Goal: Task Accomplishment & Management: Manage account settings

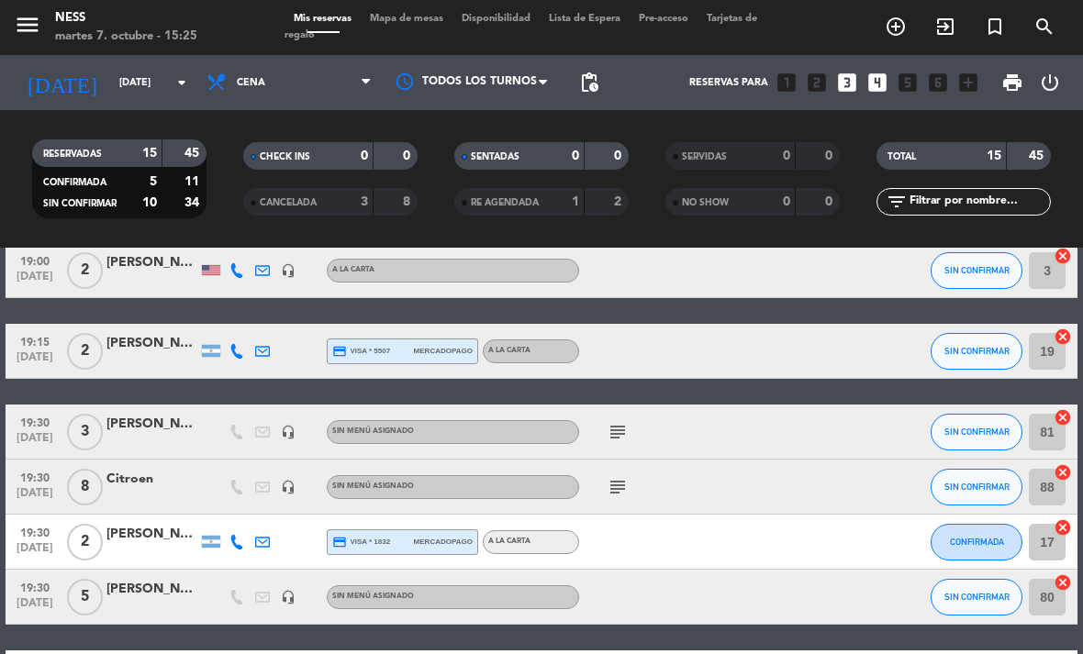
click at [419, 22] on span "Mapa de mesas" at bounding box center [407, 19] width 92 height 10
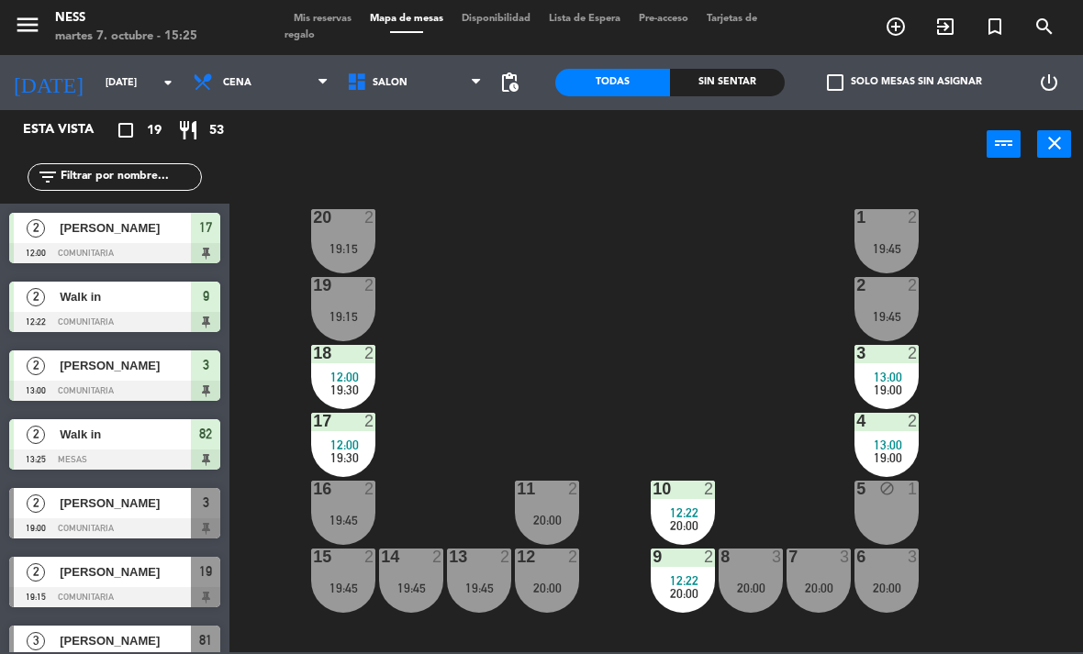
click at [316, 16] on span "Mis reservas" at bounding box center [322, 19] width 76 height 10
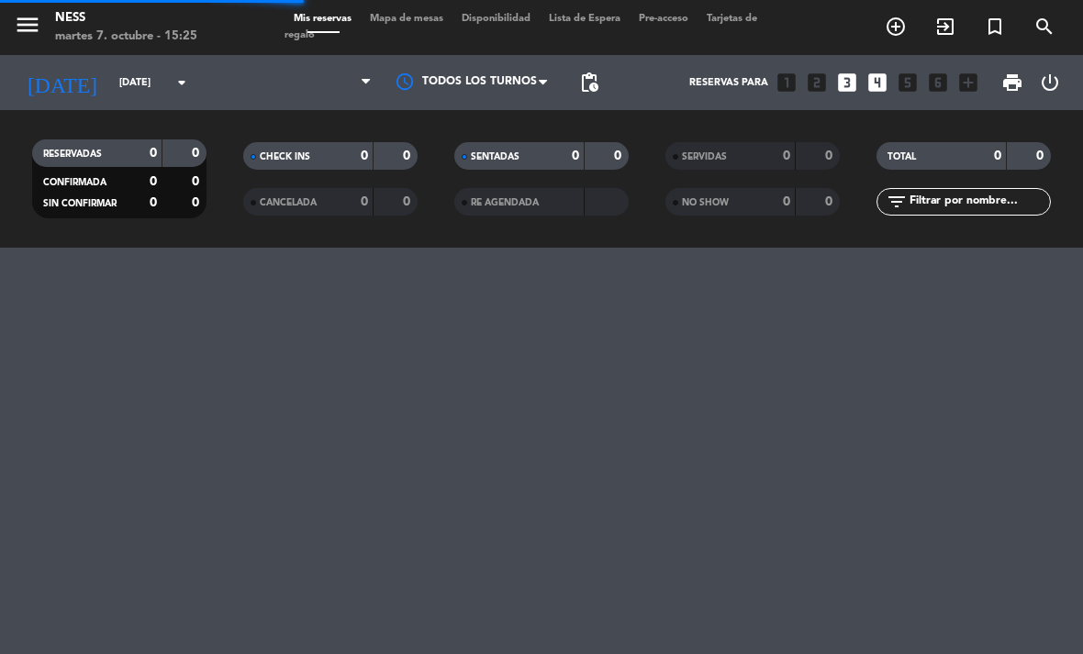
click at [139, 82] on input "[DATE]" at bounding box center [178, 83] width 136 height 30
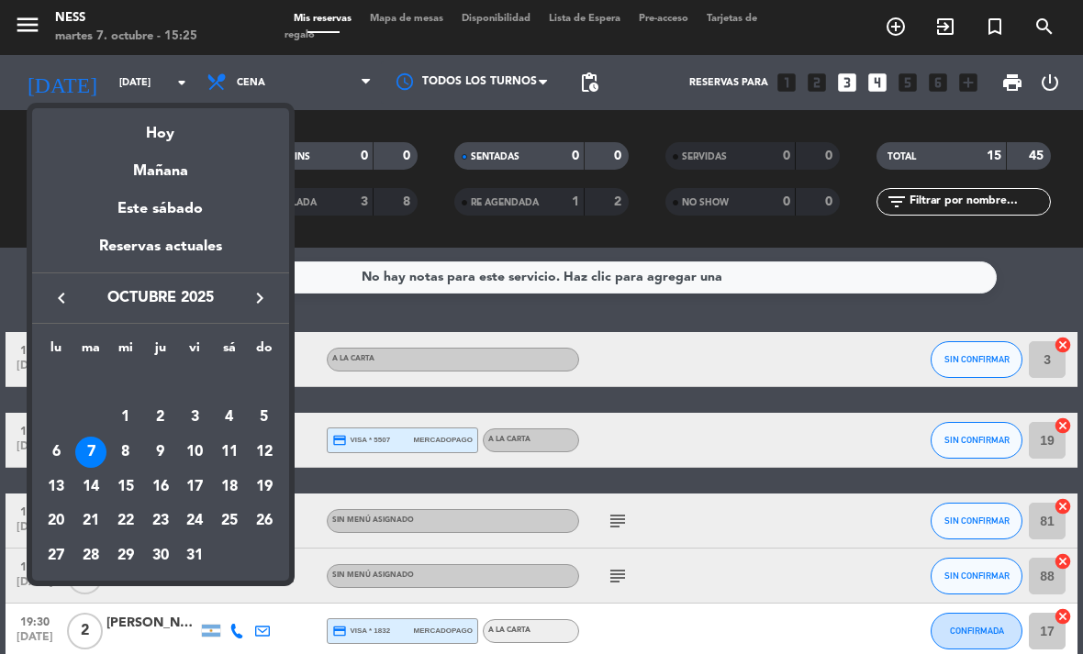
click at [361, 60] on div at bounding box center [541, 327] width 1083 height 654
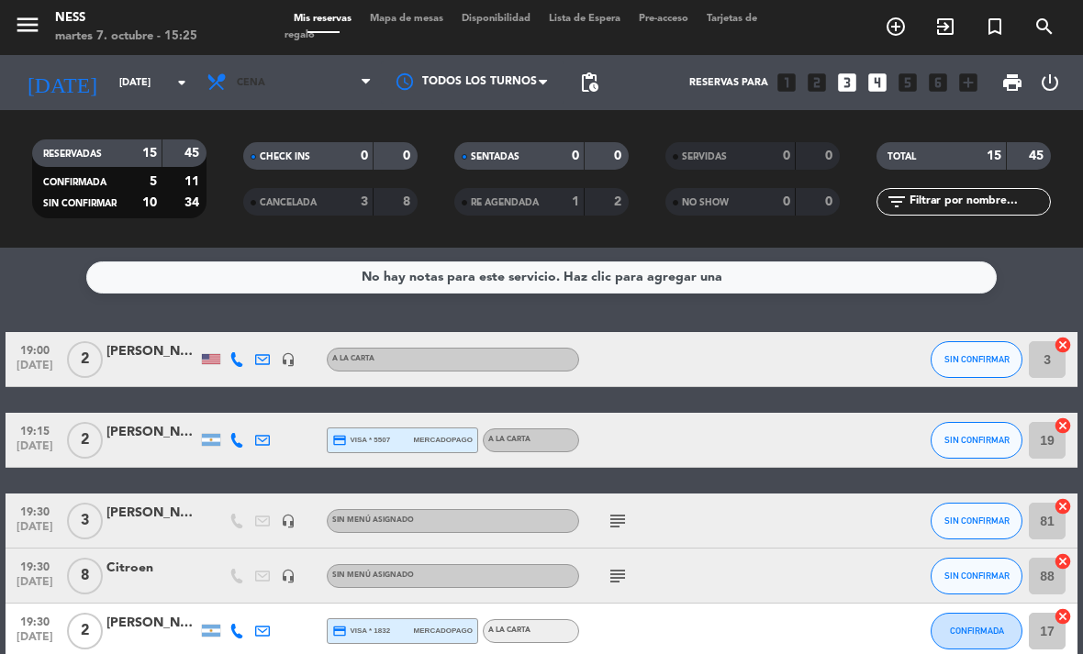
click at [350, 81] on span "Cena" at bounding box center [289, 82] width 184 height 40
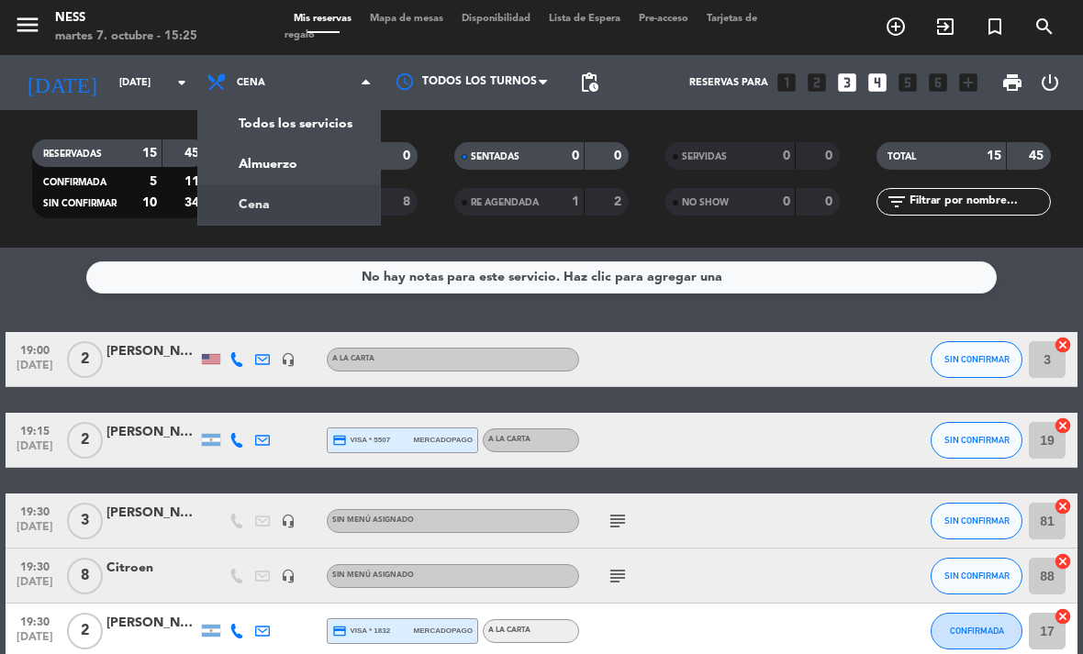
click at [324, 160] on div "menu Ness [DATE] 7. octubre - 15:25 Mis reservas Mapa de mesas Disponibilidad L…" at bounding box center [541, 124] width 1083 height 248
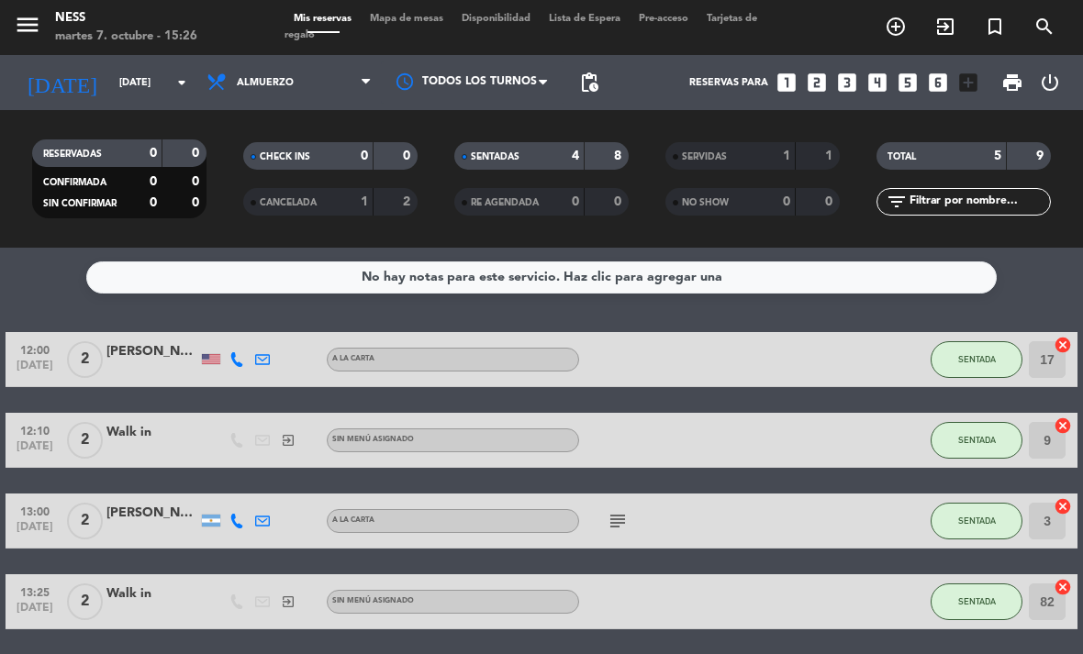
click at [981, 362] on span "SENTADA" at bounding box center [977, 359] width 38 height 10
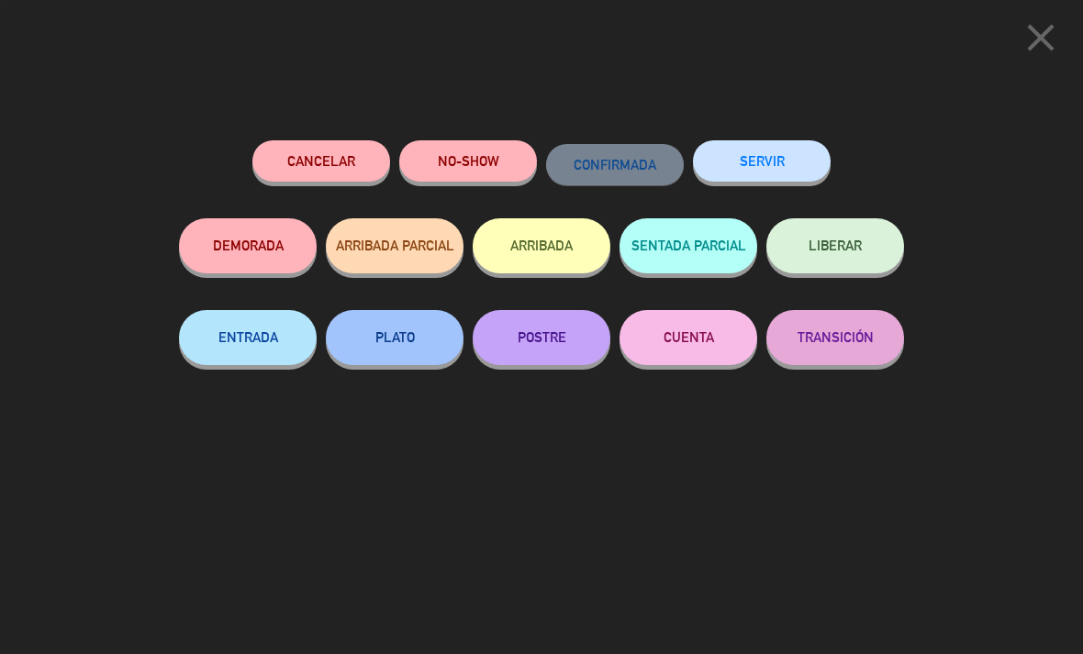
click at [773, 166] on button "SERVIR" at bounding box center [762, 160] width 138 height 41
click at [780, 172] on button "SERVIR" at bounding box center [762, 160] width 138 height 41
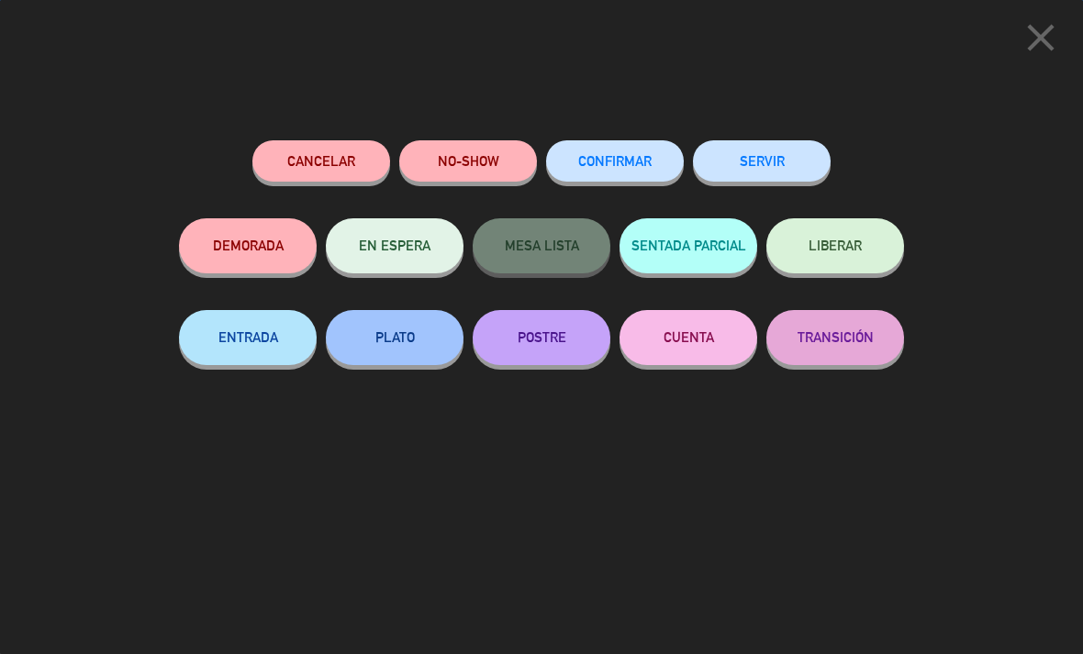
click at [775, 161] on button "SERVIR" at bounding box center [762, 160] width 138 height 41
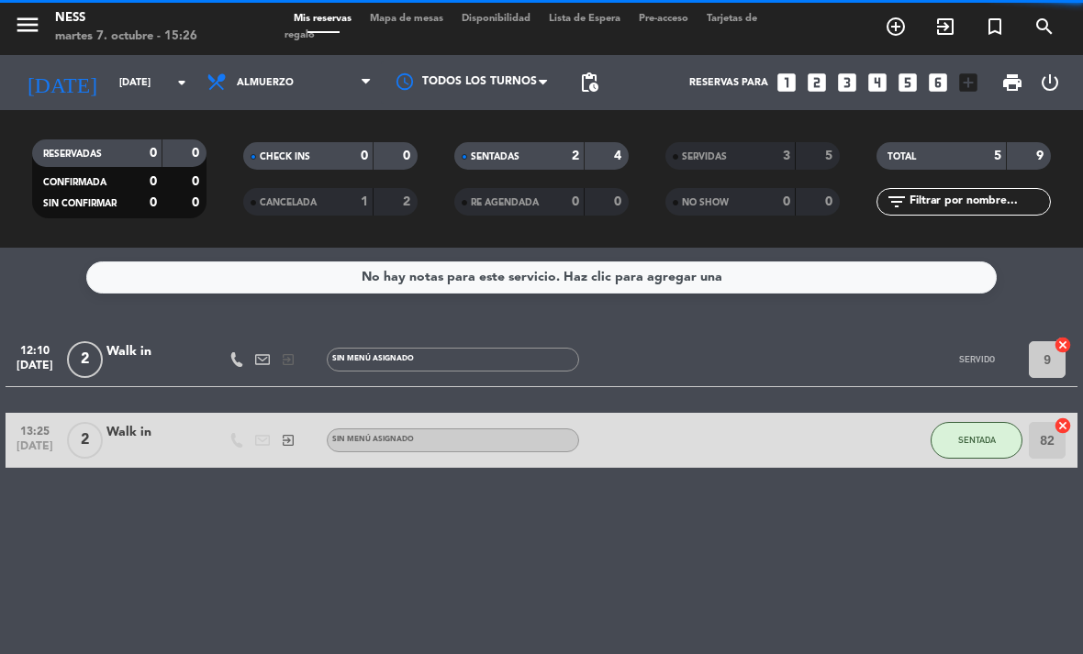
click at [977, 450] on button "SENTADA" at bounding box center [976, 440] width 92 height 37
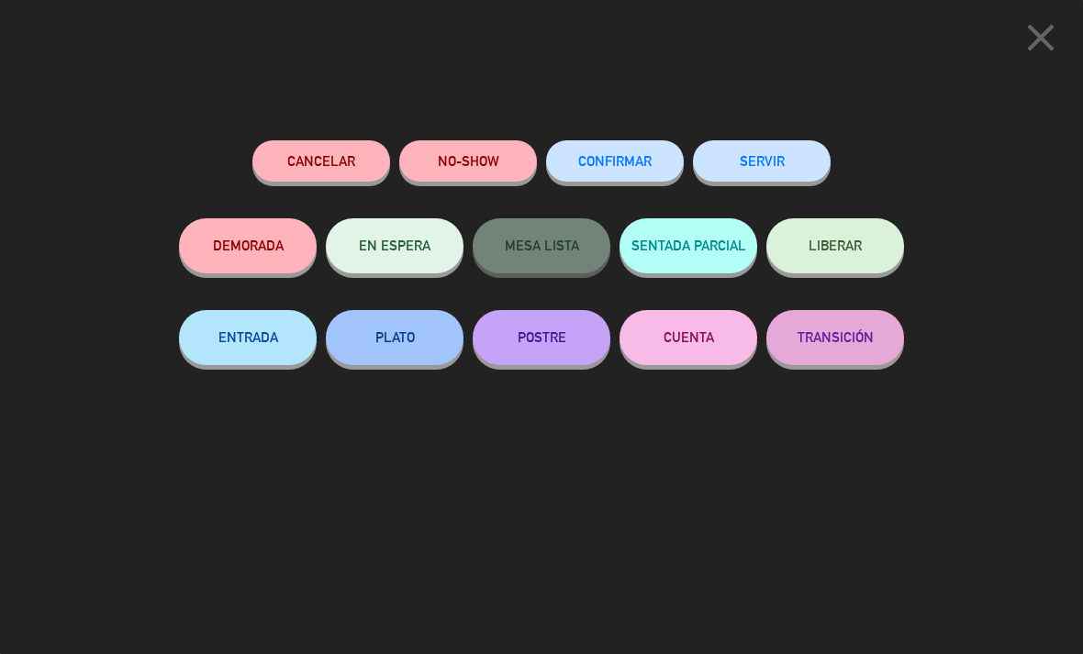
click at [772, 158] on button "SERVIR" at bounding box center [762, 160] width 138 height 41
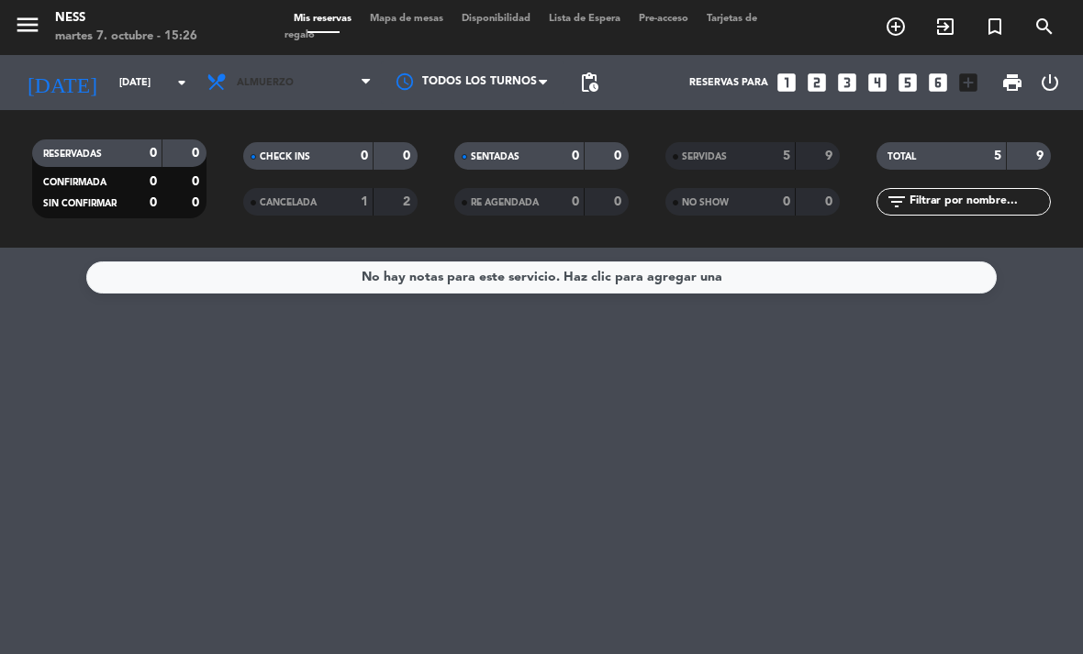
click at [326, 79] on span "Almuerzo" at bounding box center [289, 82] width 184 height 40
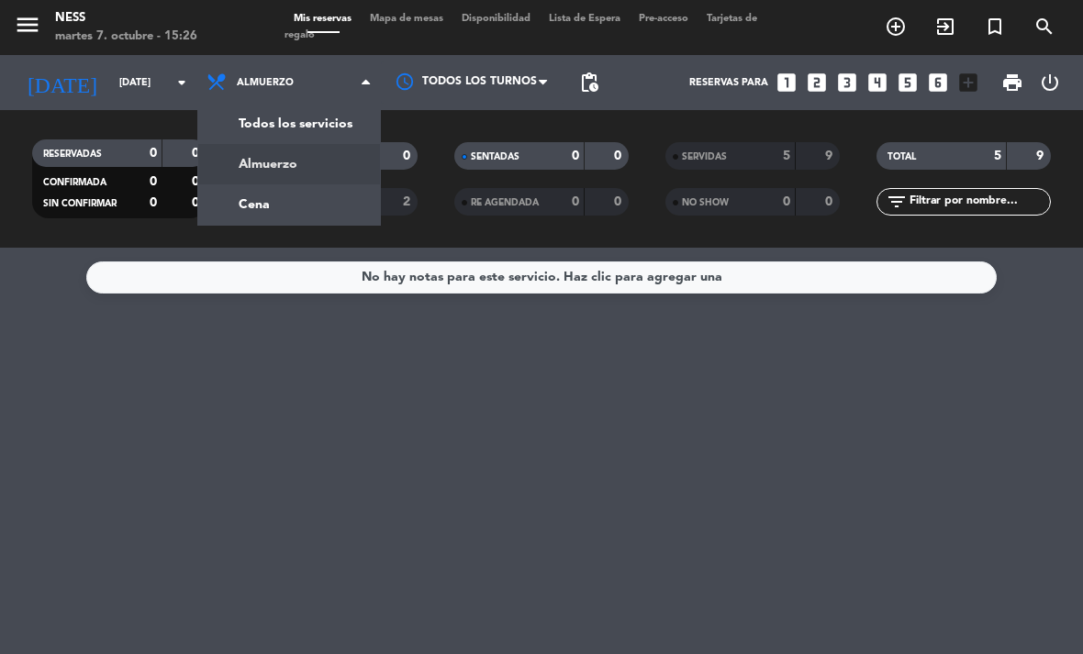
click at [327, 202] on div "menu Ness [DATE] 7. octubre - 15:26 Mis reservas Mapa de mesas Disponibilidad L…" at bounding box center [541, 124] width 1083 height 248
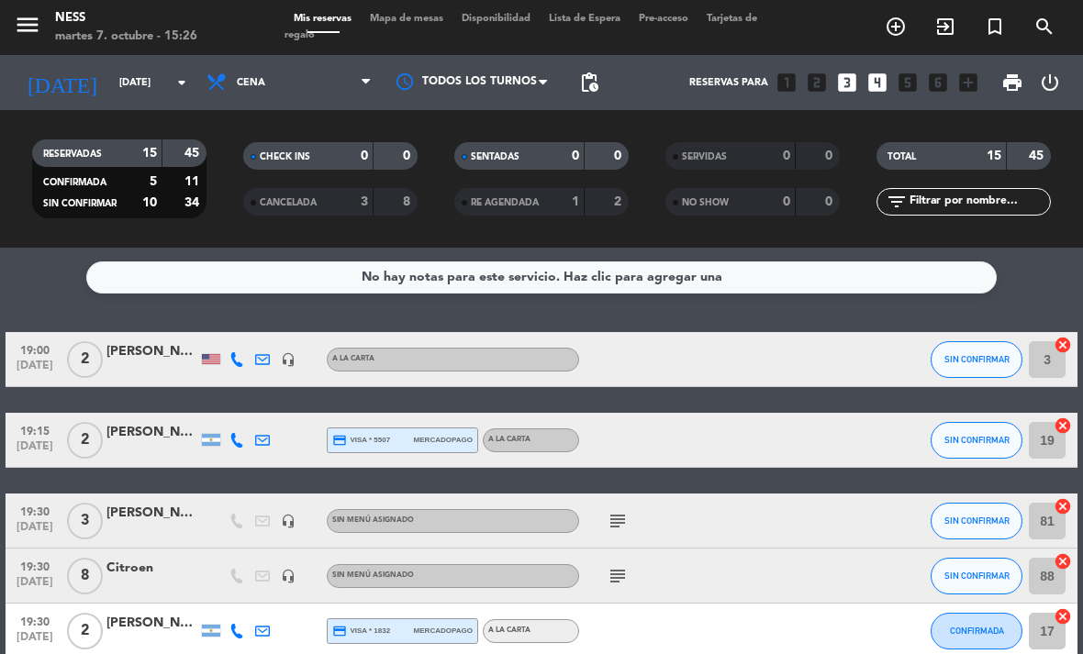
click at [423, 24] on span "Mapa de mesas" at bounding box center [407, 19] width 92 height 10
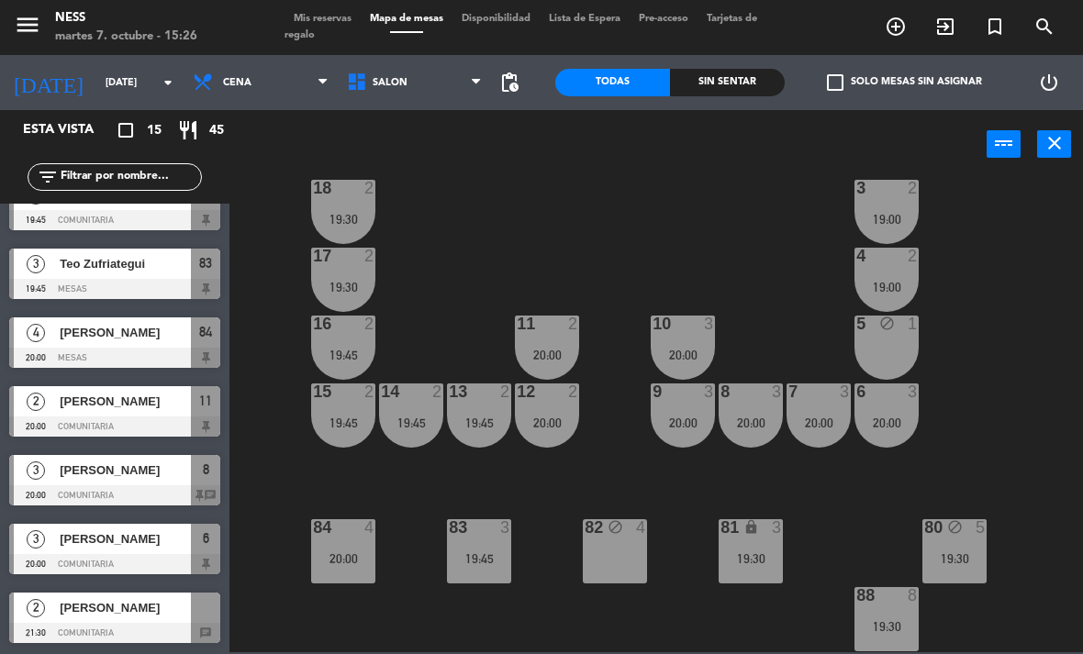
scroll to position [584, 0]
click at [133, 350] on div at bounding box center [114, 358] width 211 height 20
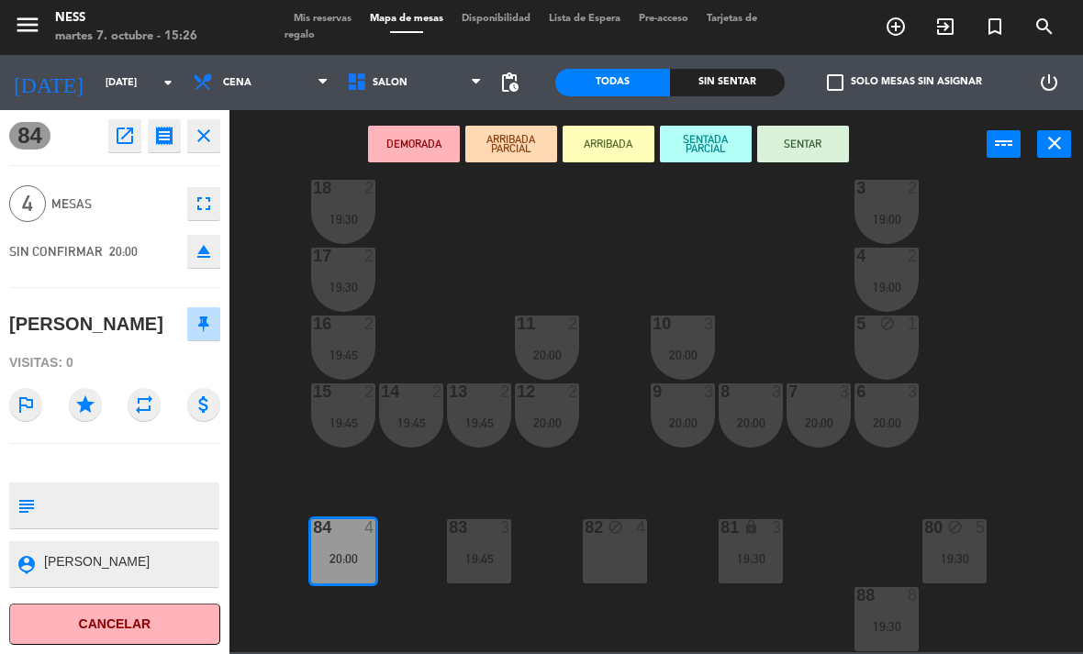
click at [157, 501] on textarea at bounding box center [129, 505] width 175 height 39
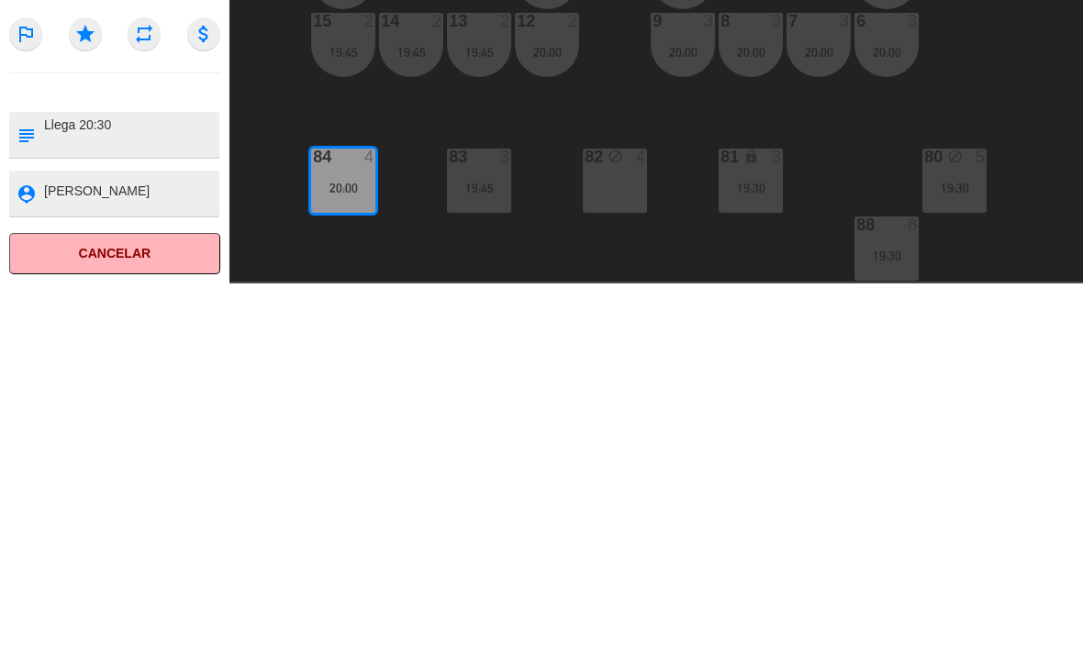
type textarea "Llega 20:30"
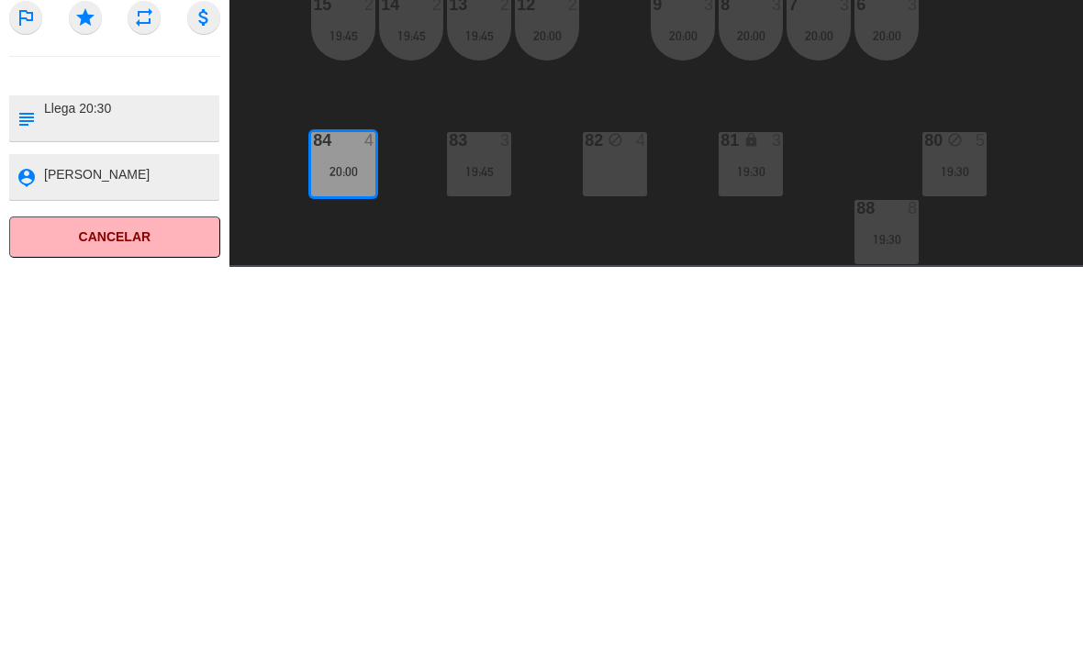
click at [192, 486] on textarea at bounding box center [129, 505] width 175 height 39
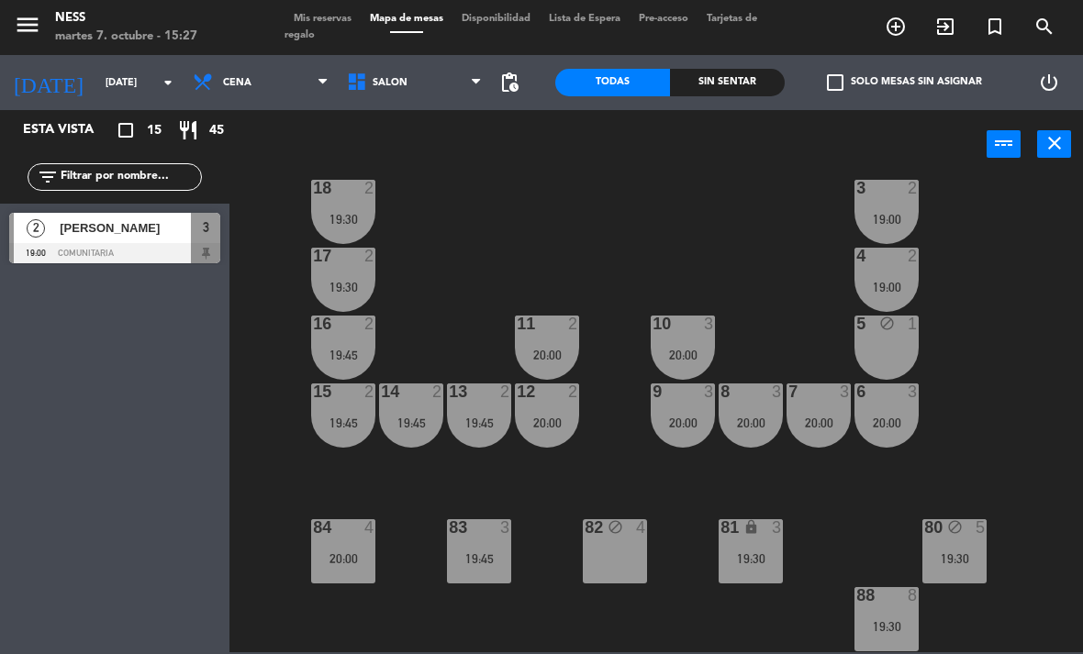
scroll to position [25, 0]
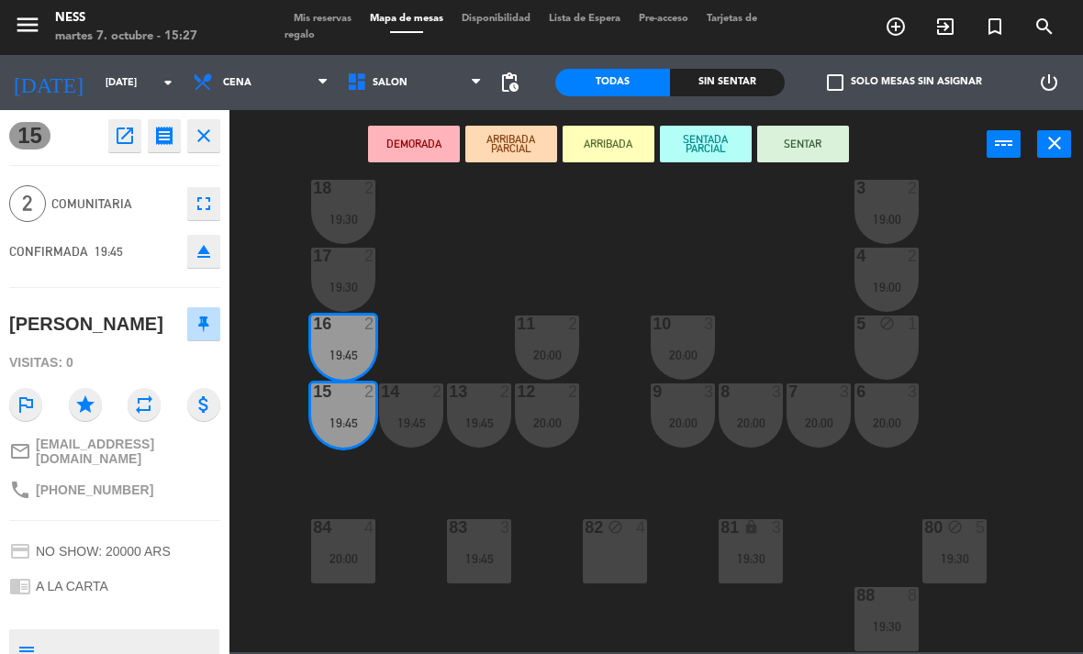
click at [206, 143] on icon "close" at bounding box center [204, 136] width 22 height 22
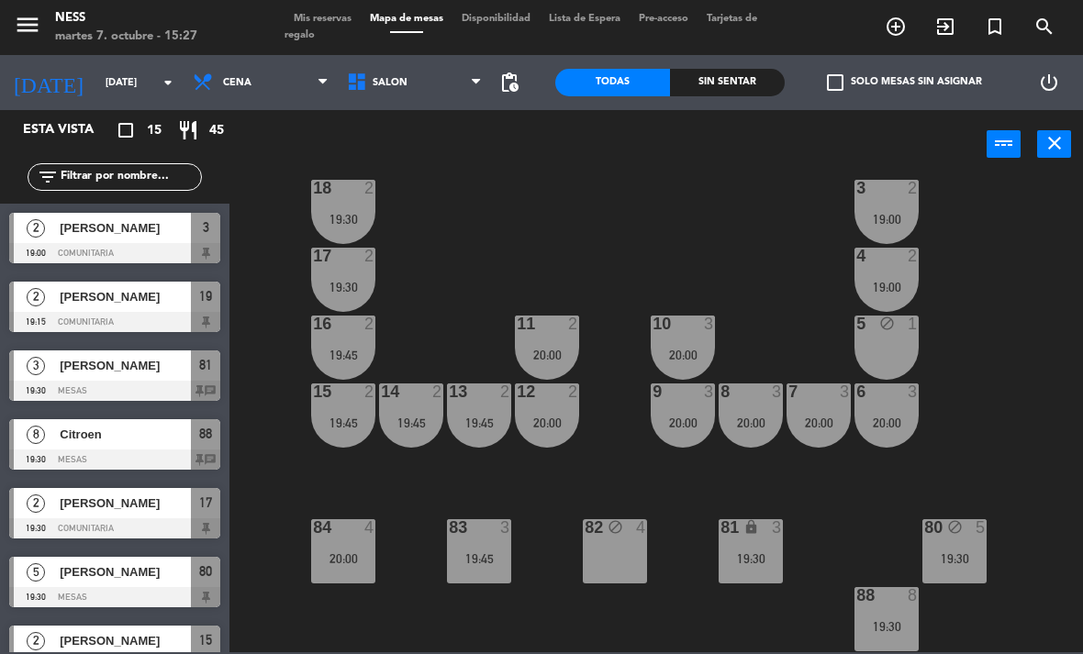
scroll to position [0, 0]
click at [494, 568] on div "83 3 19:45" at bounding box center [479, 551] width 64 height 64
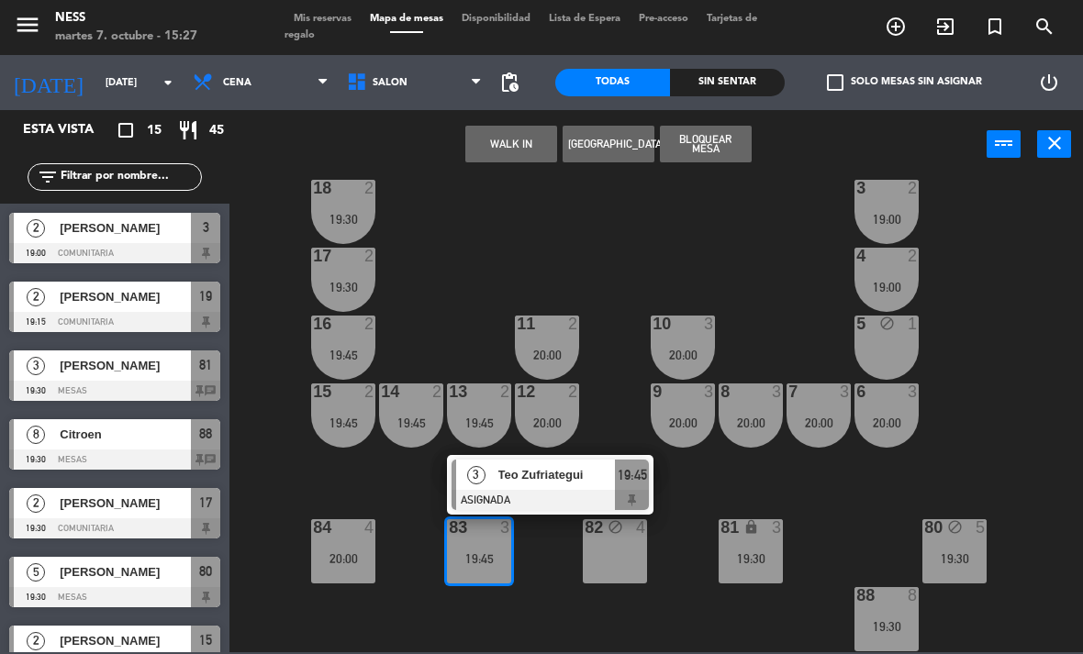
click at [359, 567] on div "84 4 20:00" at bounding box center [343, 551] width 64 height 64
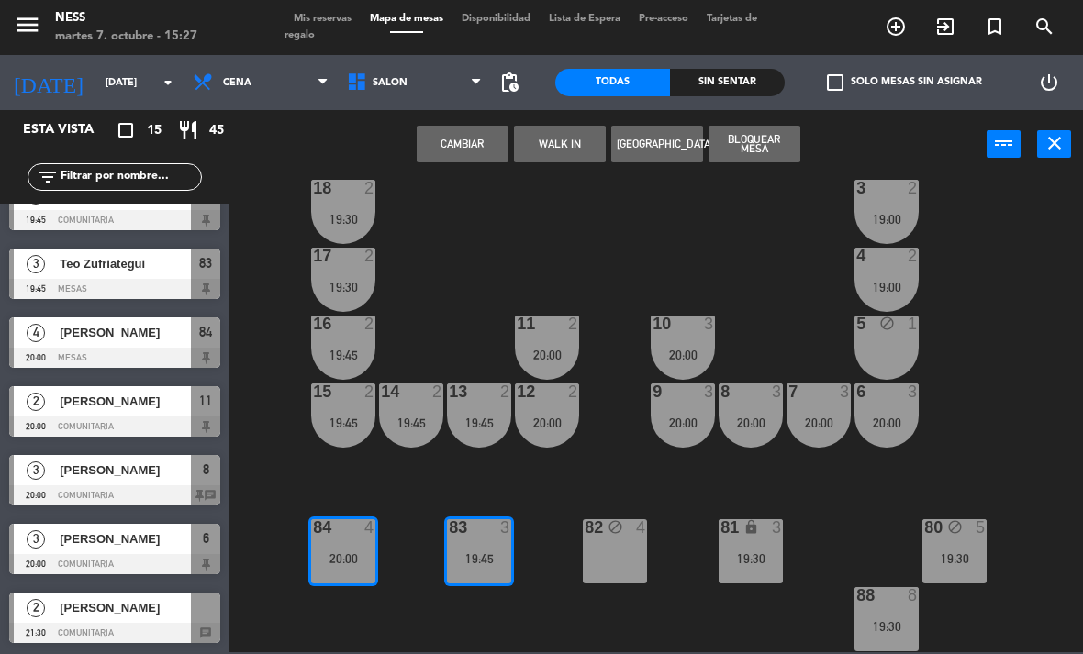
scroll to position [584, 0]
click at [160, 339] on span "[PERSON_NAME]" at bounding box center [125, 332] width 131 height 19
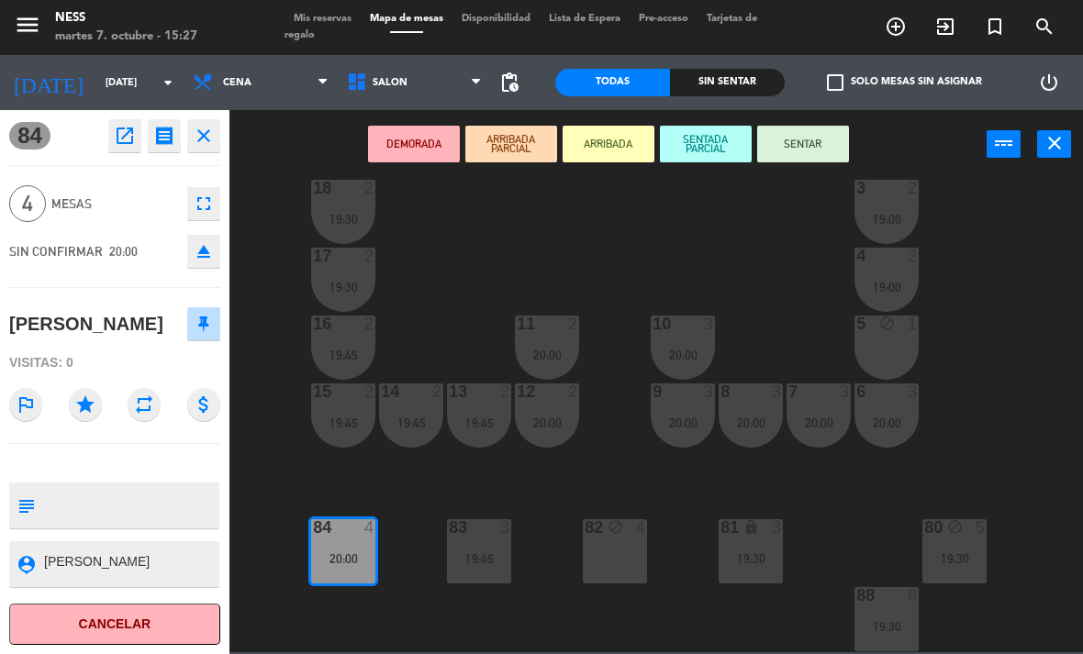
click at [160, 564] on textarea at bounding box center [129, 563] width 175 height 23
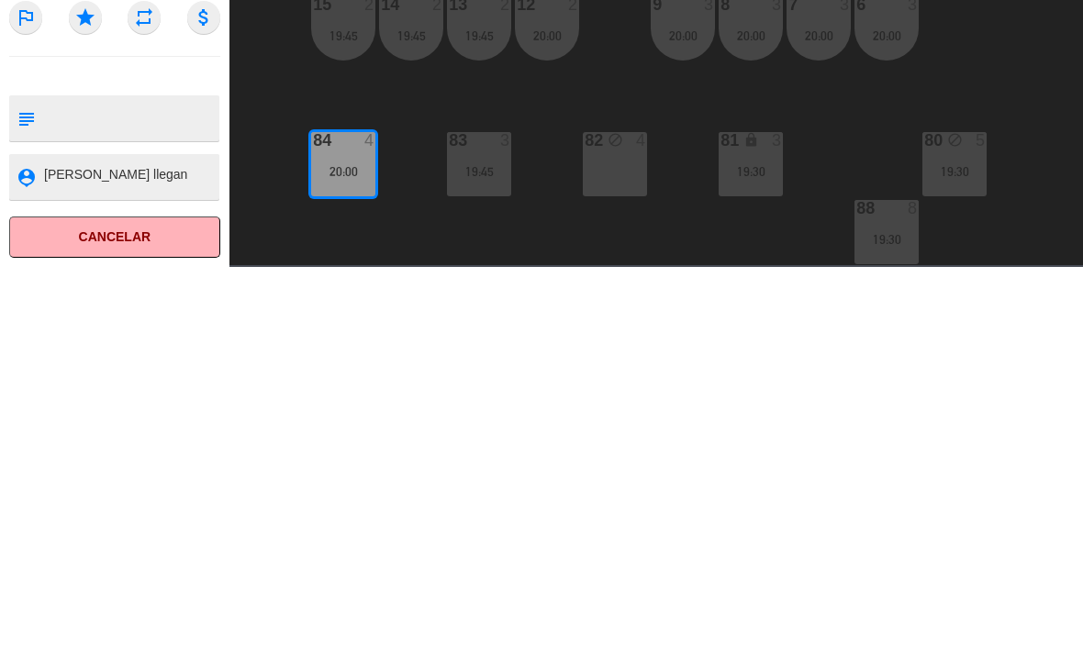
type textarea "[PERSON_NAME] llegan 20:30"
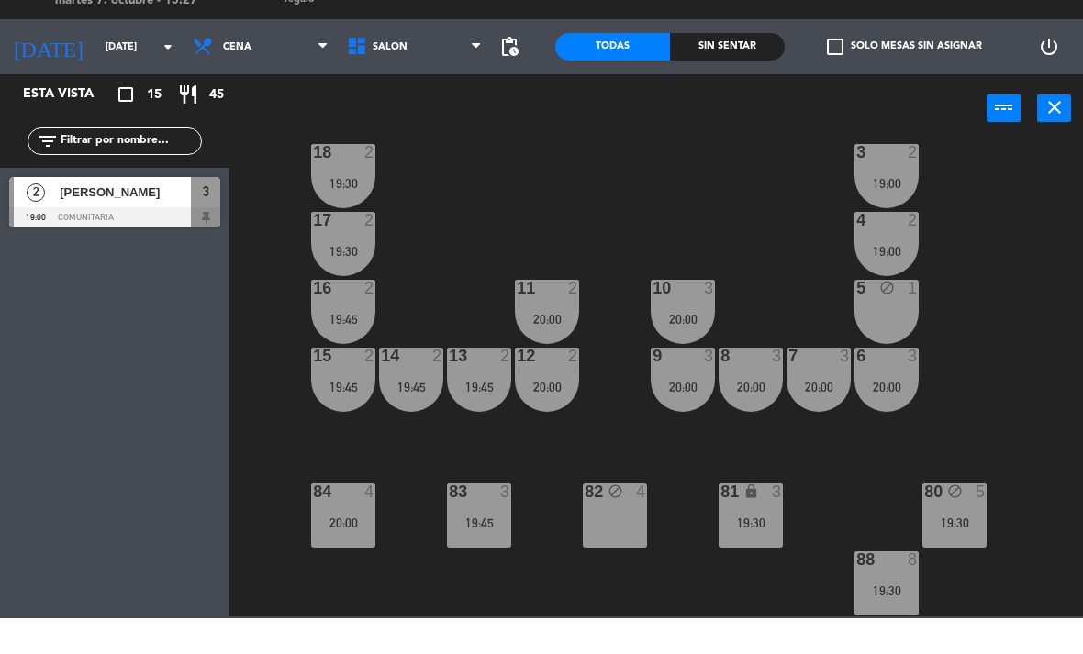
scroll to position [25, 0]
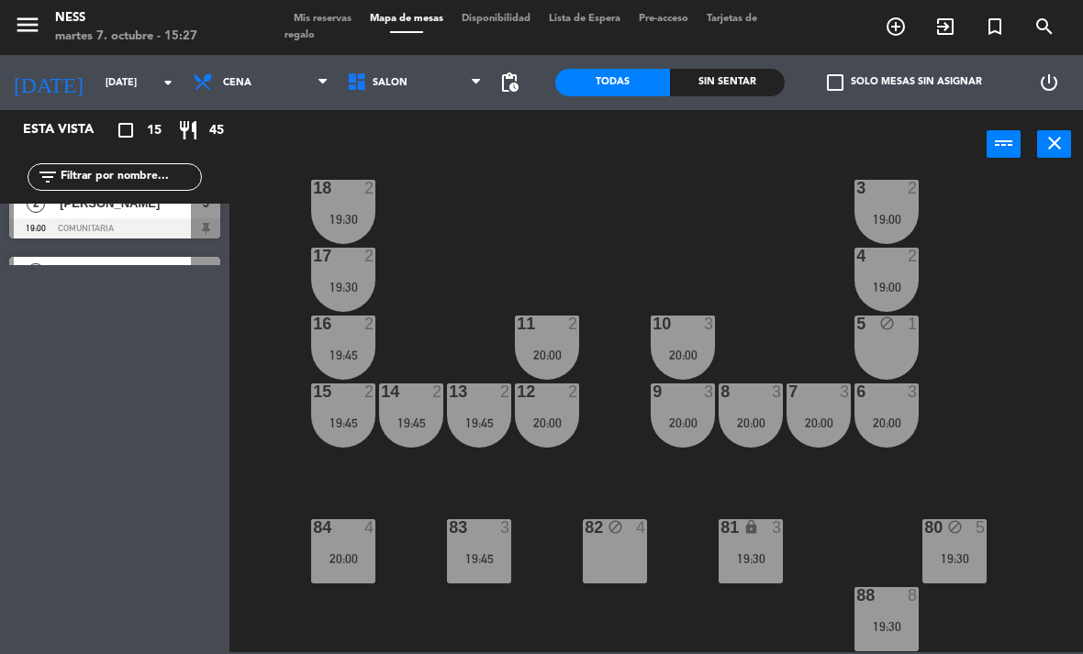
click at [361, 552] on div "20:00" at bounding box center [343, 558] width 64 height 13
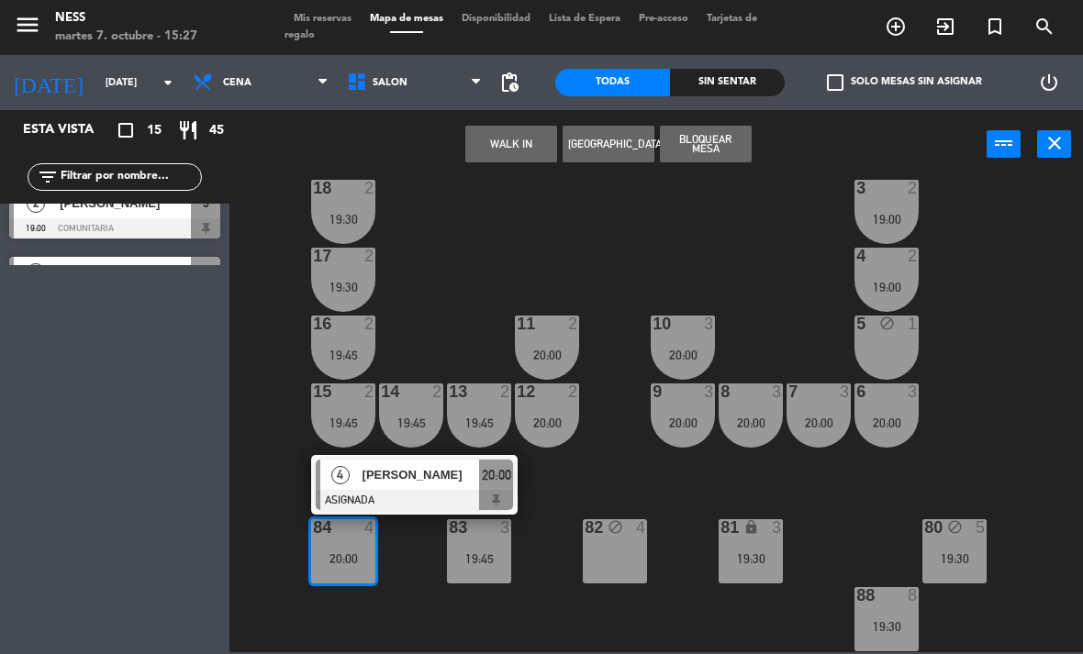
click at [418, 482] on span "[PERSON_NAME]" at bounding box center [420, 474] width 117 height 19
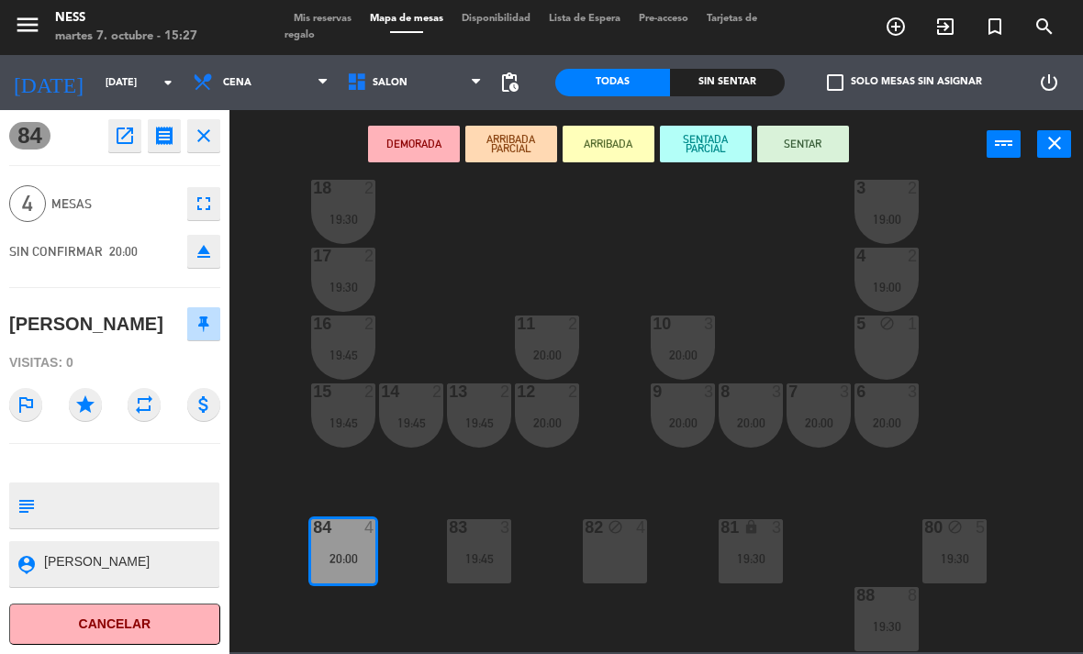
click at [171, 562] on textarea at bounding box center [129, 563] width 175 height 23
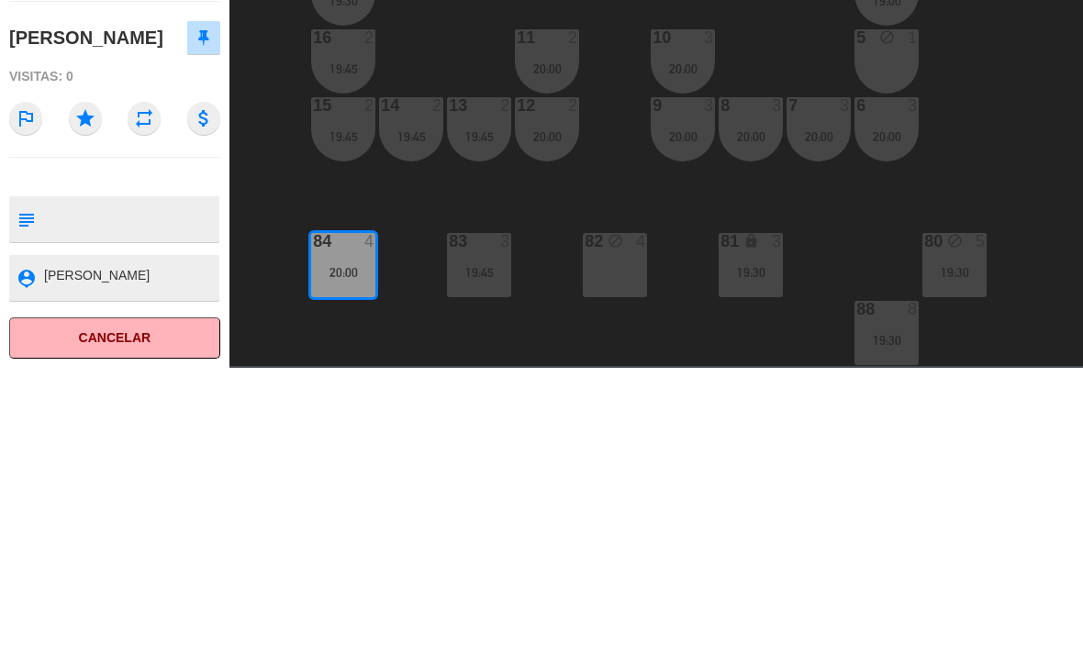
click at [206, 316] on icon at bounding box center [203, 324] width 11 height 17
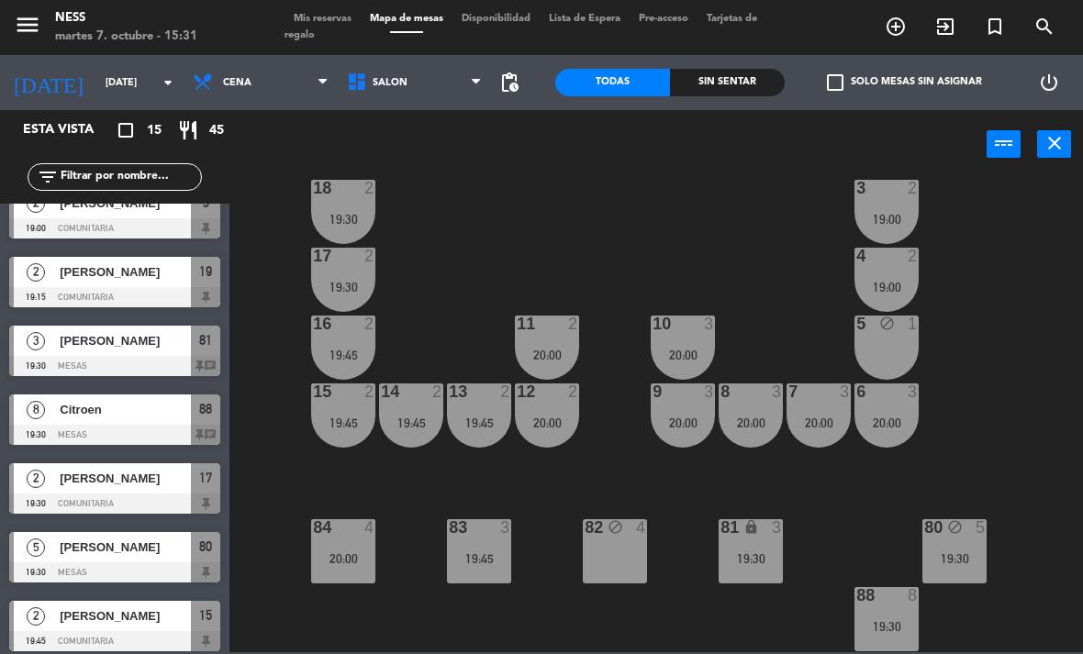
scroll to position [165, 0]
click at [760, 564] on div "19:30" at bounding box center [750, 558] width 64 height 13
click at [1005, 427] on div "20 2 19:15 1 2 19:45 19 2 19:15 2 2 19:45 18 2 19:30 3 2 19:00 17 2 19:30 4 2 1…" at bounding box center [661, 414] width 842 height 475
click at [987, 373] on div "20 2 19:15 1 2 19:45 19 2 19:15 2 2 19:45 18 2 19:30 3 2 19:00 17 2 19:30 4 2 1…" at bounding box center [661, 414] width 842 height 475
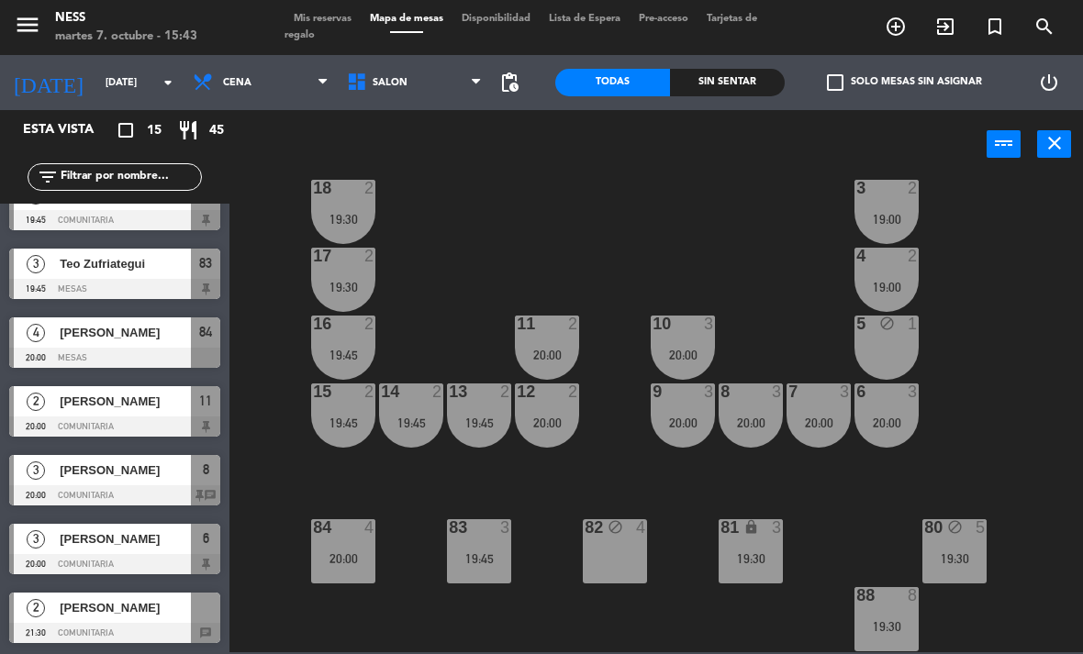
scroll to position [584, 0]
click at [346, 552] on div "20:00" at bounding box center [343, 558] width 64 height 13
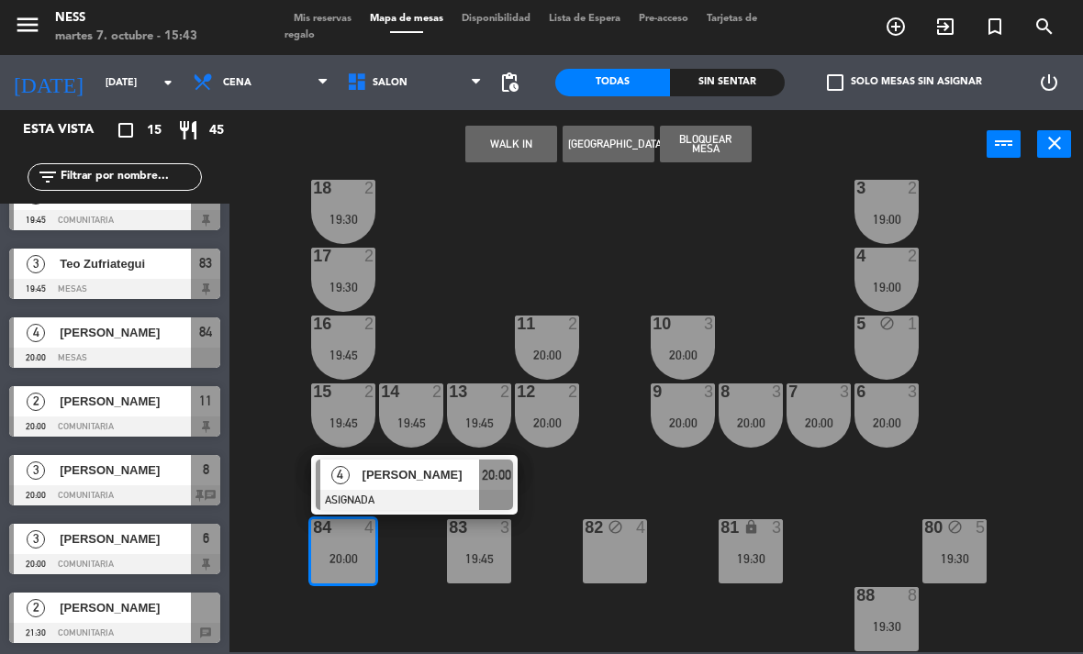
click at [426, 508] on div at bounding box center [414, 500] width 197 height 20
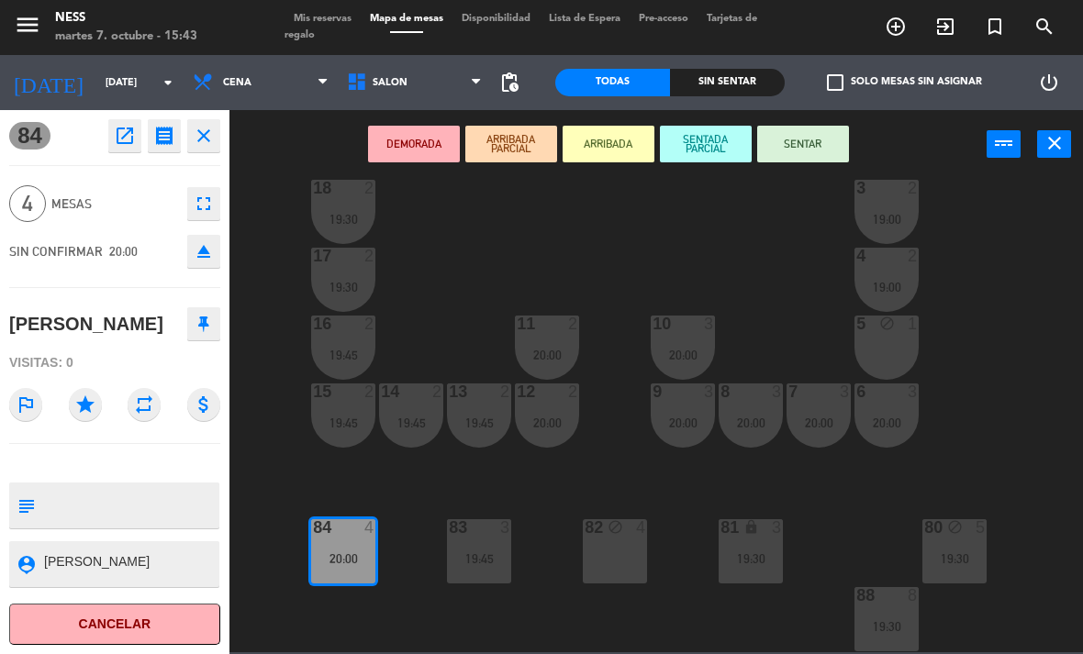
click at [206, 318] on icon at bounding box center [203, 324] width 11 height 17
click at [198, 326] on icon at bounding box center [203, 324] width 11 height 17
click at [4, 539] on div "84 open_in_new receipt 8:00 PM [DATE] 4 personas [PERSON_NAME] 84 ABOUT THIS GU…" at bounding box center [114, 382] width 229 height 544
click at [123, 141] on icon "open_in_new" at bounding box center [125, 136] width 22 height 22
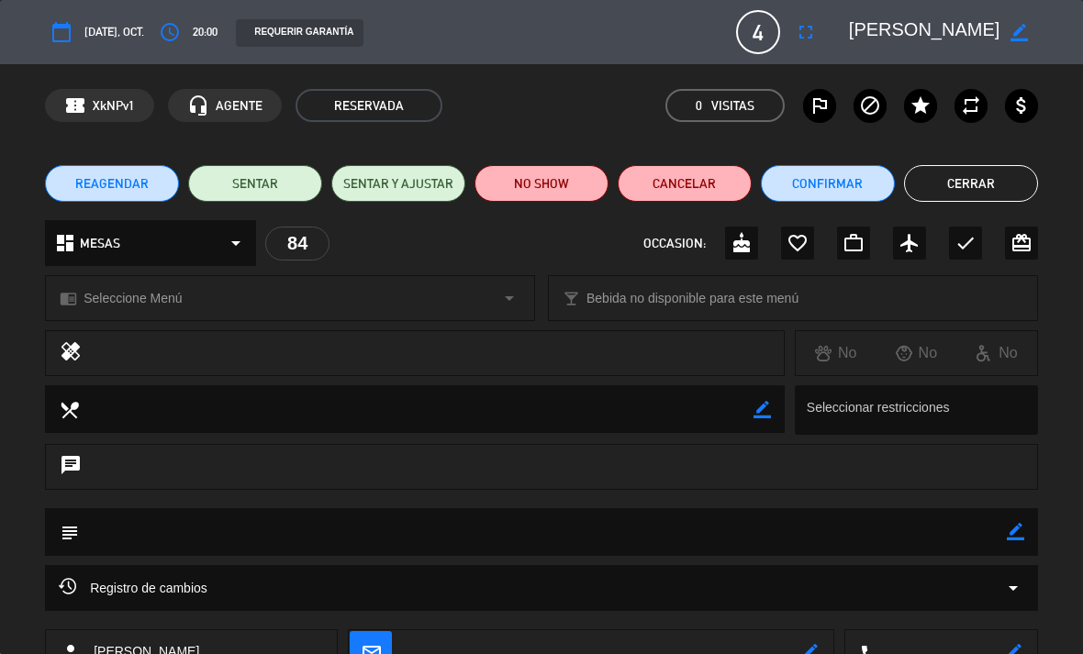
click at [179, 39] on icon "access_time" at bounding box center [170, 32] width 22 height 22
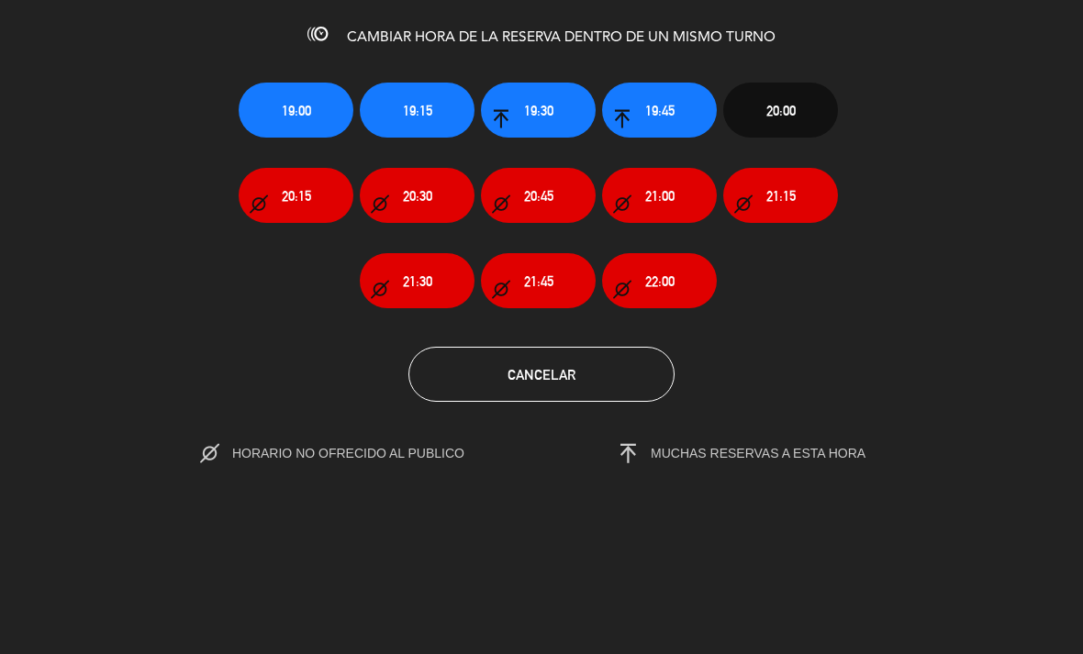
click at [428, 196] on span "20:30" at bounding box center [417, 195] width 29 height 21
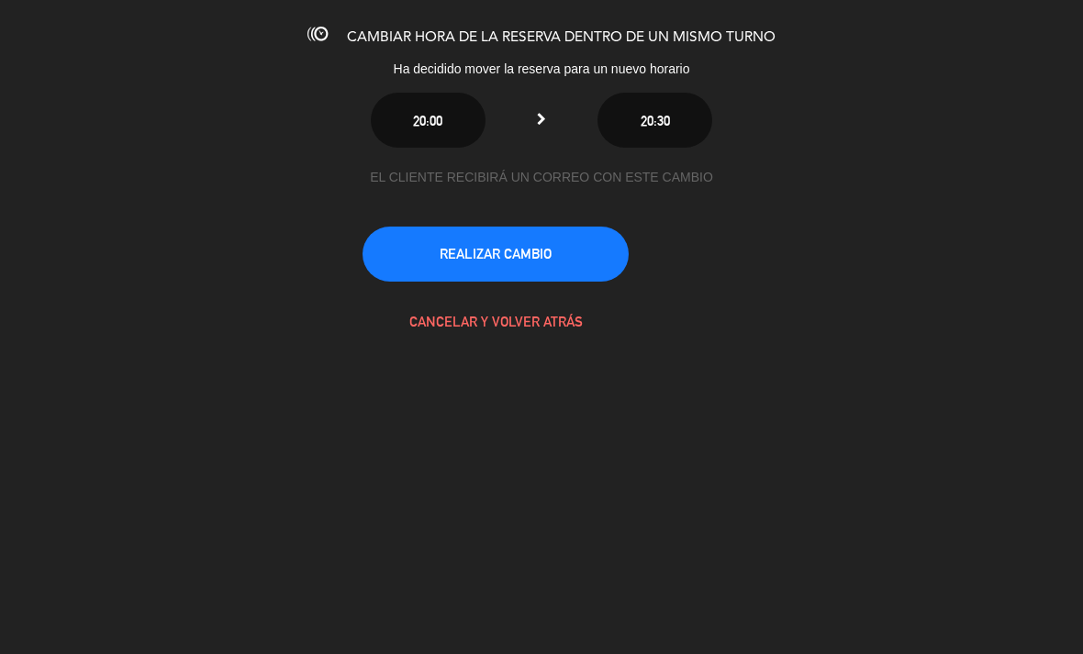
click at [539, 249] on button "REALIZAR CAMBIO" at bounding box center [495, 254] width 266 height 55
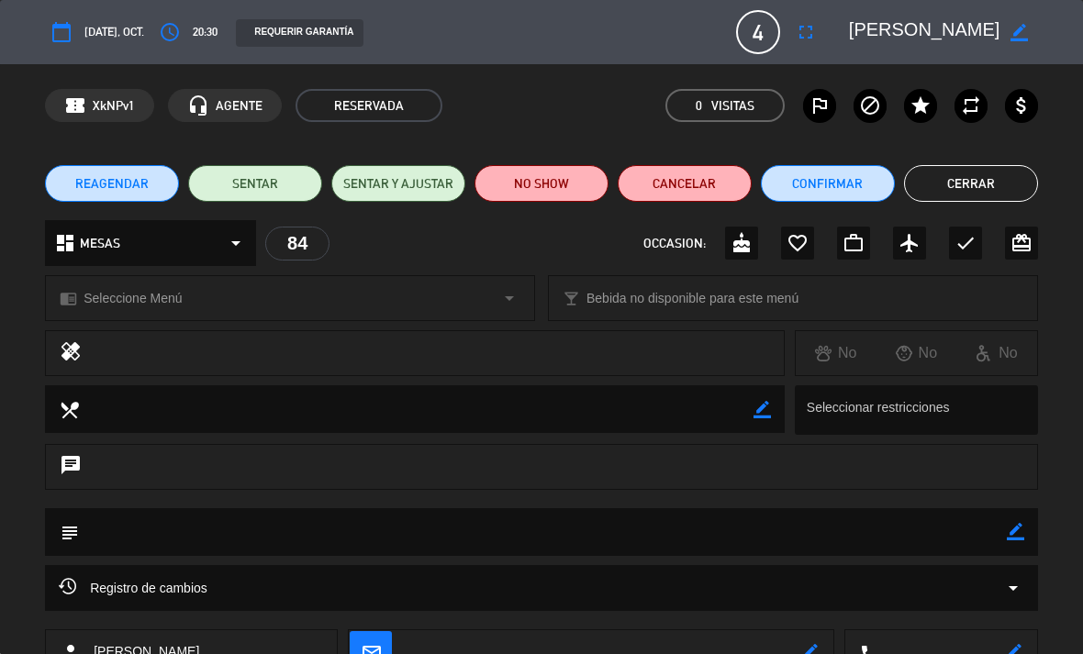
click at [995, 185] on button "Cerrar" at bounding box center [971, 183] width 134 height 37
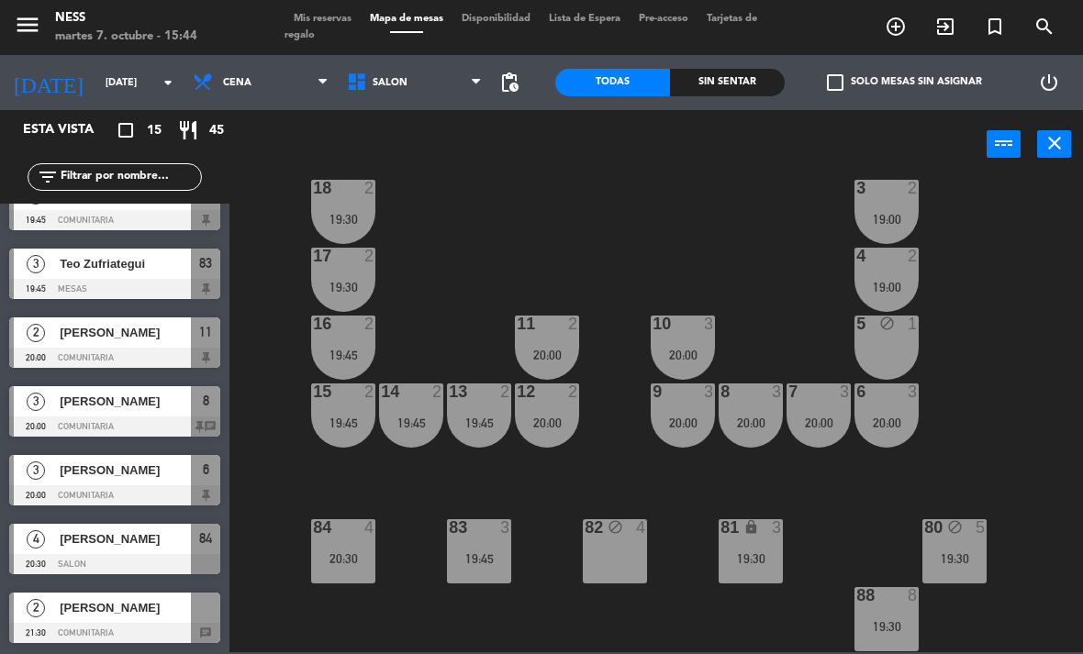
click at [99, 89] on input "[DATE]" at bounding box center [164, 83] width 136 height 30
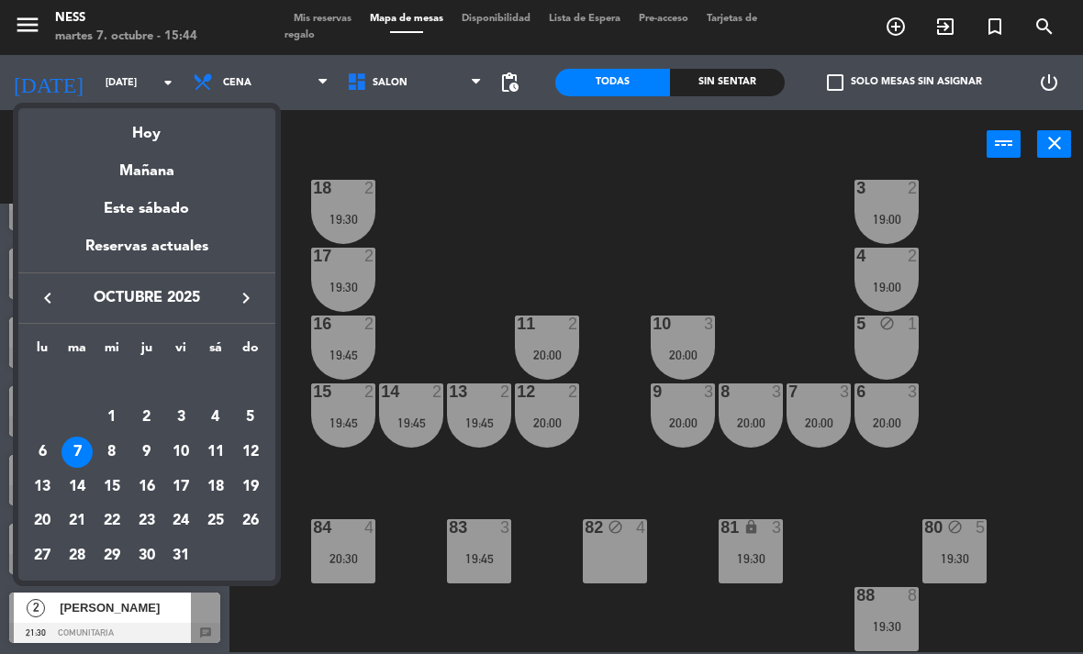
click at [155, 129] on div "Hoy" at bounding box center [146, 127] width 257 height 38
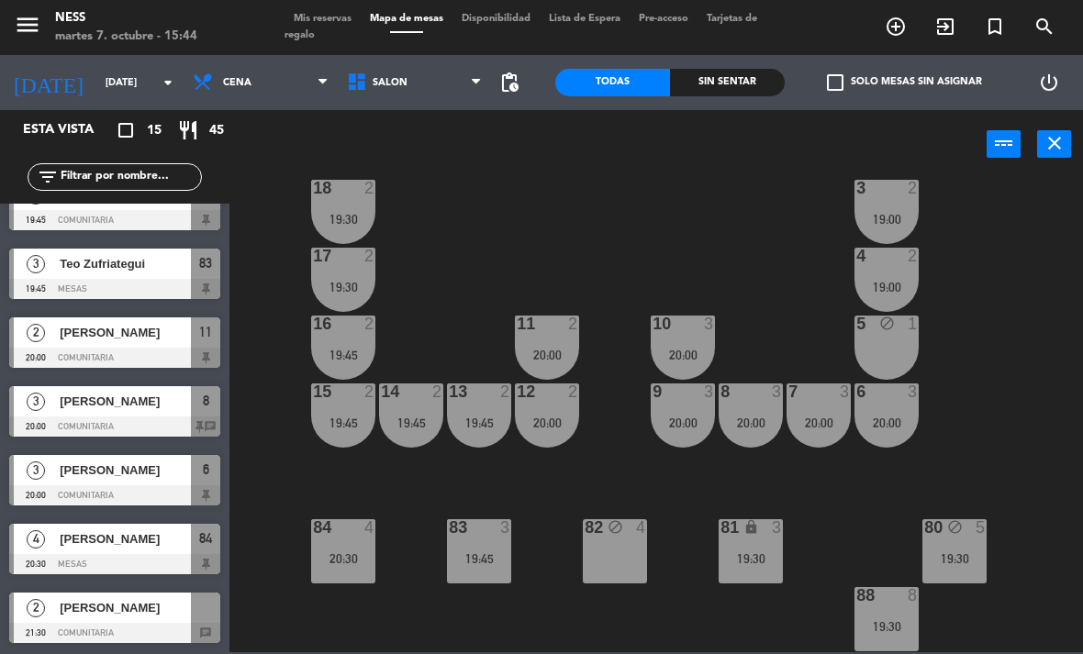
scroll to position [165, 0]
click at [893, 419] on div "20:00" at bounding box center [886, 423] width 64 height 13
click at [1050, 362] on div "20 2 19:15 1 2 19:45 19 2 19:15 2 2 19:45 18 2 19:30 3 2 19:00 17 2 19:30 4 2 1…" at bounding box center [661, 414] width 842 height 475
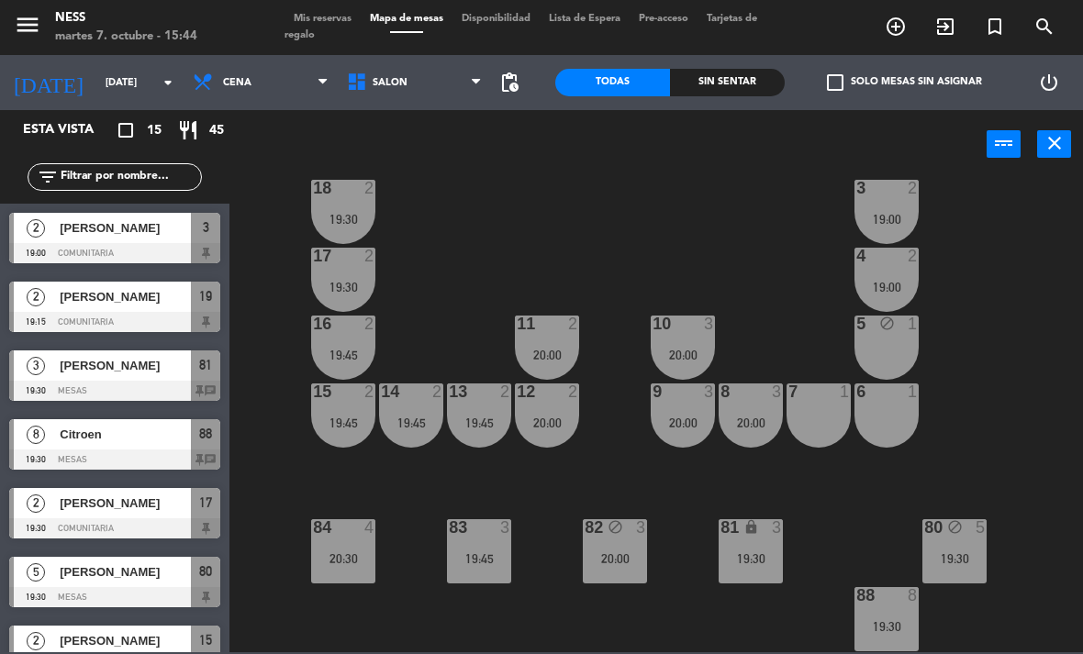
scroll to position [162, 0]
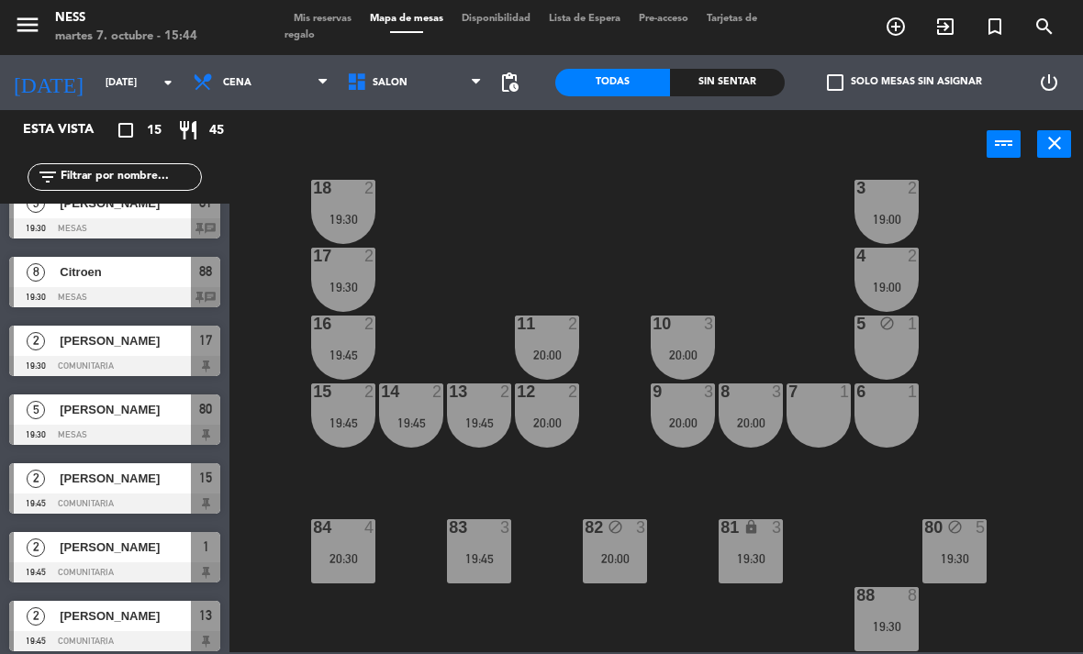
click at [823, 416] on div "7 1" at bounding box center [818, 416] width 64 height 64
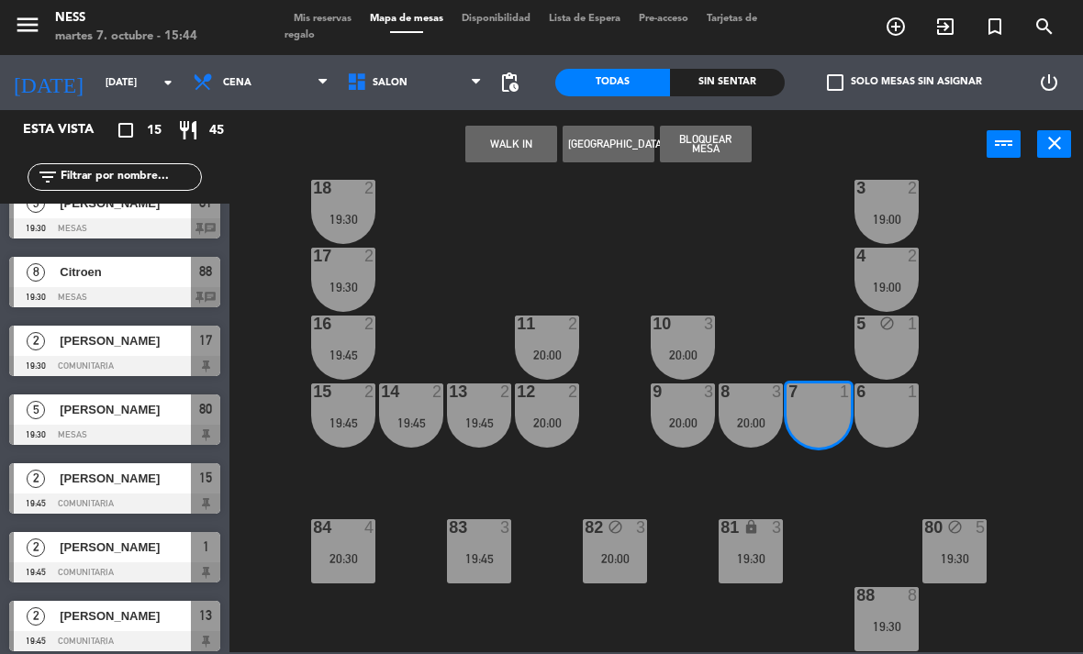
click at [719, 143] on button "Bloquear Mesa" at bounding box center [706, 144] width 92 height 37
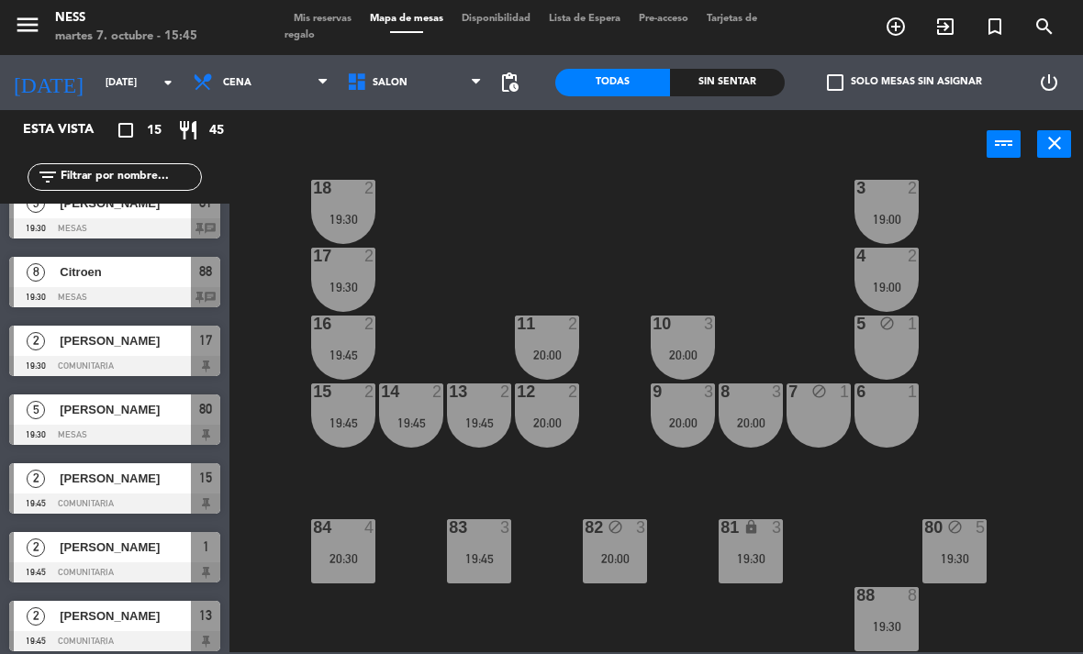
click at [904, 336] on div "5 block 1" at bounding box center [886, 348] width 64 height 64
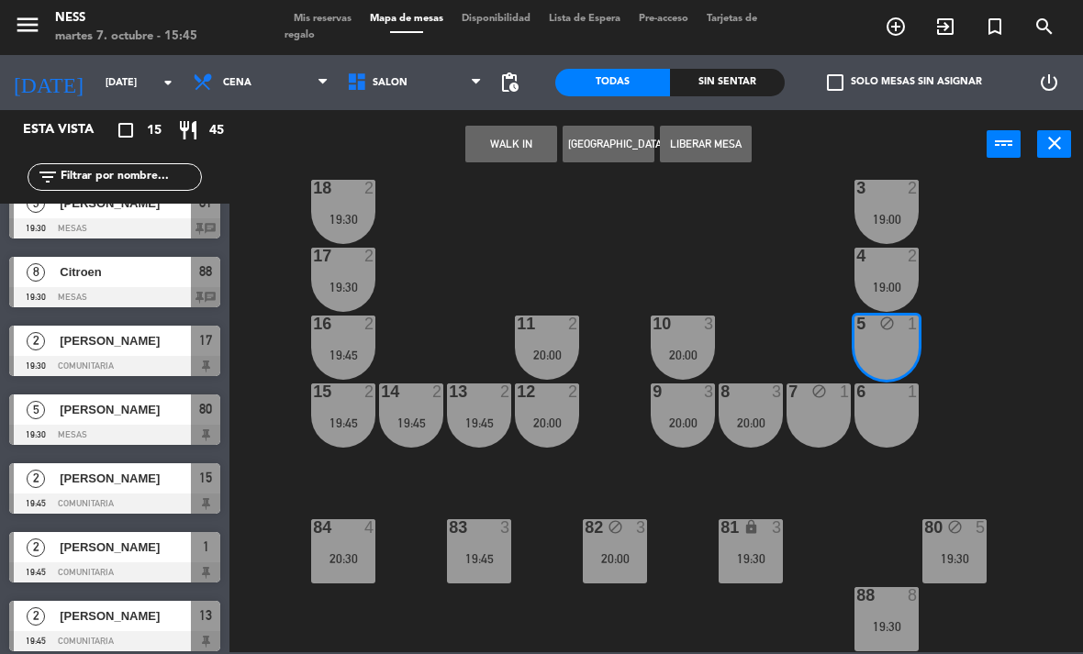
click at [702, 151] on button "Liberar Mesa" at bounding box center [706, 144] width 92 height 37
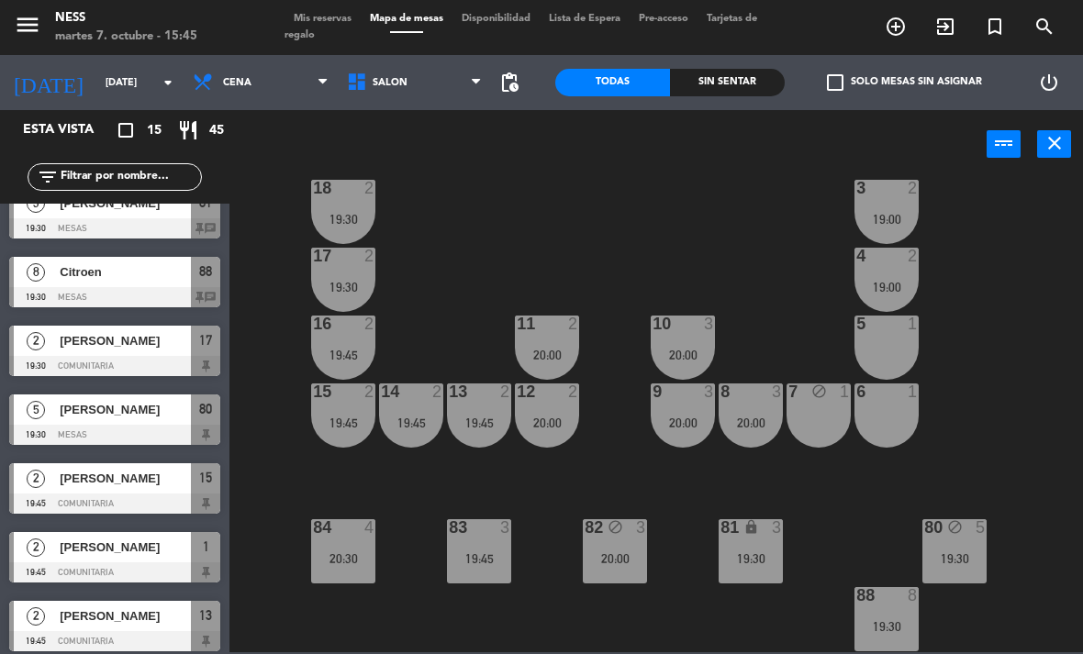
click at [904, 363] on div "5 1" at bounding box center [886, 348] width 64 height 64
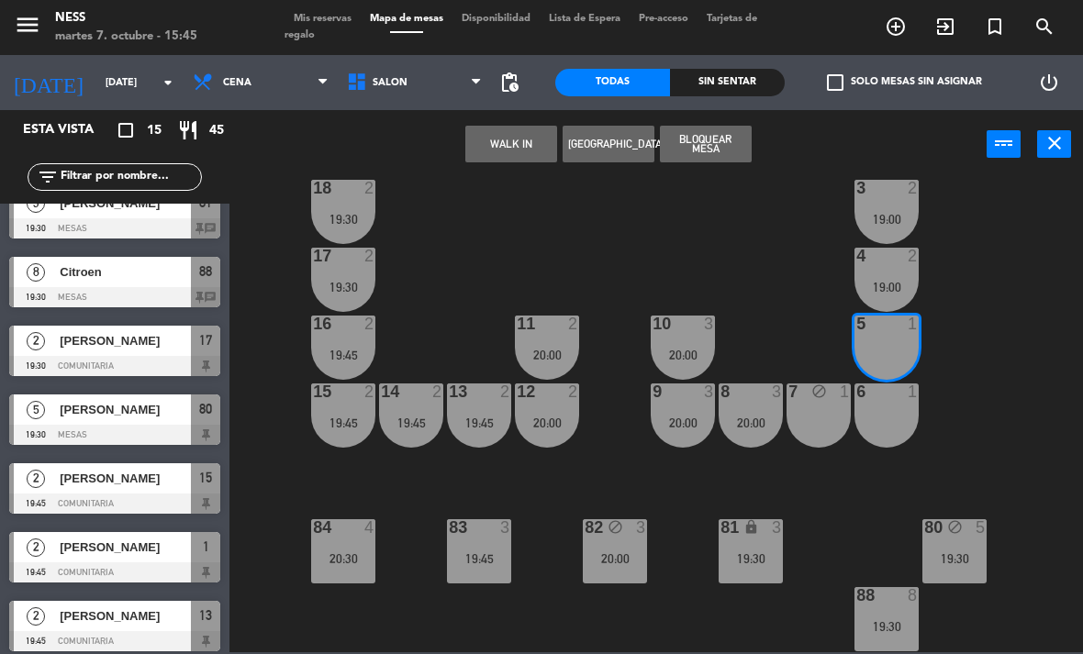
click at [724, 142] on button "Bloquear Mesa" at bounding box center [706, 144] width 92 height 37
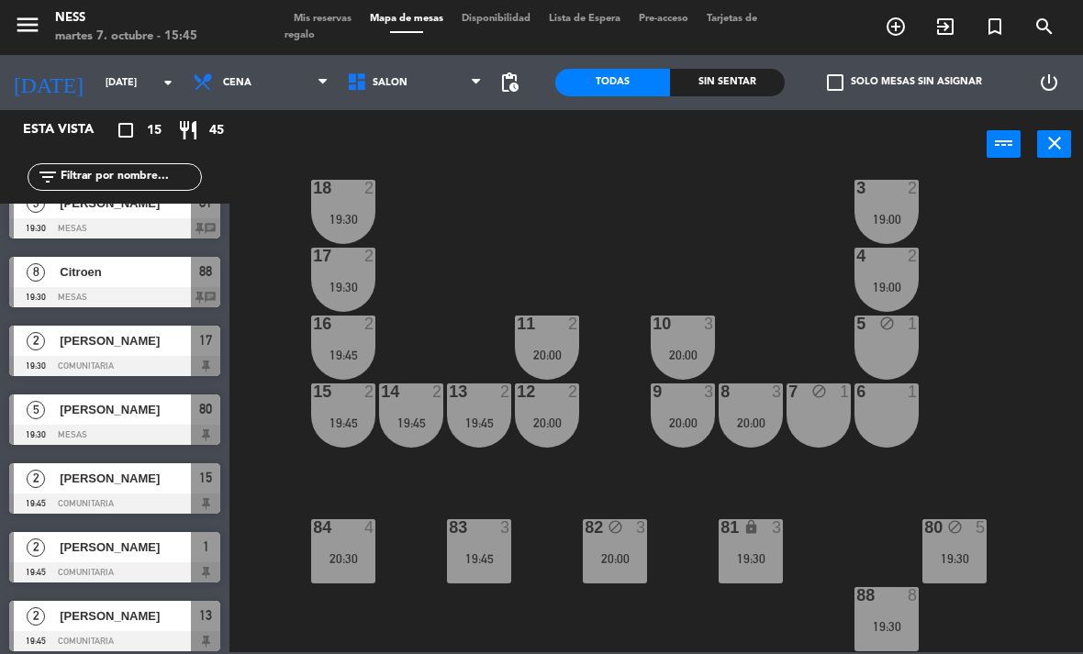
click at [906, 417] on div "6 1" at bounding box center [886, 416] width 64 height 64
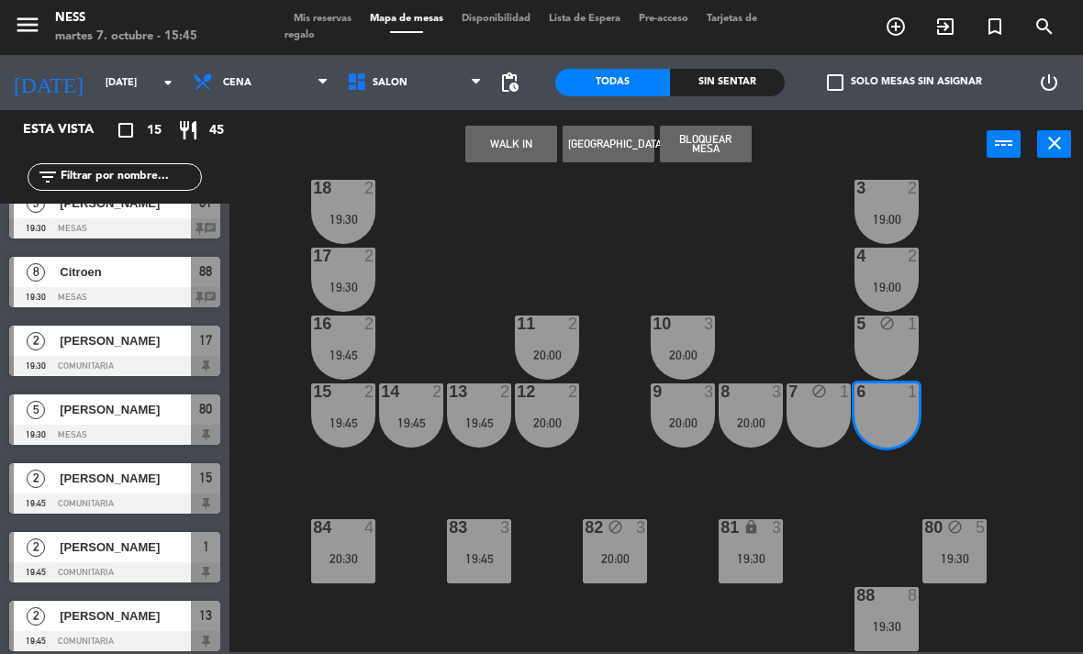
click at [737, 156] on button "Bloquear Mesa" at bounding box center [706, 144] width 92 height 37
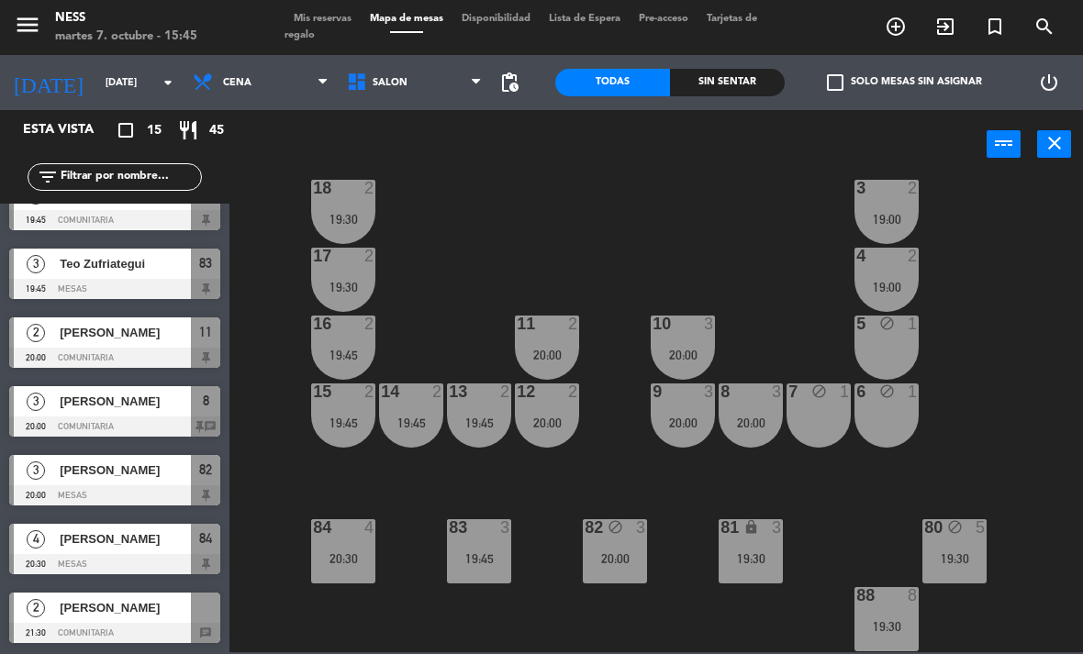
scroll to position [584, 0]
click at [169, 430] on div at bounding box center [114, 427] width 211 height 20
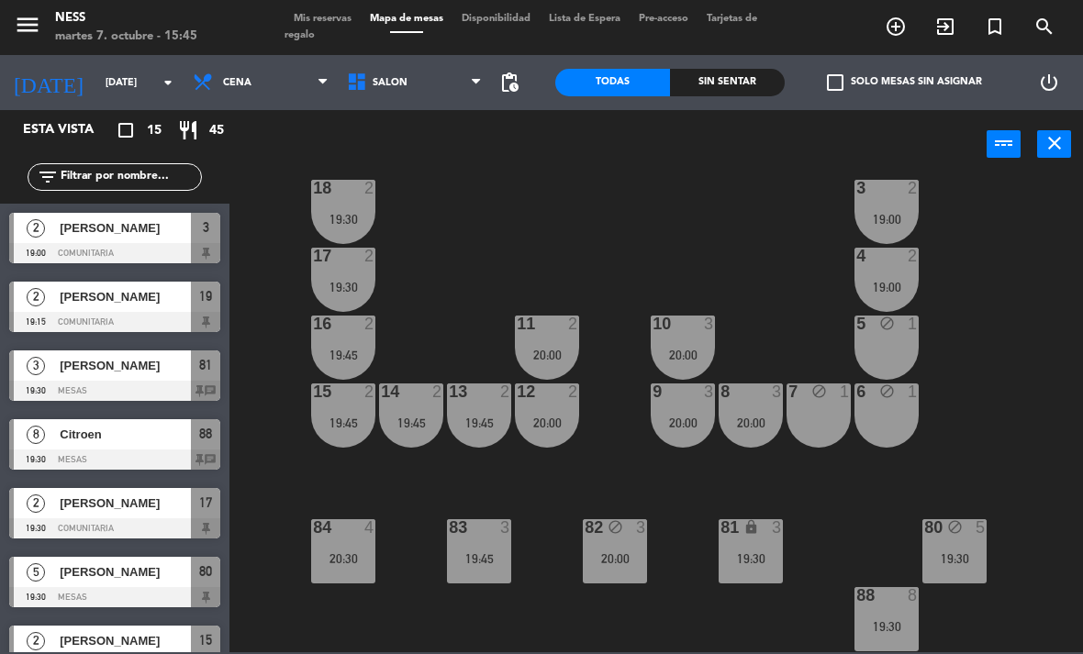
scroll to position [94, 0]
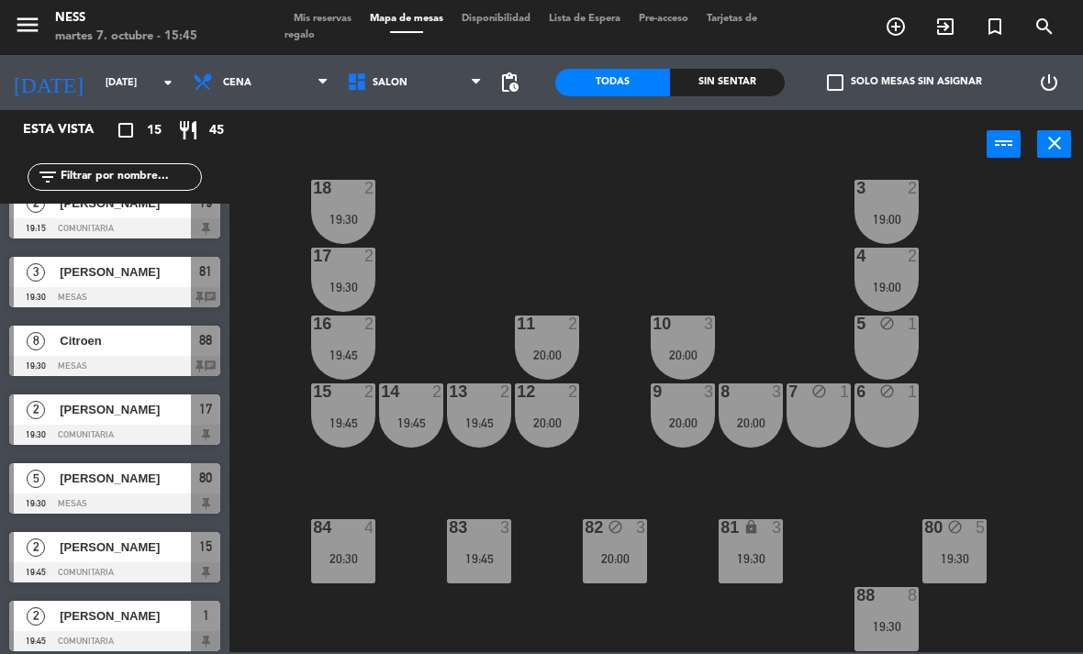
click at [629, 562] on div "20:00" at bounding box center [615, 558] width 64 height 13
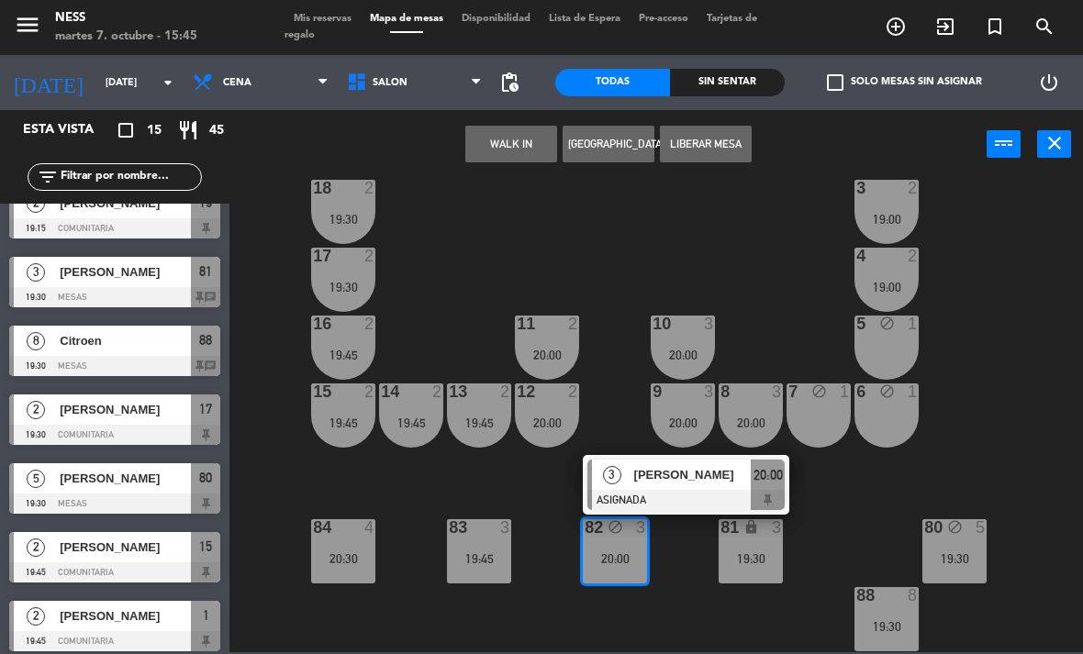
click at [741, 151] on button "Liberar Mesa" at bounding box center [706, 144] width 92 height 37
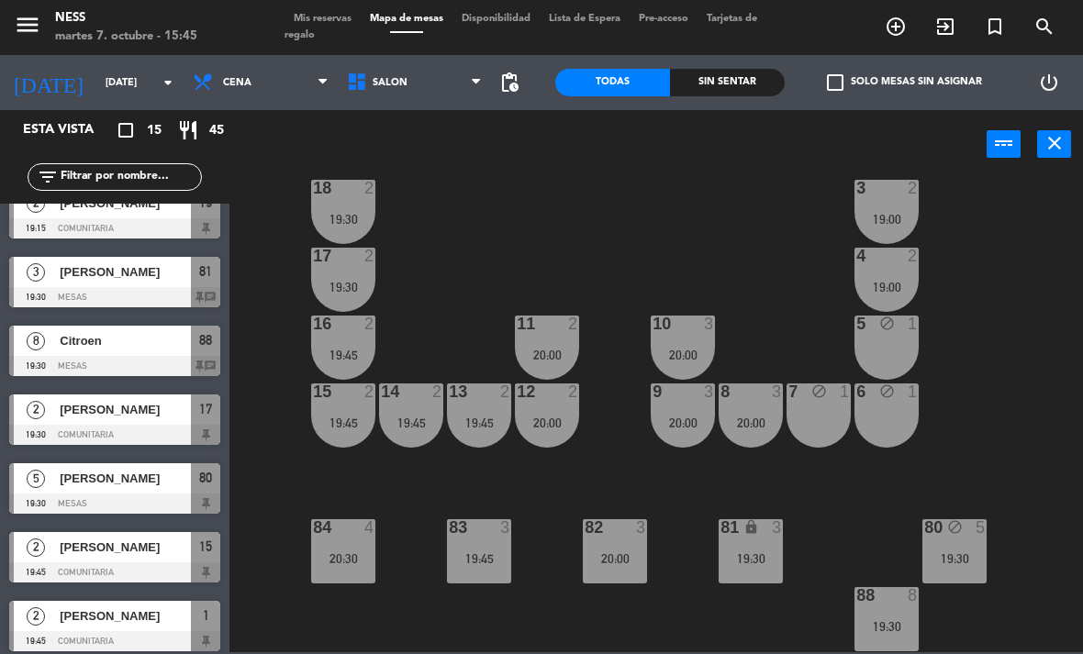
click at [1054, 316] on div "20 2 19:15 1 2 19:45 19 2 19:15 2 2 19:45 18 2 19:30 3 2 19:00 17 2 19:30 4 2 1…" at bounding box center [661, 414] width 842 height 475
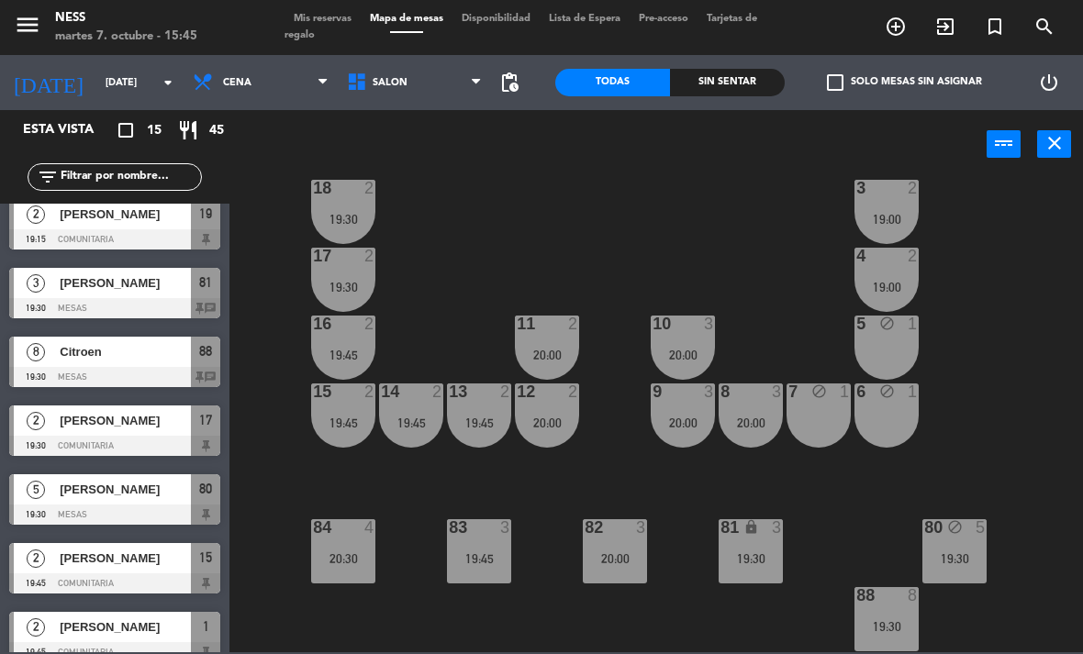
scroll to position [265, 0]
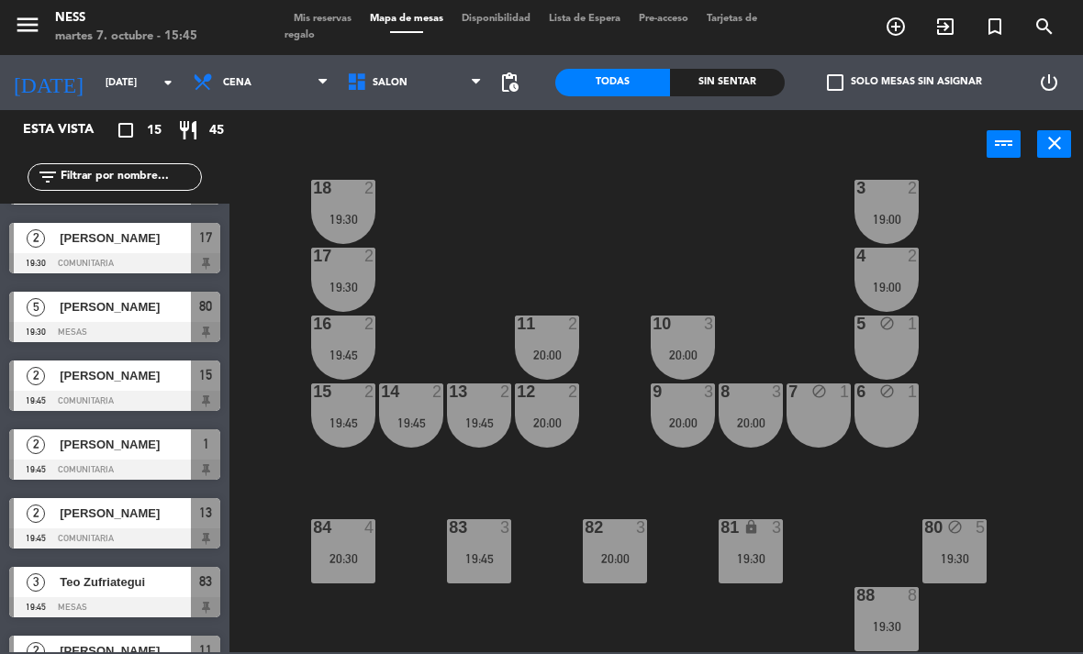
click at [982, 551] on div "19:30" at bounding box center [954, 558] width 64 height 14
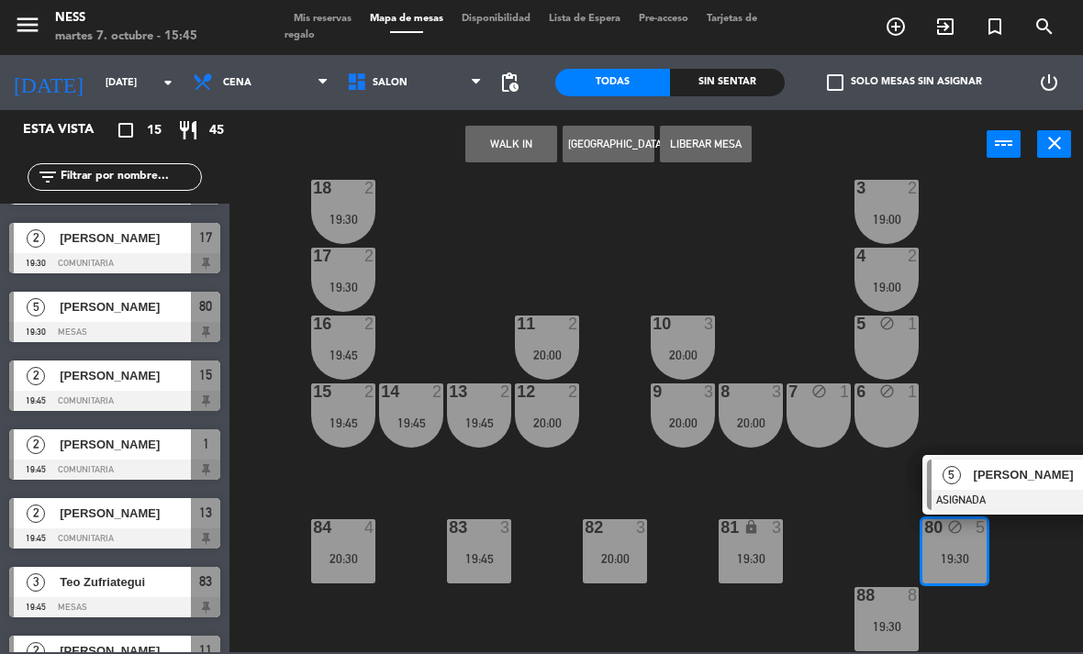
click at [717, 134] on button "Liberar Mesa" at bounding box center [706, 144] width 92 height 37
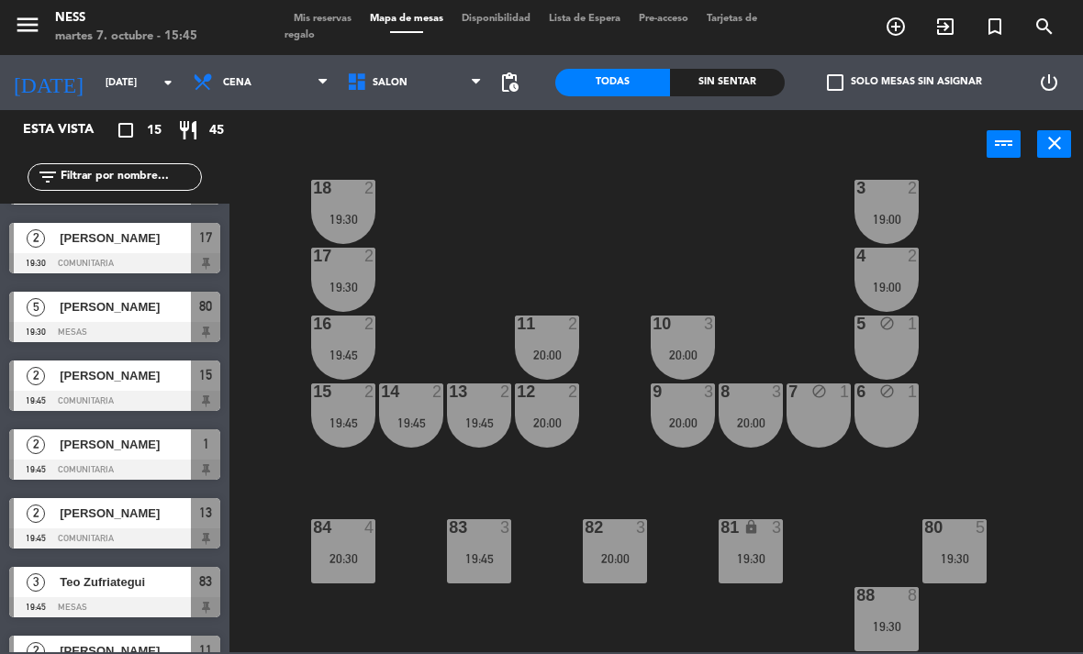
click at [900, 350] on div "5 block 1" at bounding box center [886, 348] width 64 height 64
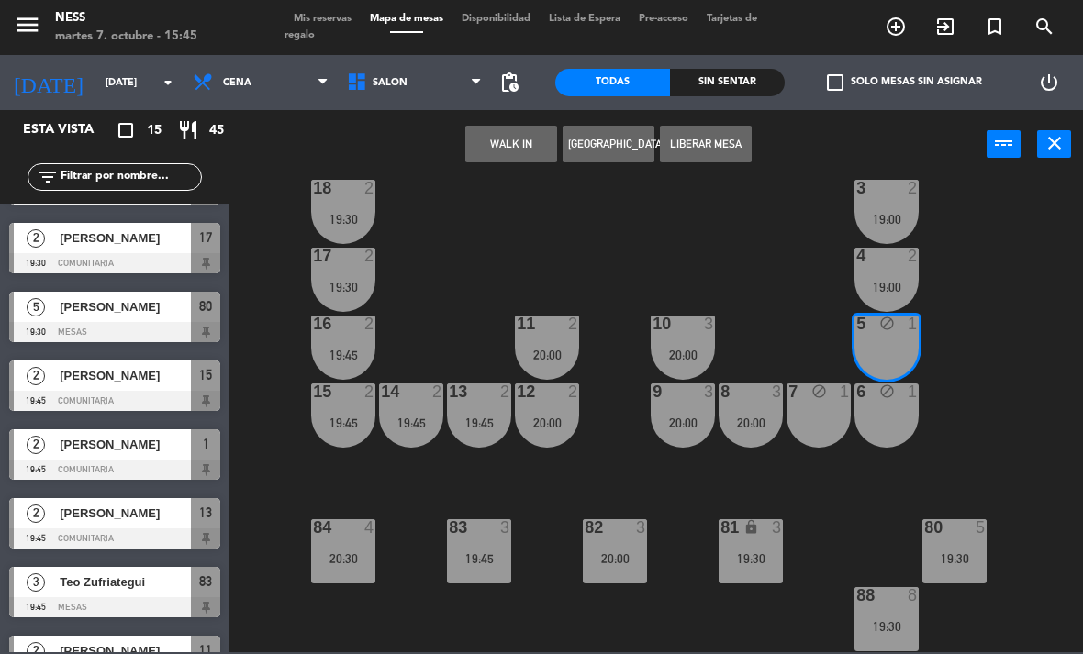
click at [625, 152] on button "[GEOGRAPHIC_DATA]" at bounding box center [608, 144] width 92 height 37
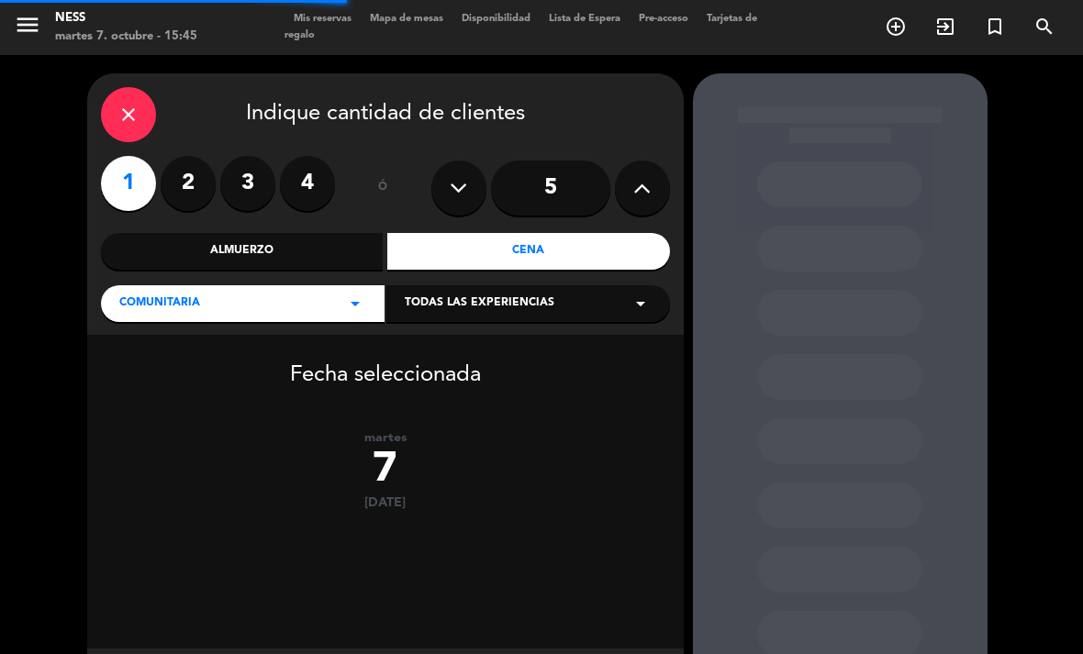
click at [204, 178] on label "2" at bounding box center [188, 183] width 55 height 55
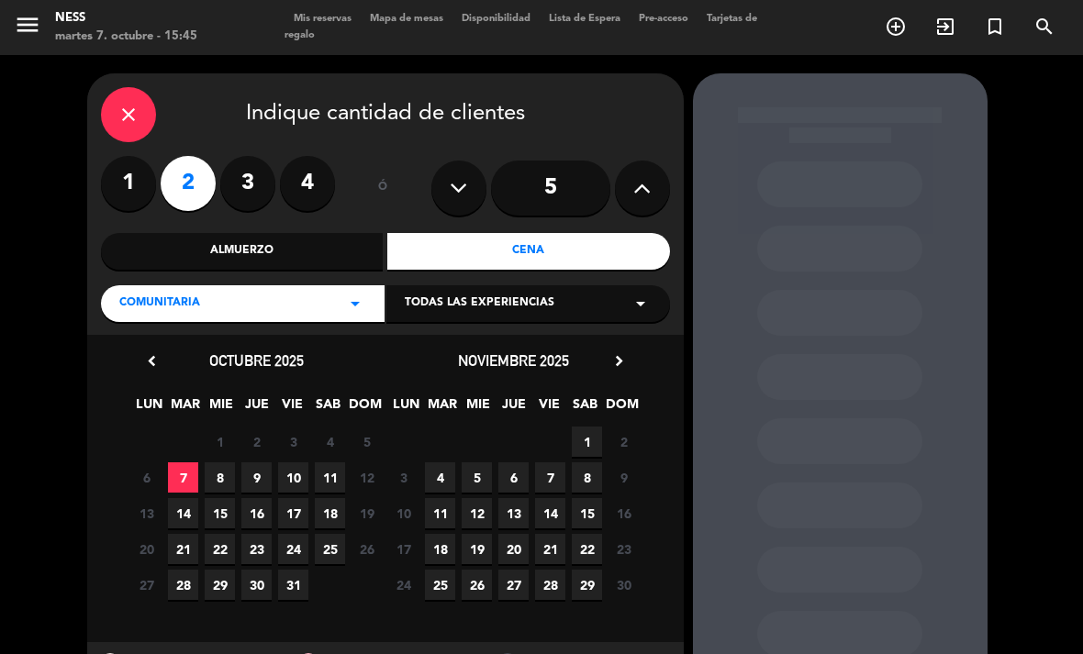
click at [587, 250] on div "Cena" at bounding box center [528, 251] width 283 height 37
click at [195, 479] on span "7" at bounding box center [183, 477] width 30 height 30
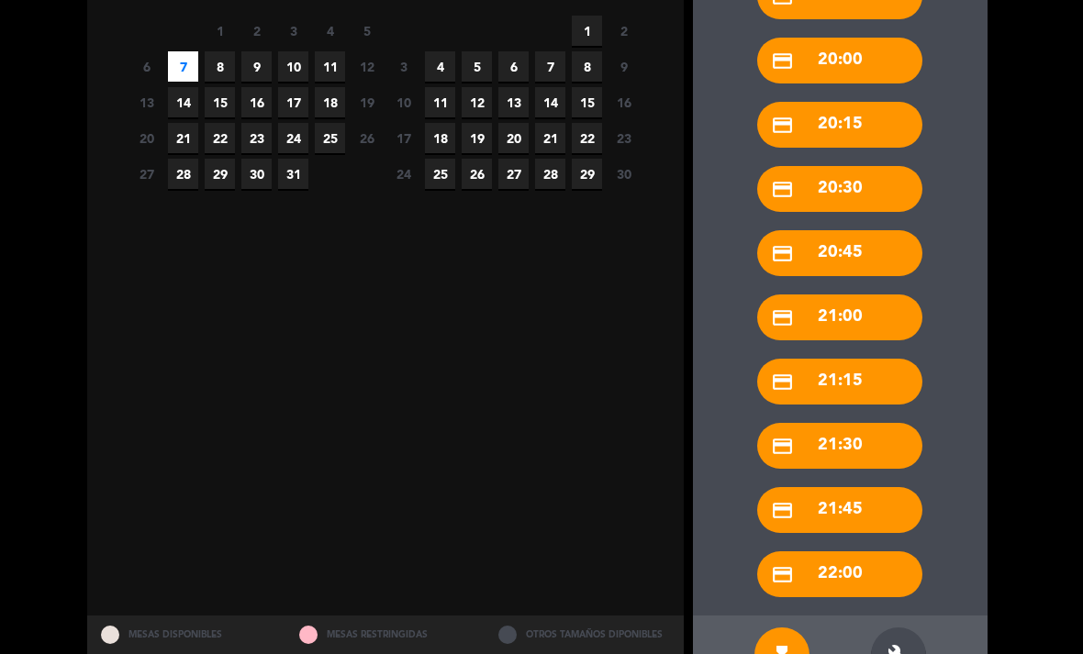
scroll to position [410, 0]
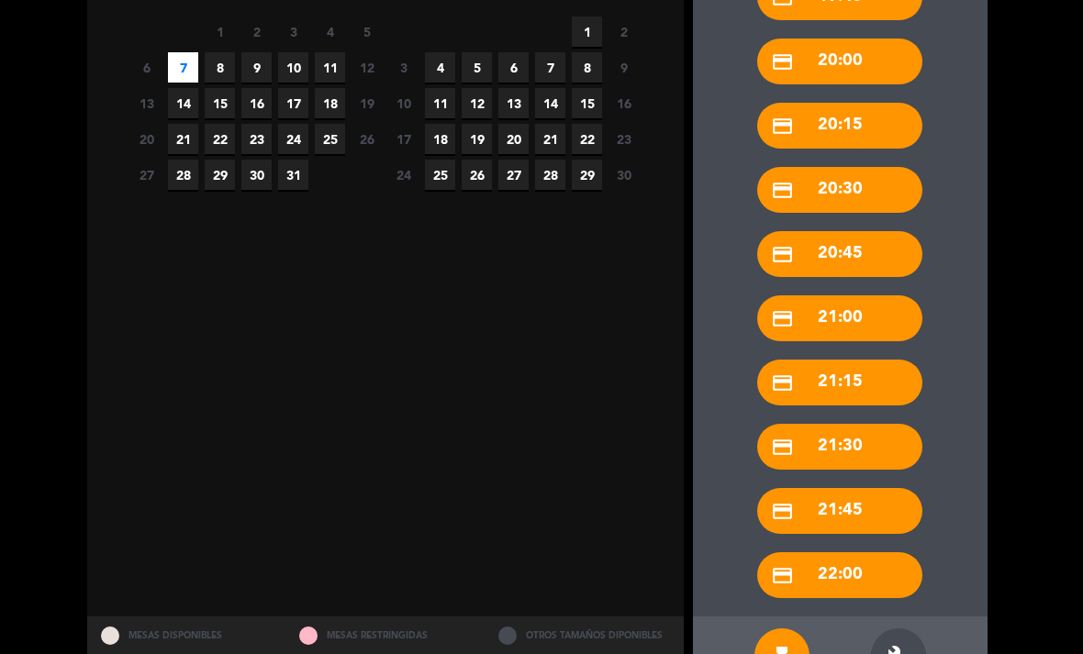
click at [905, 628] on div "build" at bounding box center [898, 655] width 55 height 55
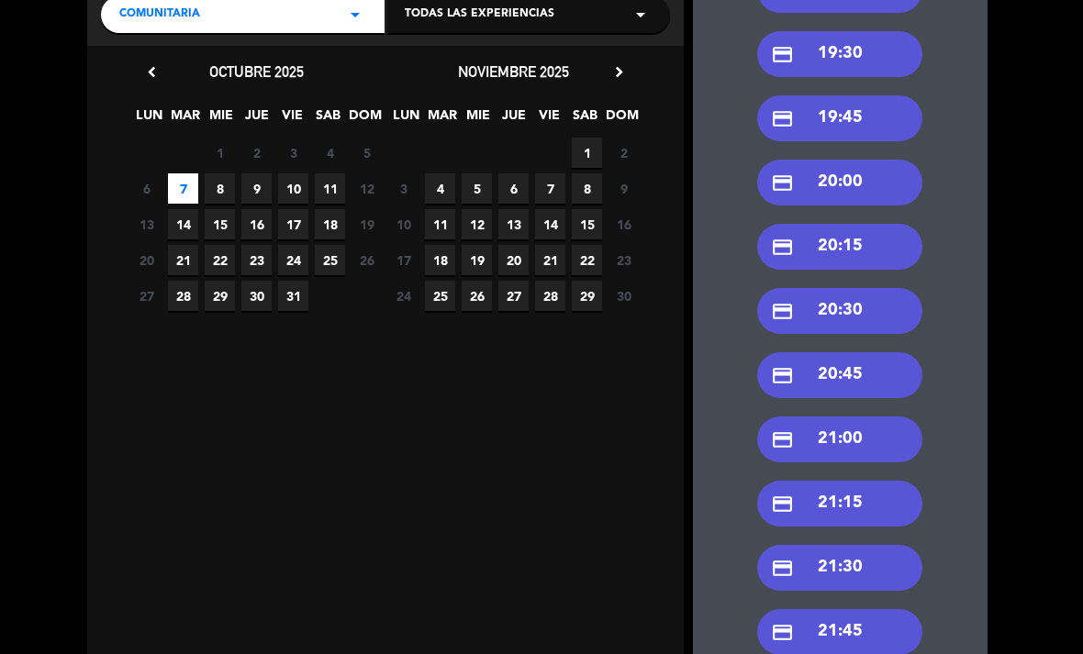
scroll to position [283, 0]
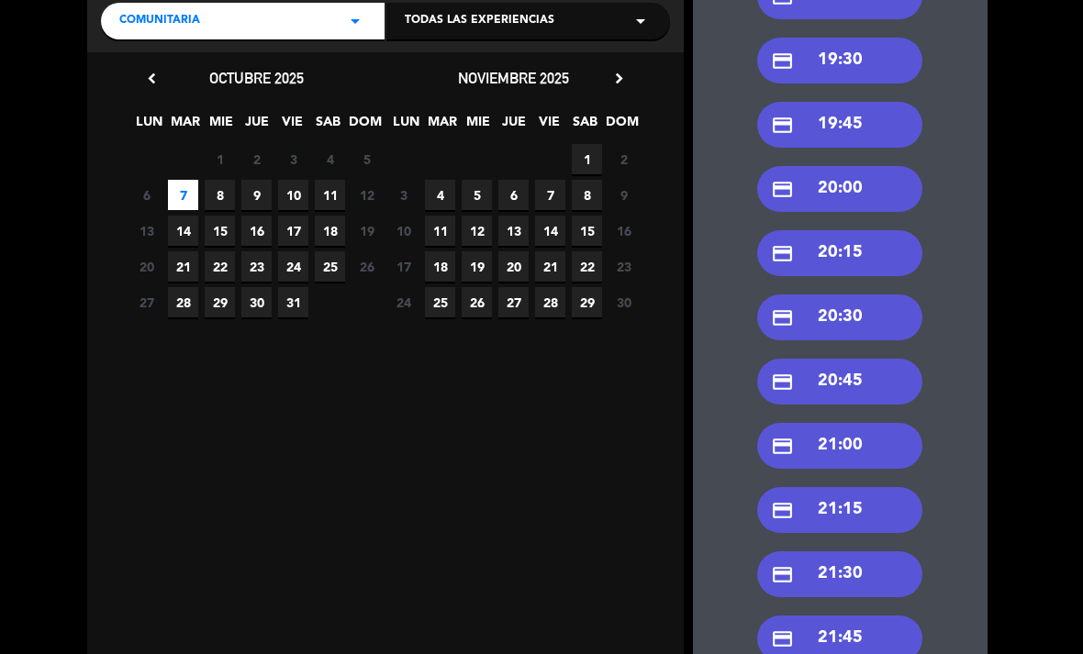
click at [857, 166] on div "credit_card 20:00" at bounding box center [839, 189] width 165 height 46
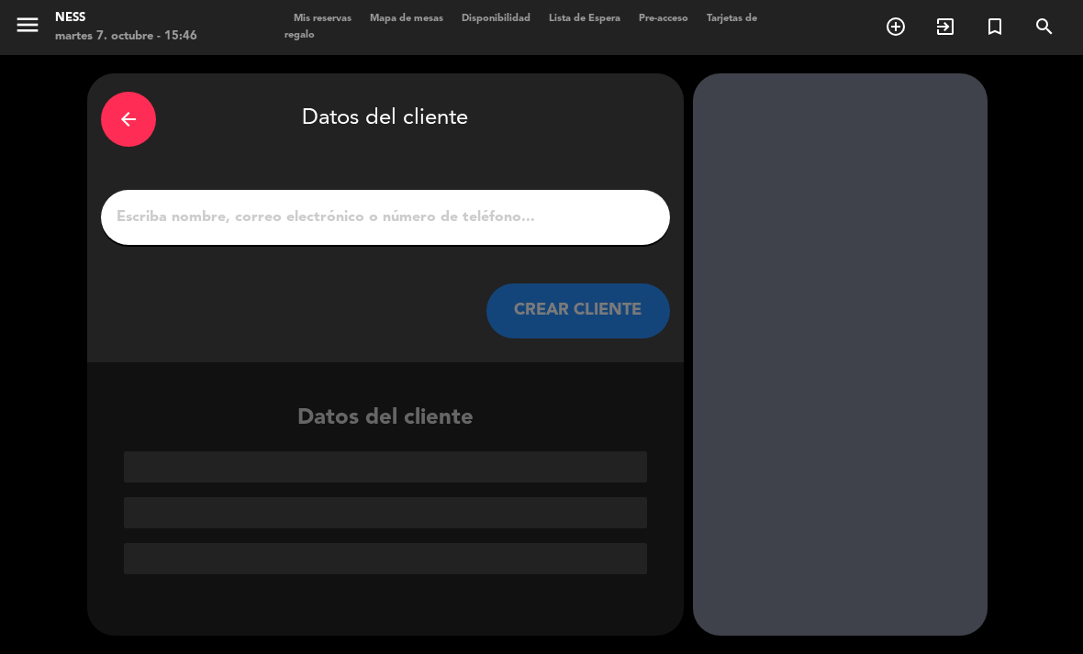
click at [396, 205] on input "1" at bounding box center [385, 218] width 541 height 26
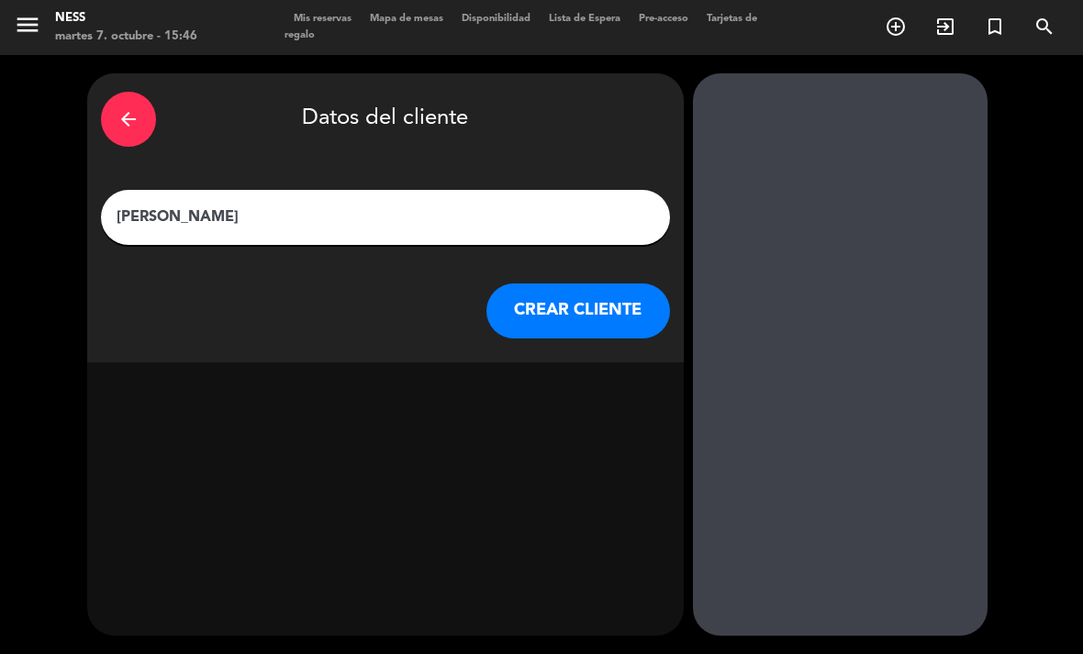
type input "[PERSON_NAME]"
click at [600, 284] on button "CREAR CLIENTE" at bounding box center [578, 311] width 184 height 55
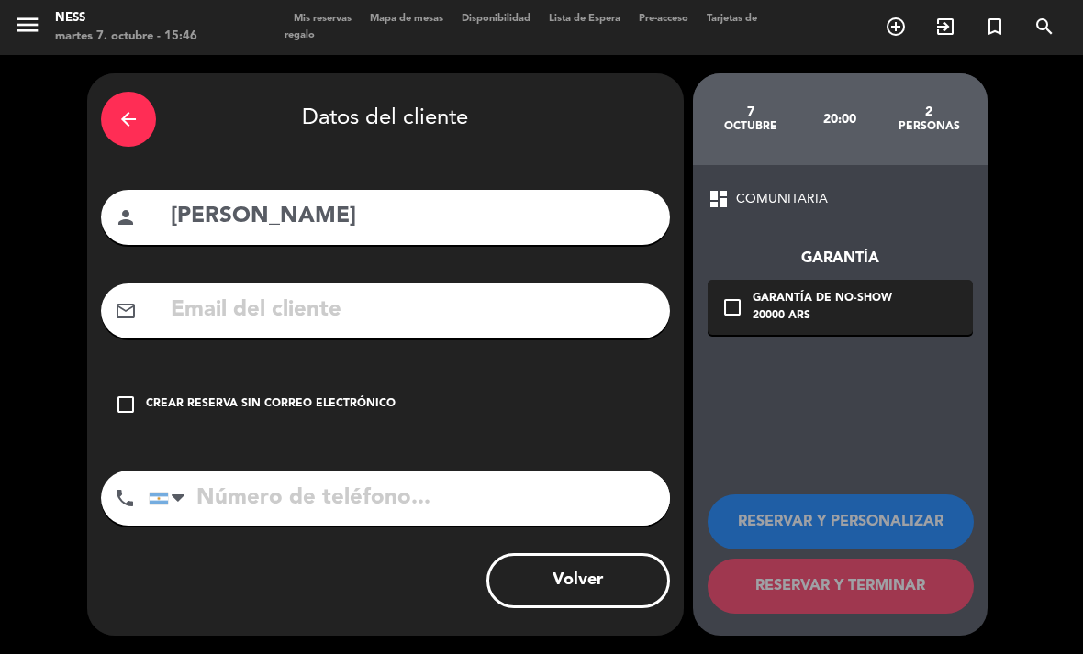
click at [215, 395] on div "Crear reserva sin correo electrónico" at bounding box center [271, 404] width 250 height 18
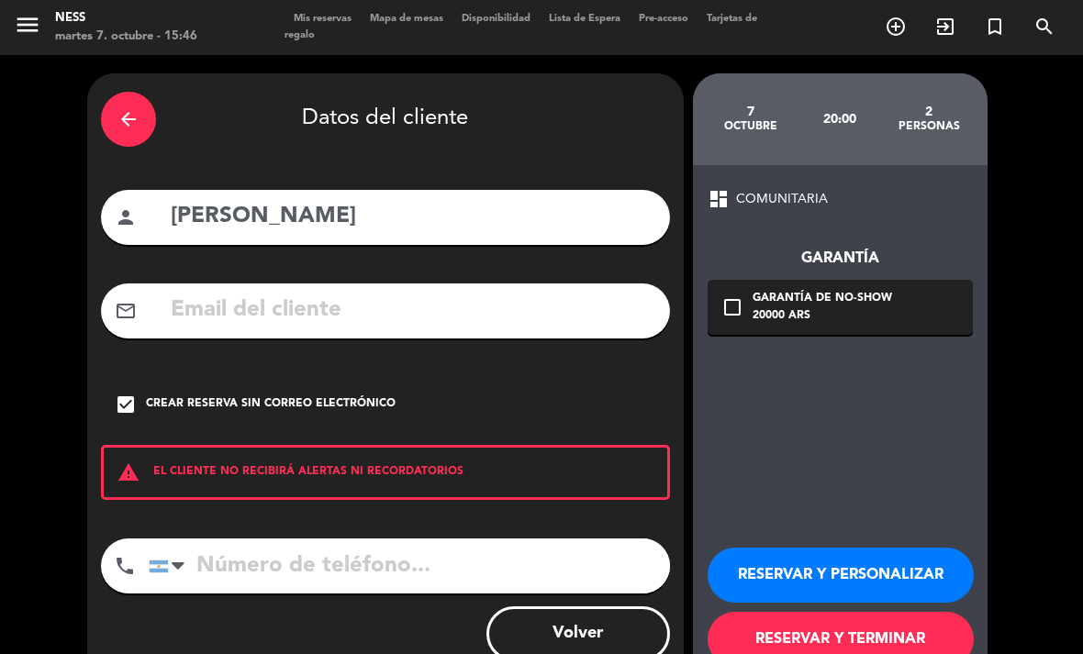
click at [850, 561] on button "RESERVAR Y PERSONALIZAR" at bounding box center [840, 575] width 266 height 55
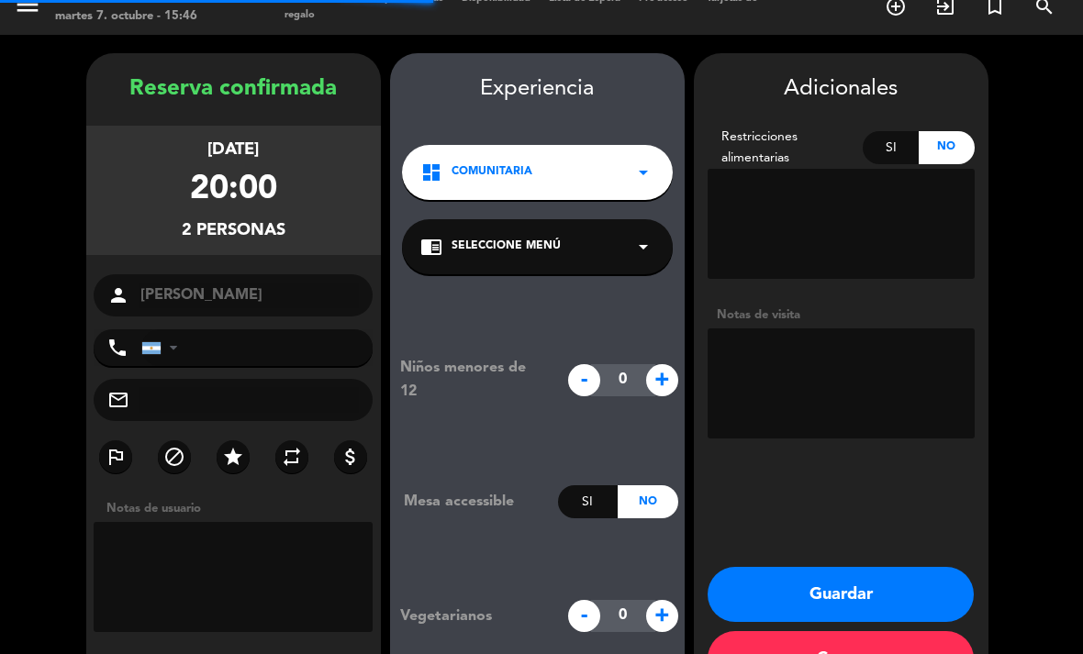
scroll to position [53, 0]
click at [840, 336] on textarea at bounding box center [840, 383] width 267 height 110
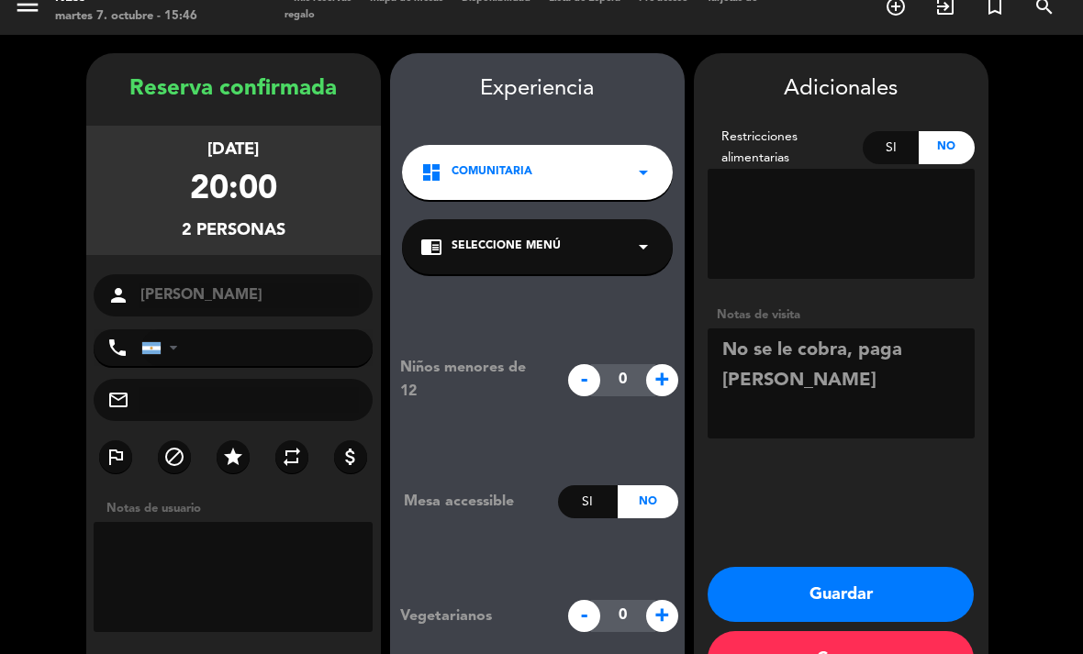
click at [872, 358] on textarea at bounding box center [840, 383] width 267 height 110
type textarea "No se le cobra, paga [PERSON_NAME]"
click at [930, 567] on button "Guardar" at bounding box center [840, 594] width 266 height 55
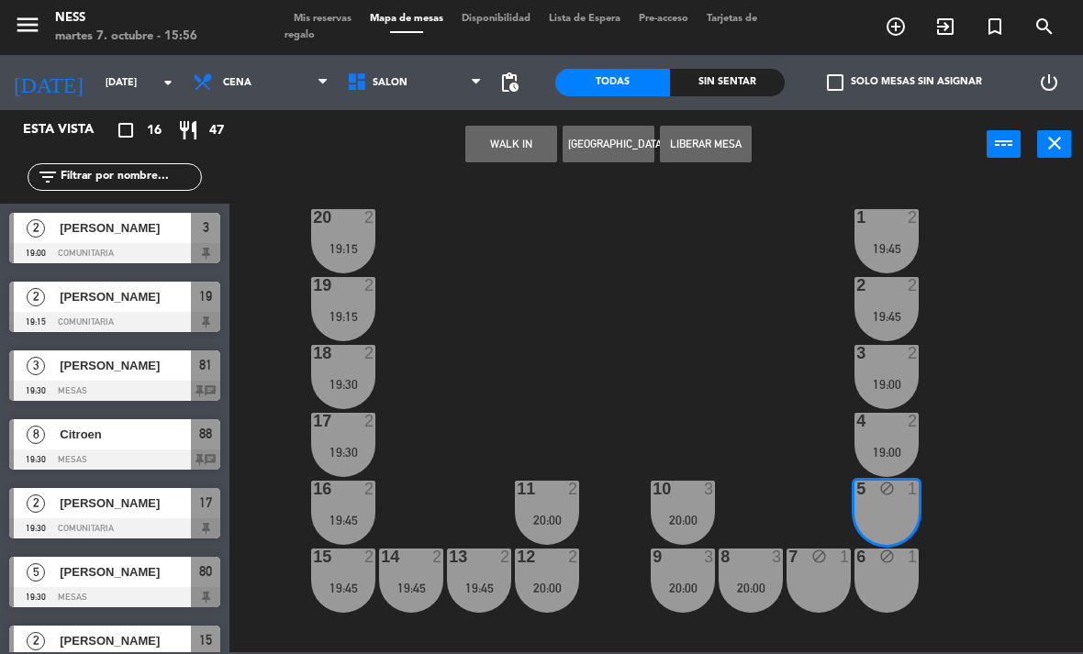
click at [130, 94] on input "[DATE]" at bounding box center [164, 83] width 136 height 30
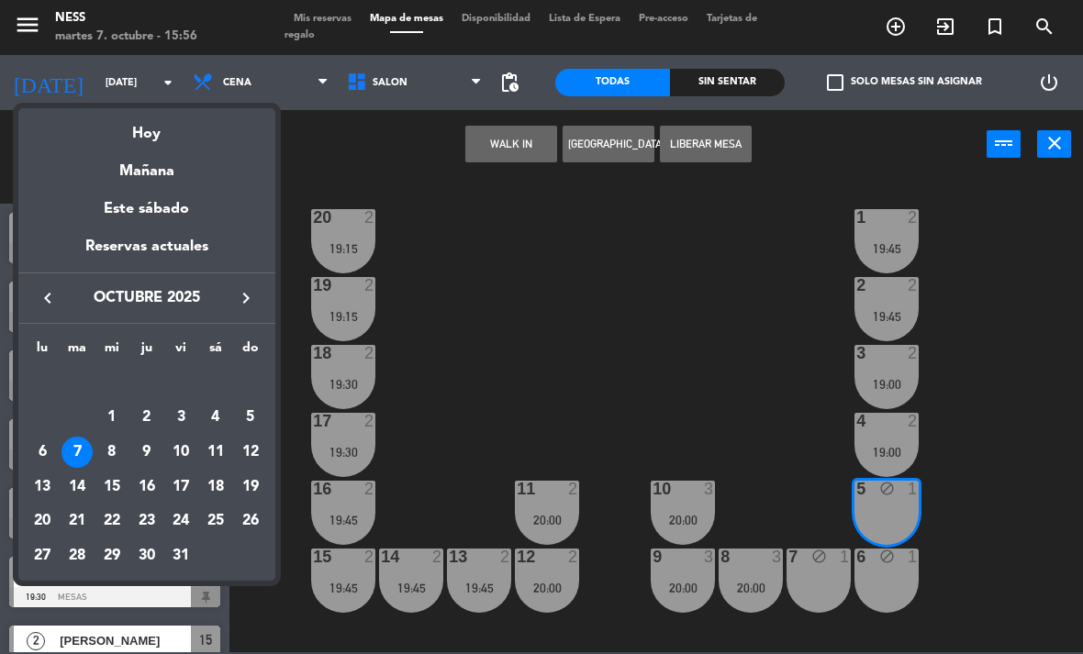
click at [219, 454] on div "11" at bounding box center [215, 452] width 31 height 31
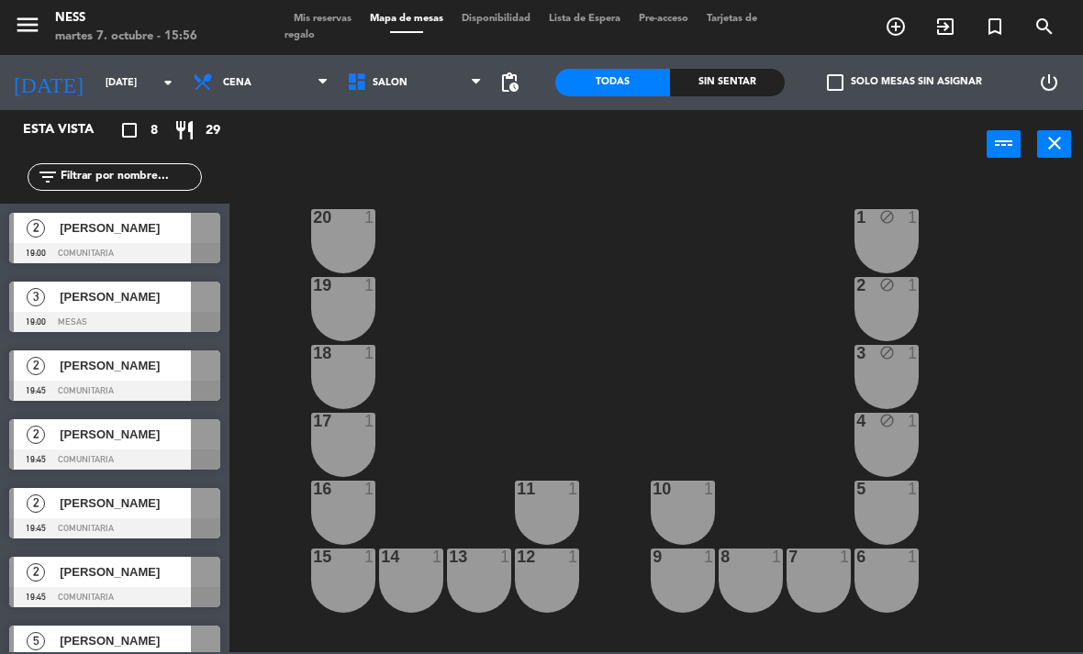
click at [241, 82] on span "Cena" at bounding box center [237, 83] width 28 height 12
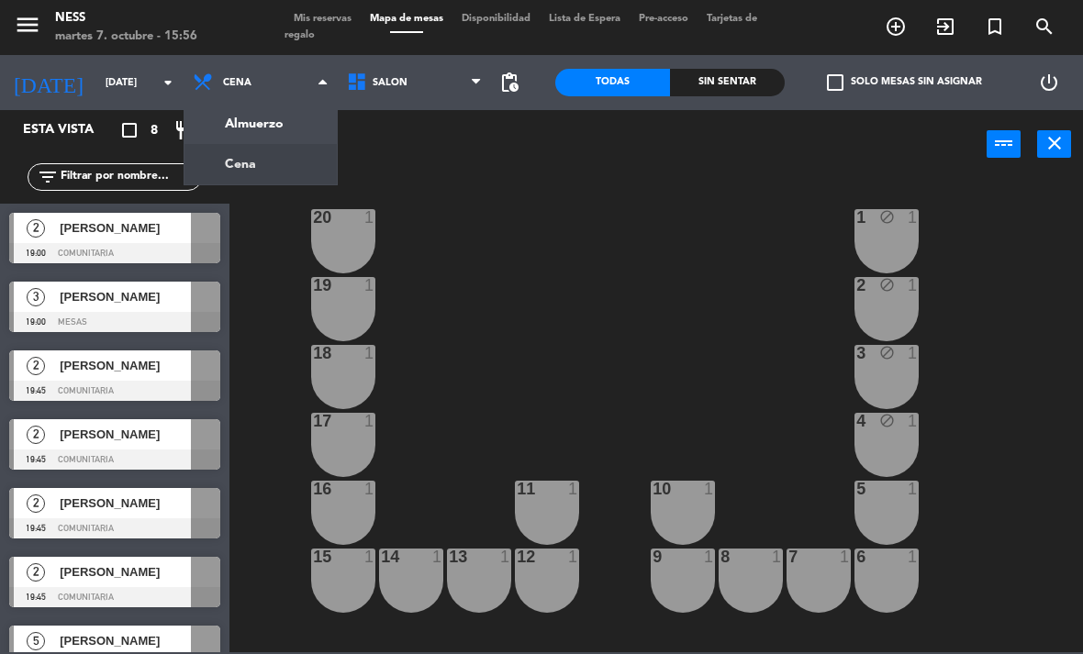
click at [270, 134] on ng-component "menu Ness [DATE] 7. octubre - 15:56 Mis reservas Mapa de mesas Disponibilidad L…" at bounding box center [541, 326] width 1083 height 652
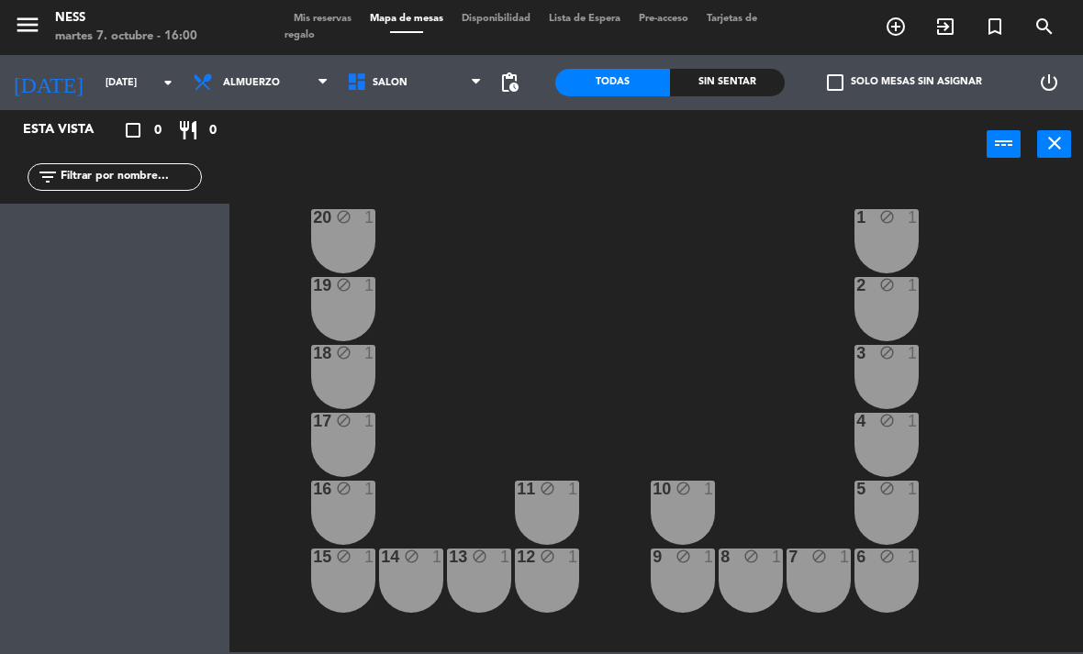
click at [135, 92] on input "[DATE]" at bounding box center [164, 83] width 136 height 30
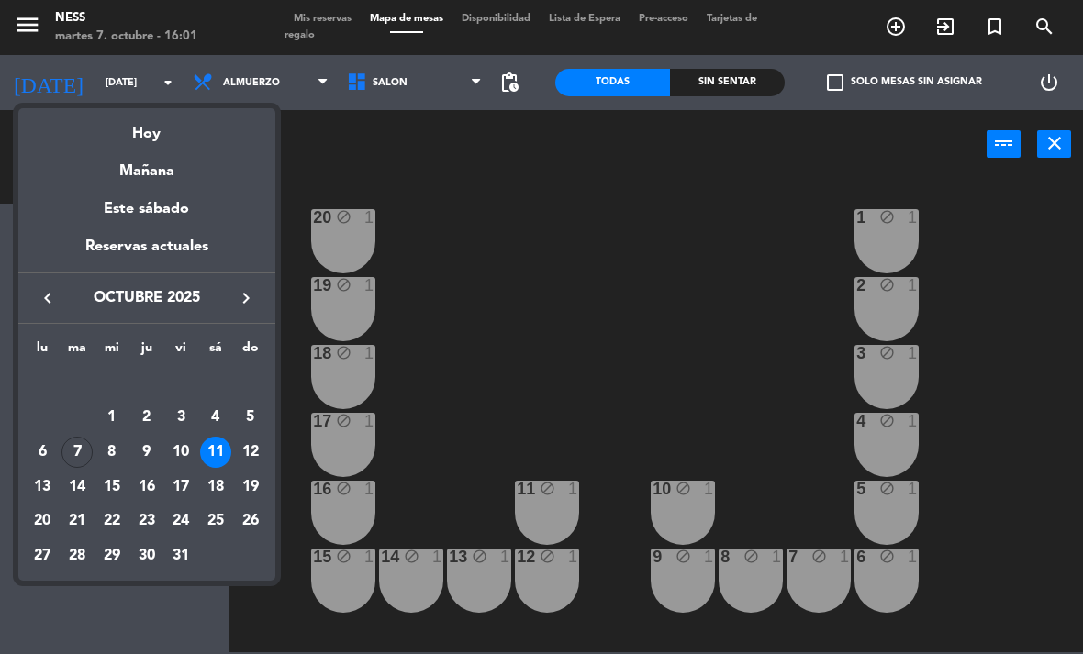
click at [151, 139] on div "Hoy" at bounding box center [146, 127] width 257 height 38
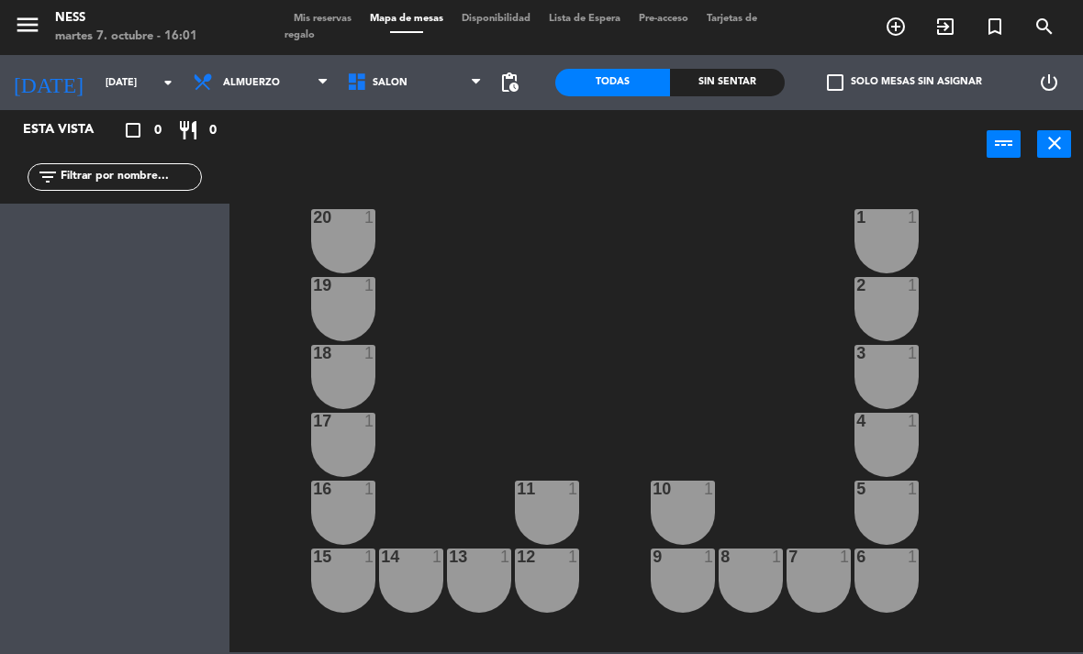
click at [267, 82] on span "Almuerzo" at bounding box center [251, 83] width 57 height 12
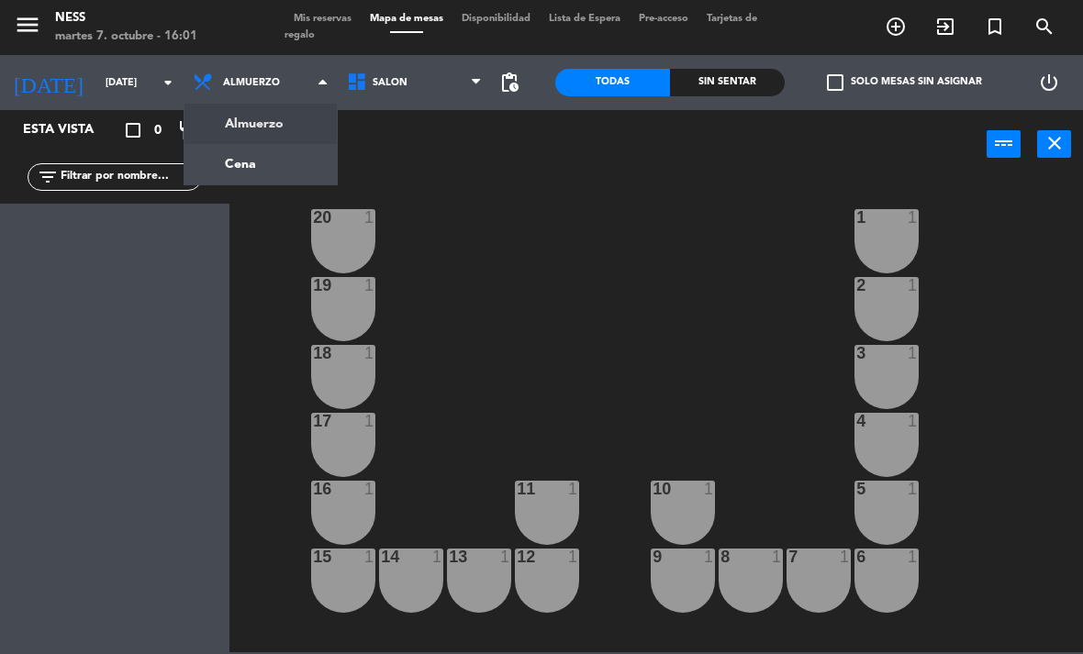
click at [277, 160] on ng-component "menu Ness [DATE] 7. octubre - 16:01 Mis reservas Mapa de mesas Disponibilidad L…" at bounding box center [541, 326] width 1083 height 652
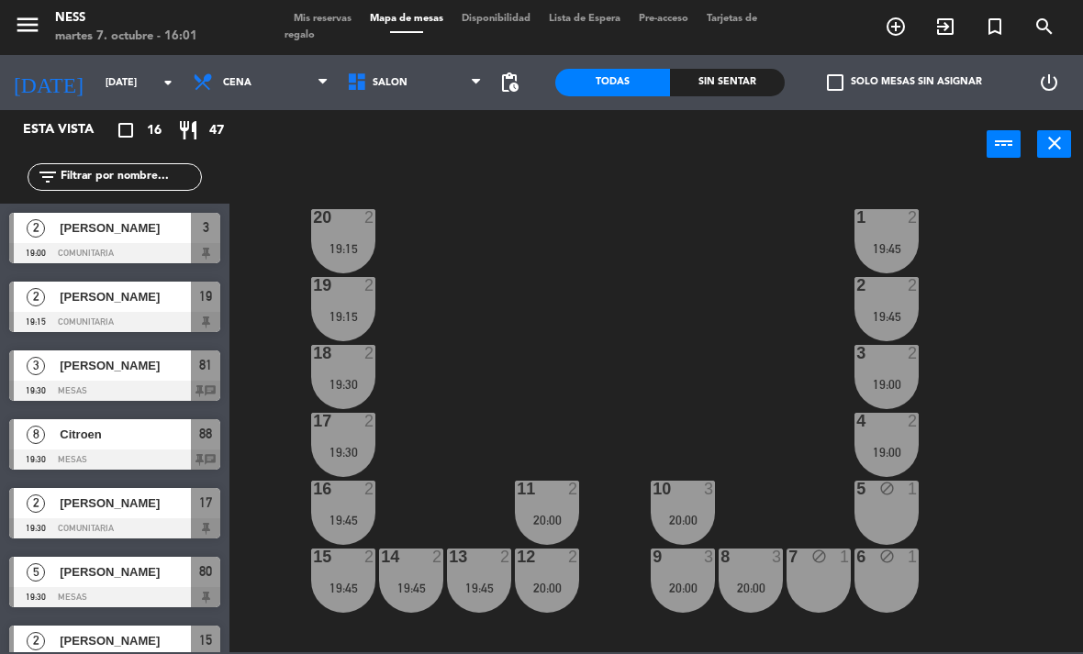
click at [146, 307] on div "[PERSON_NAME]" at bounding box center [124, 297] width 133 height 30
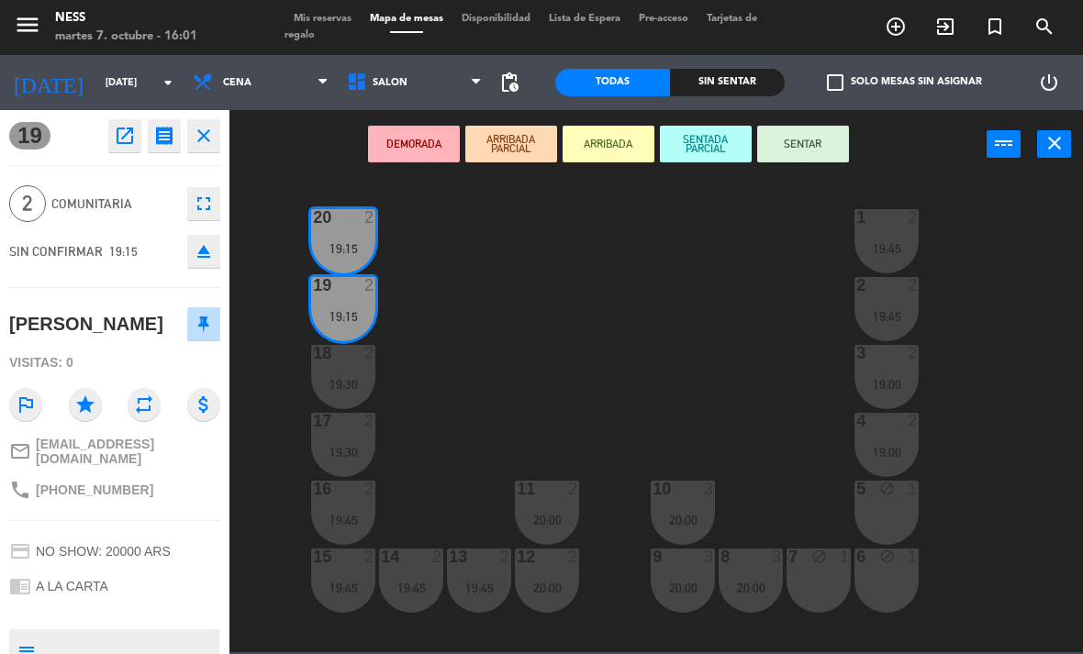
click at [124, 81] on input "[DATE]" at bounding box center [164, 83] width 136 height 30
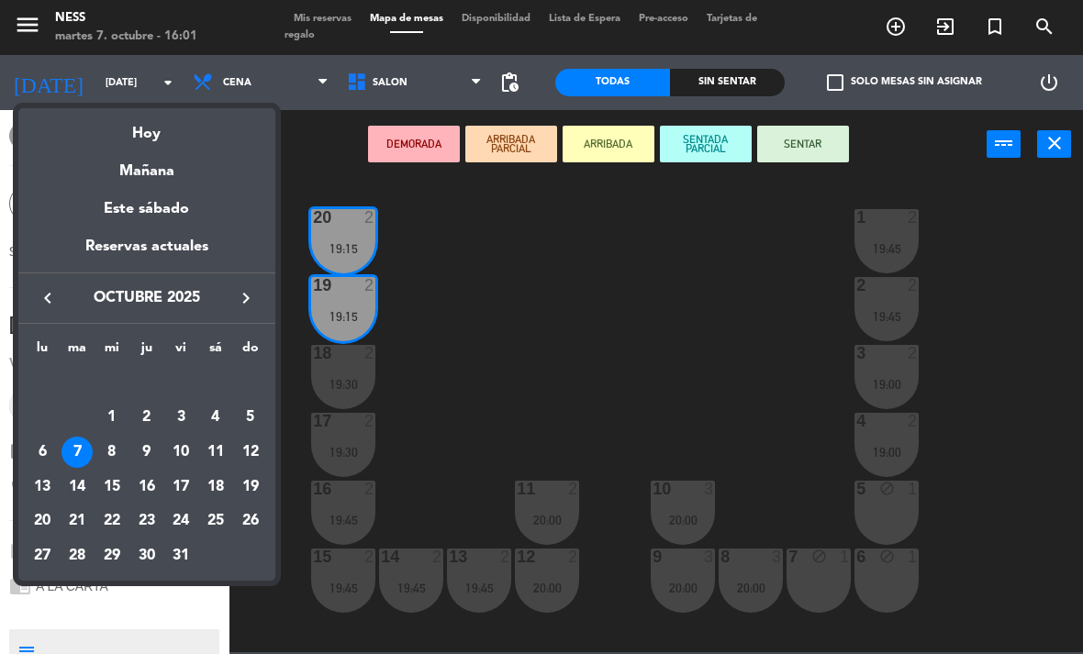
click at [197, 453] on td "10" at bounding box center [180, 452] width 35 height 35
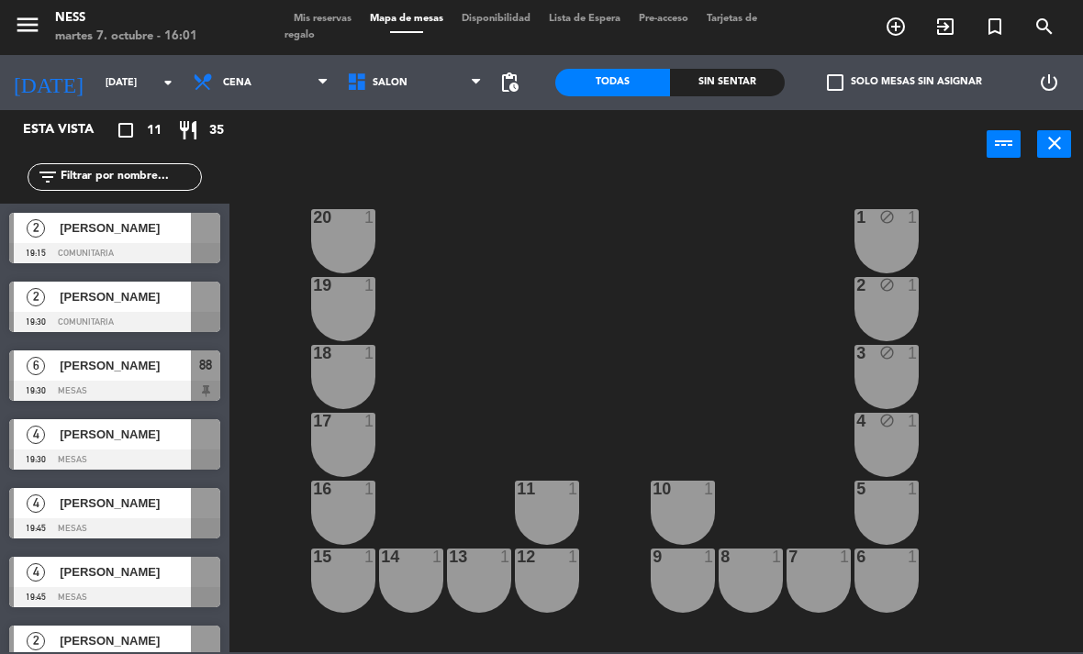
click at [1082, 496] on html "close × Ness × chrome_reader_mode Listado de Reservas account_box Clientes acco…" at bounding box center [541, 327] width 1083 height 654
click at [116, 87] on input "[DATE]" at bounding box center [164, 83] width 136 height 30
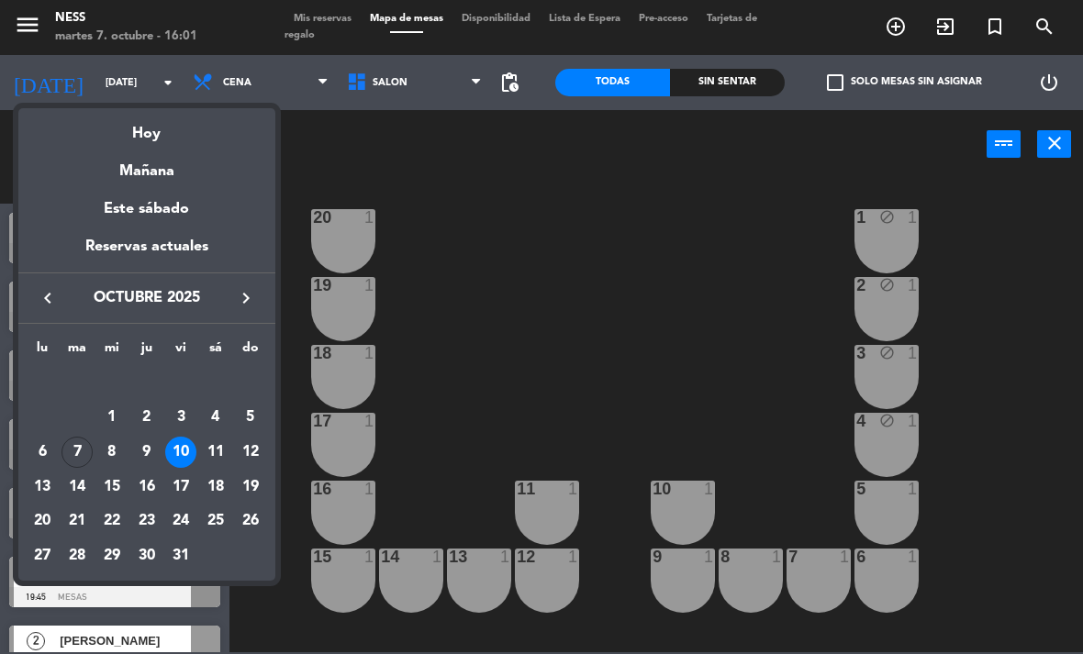
click at [141, 142] on div "Hoy" at bounding box center [146, 127] width 257 height 38
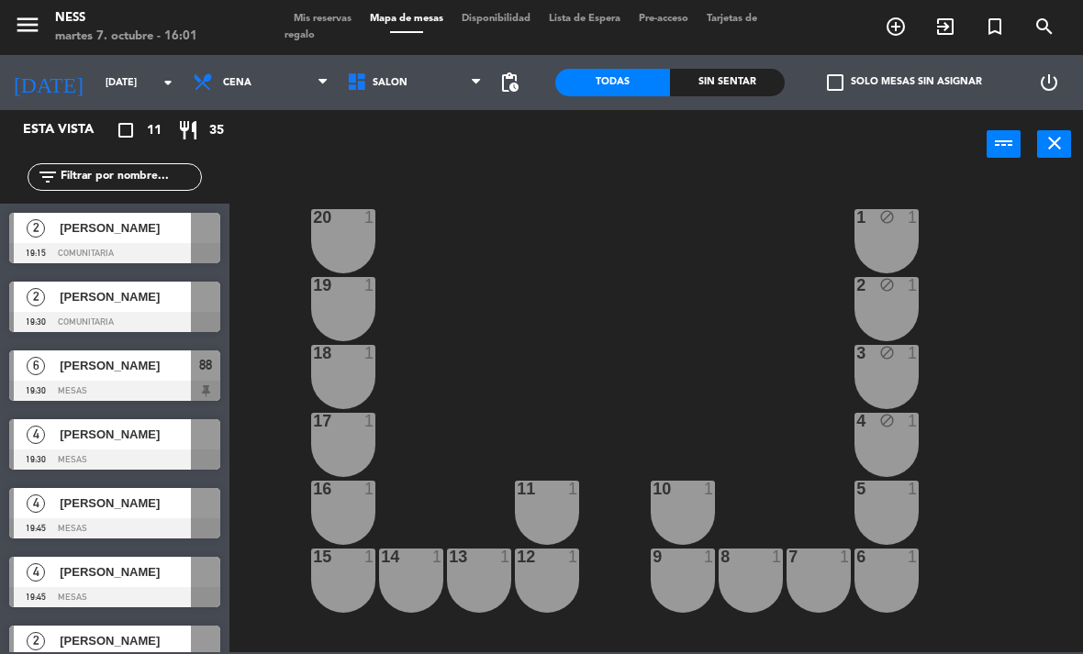
type input "[DATE]"
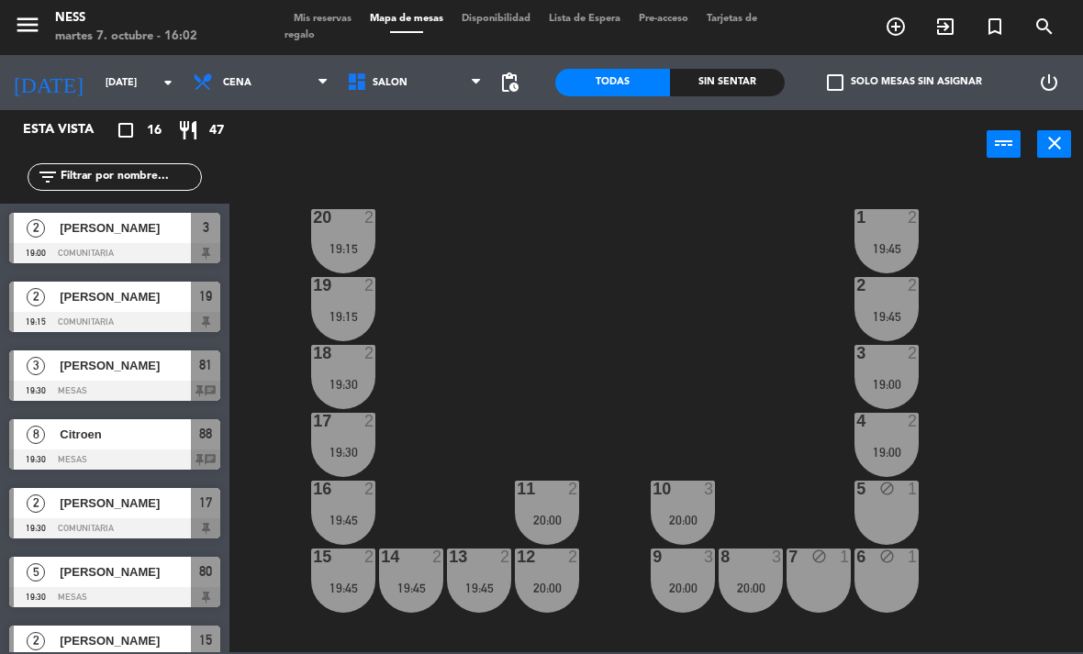
click at [146, 303] on span "[PERSON_NAME]" at bounding box center [125, 296] width 131 height 19
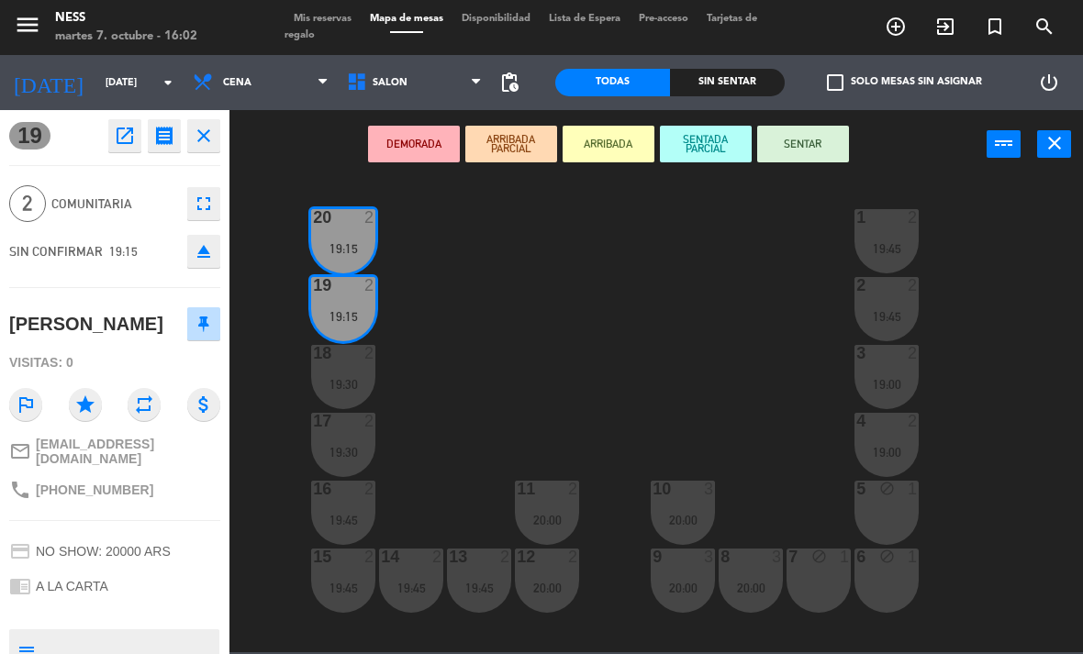
click at [132, 136] on icon "open_in_new" at bounding box center [125, 136] width 22 height 22
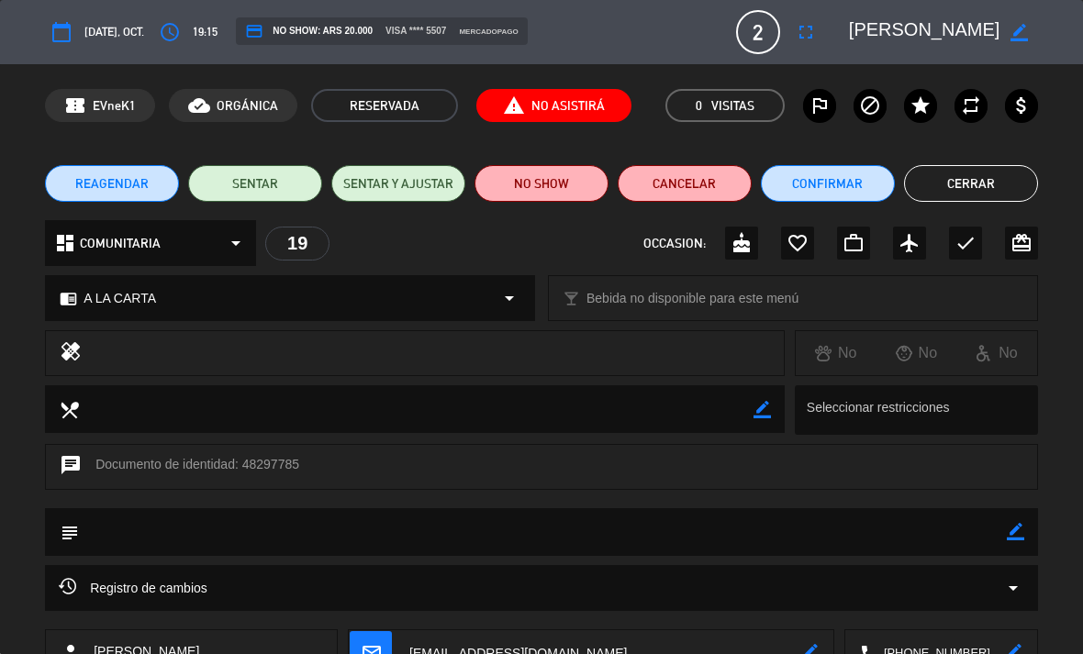
click at [148, 187] on span "REAGENDAR" at bounding box center [111, 183] width 73 height 19
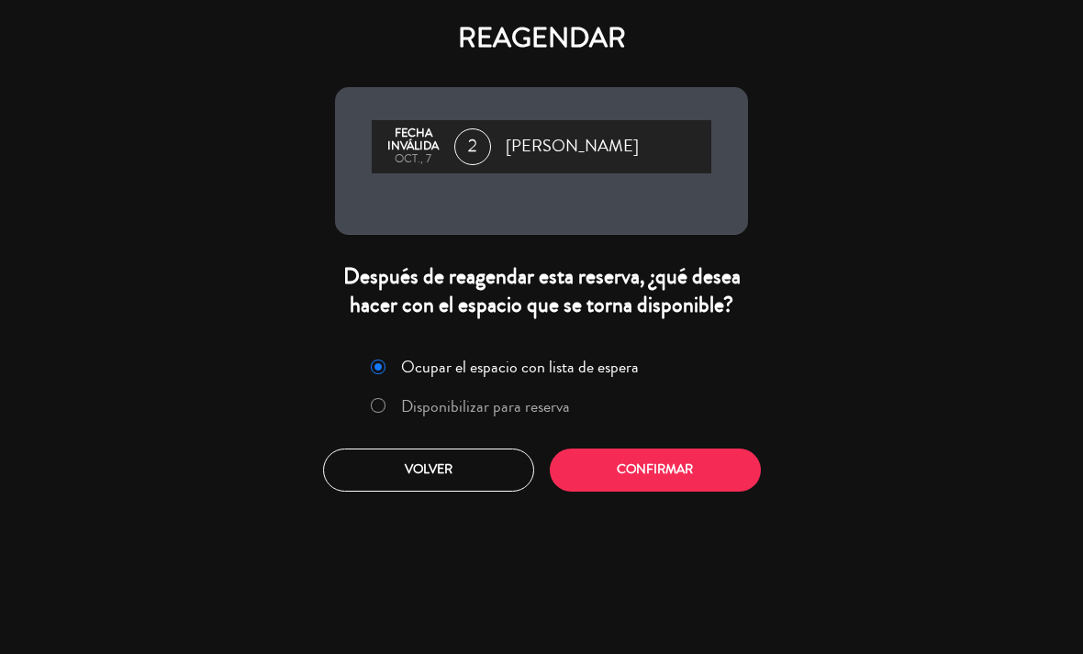
click at [682, 492] on button "Confirmar" at bounding box center [655, 470] width 211 height 43
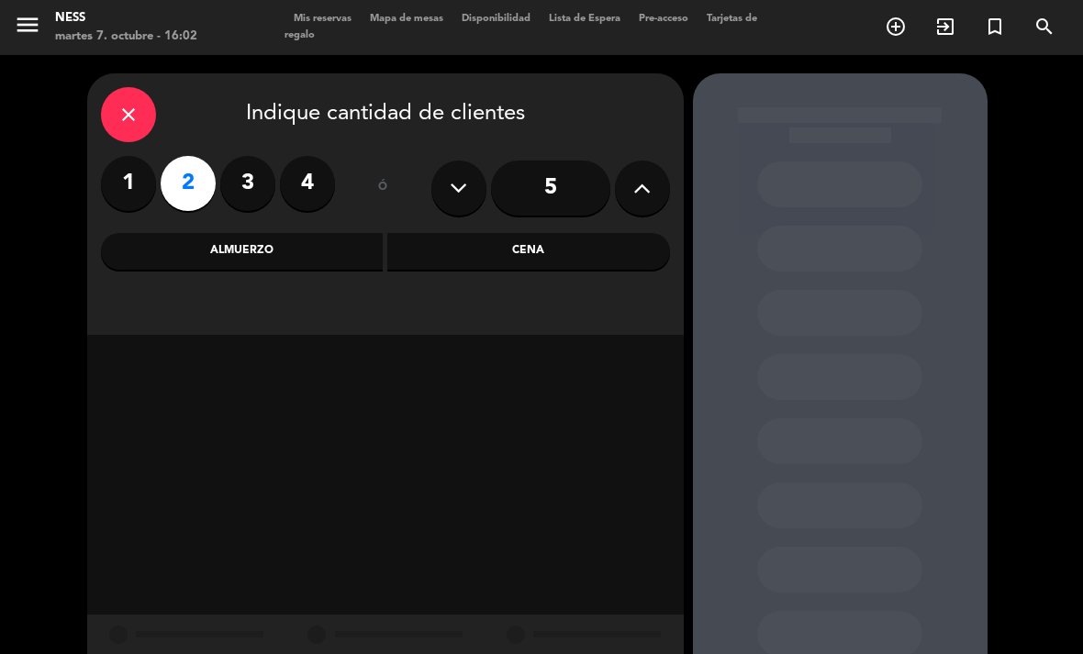
click at [535, 233] on div "Cena" at bounding box center [528, 251] width 283 height 37
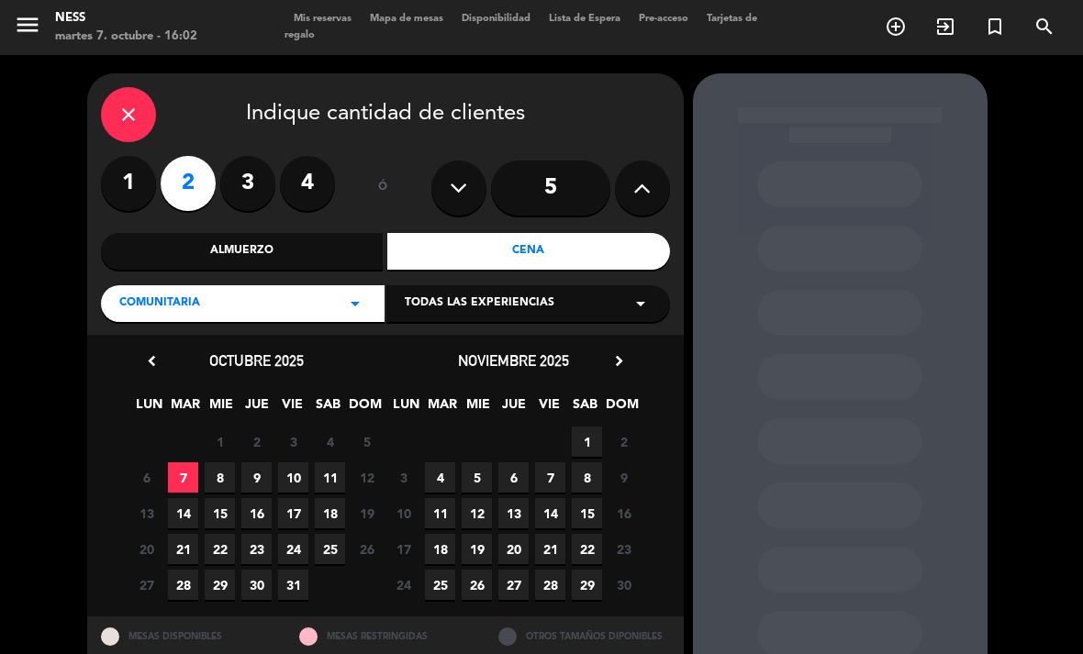
click at [295, 462] on span "10" at bounding box center [293, 477] width 30 height 30
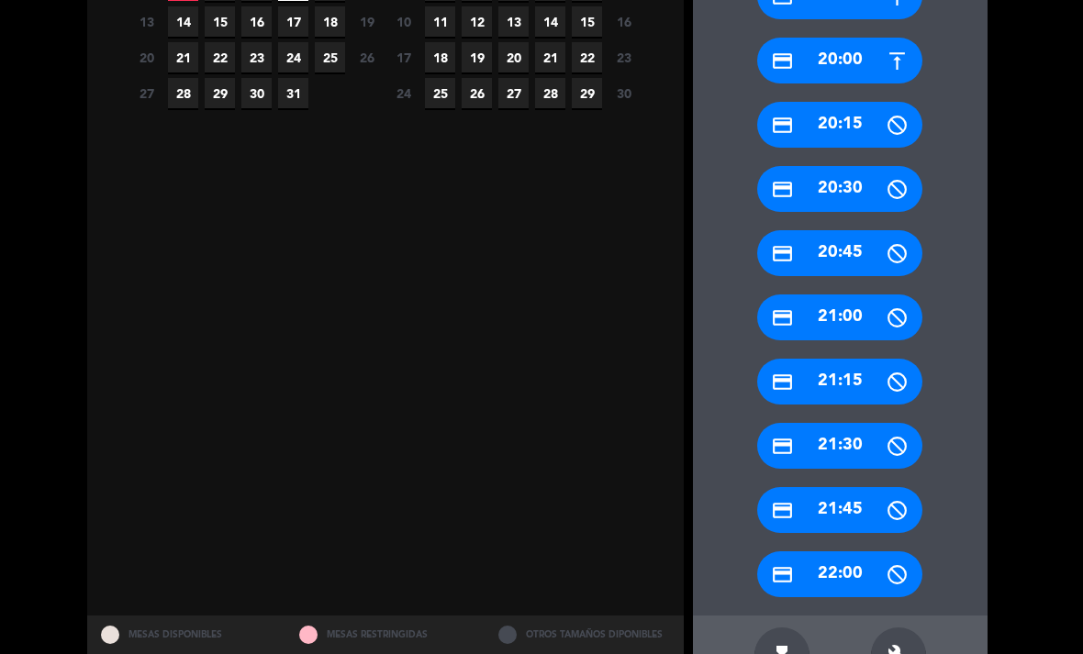
scroll to position [491, 0]
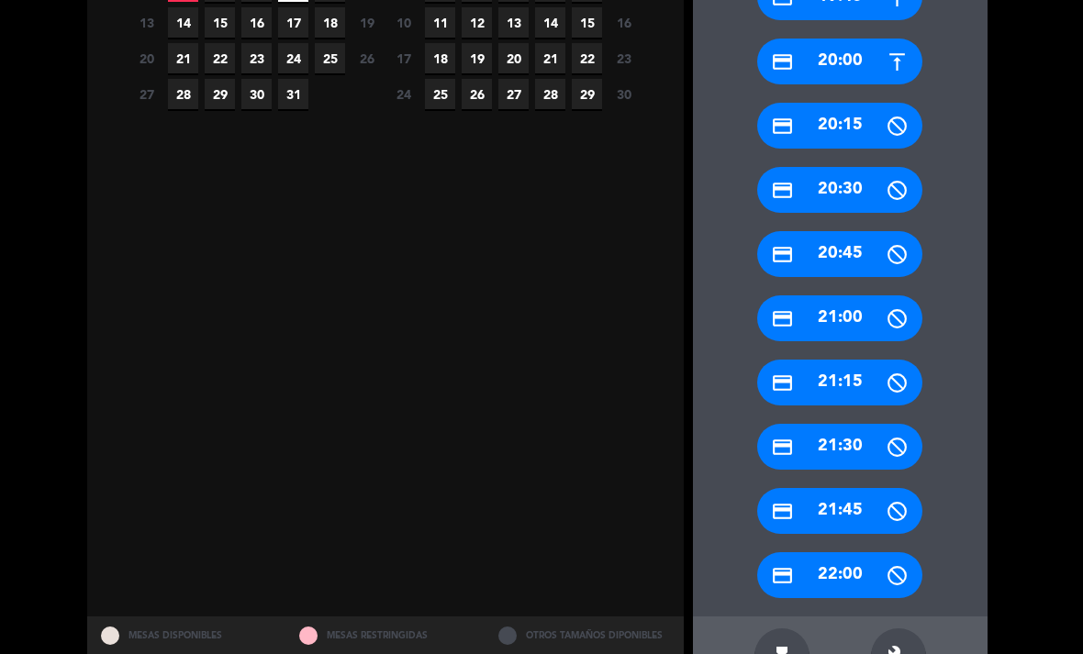
click at [910, 628] on div "build" at bounding box center [898, 655] width 55 height 55
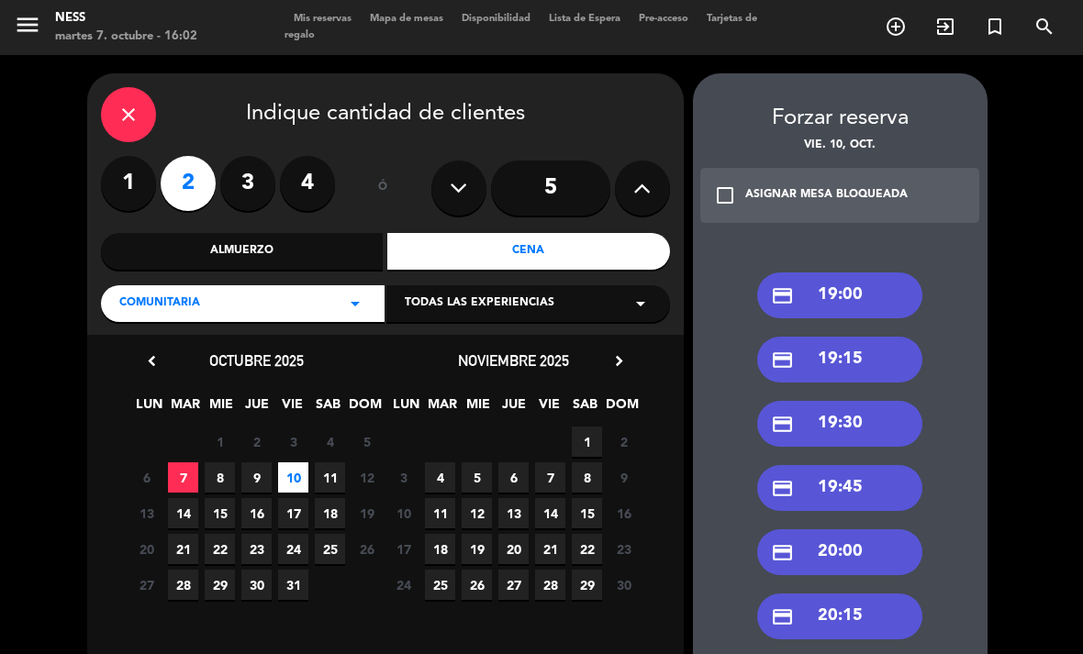
scroll to position [0, 0]
click at [853, 337] on div "credit_card 19:15" at bounding box center [839, 360] width 165 height 46
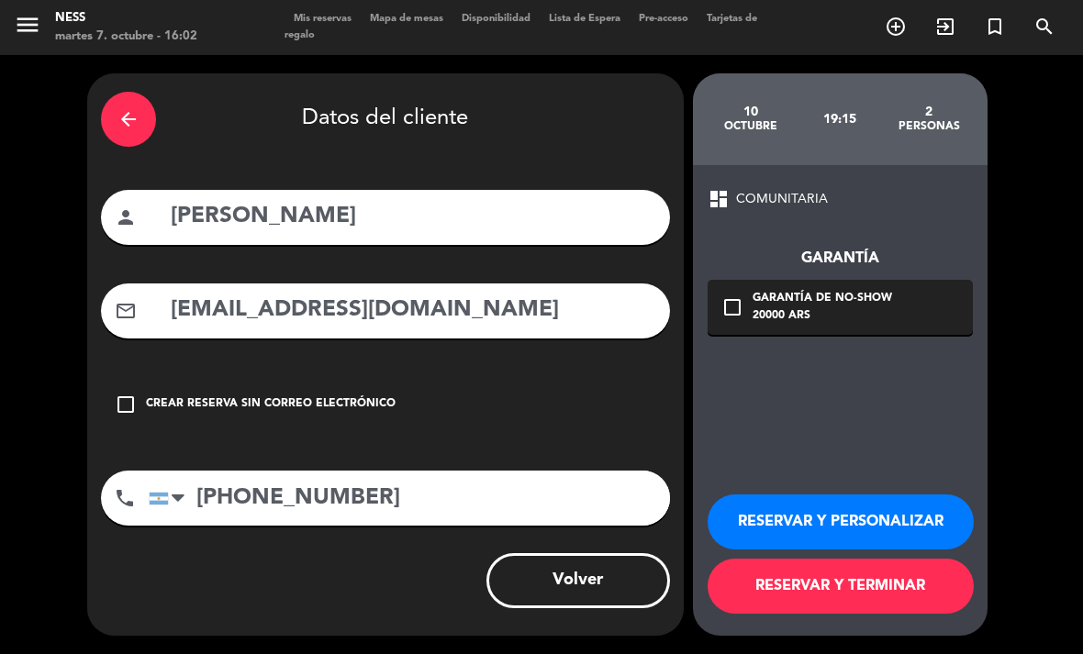
click at [319, 395] on div "Crear reserva sin correo electrónico" at bounding box center [271, 404] width 250 height 18
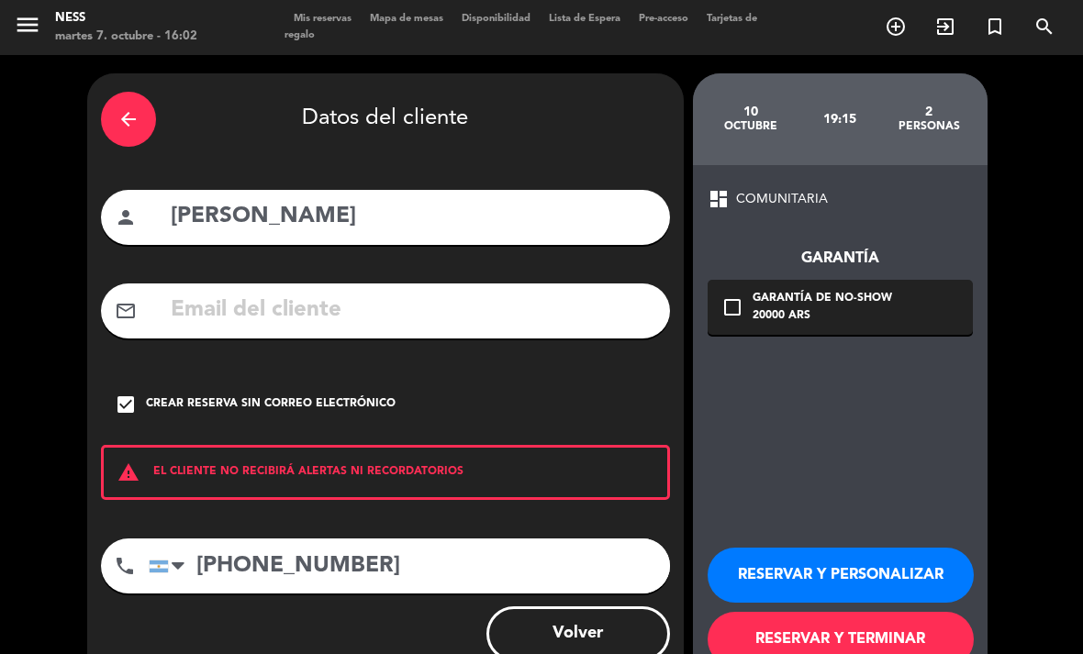
click at [807, 548] on button "RESERVAR Y PERSONALIZAR" at bounding box center [840, 575] width 266 height 55
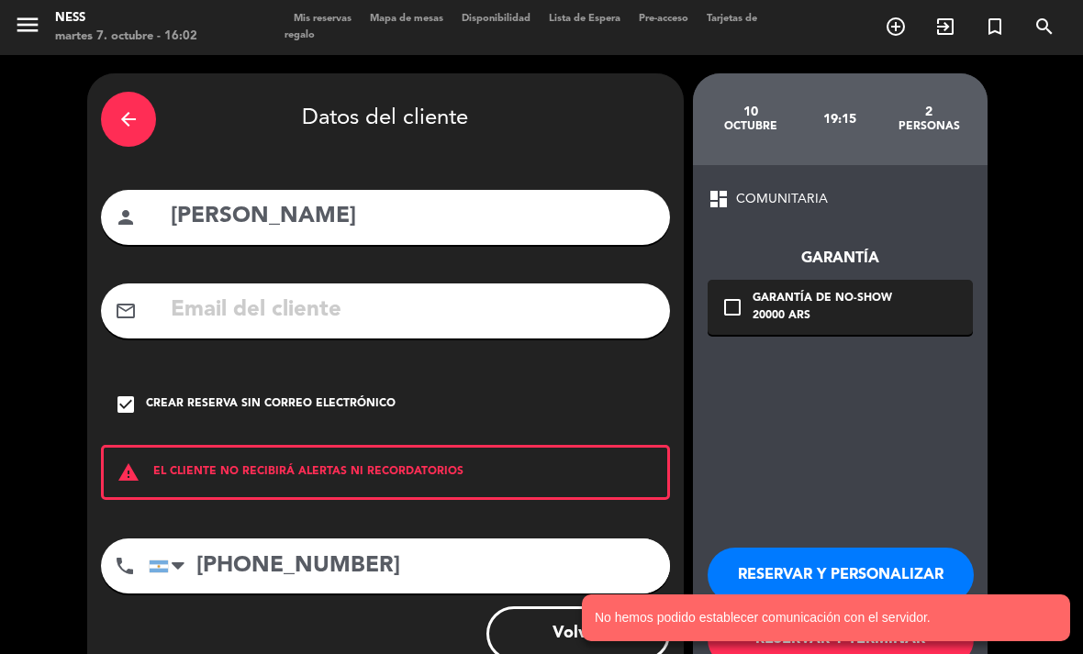
click at [151, 395] on div "Crear reserva sin correo electrónico" at bounding box center [271, 404] width 250 height 18
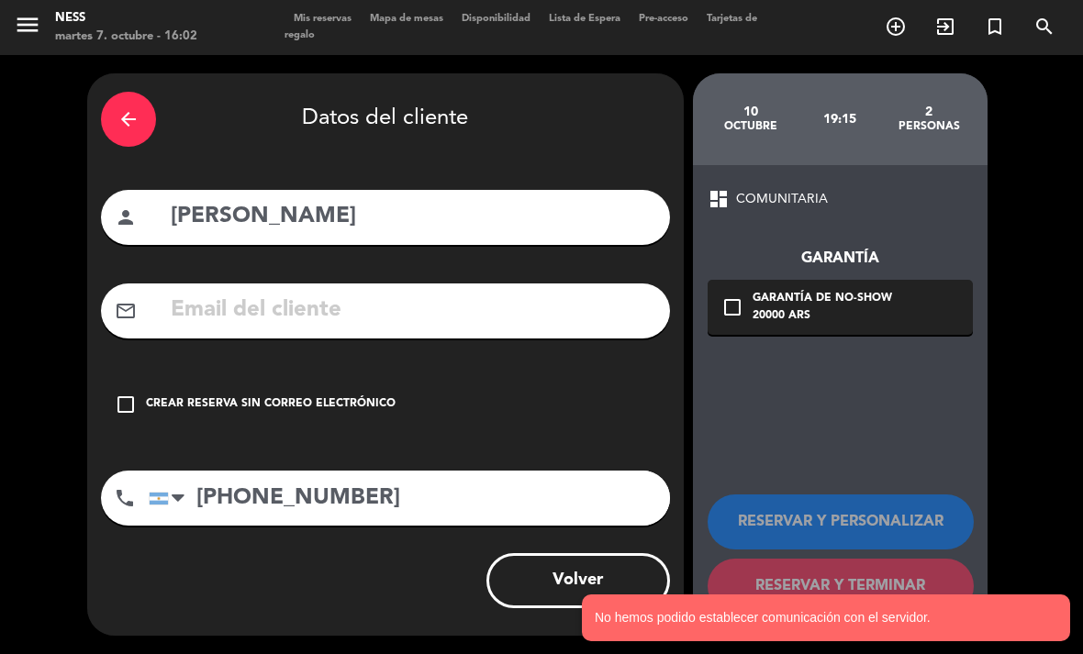
click at [139, 377] on div "check_box_outline_blank Crear reserva sin correo electrónico" at bounding box center [385, 404] width 569 height 55
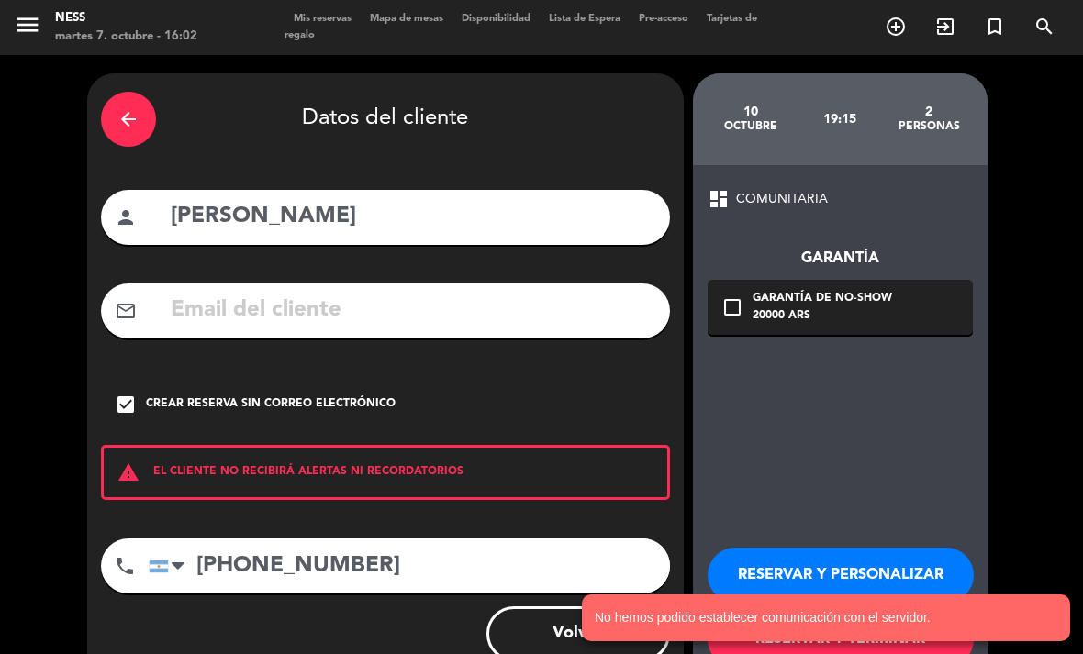
click at [752, 290] on div "Garantía de no-show" at bounding box center [821, 299] width 139 height 18
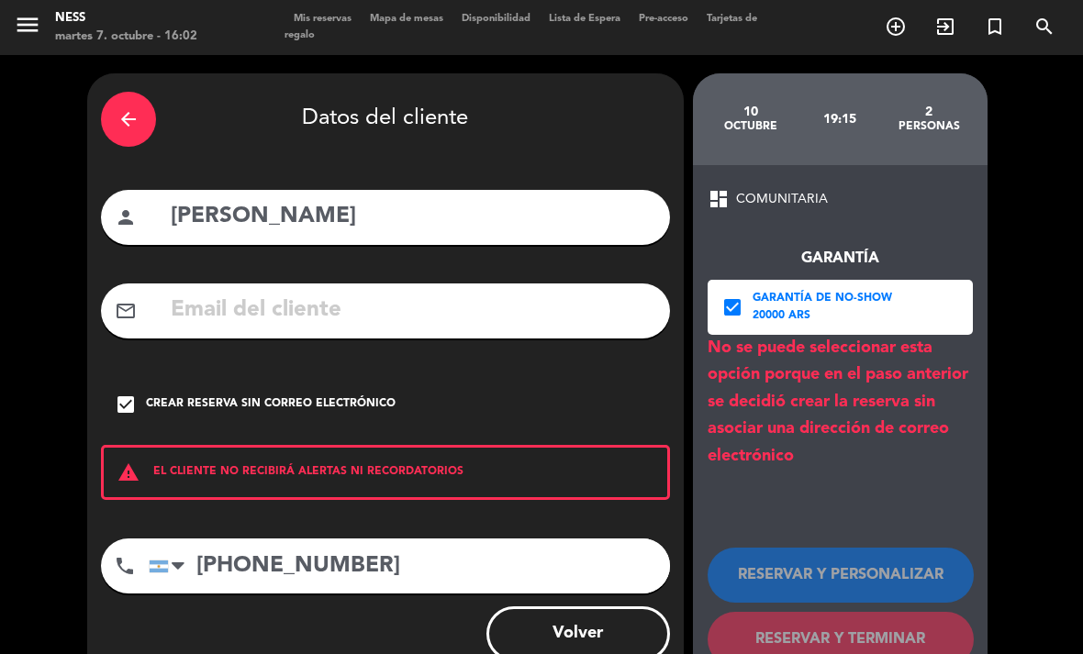
click at [141, 377] on div "check_box Crear reserva sin correo electrónico" at bounding box center [385, 404] width 569 height 55
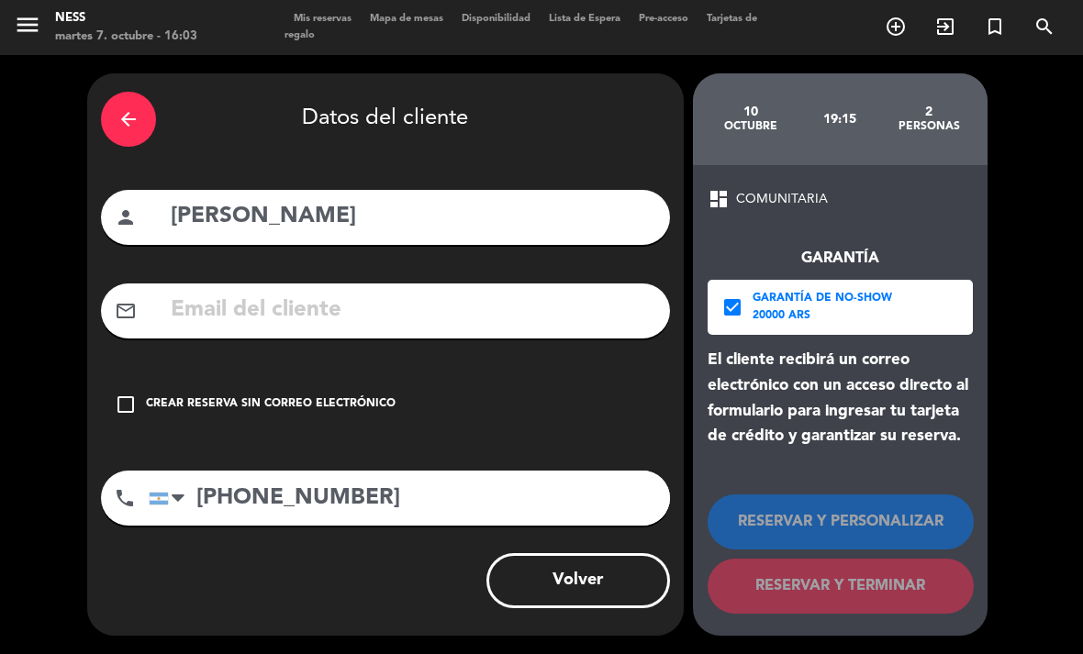
click at [194, 395] on div "Crear reserva sin correo electrónico" at bounding box center [271, 404] width 250 height 18
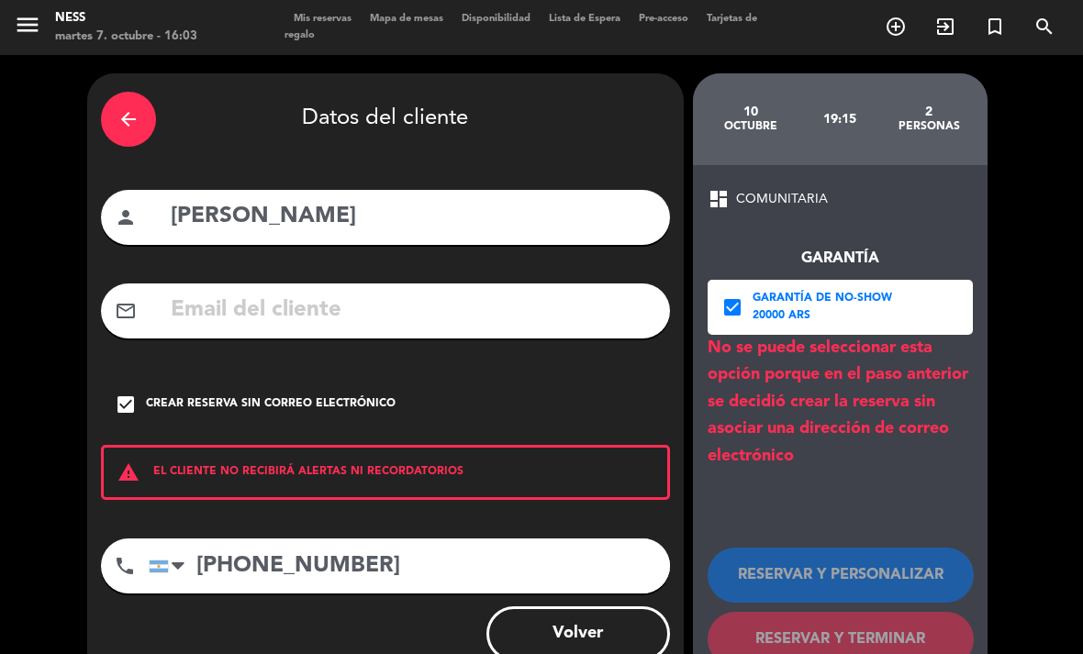
click at [733, 296] on icon "check_box" at bounding box center [732, 307] width 22 height 22
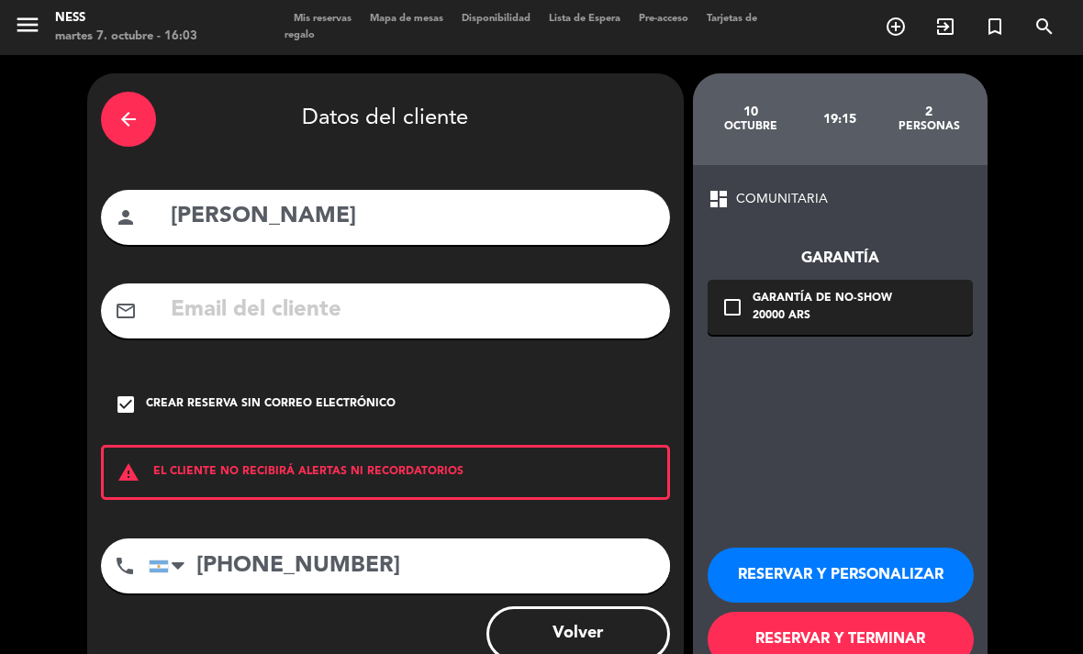
click at [814, 548] on button "RESERVAR Y PERSONALIZAR" at bounding box center [840, 575] width 266 height 55
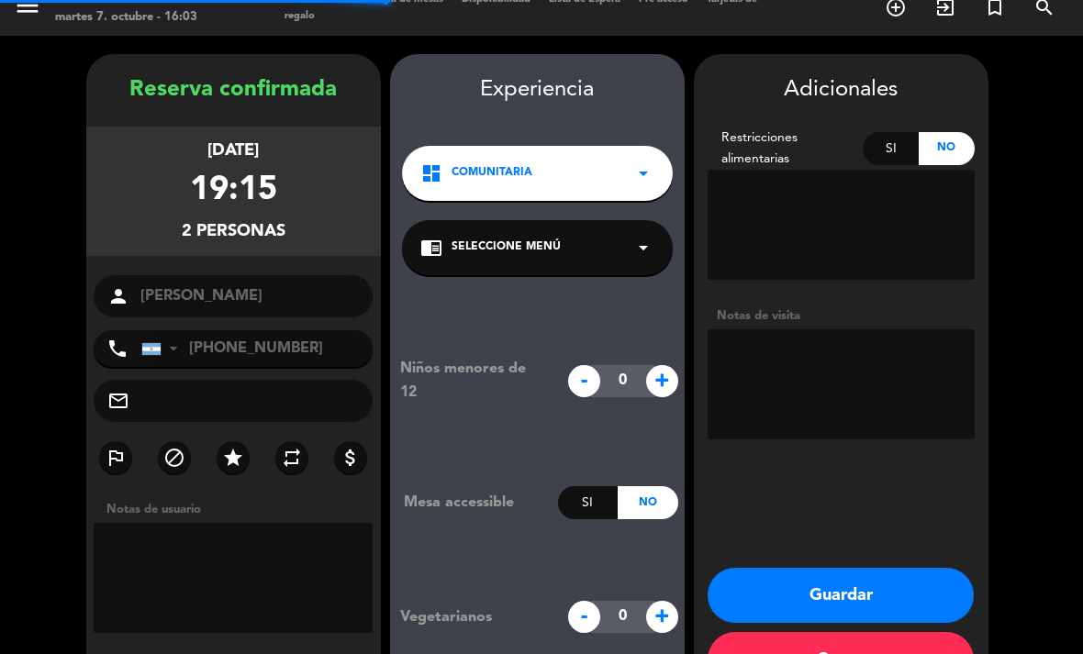
scroll to position [53, 0]
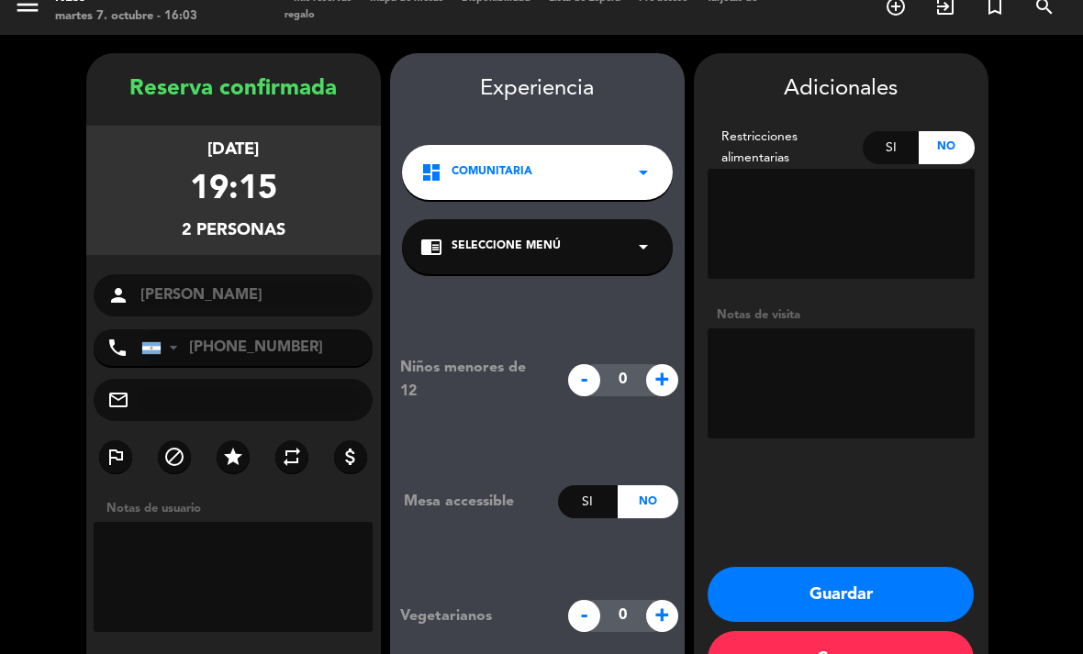
click at [851, 567] on button "Guardar" at bounding box center [840, 594] width 266 height 55
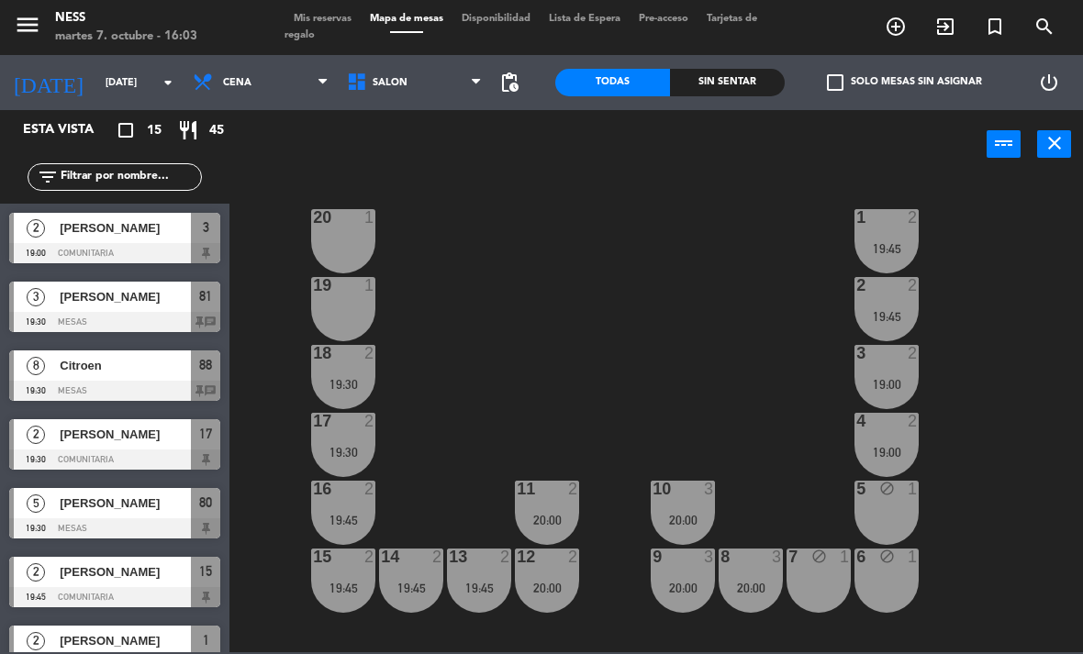
click at [134, 73] on input "[DATE]" at bounding box center [164, 83] width 136 height 30
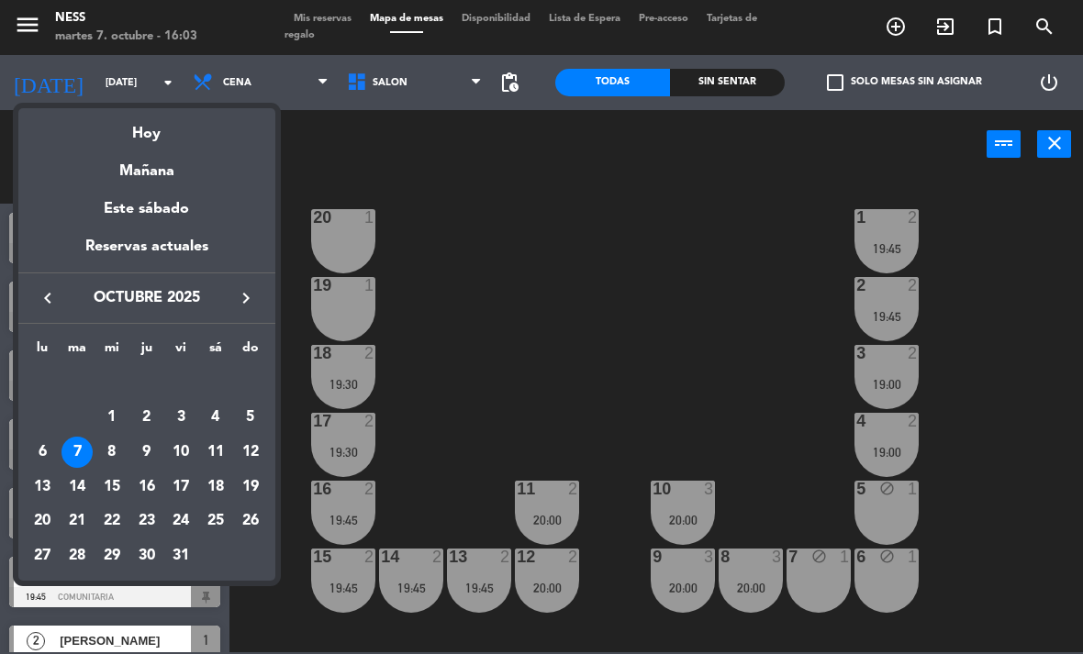
click at [188, 451] on div "10" at bounding box center [180, 452] width 31 height 31
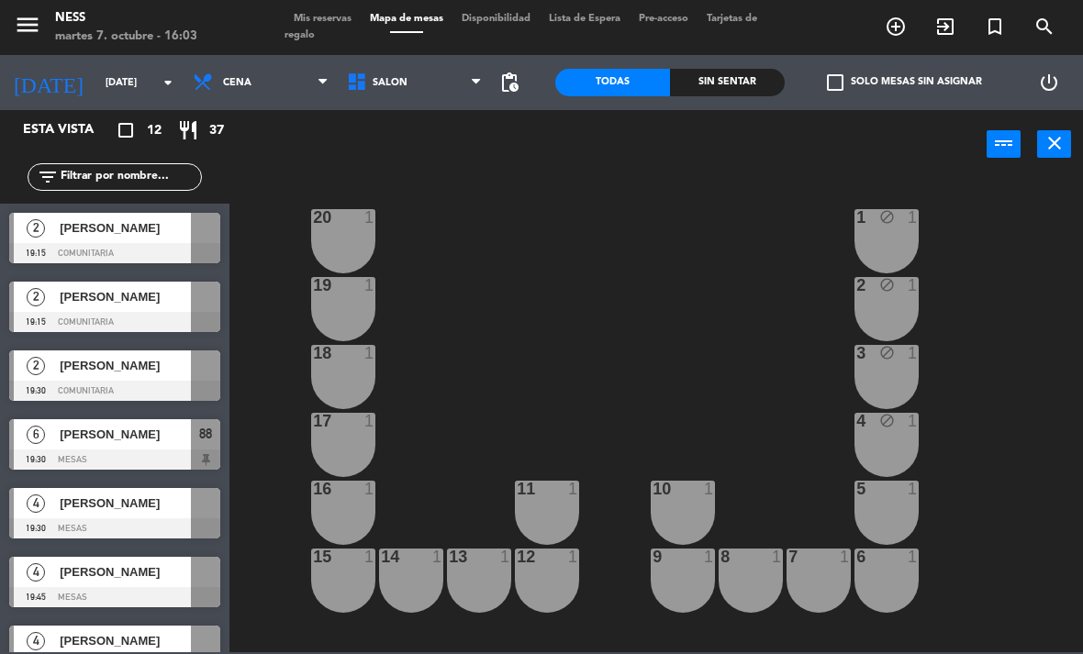
click at [150, 299] on span "[PERSON_NAME]" at bounding box center [125, 296] width 131 height 19
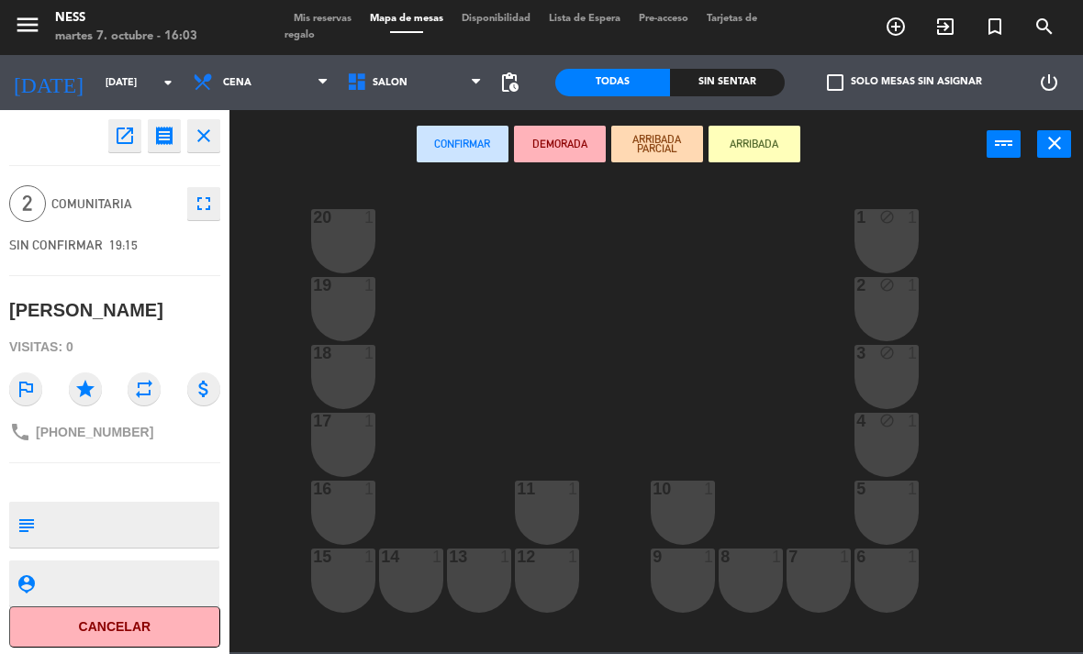
click at [169, 623] on button "Cancelar" at bounding box center [114, 626] width 211 height 41
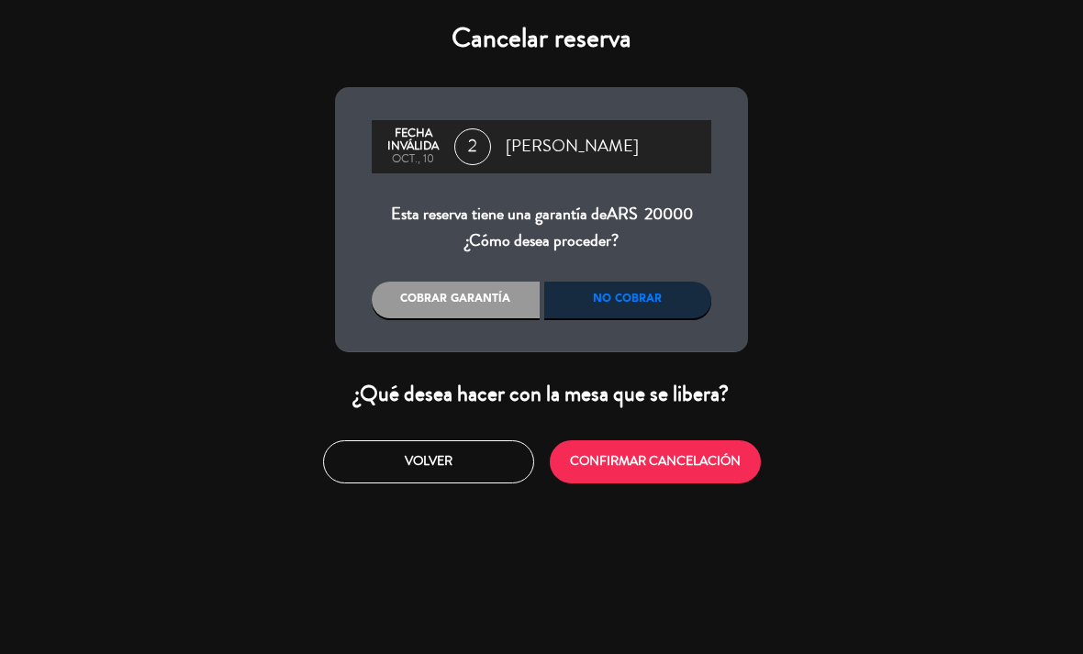
click at [674, 465] on button "CONFIRMAR CANCELACIÓN" at bounding box center [655, 461] width 211 height 43
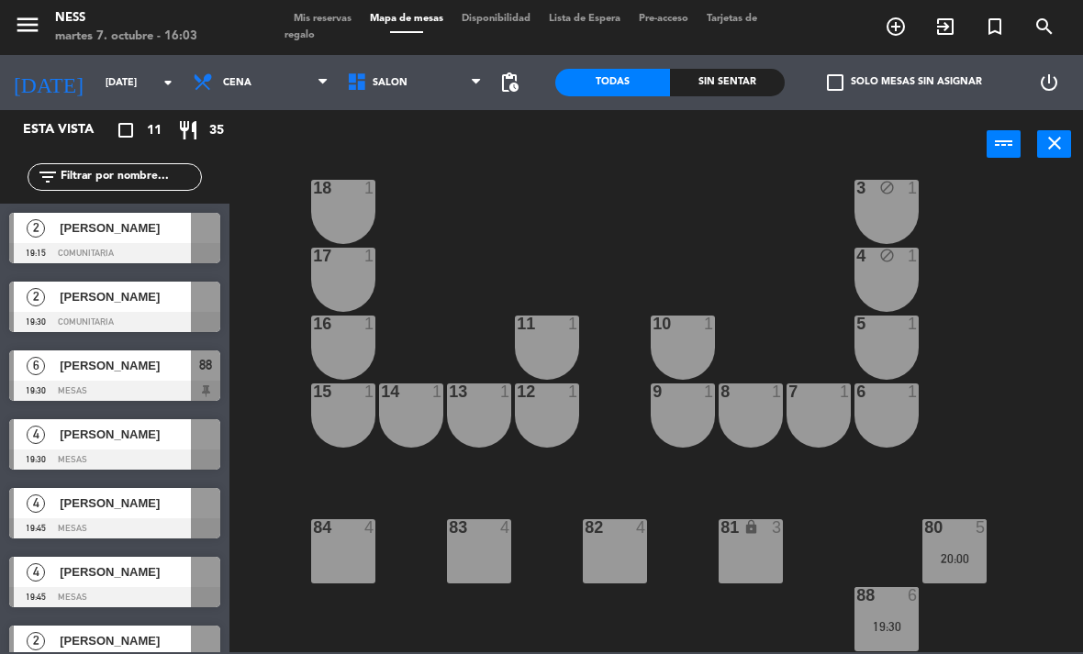
click at [1069, 391] on div "20 1 1 block 1 19 1 2 block 1 18 1 3 block 1 17 1 4 block 1 16 1 11 1 10 1 5 1 …" at bounding box center [661, 414] width 842 height 475
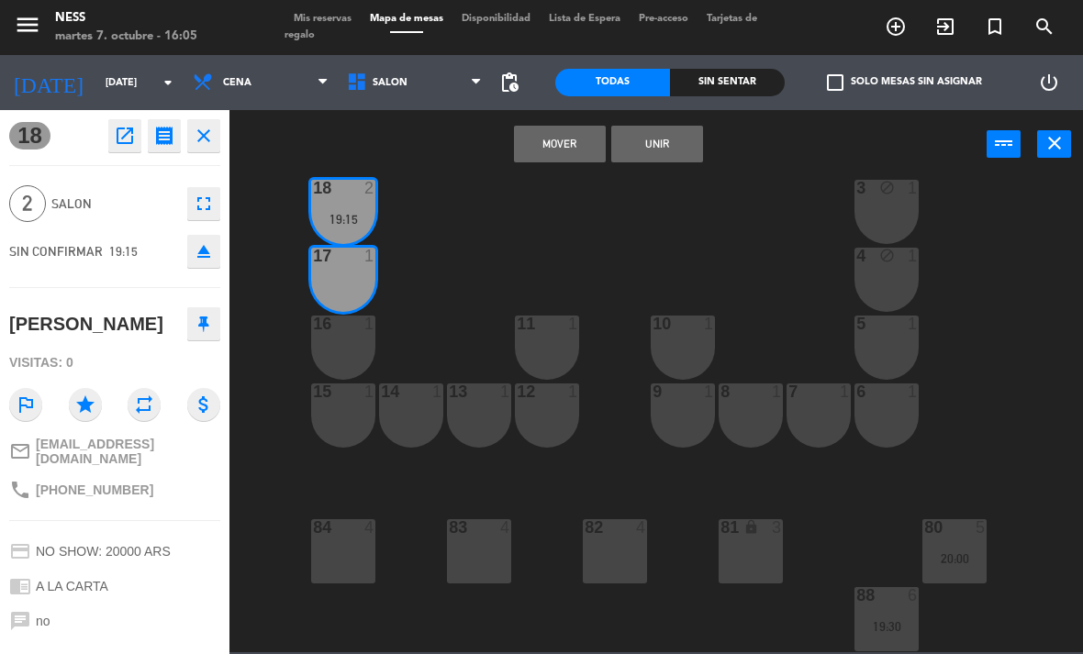
click at [673, 147] on button "Unir" at bounding box center [657, 144] width 92 height 37
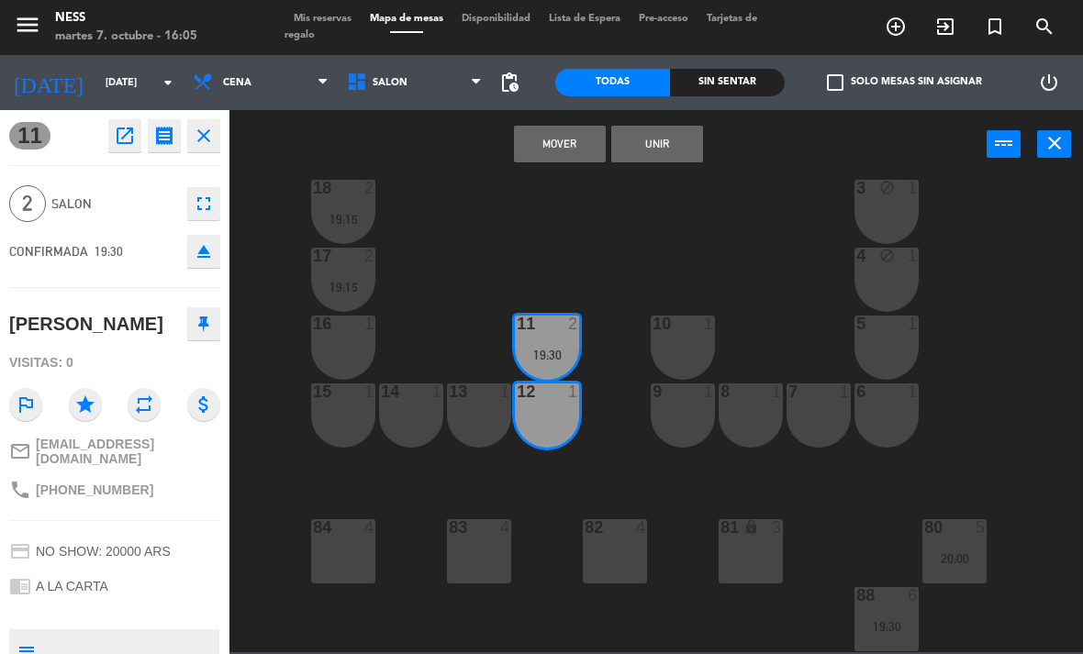
click at [685, 155] on button "Unir" at bounding box center [657, 144] width 92 height 37
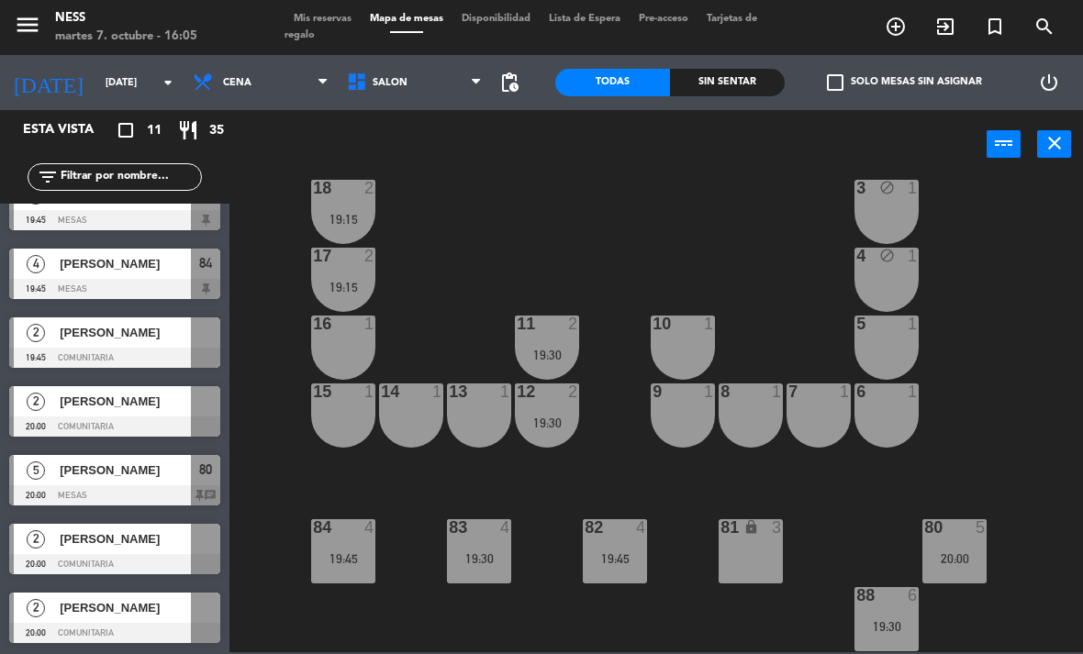
scroll to position [308, 0]
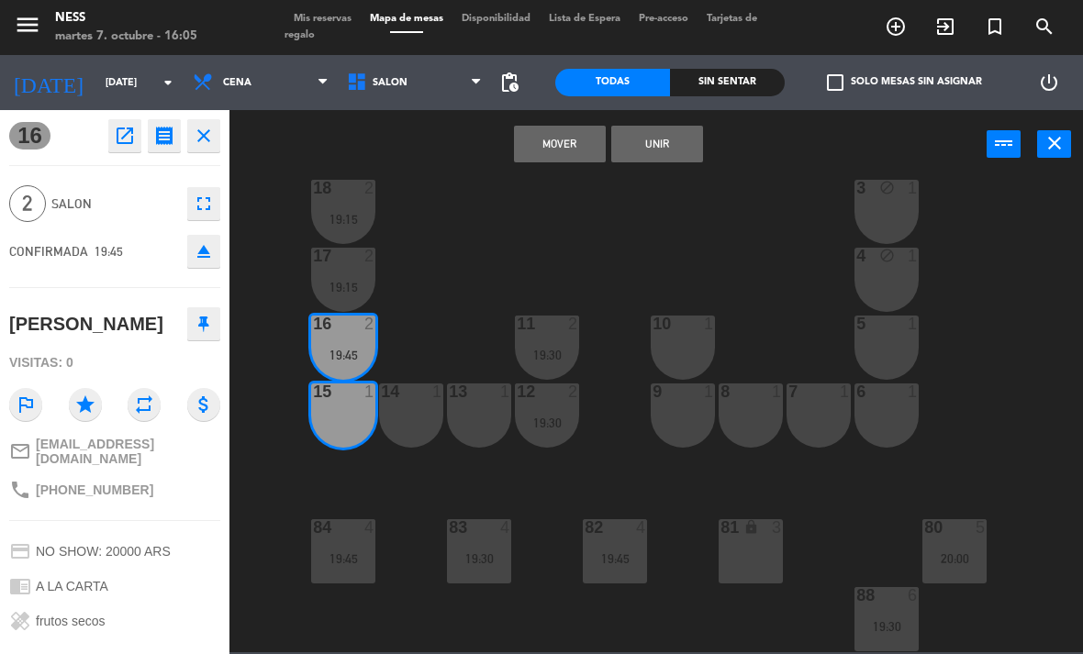
click at [664, 144] on button "Unir" at bounding box center [657, 144] width 92 height 37
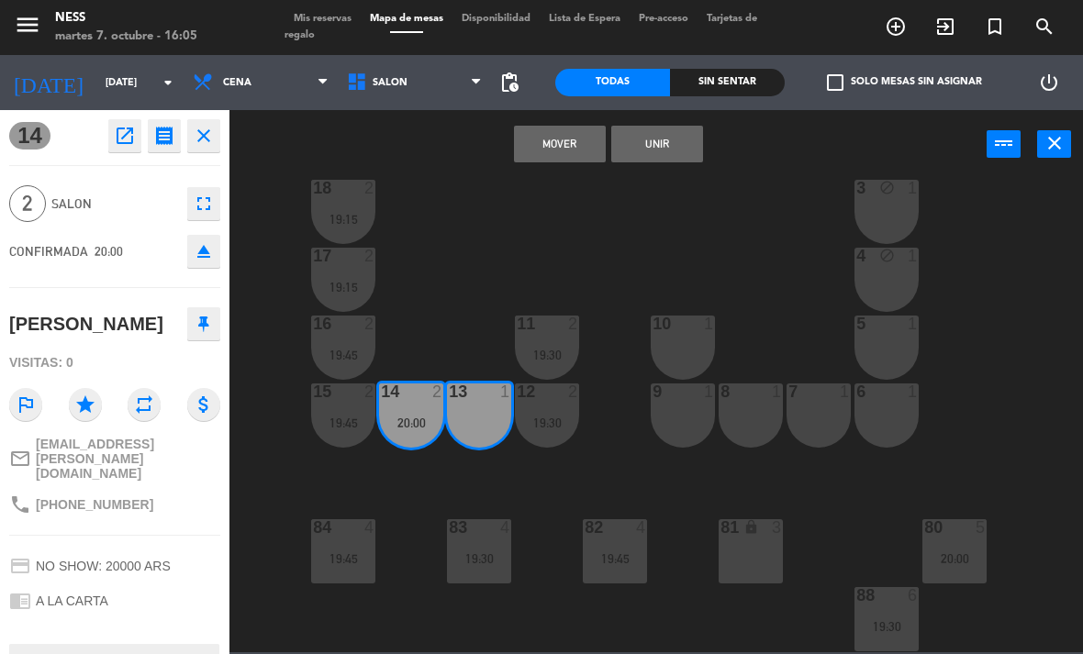
click at [668, 153] on button "Unir" at bounding box center [657, 144] width 92 height 37
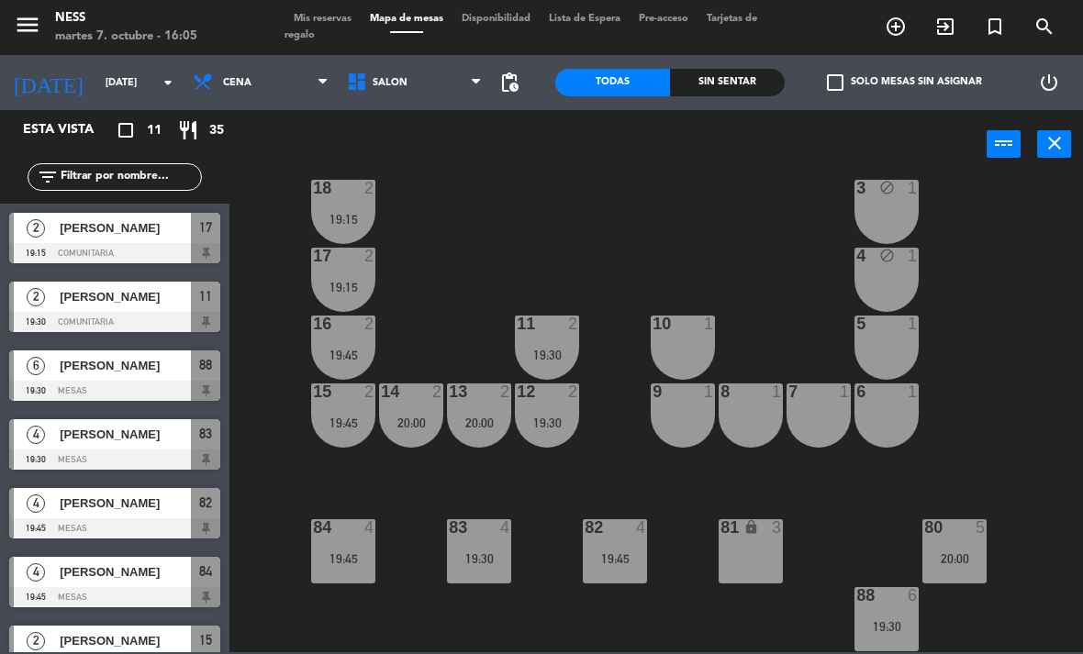
scroll to position [0, 0]
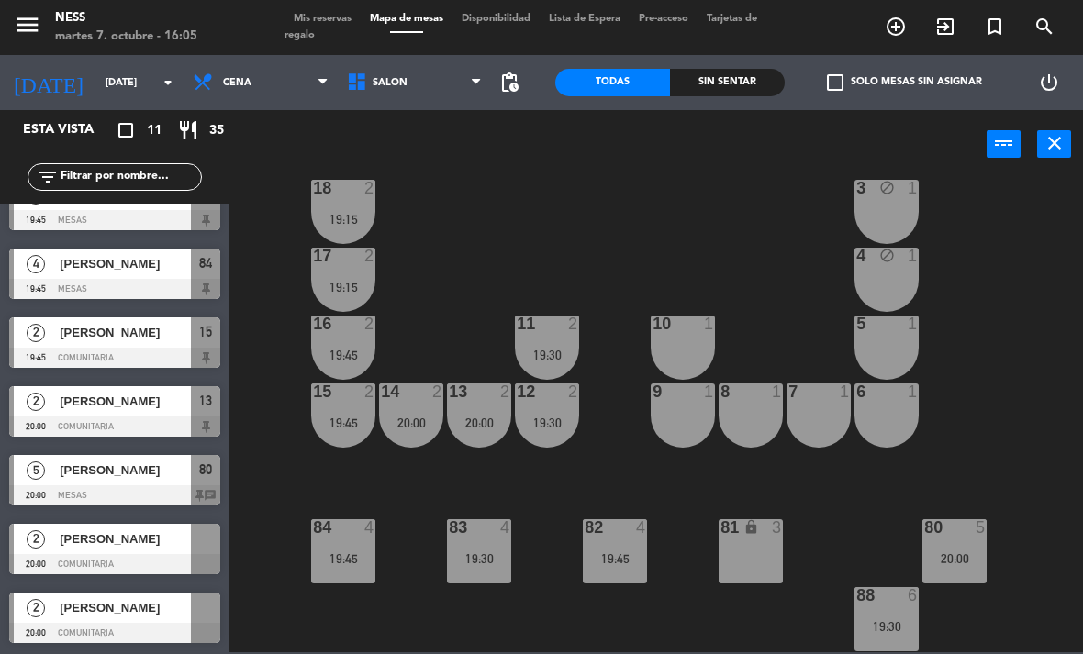
click at [133, 97] on input "[DATE]" at bounding box center [164, 83] width 136 height 30
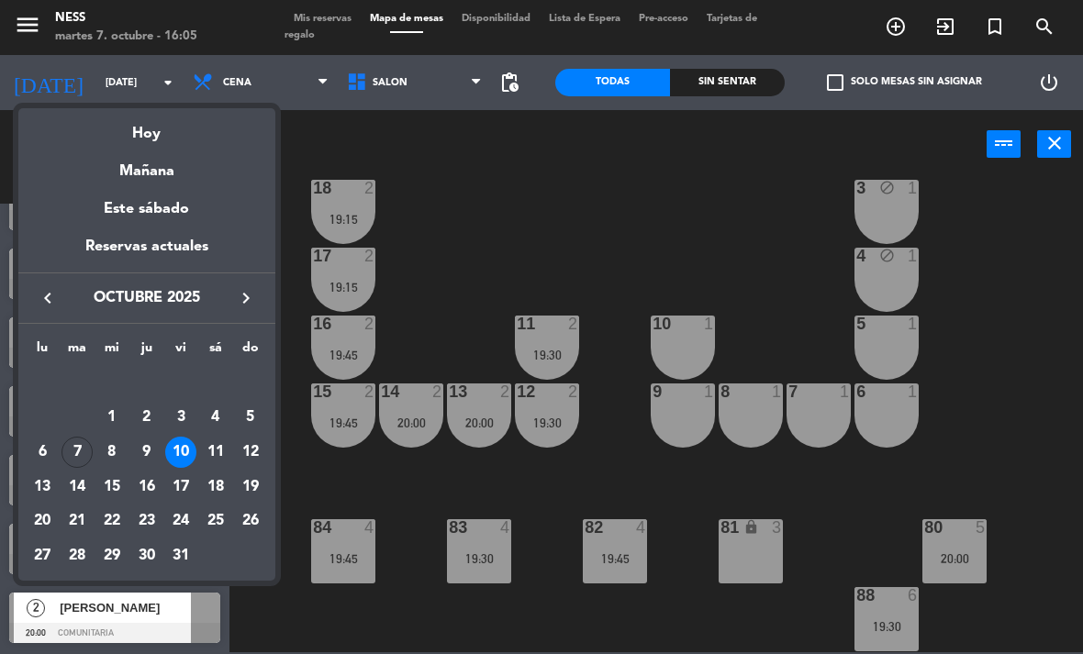
scroll to position [308, 0]
click at [149, 131] on div "Hoy" at bounding box center [146, 127] width 257 height 38
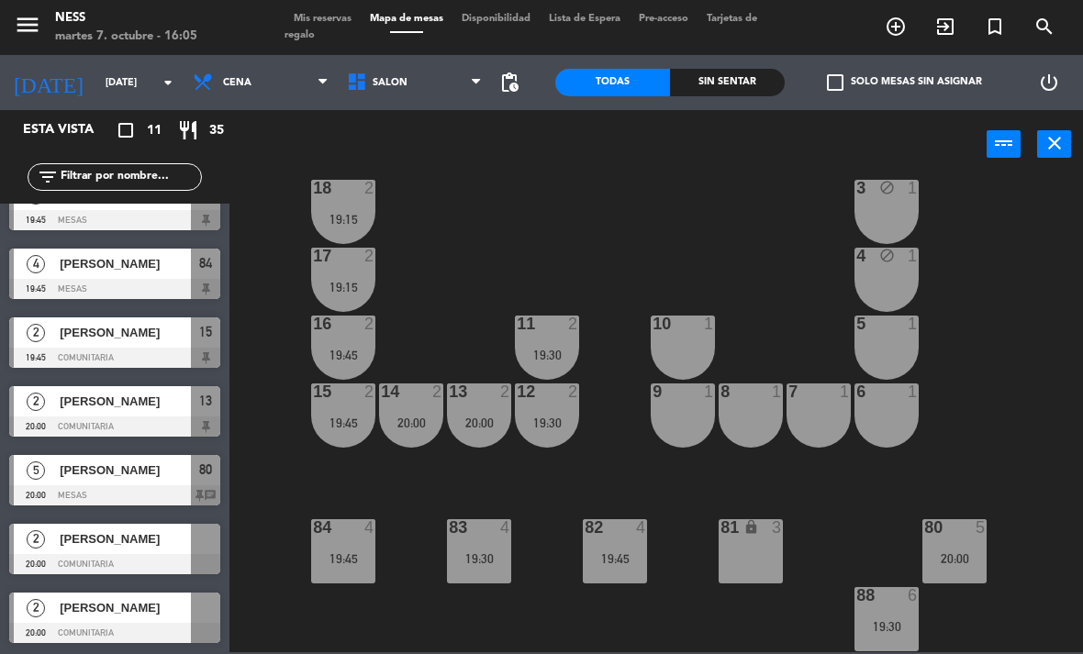
scroll to position [0, 0]
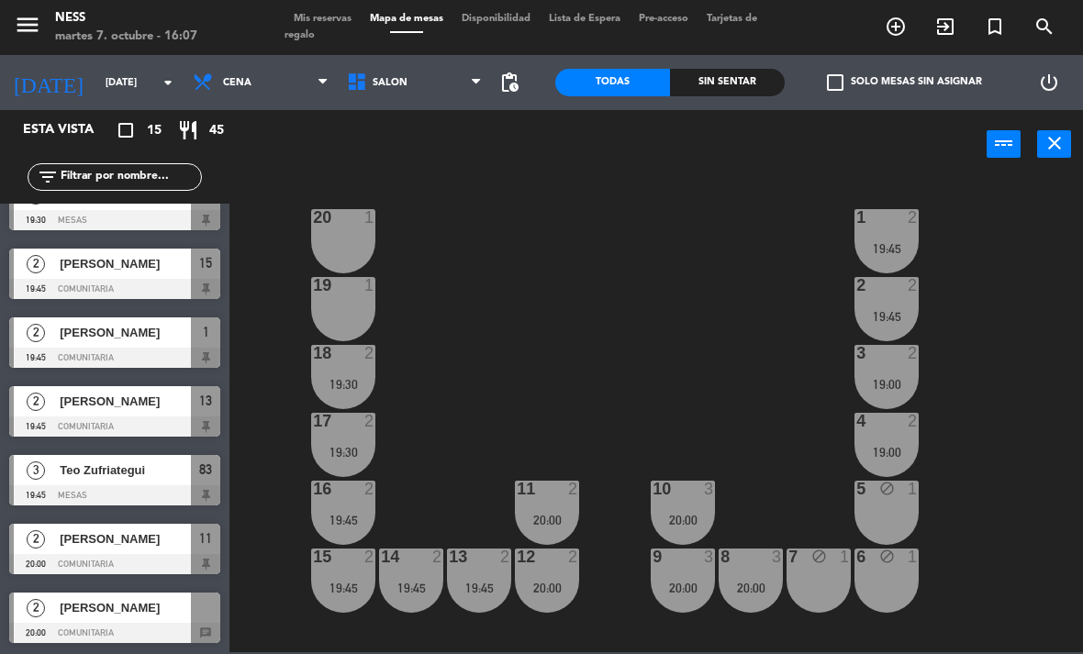
click at [698, 316] on div "20 1 1 2 19:45 19 1 2 2 19:45 18 2 19:30 3 2 19:00 17 2 19:30 4 2 19:00 16 2 19…" at bounding box center [661, 414] width 842 height 475
click at [131, 89] on input "[DATE]" at bounding box center [164, 83] width 136 height 30
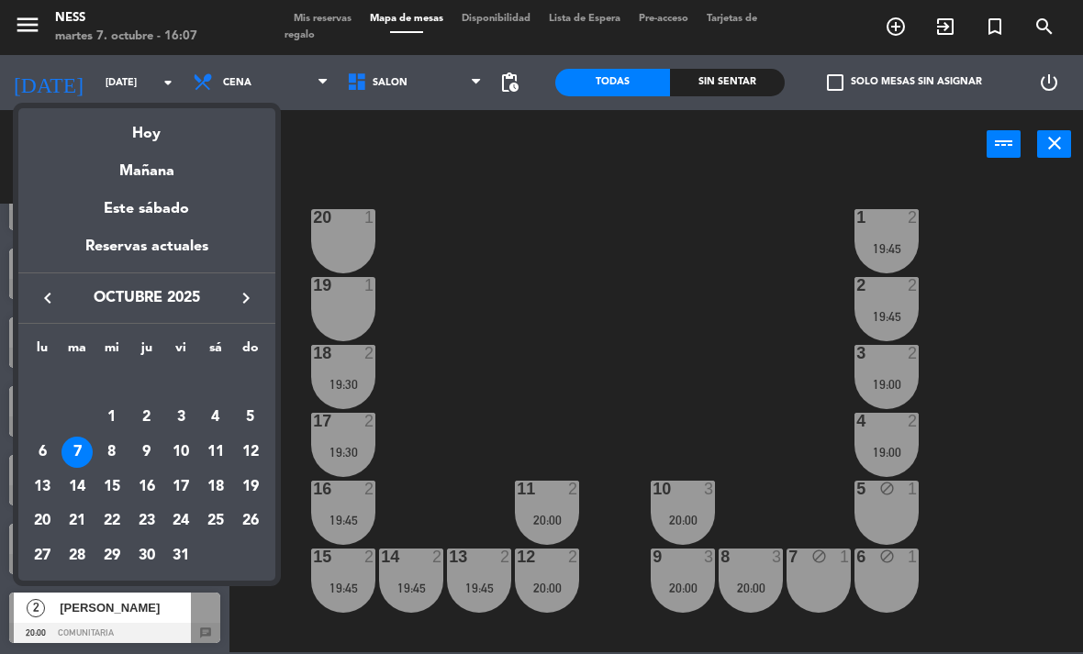
click at [220, 450] on div "11" at bounding box center [215, 452] width 31 height 31
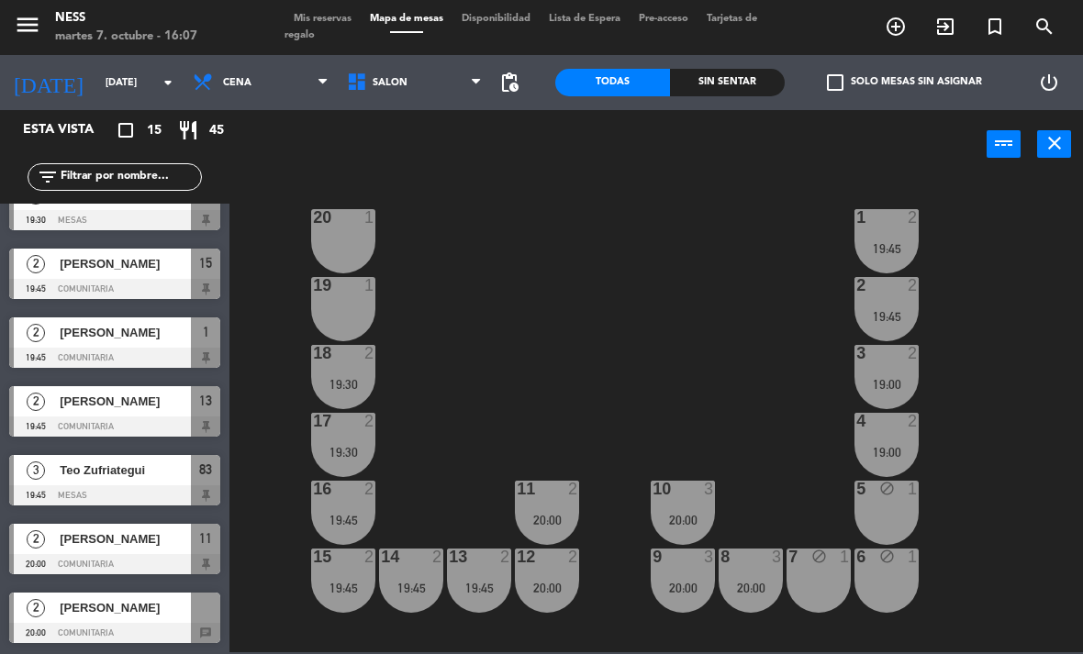
type input "[DATE]"
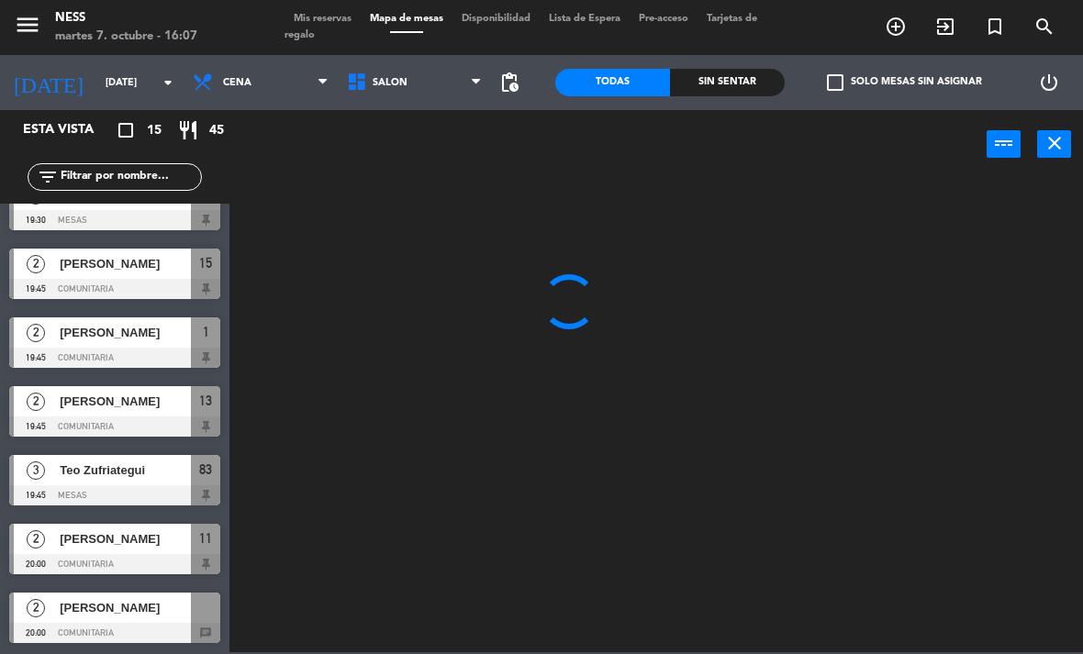
scroll to position [102, 0]
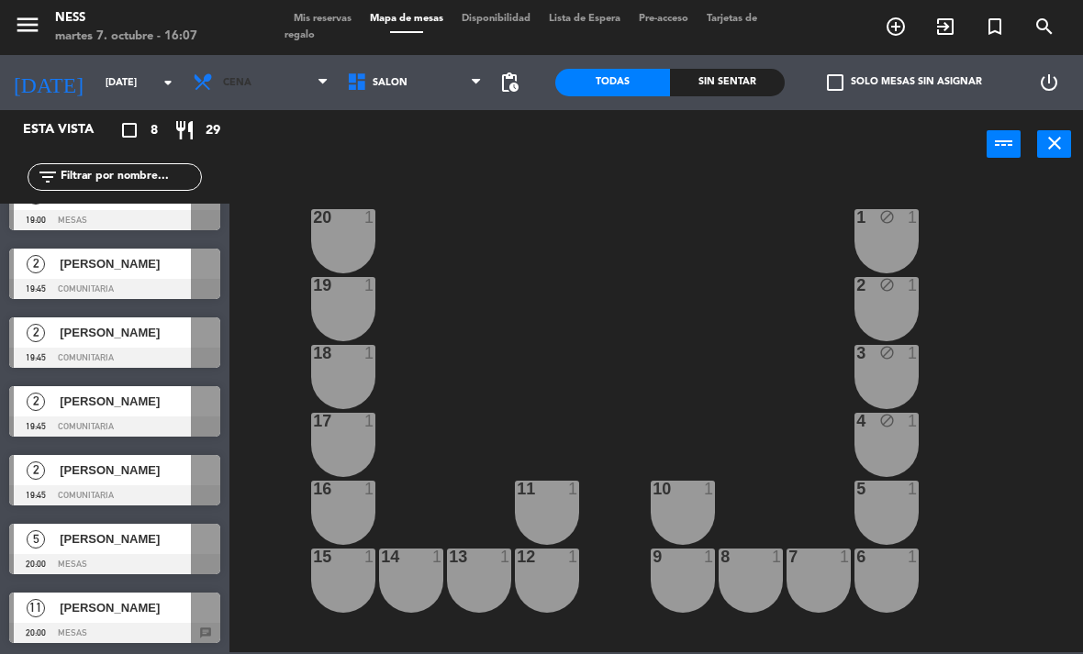
click at [235, 81] on span "Cena" at bounding box center [237, 83] width 28 height 12
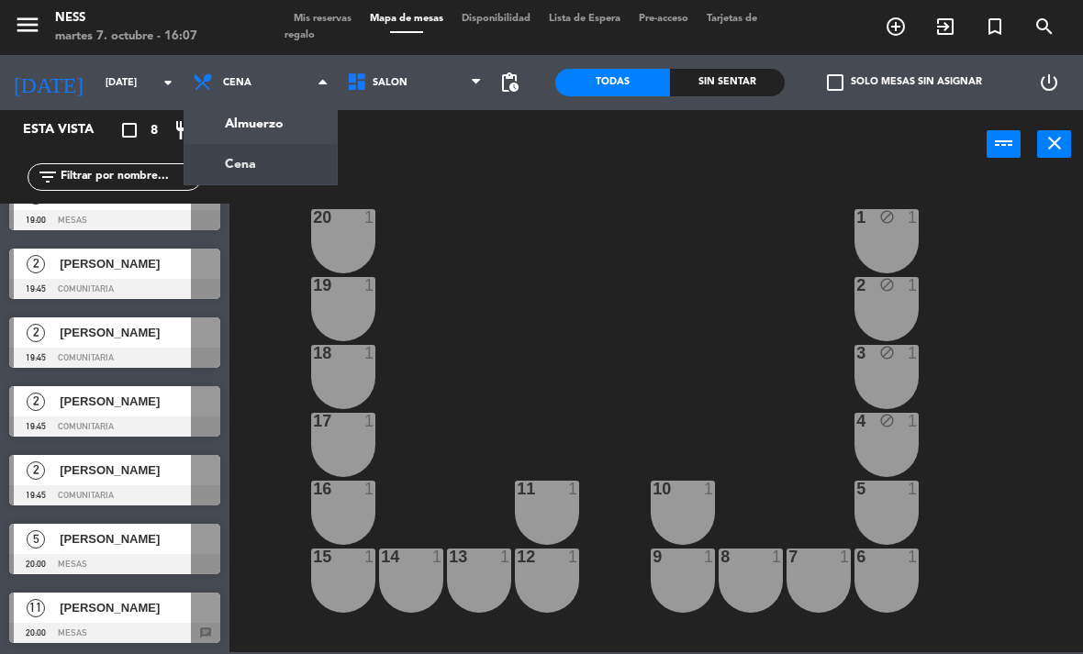
click at [274, 125] on ng-component "menu Ness [DATE] 7. octubre - 16:07 Mis reservas Mapa de mesas Disponibilidad L…" at bounding box center [541, 326] width 1083 height 652
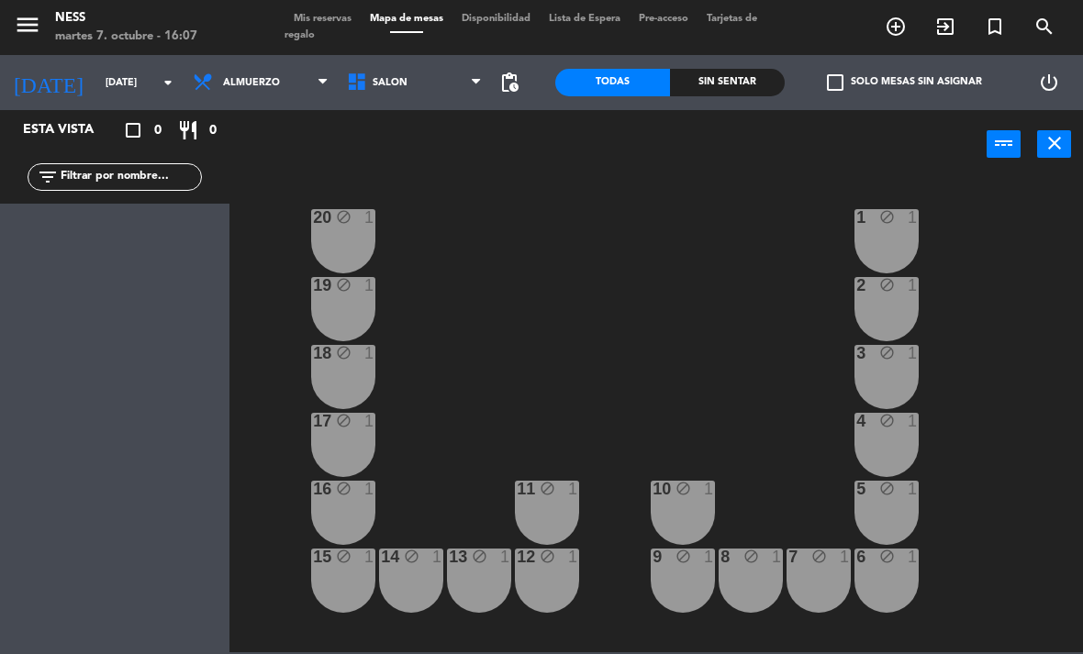
scroll to position [0, 0]
click at [895, 28] on icon "add_circle_outline" at bounding box center [895, 27] width 22 height 22
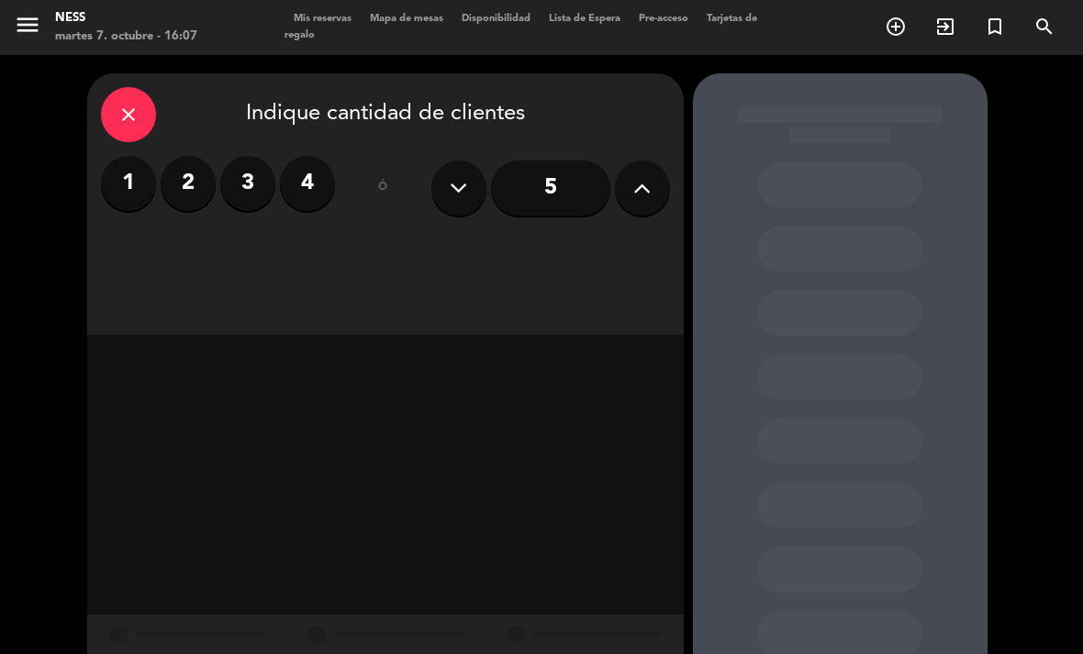
click at [184, 156] on label "2" at bounding box center [188, 183] width 55 height 55
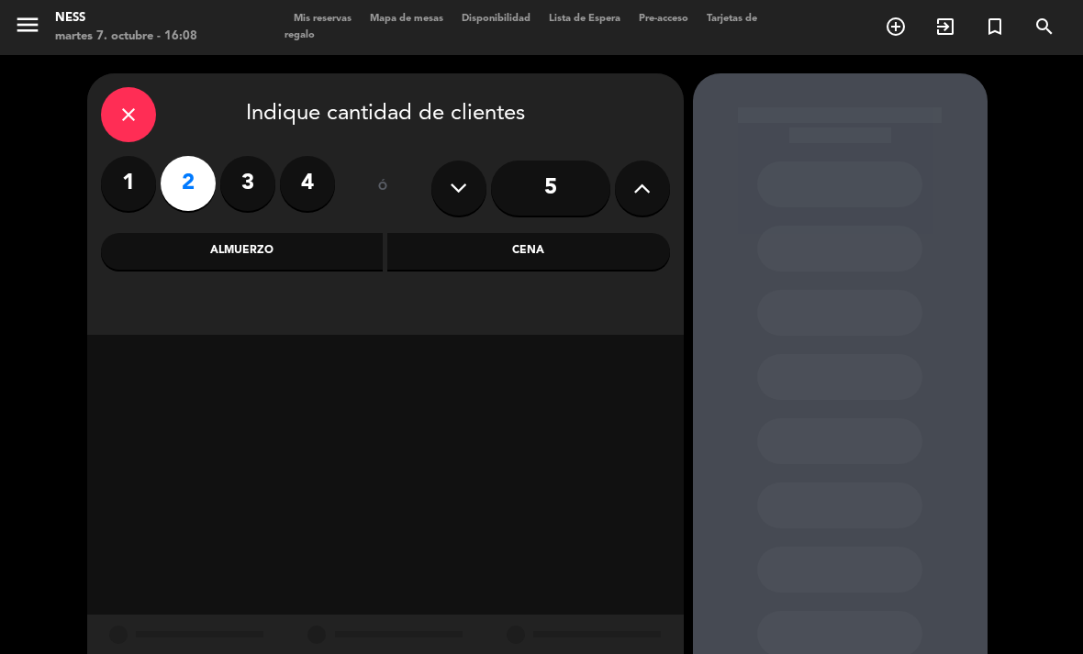
click at [519, 233] on div "Cena" at bounding box center [528, 251] width 283 height 37
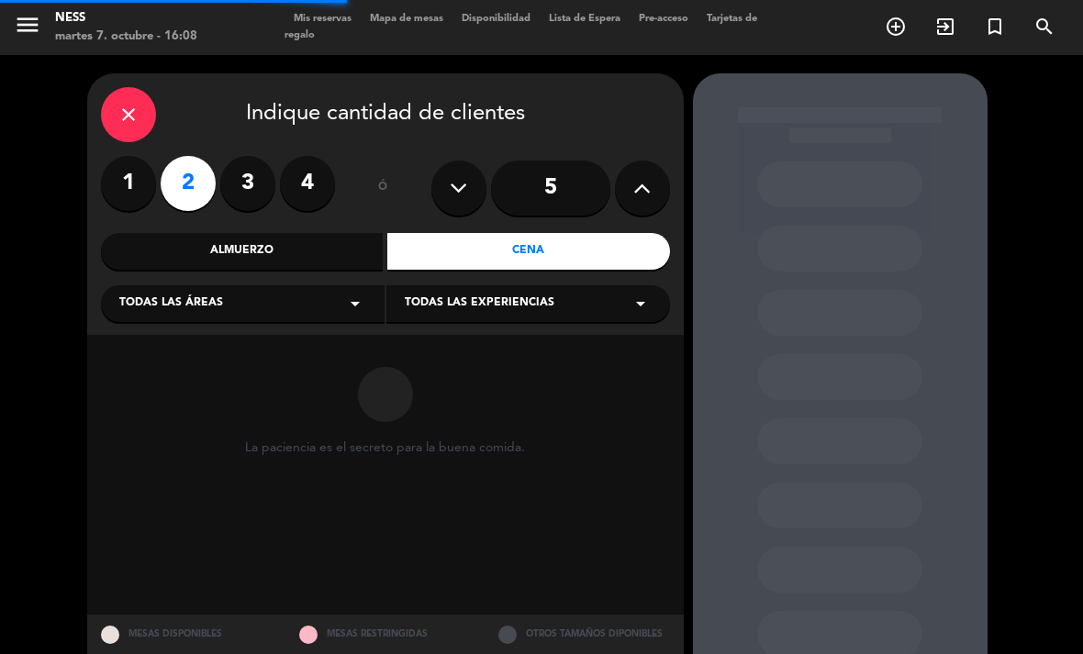
click at [282, 233] on div "Almuerzo" at bounding box center [242, 251] width 283 height 37
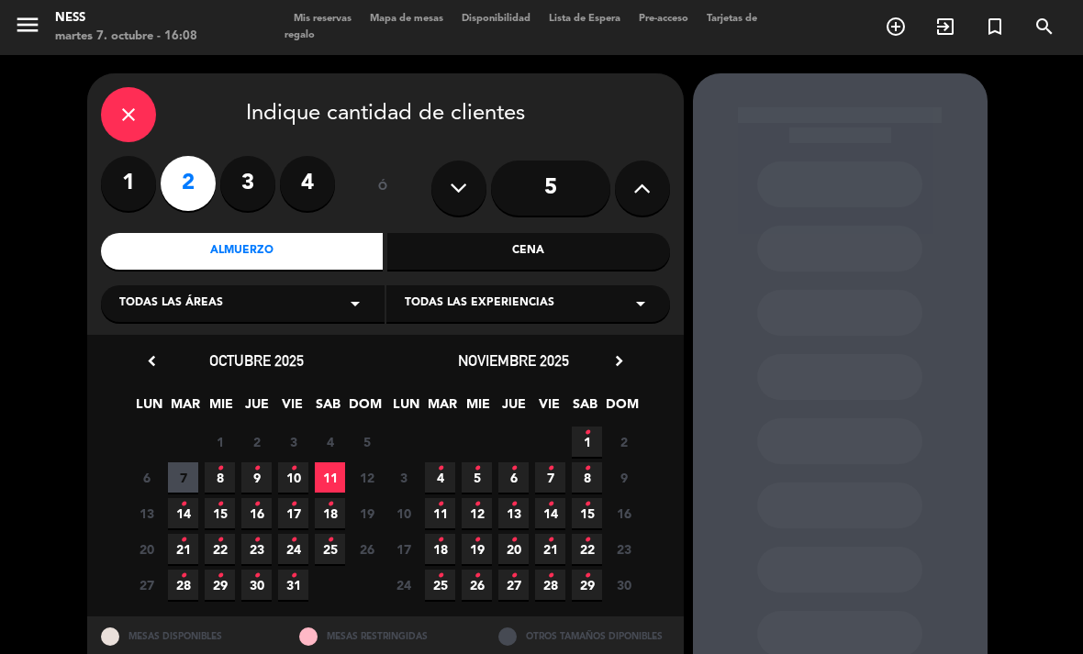
click at [335, 462] on span "11" at bounding box center [330, 477] width 30 height 30
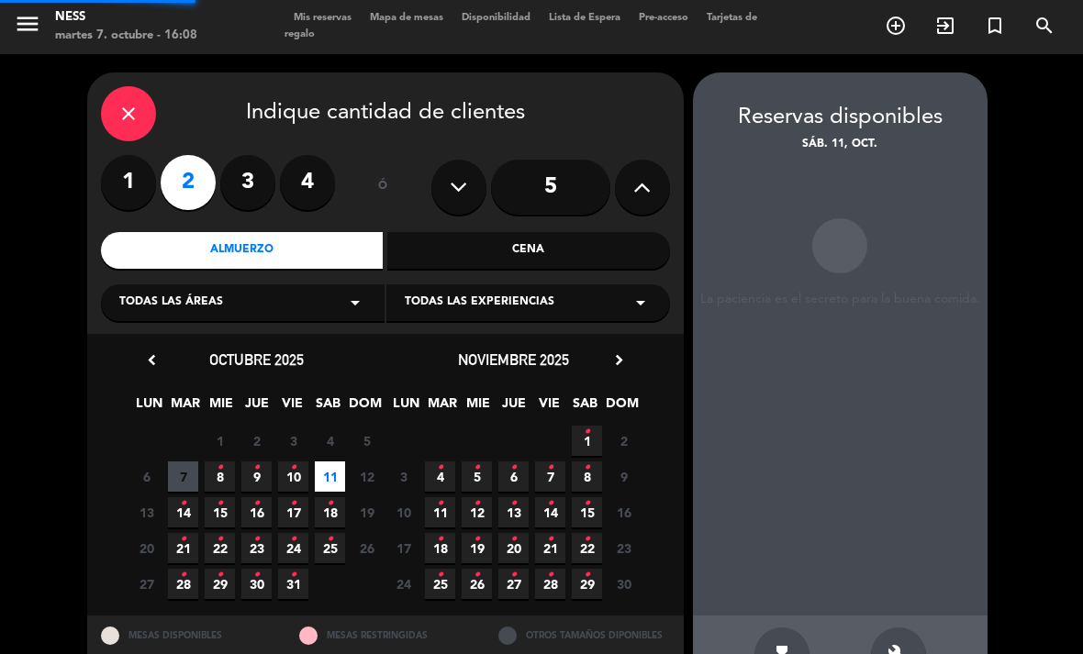
scroll to position [59, 0]
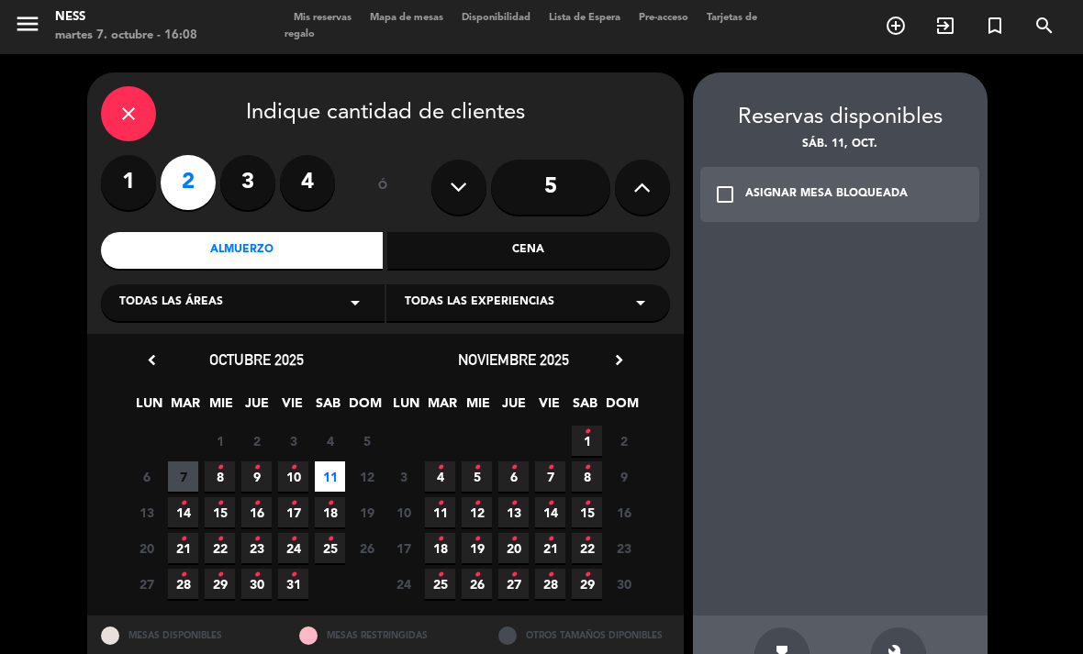
click at [899, 628] on div "build" at bounding box center [898, 655] width 55 height 55
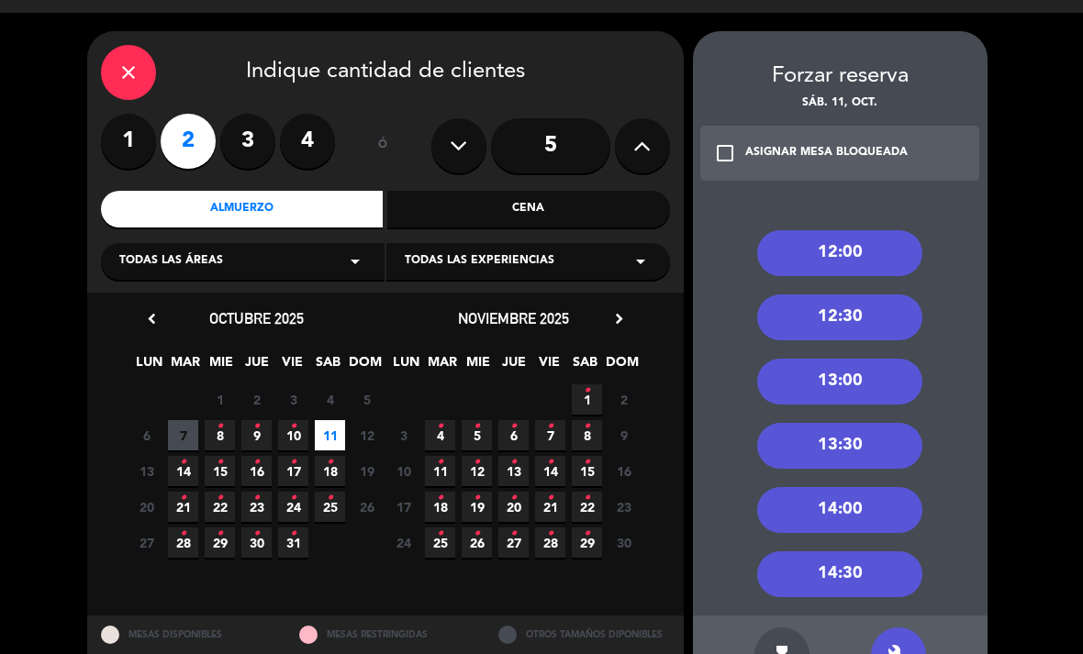
scroll to position [41, 0]
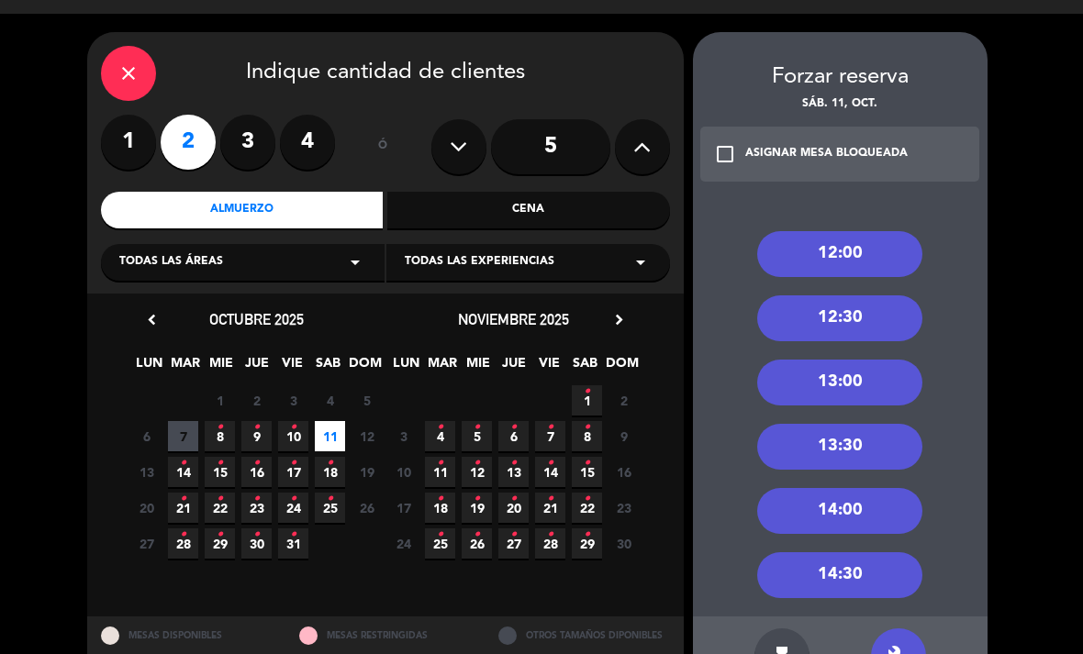
click at [863, 295] on div "12:30" at bounding box center [839, 318] width 165 height 46
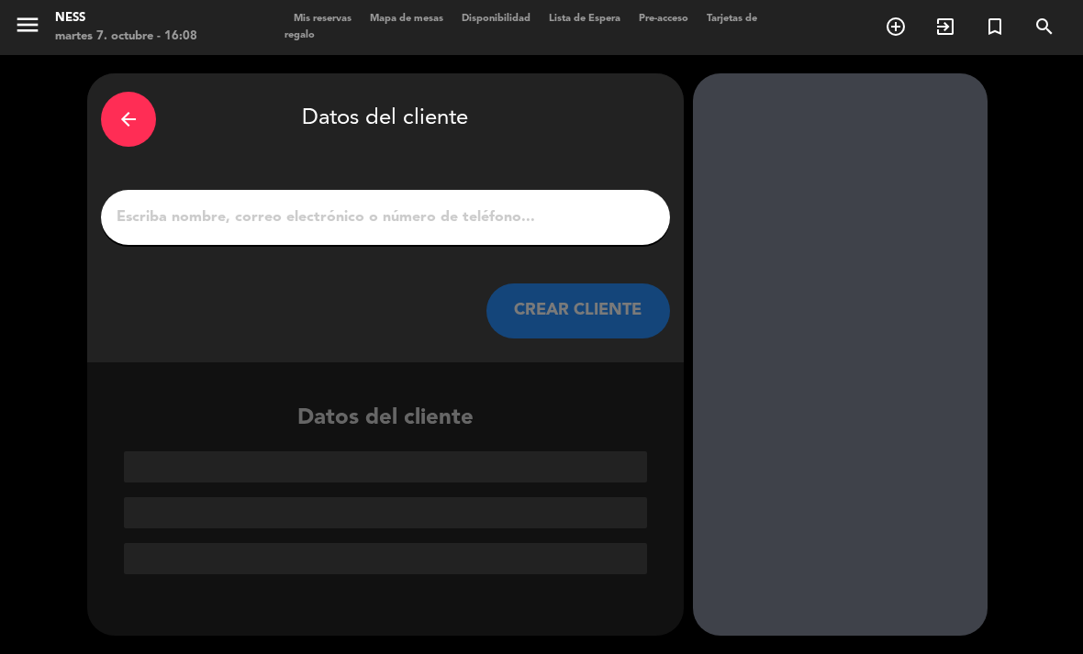
scroll to position [0, 0]
click at [388, 205] on input "1" at bounding box center [385, 218] width 541 height 26
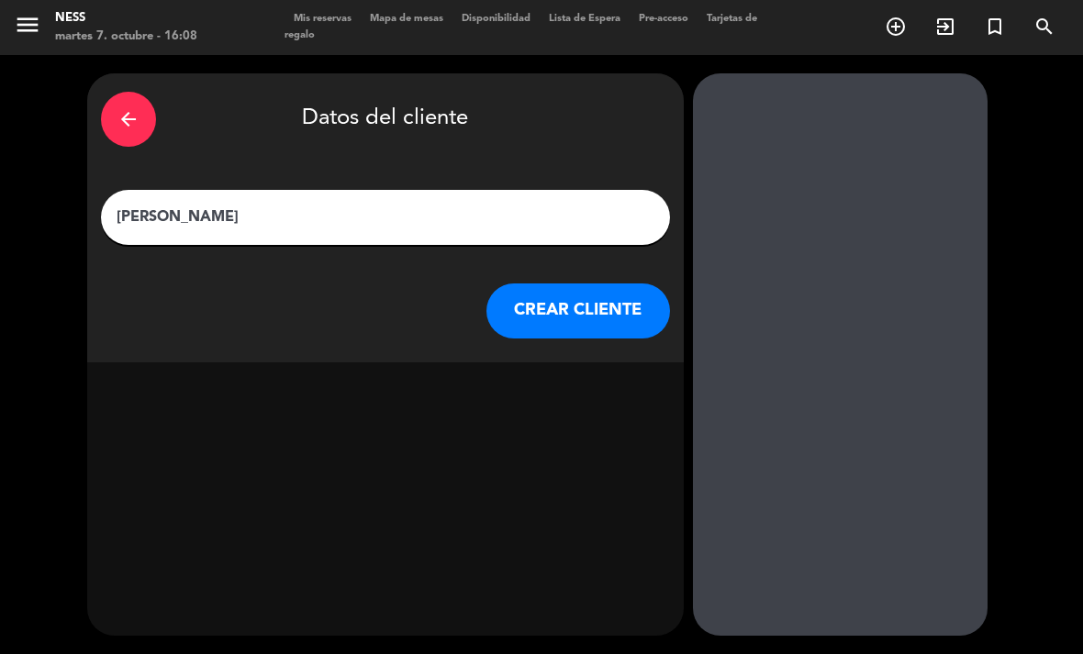
type input "[PERSON_NAME]"
click at [599, 284] on button "CREAR CLIENTE" at bounding box center [578, 311] width 184 height 55
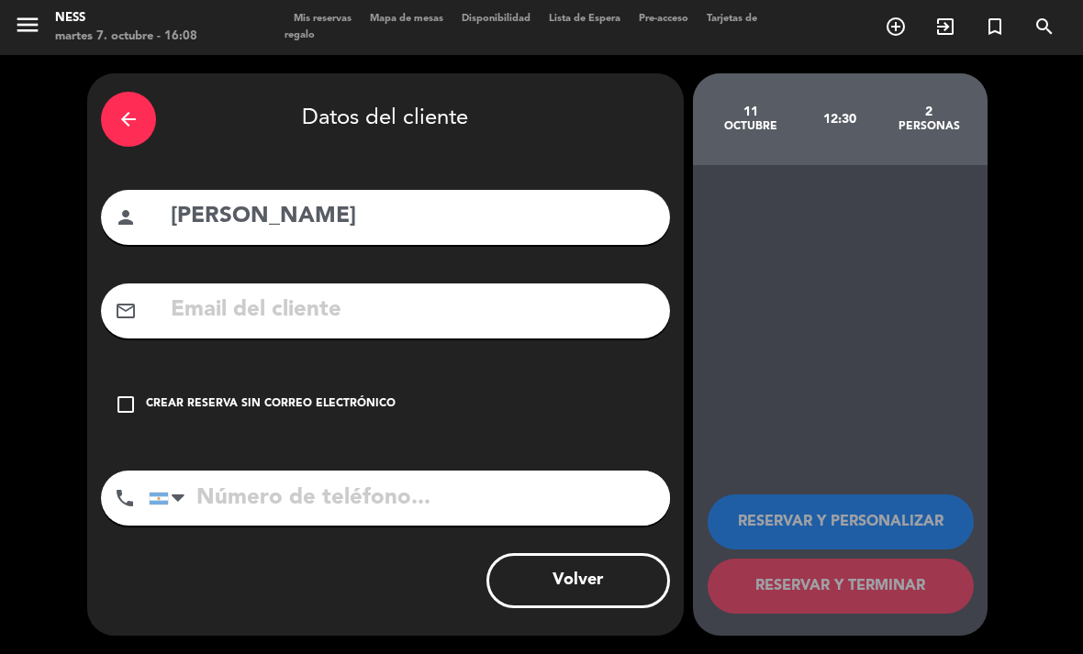
click at [150, 377] on div "check_box_outline_blank Crear reserva sin correo electrónico" at bounding box center [385, 404] width 569 height 55
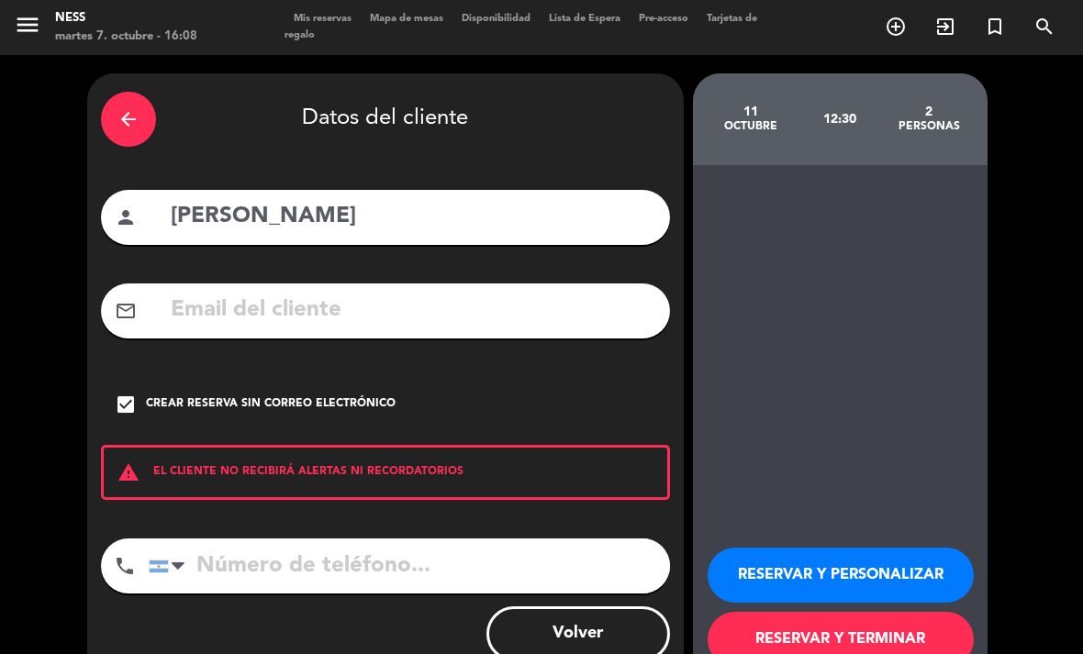
click at [836, 548] on button "RESERVAR Y PERSONALIZAR" at bounding box center [840, 575] width 266 height 55
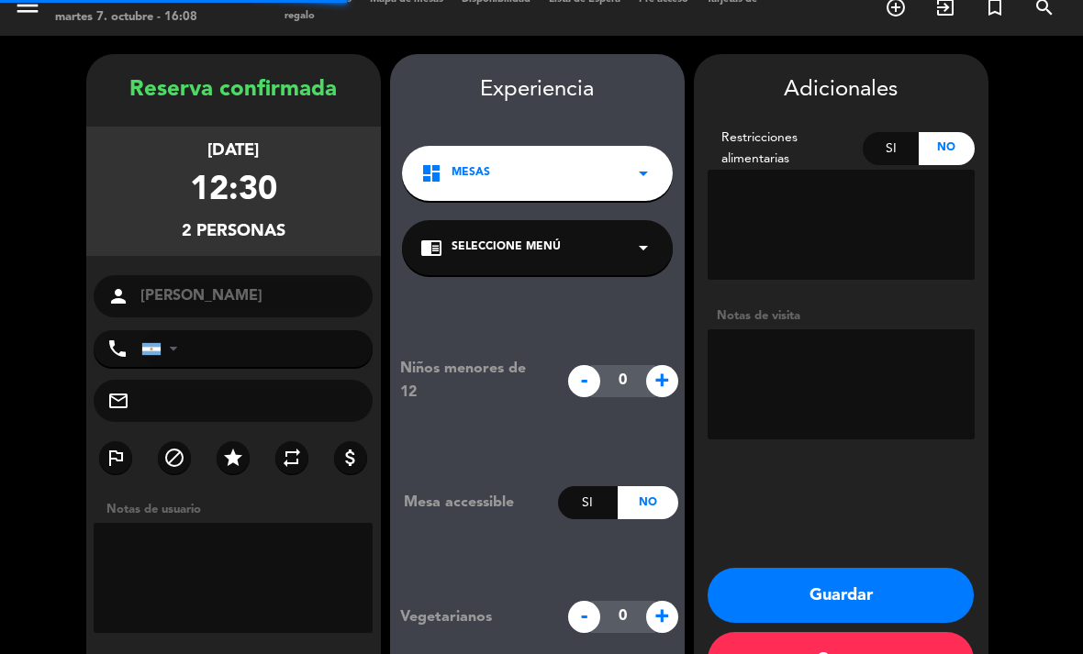
scroll to position [53, 0]
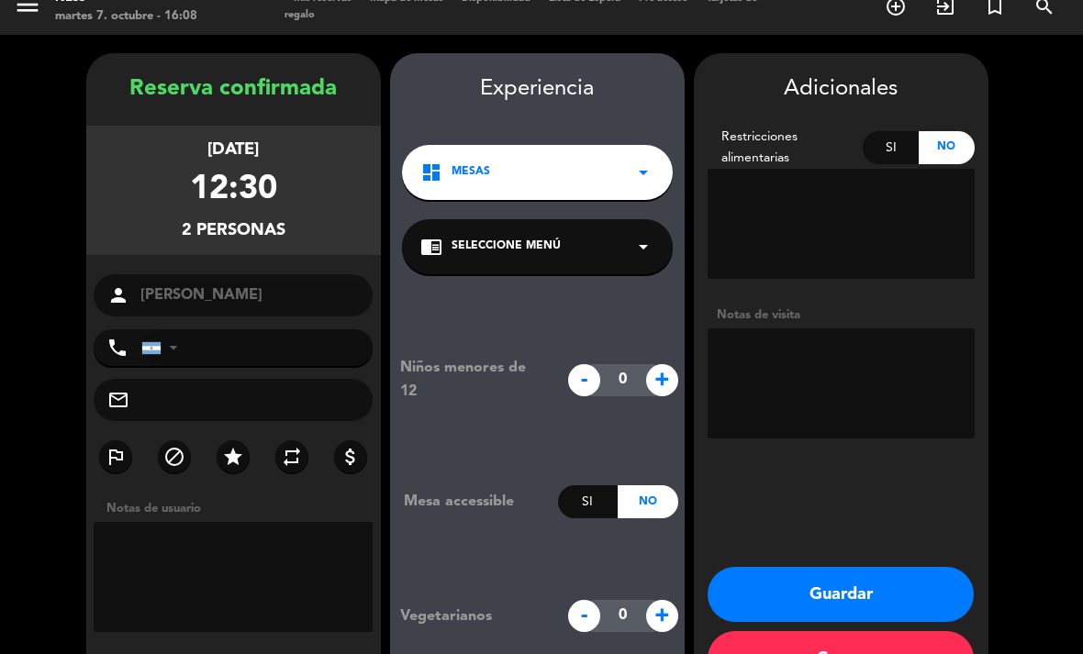
click at [826, 328] on textarea at bounding box center [840, 383] width 267 height 110
type textarea "INVITACION NESZ"
click at [891, 567] on button "Guardar" at bounding box center [840, 594] width 266 height 55
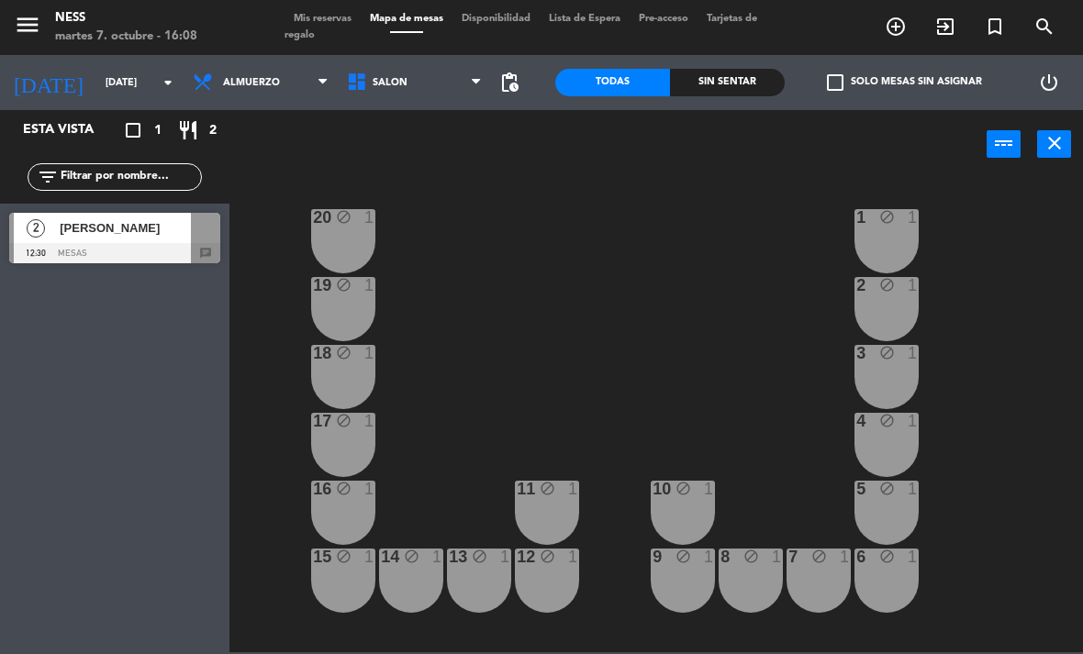
click at [907, 36] on span "add_circle_outline" at bounding box center [896, 26] width 50 height 31
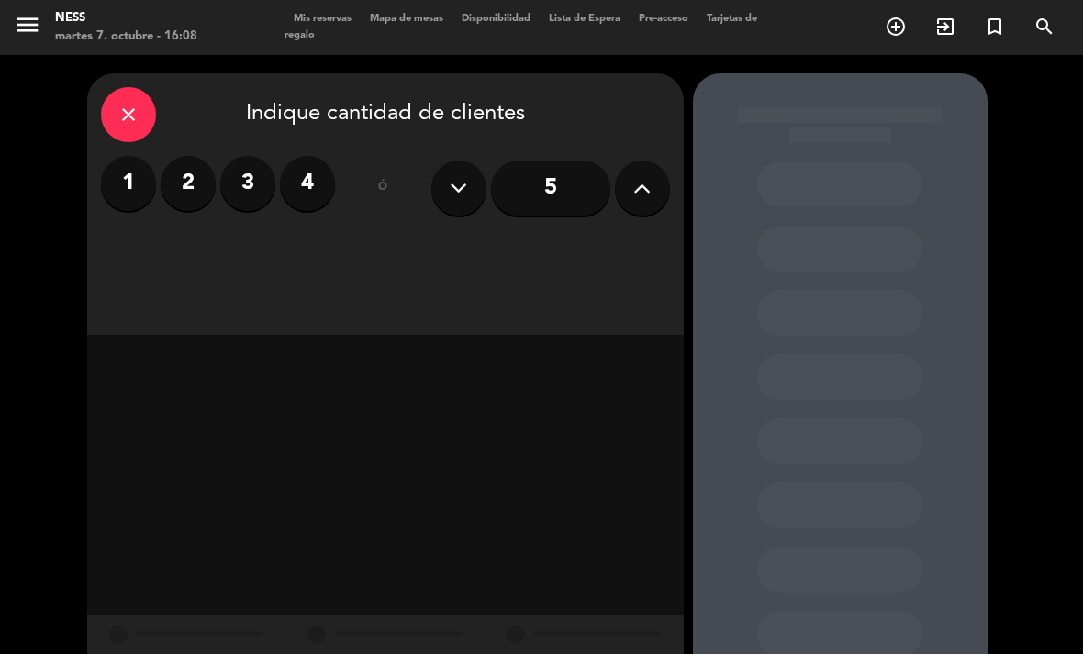
click at [192, 156] on label "2" at bounding box center [188, 183] width 55 height 55
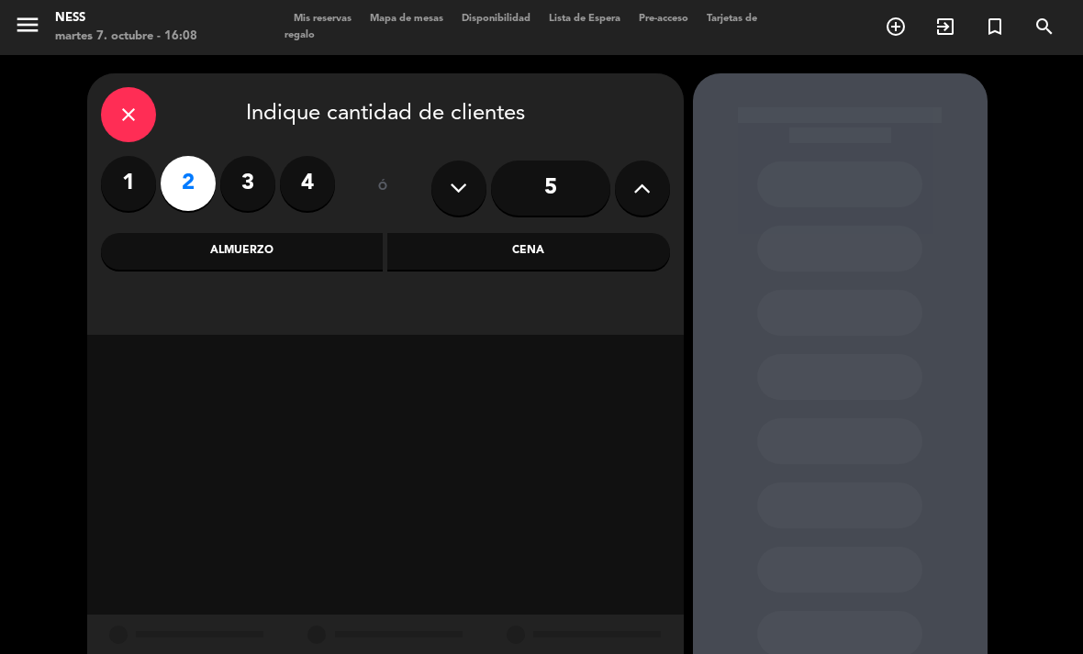
click at [282, 233] on div "Almuerzo" at bounding box center [242, 251] width 283 height 37
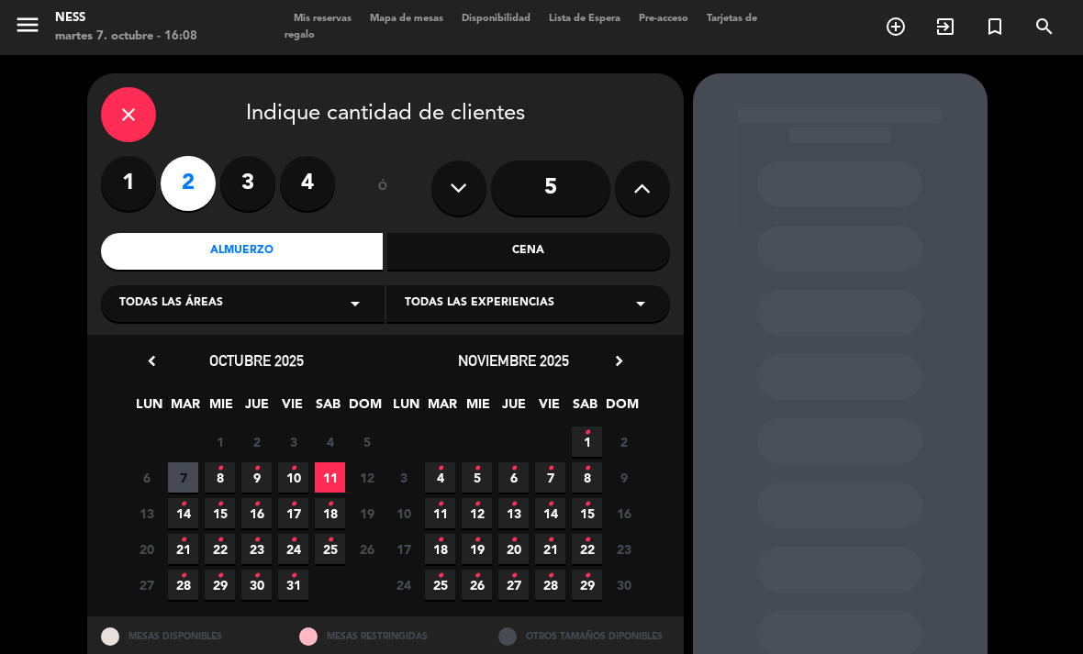
click at [328, 462] on span "11" at bounding box center [330, 477] width 30 height 30
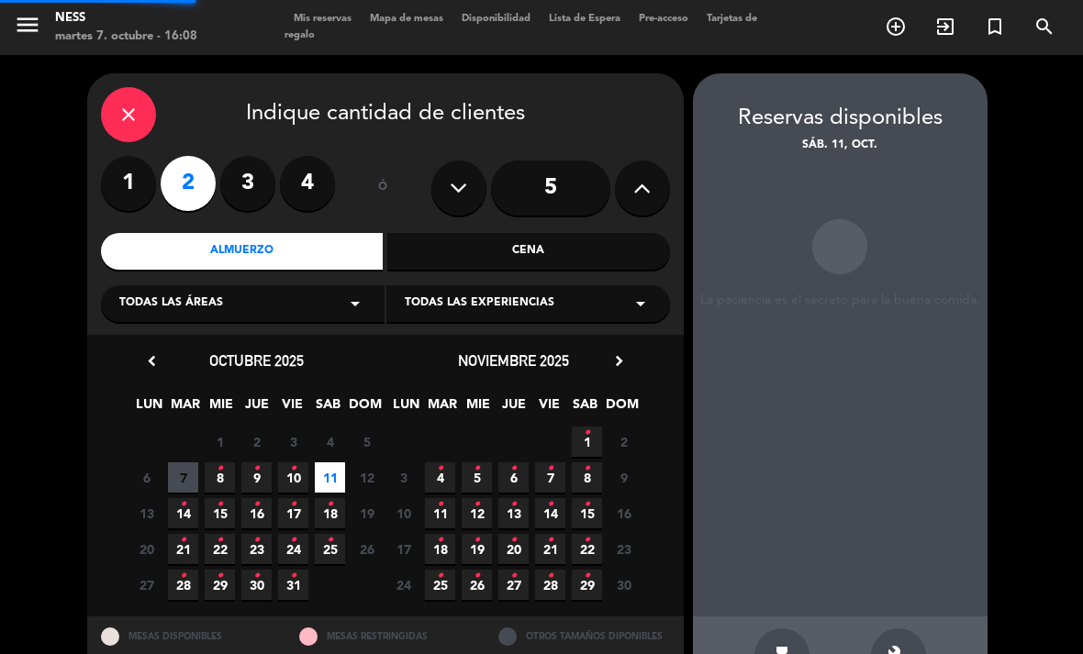
scroll to position [1, 0]
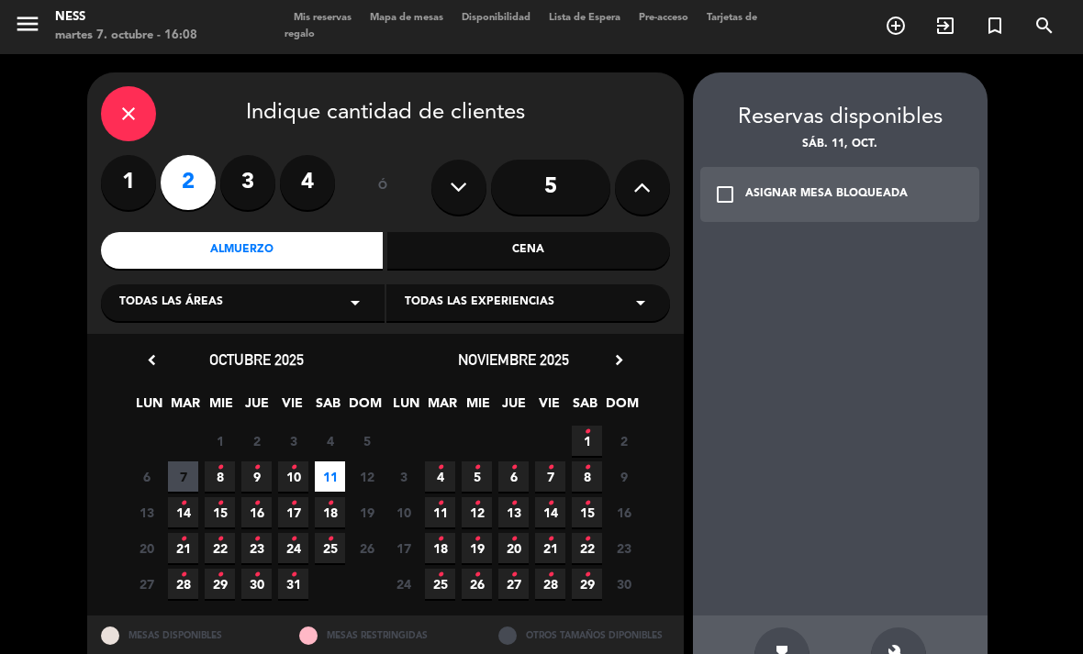
click at [904, 644] on icon "build" at bounding box center [898, 655] width 22 height 22
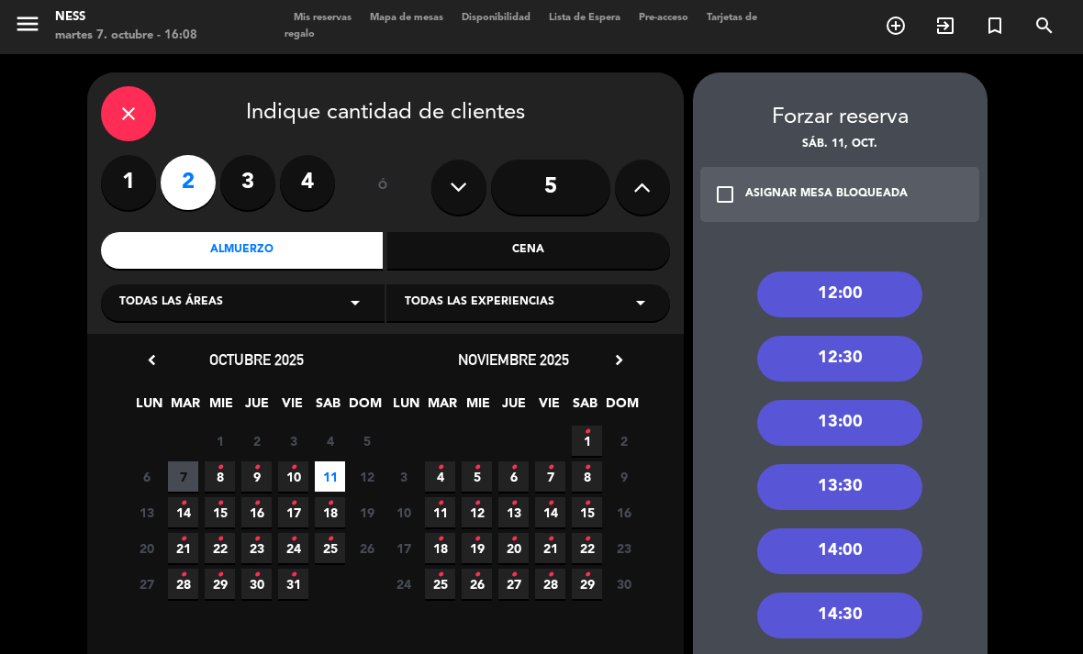
click at [862, 400] on div "13:00" at bounding box center [839, 423] width 165 height 46
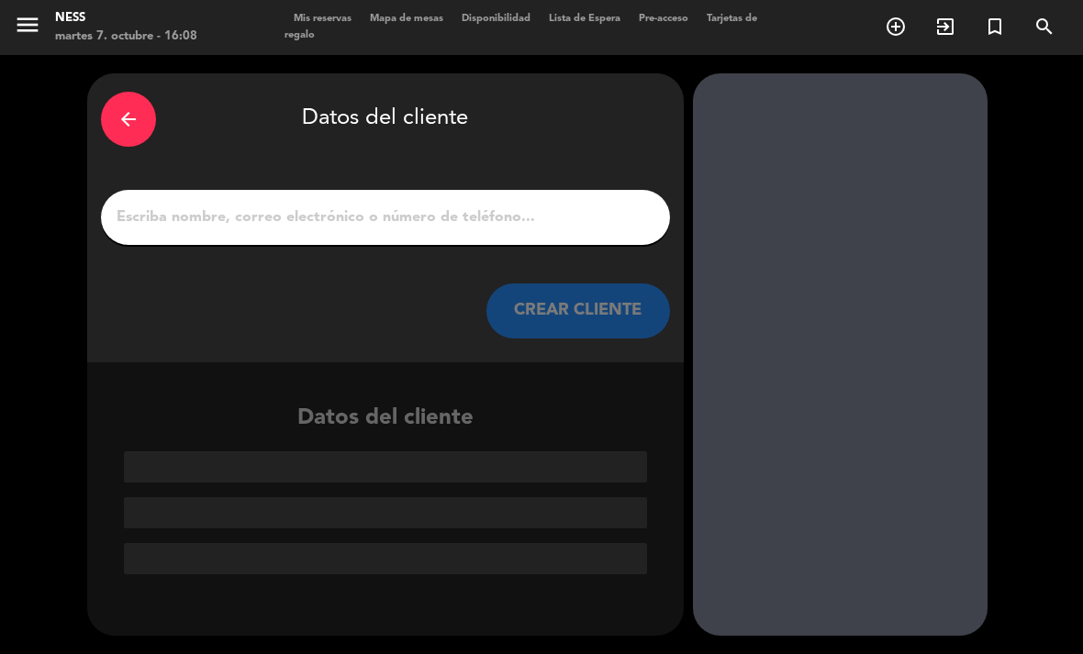
scroll to position [0, 0]
click at [442, 205] on input "1" at bounding box center [385, 218] width 541 height 26
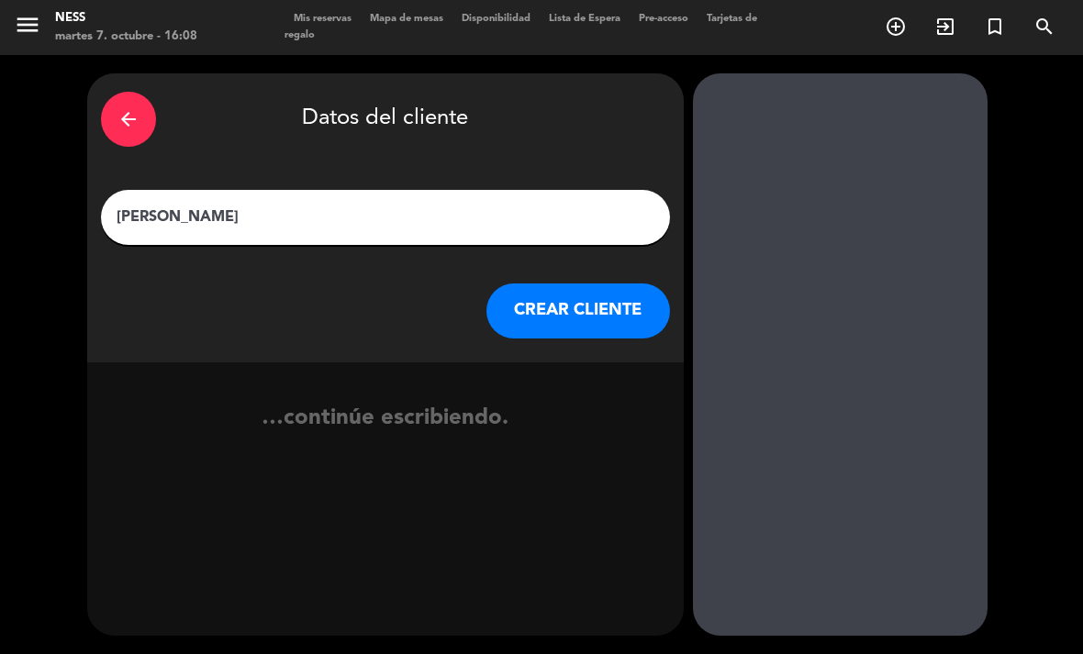
type input "[PERSON_NAME]"
click at [575, 284] on button "CREAR CLIENTE" at bounding box center [578, 311] width 184 height 55
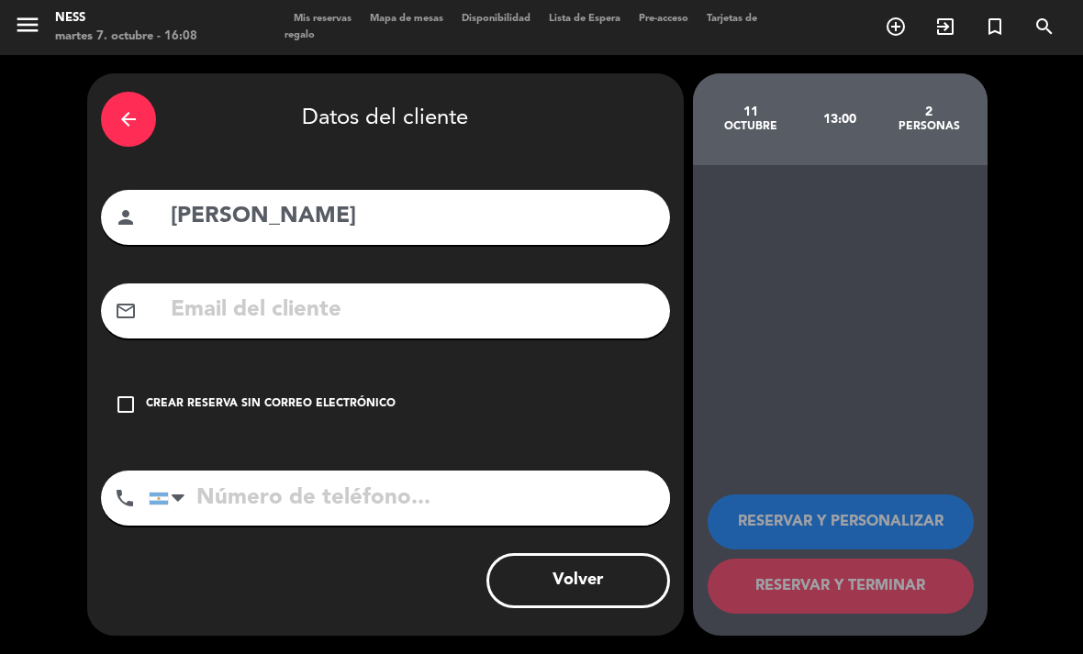
click at [179, 395] on div "Crear reserva sin correo electrónico" at bounding box center [271, 404] width 250 height 18
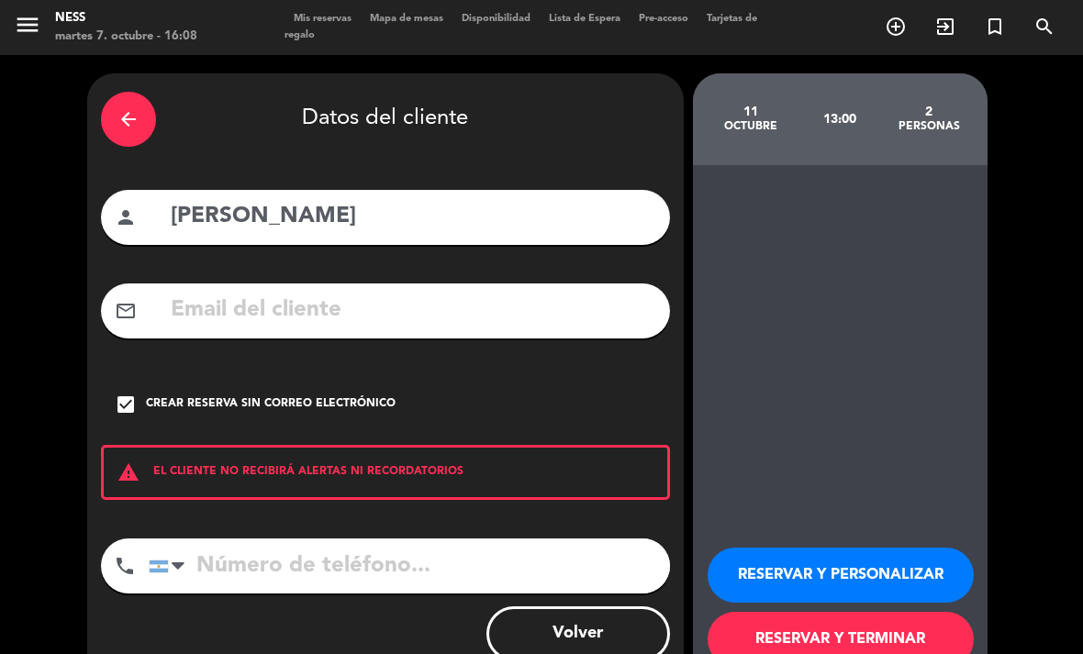
click at [771, 548] on button "RESERVAR Y PERSONALIZAR" at bounding box center [840, 575] width 266 height 55
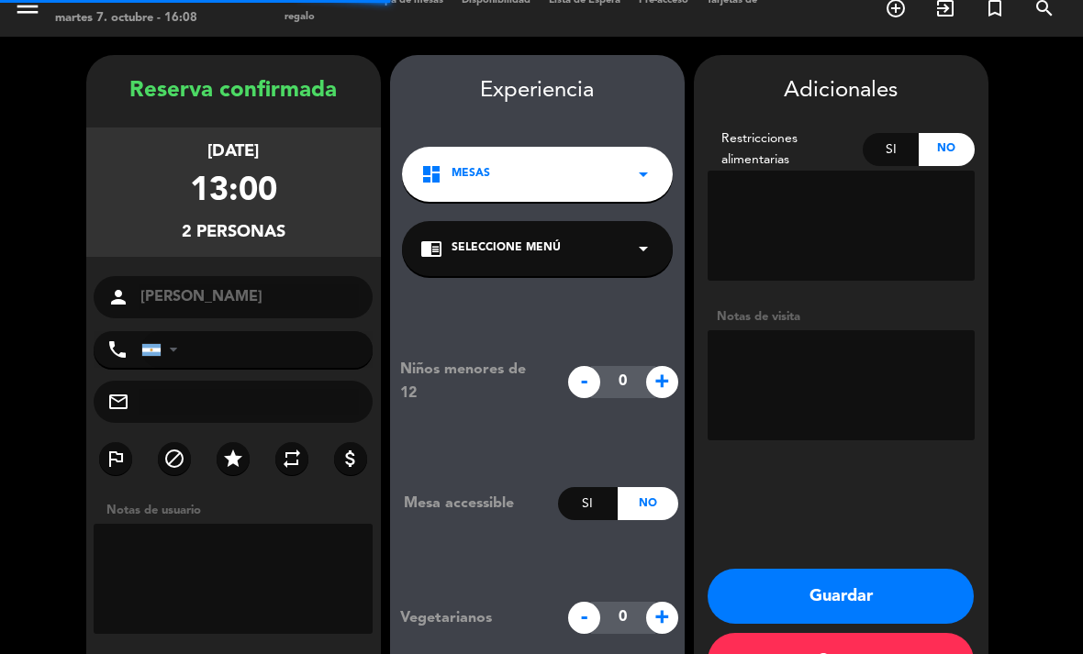
scroll to position [53, 0]
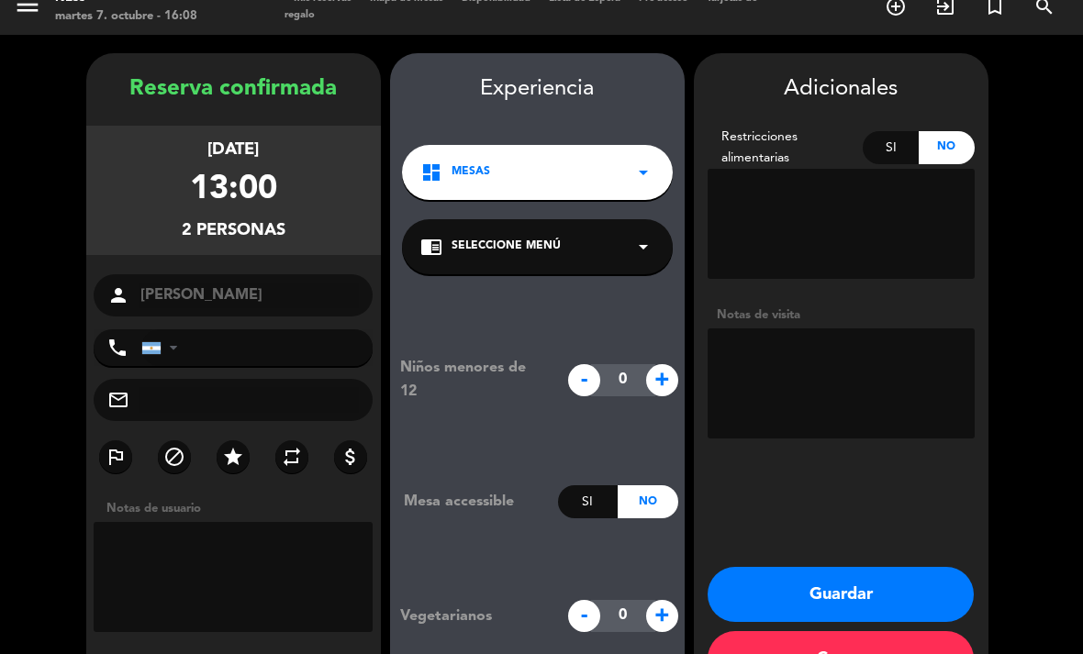
click at [849, 567] on button "Guardar" at bounding box center [840, 594] width 266 height 55
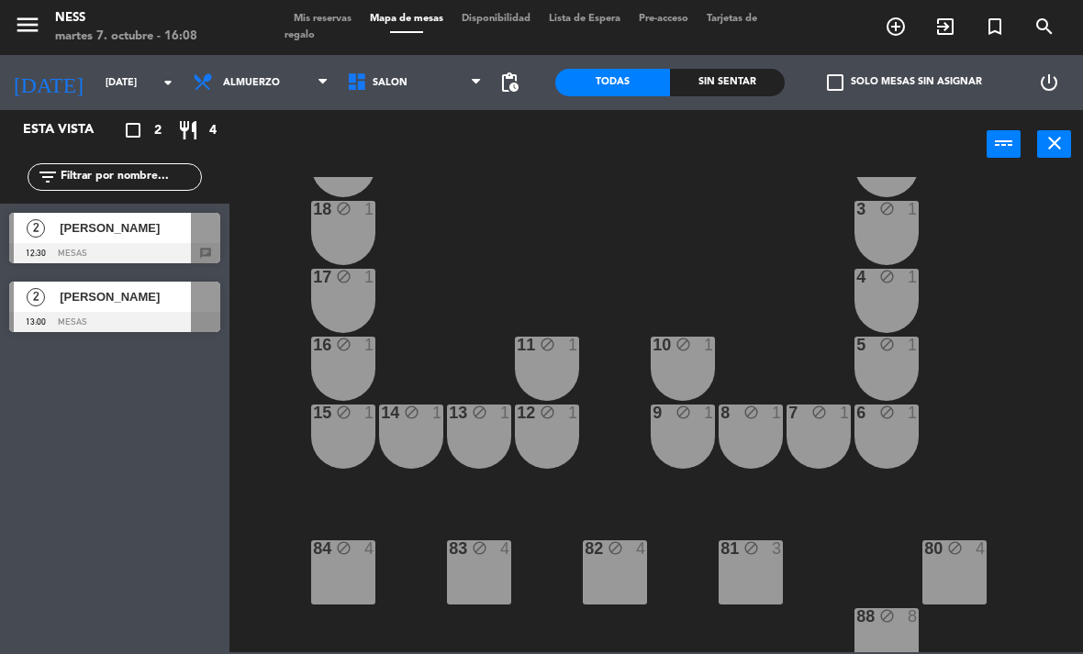
scroll to position [146, 0]
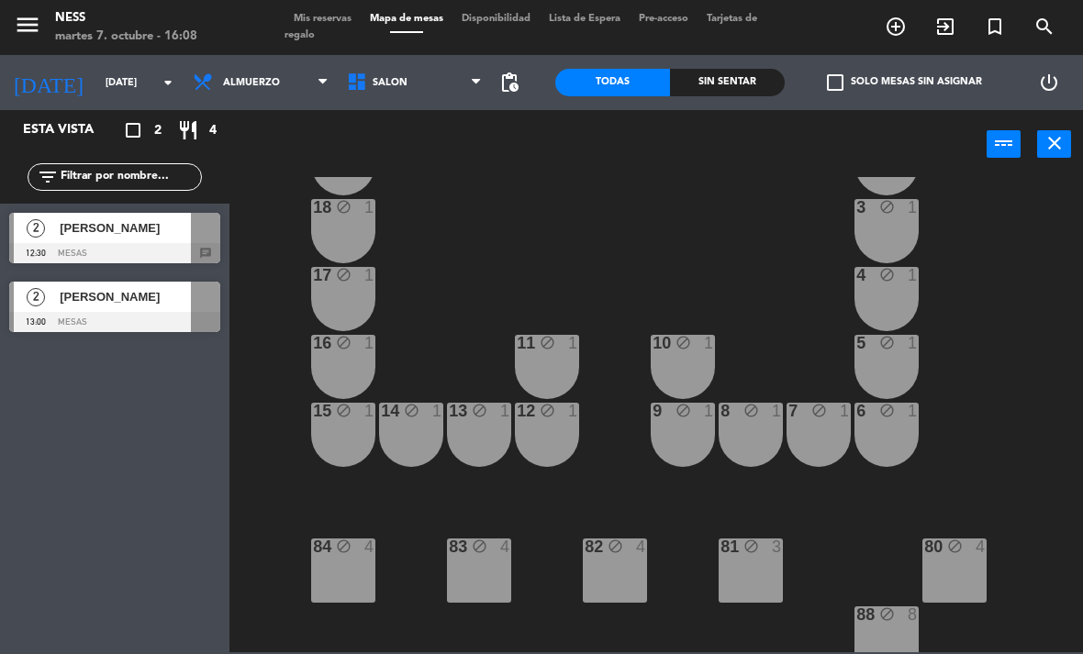
click at [628, 581] on div "82 block 4" at bounding box center [615, 571] width 64 height 64
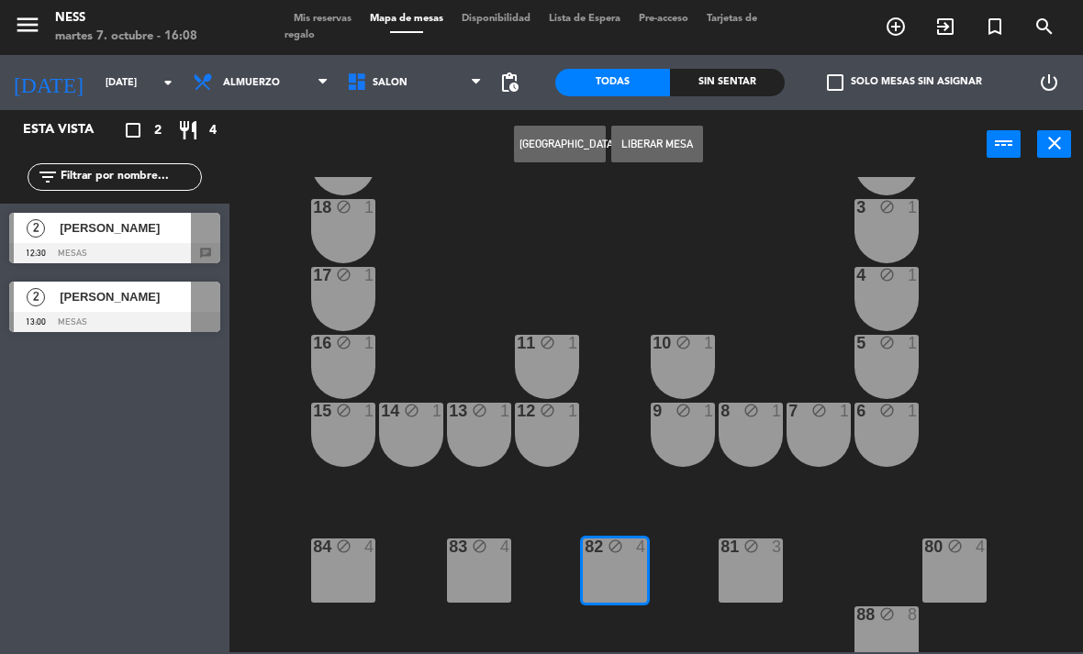
click at [564, 146] on button "[GEOGRAPHIC_DATA]" at bounding box center [560, 144] width 92 height 37
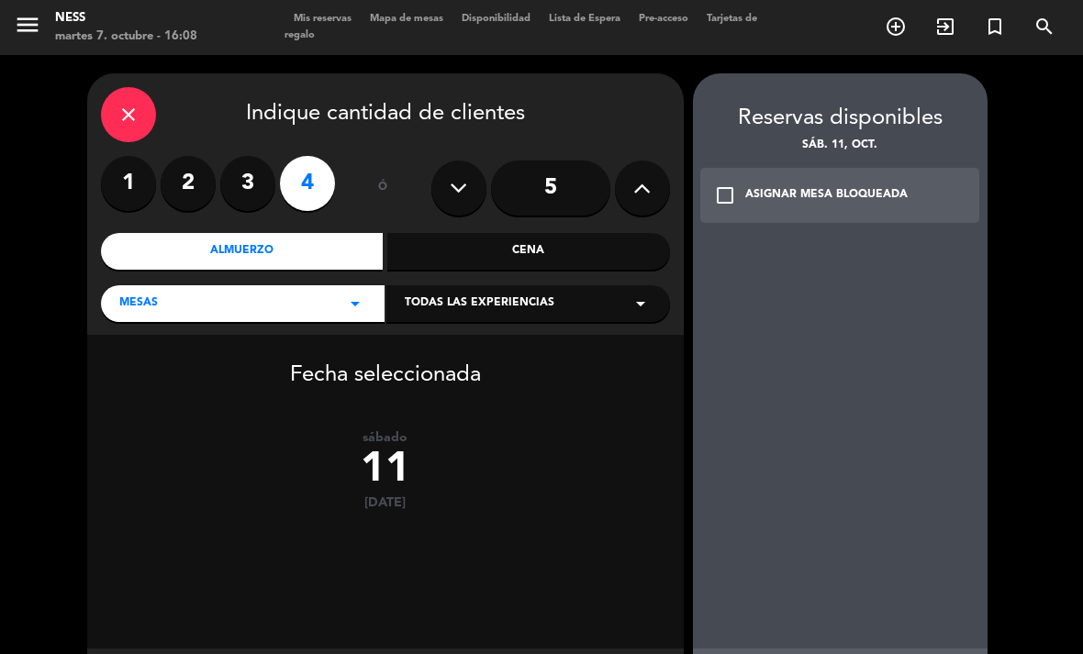
click at [287, 233] on div "Almuerzo" at bounding box center [242, 251] width 283 height 37
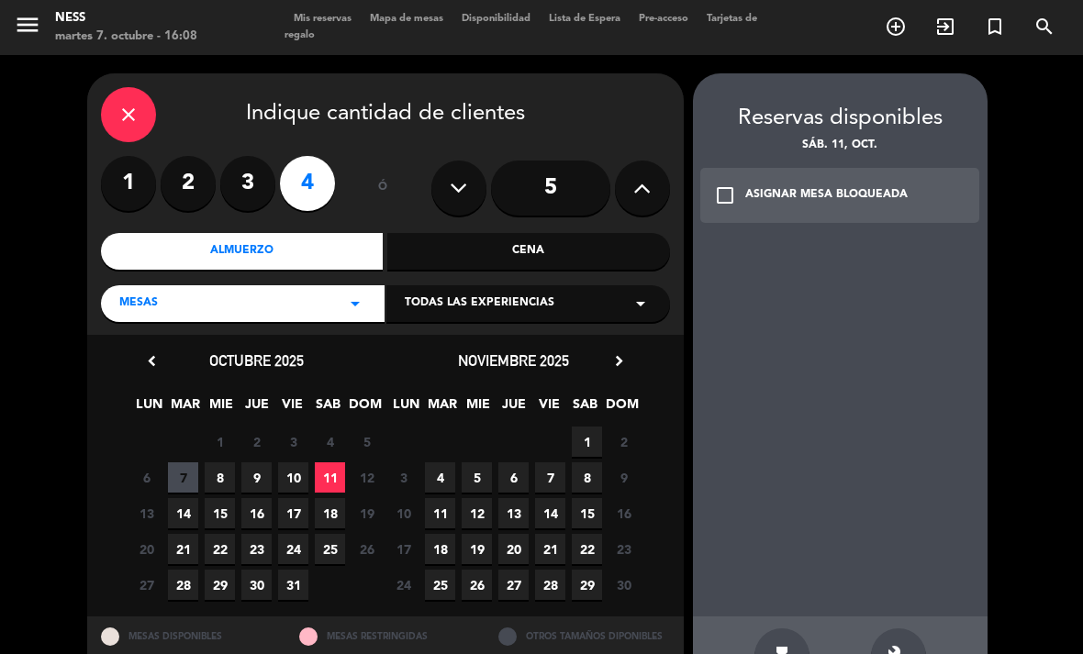
click at [338, 462] on span "11" at bounding box center [330, 477] width 30 height 30
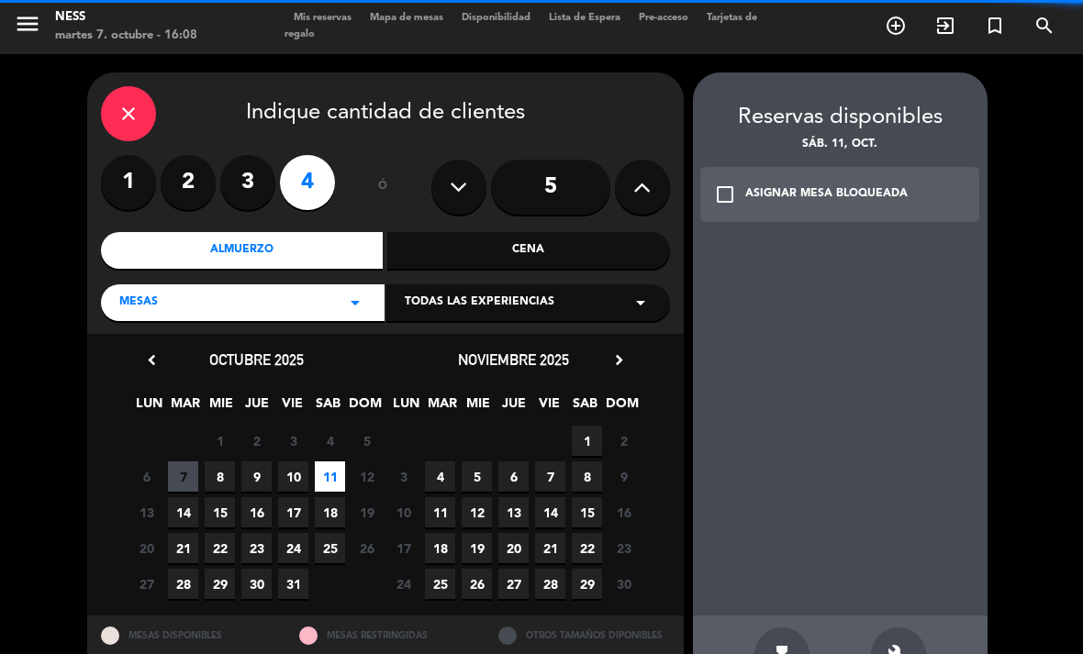
scroll to position [59, 0]
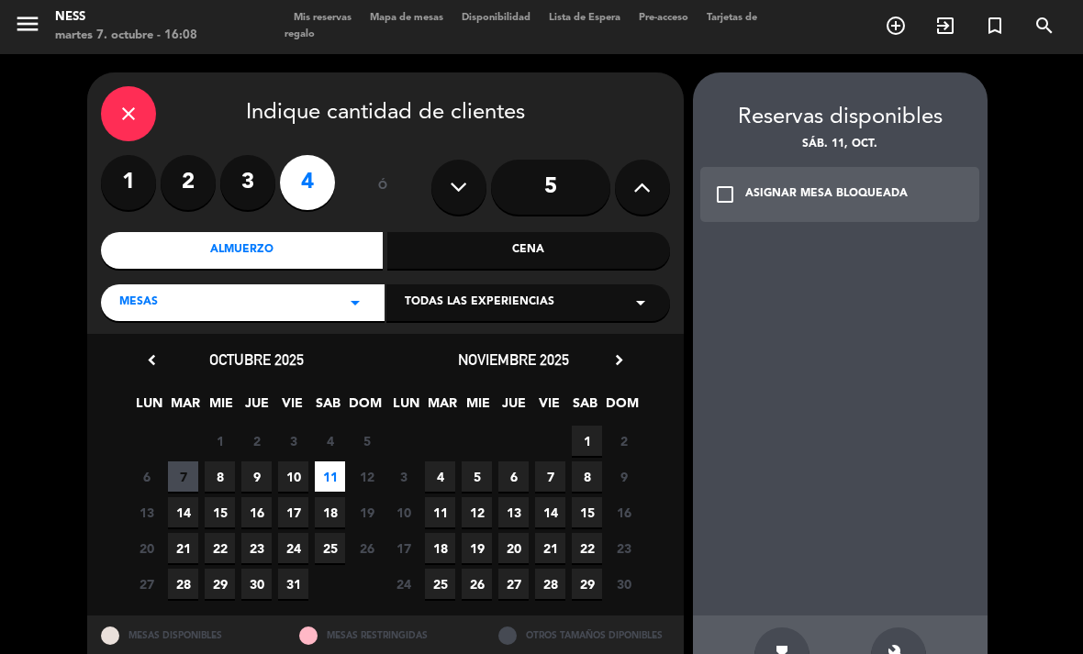
click at [915, 628] on div "build" at bounding box center [898, 655] width 55 height 55
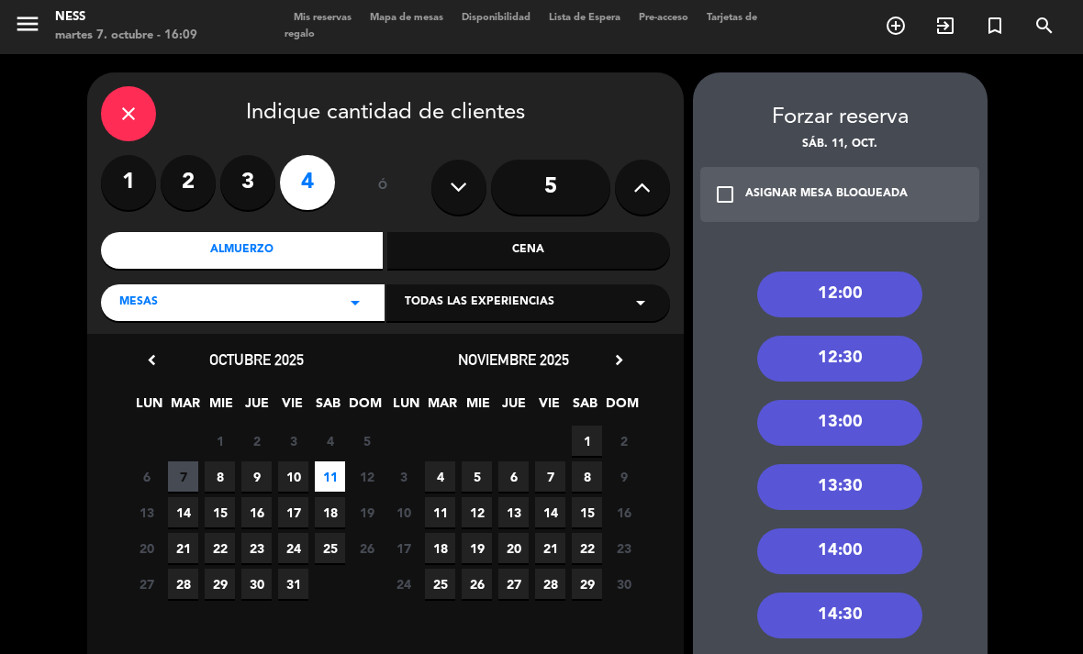
click at [845, 464] on div "13:30" at bounding box center [839, 487] width 165 height 46
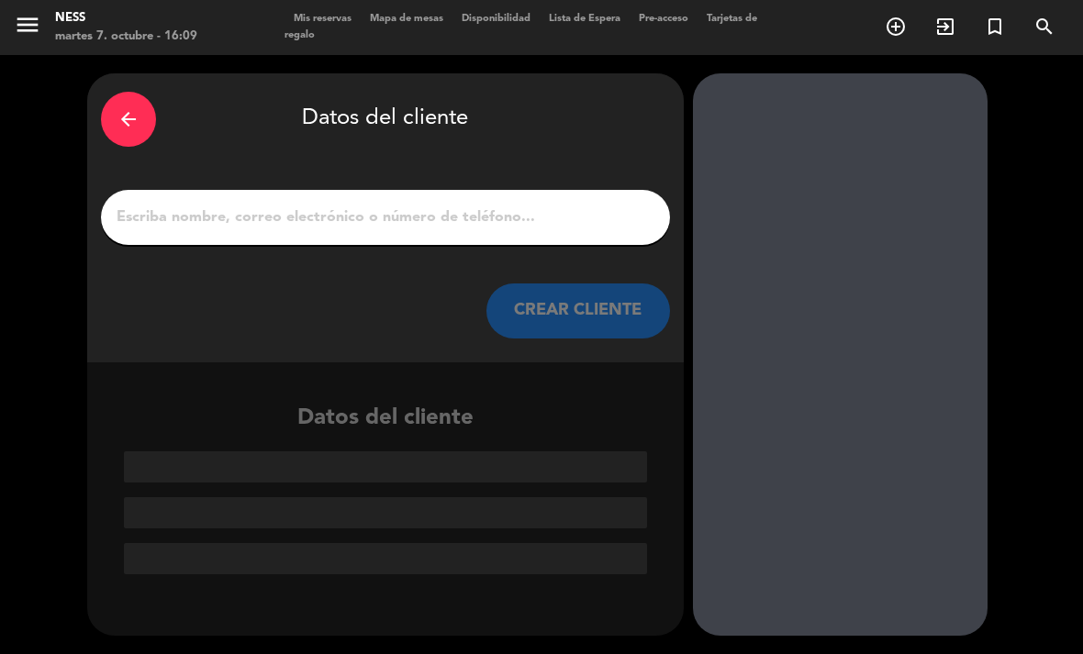
scroll to position [0, 0]
click at [451, 205] on input "1" at bounding box center [385, 218] width 541 height 26
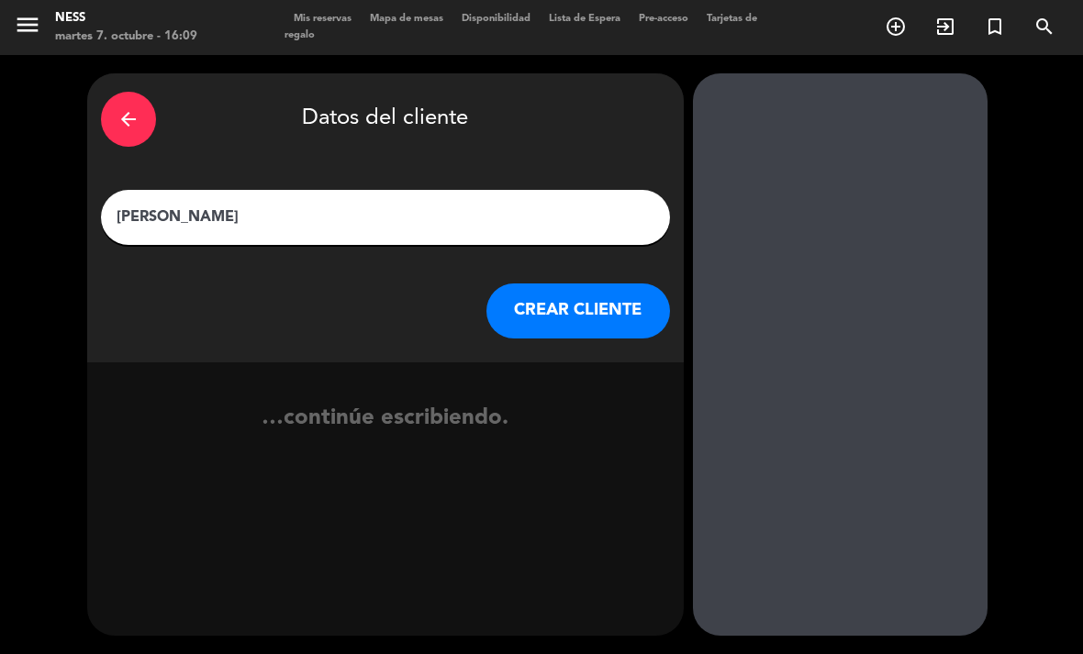
type input "[PERSON_NAME]"
click at [606, 284] on button "CREAR CLIENTE" at bounding box center [578, 311] width 184 height 55
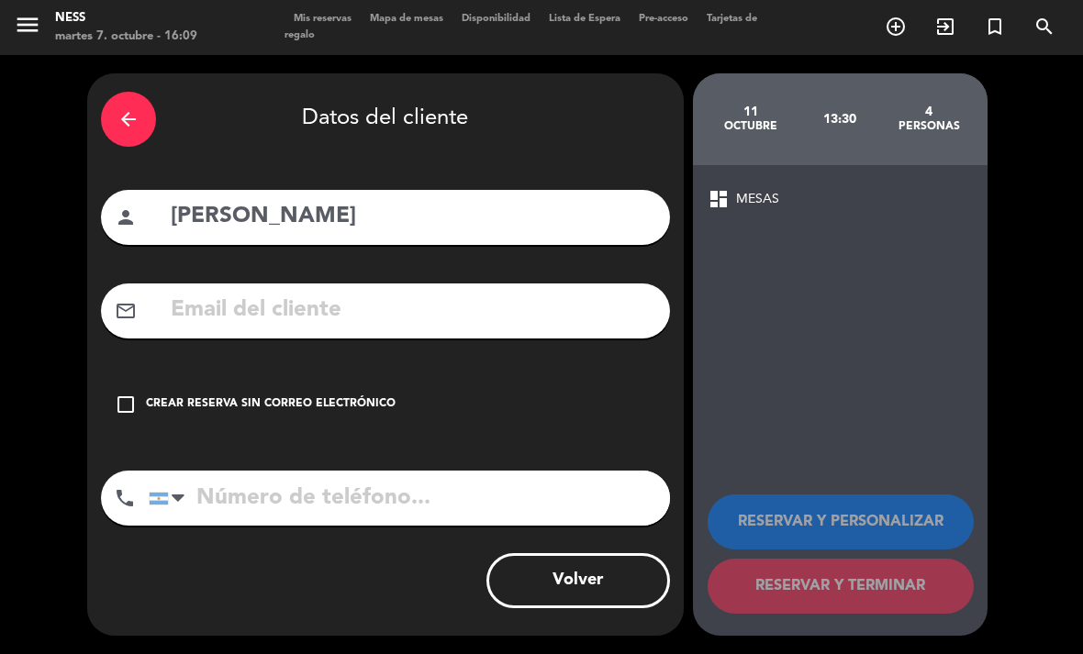
click at [141, 377] on div "check_box_outline_blank Crear reserva sin correo electrónico" at bounding box center [385, 404] width 569 height 55
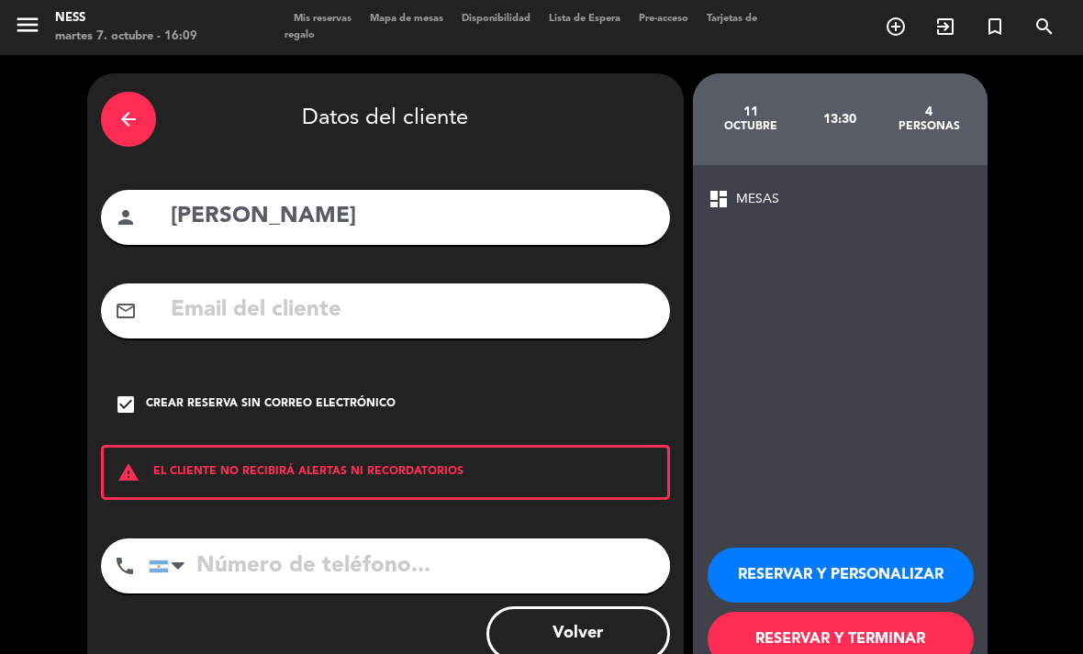
click at [778, 548] on button "RESERVAR Y PERSONALIZAR" at bounding box center [840, 575] width 266 height 55
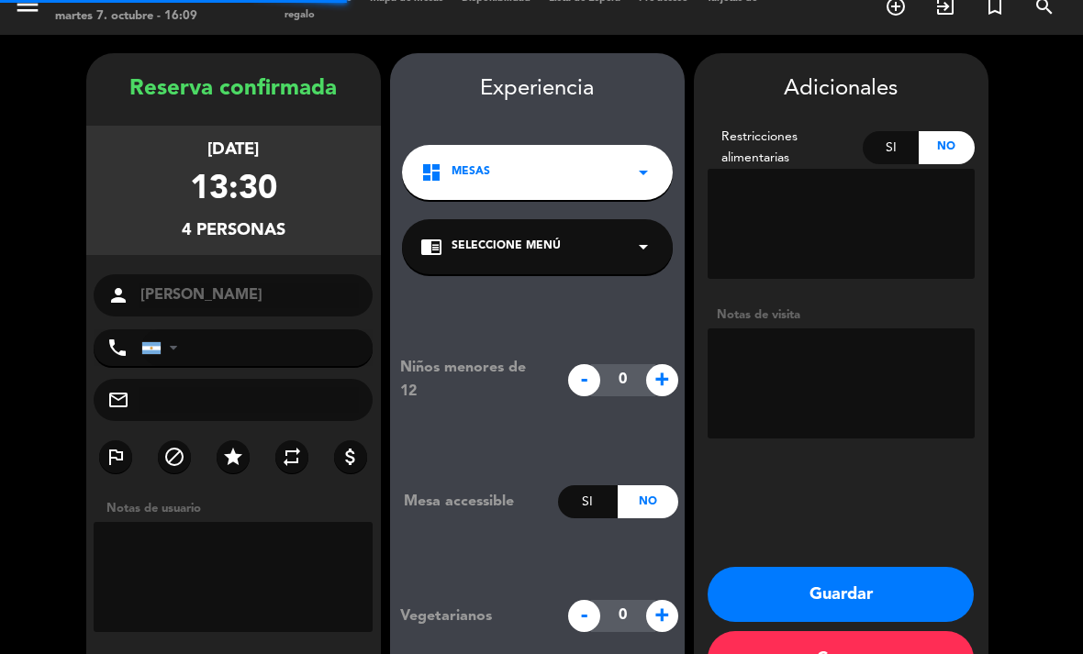
scroll to position [53, 0]
click at [835, 567] on button "Guardar" at bounding box center [840, 594] width 266 height 55
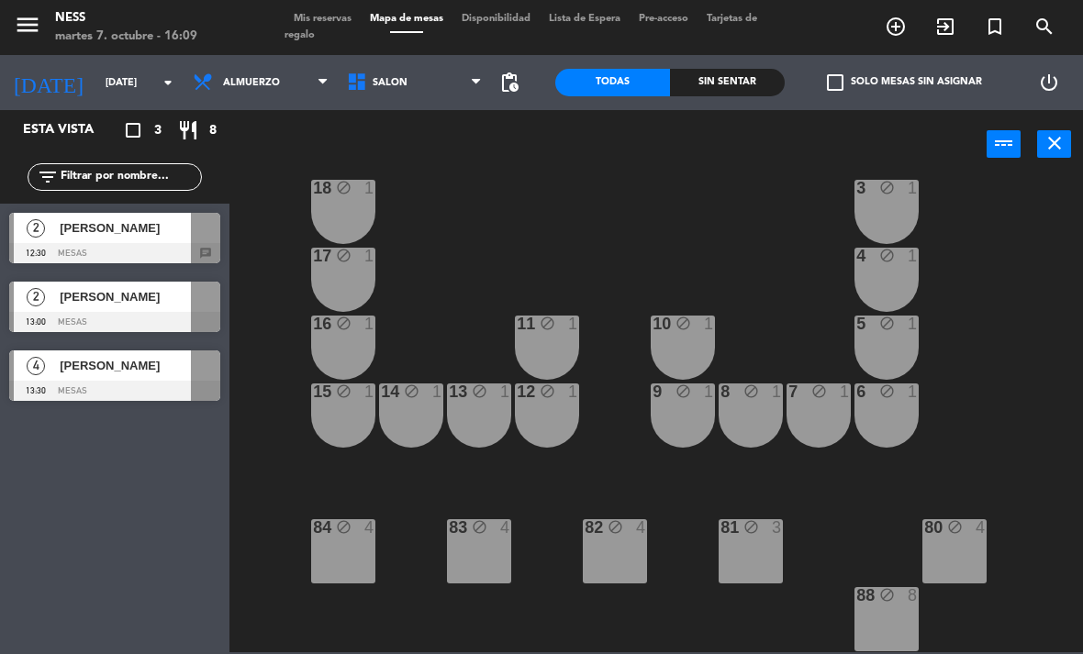
scroll to position [165, 0]
click at [552, 236] on div "20 block 1 1 block 1 19 block 1 2 block 1 18 block 1 3 block 1 17 block 1 4 blo…" at bounding box center [661, 414] width 842 height 475
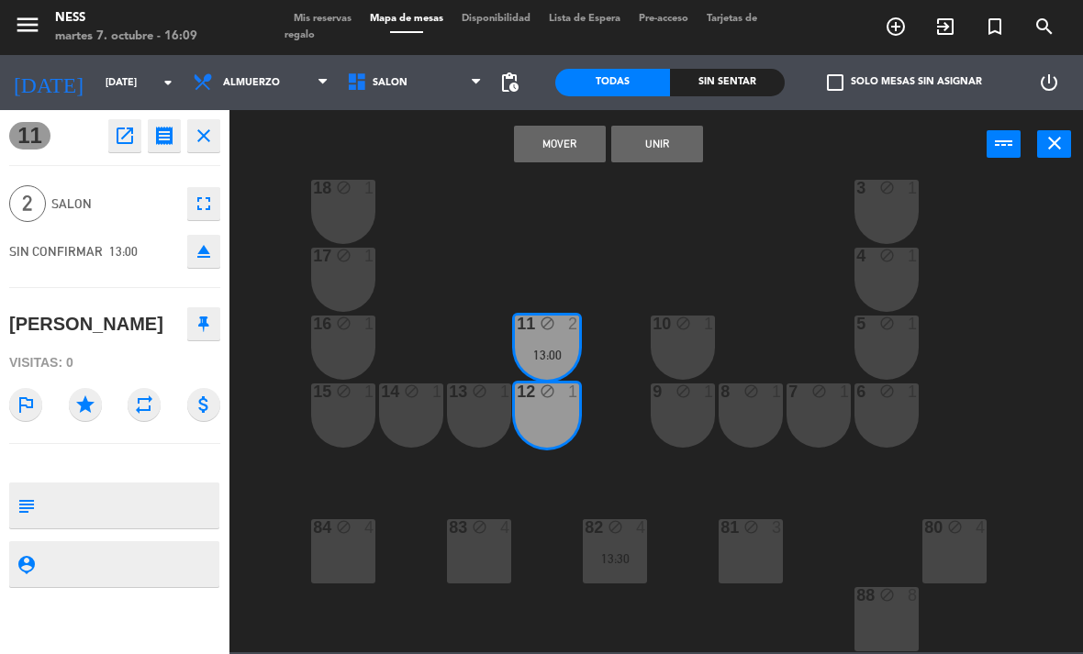
click at [683, 147] on button "Unir" at bounding box center [657, 144] width 92 height 37
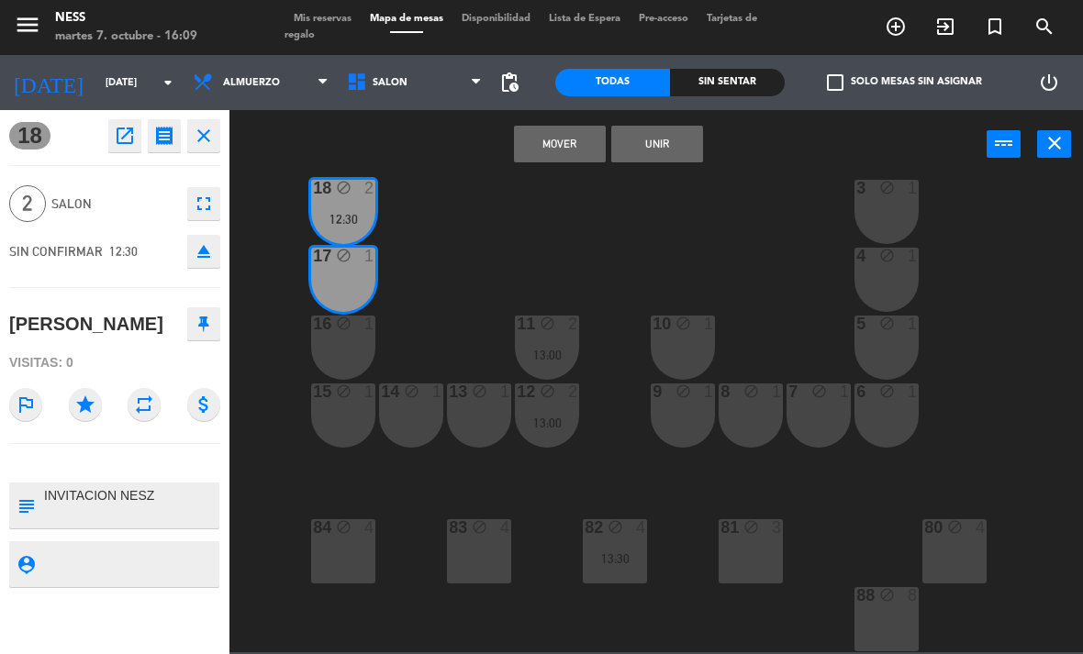
click at [679, 145] on button "Unir" at bounding box center [657, 144] width 92 height 37
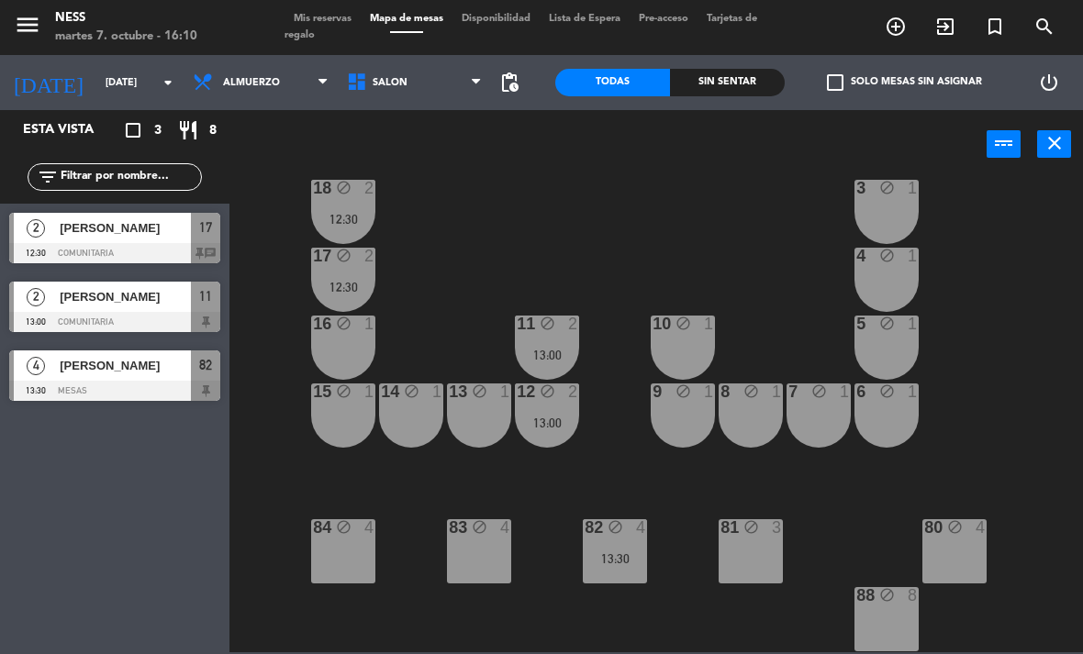
click at [121, 68] on input "[DATE]" at bounding box center [164, 83] width 136 height 30
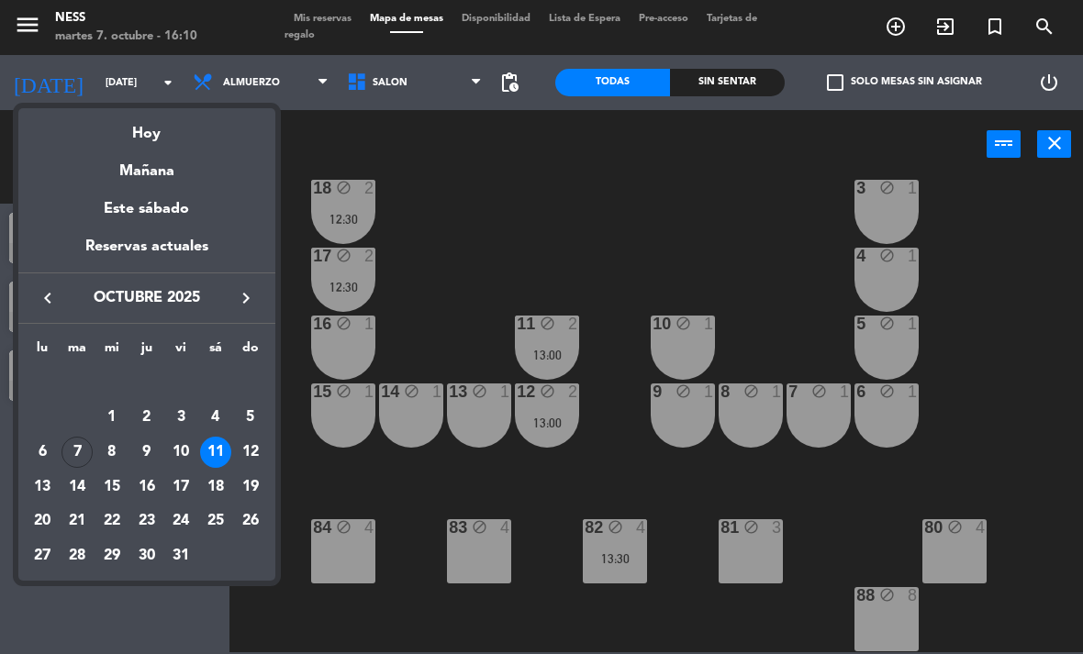
click at [155, 173] on div "Mañana" at bounding box center [146, 165] width 257 height 38
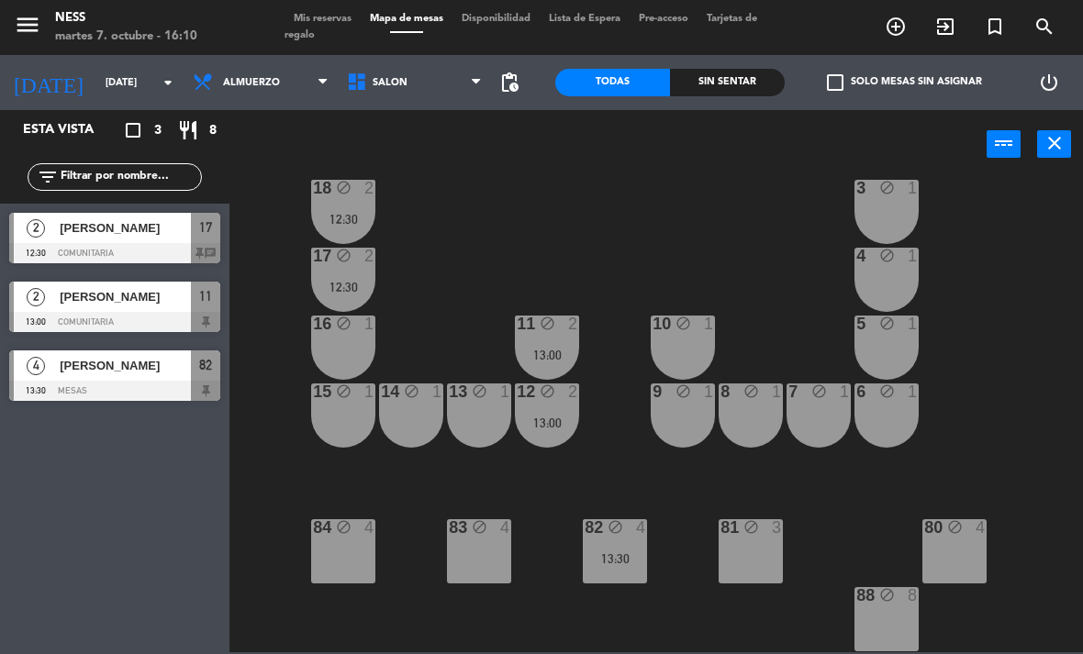
scroll to position [0, 0]
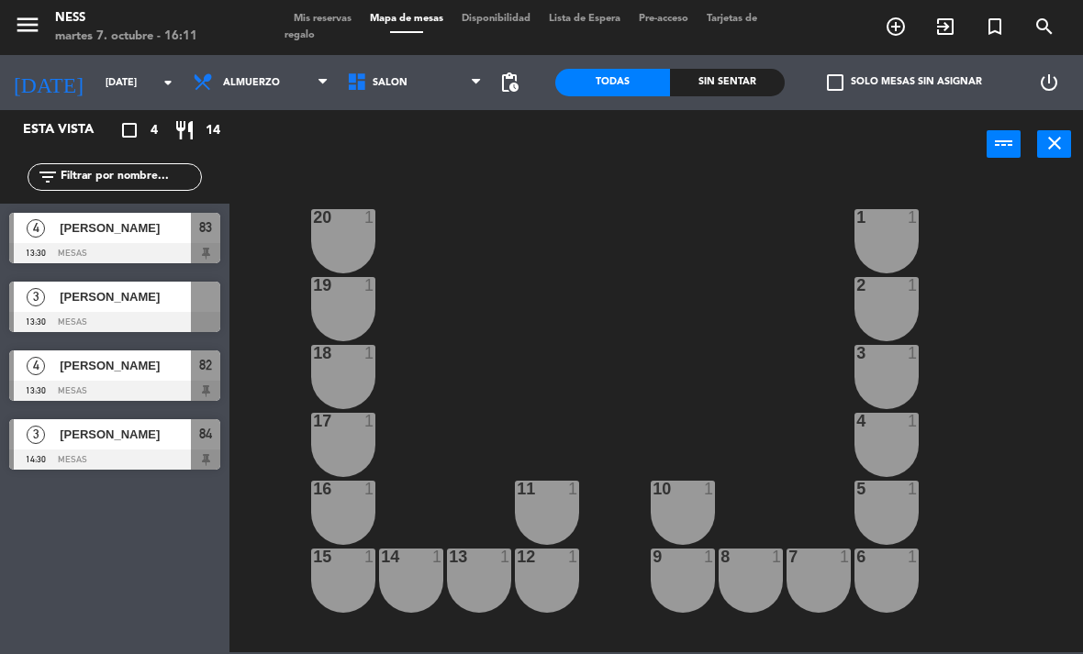
click at [273, 89] on span "Almuerzo" at bounding box center [261, 82] width 154 height 40
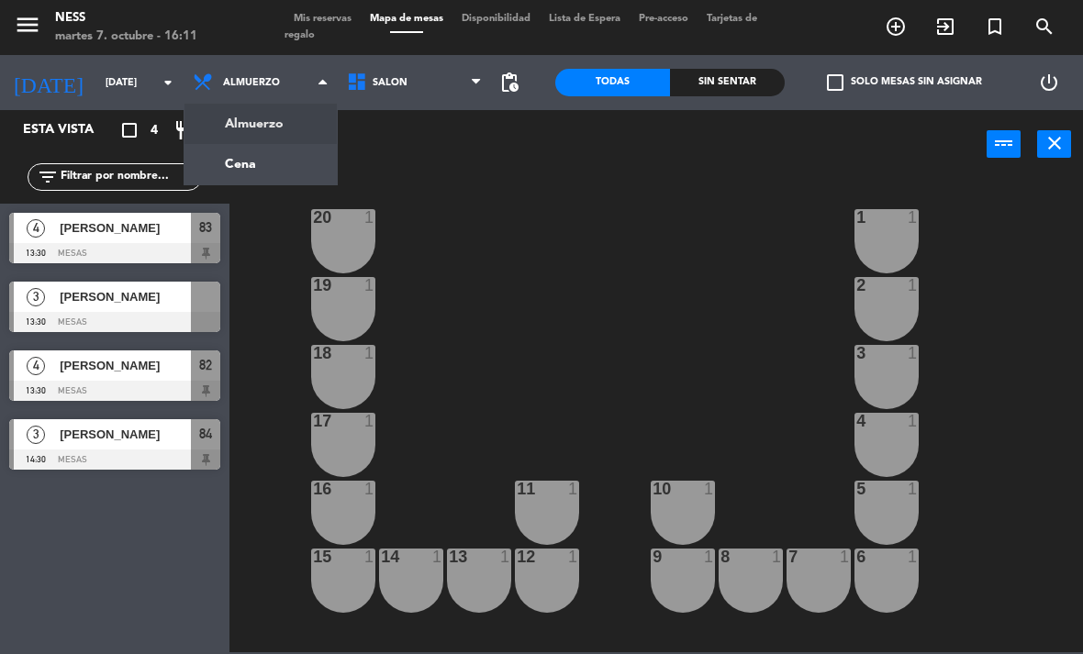
click at [287, 167] on ng-component "menu Ness [DATE] 7. octubre - 16:11 Mis reservas Mapa de mesas Disponibilidad L…" at bounding box center [541, 326] width 1083 height 652
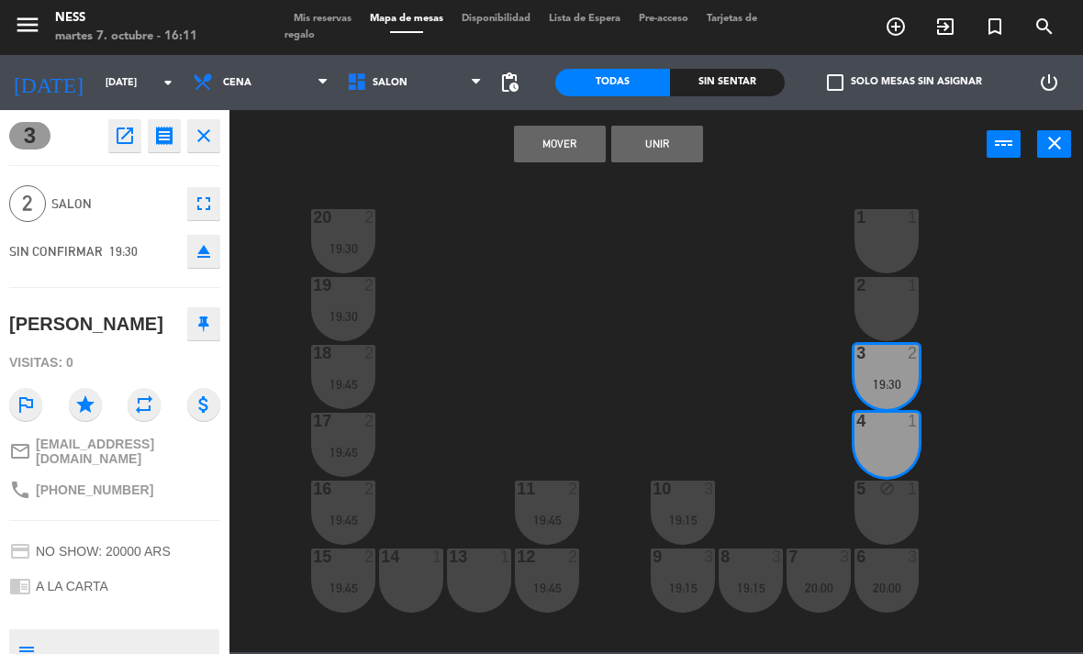
click at [661, 149] on button "Unir" at bounding box center [657, 144] width 92 height 37
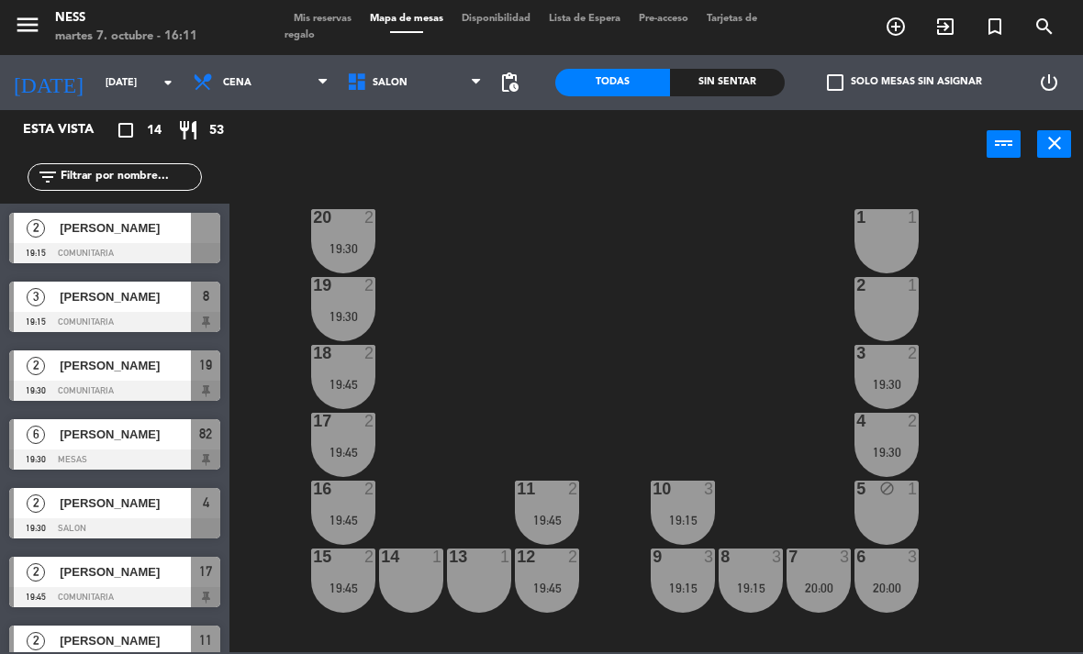
click at [1035, 370] on div "20 2 19:30 1 1 19 2 19:30 2 1 18 2 19:45 3 2 19:30 17 2 19:45 4 2 19:30 16 2 19…" at bounding box center [661, 414] width 842 height 475
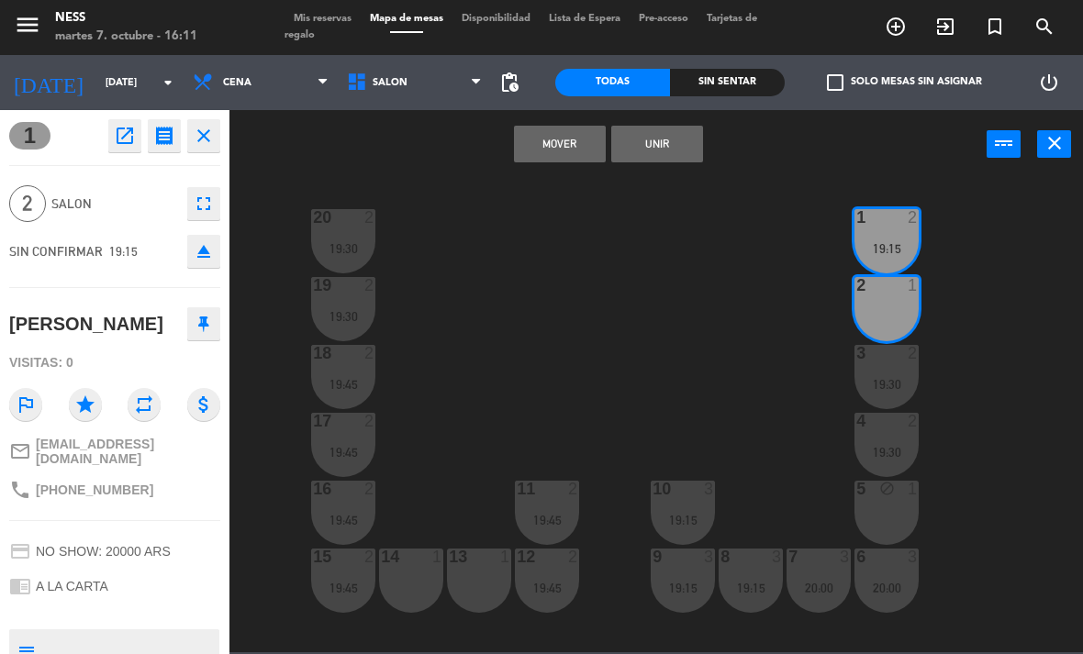
click at [672, 159] on button "Unir" at bounding box center [657, 144] width 92 height 37
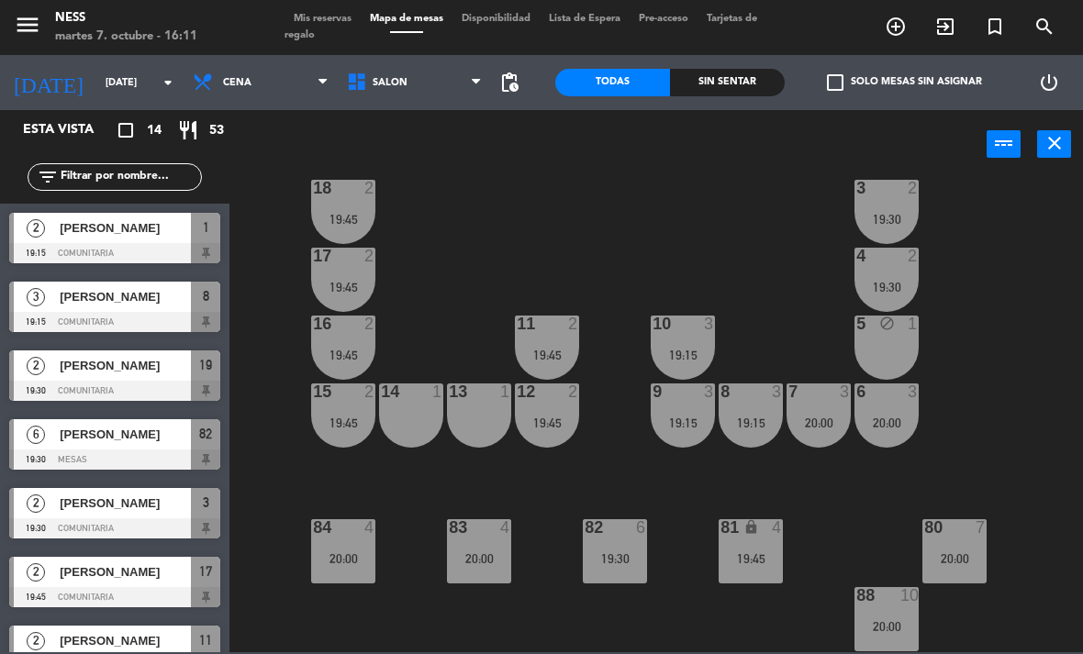
scroll to position [165, 0]
click at [136, 83] on input "[DATE]" at bounding box center [164, 83] width 136 height 30
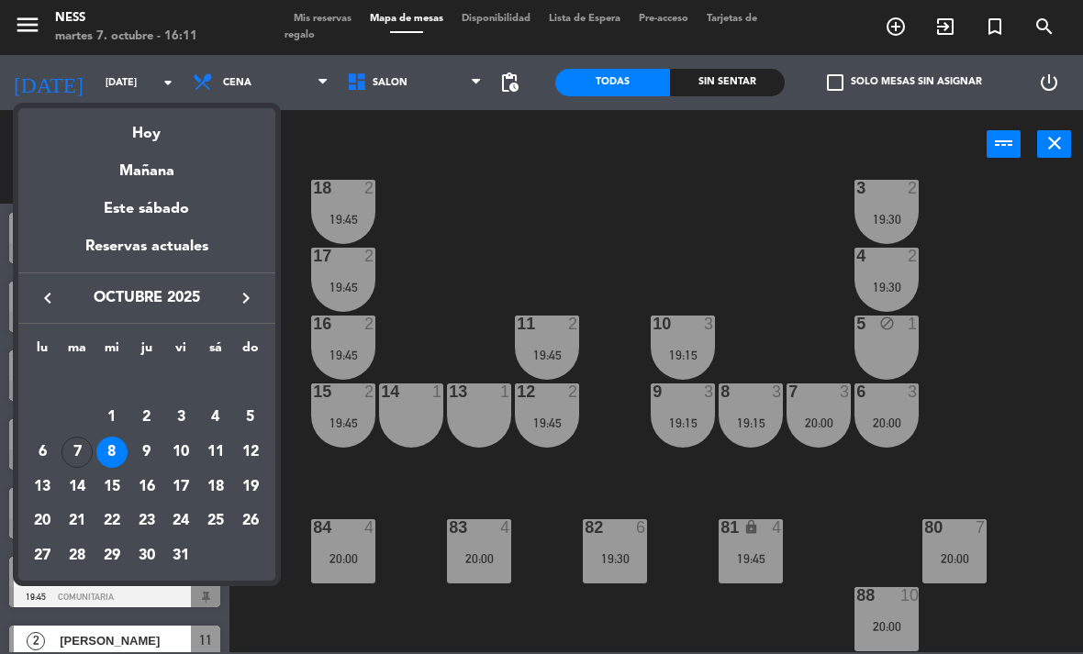
click at [184, 212] on div "Este sábado" at bounding box center [146, 209] width 257 height 51
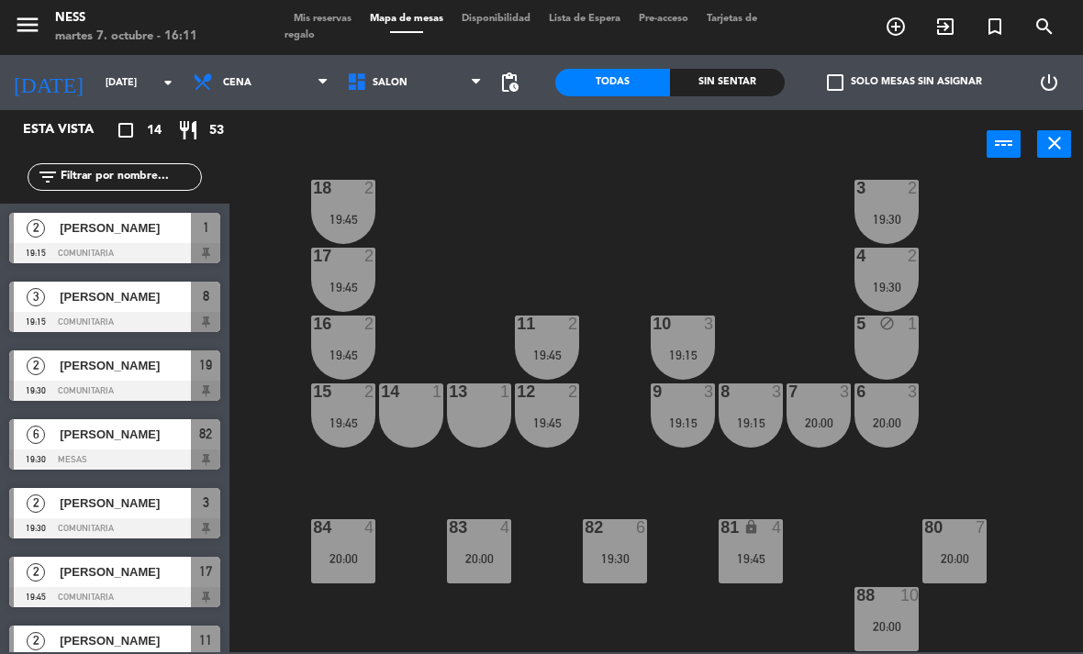
type input "[DATE]"
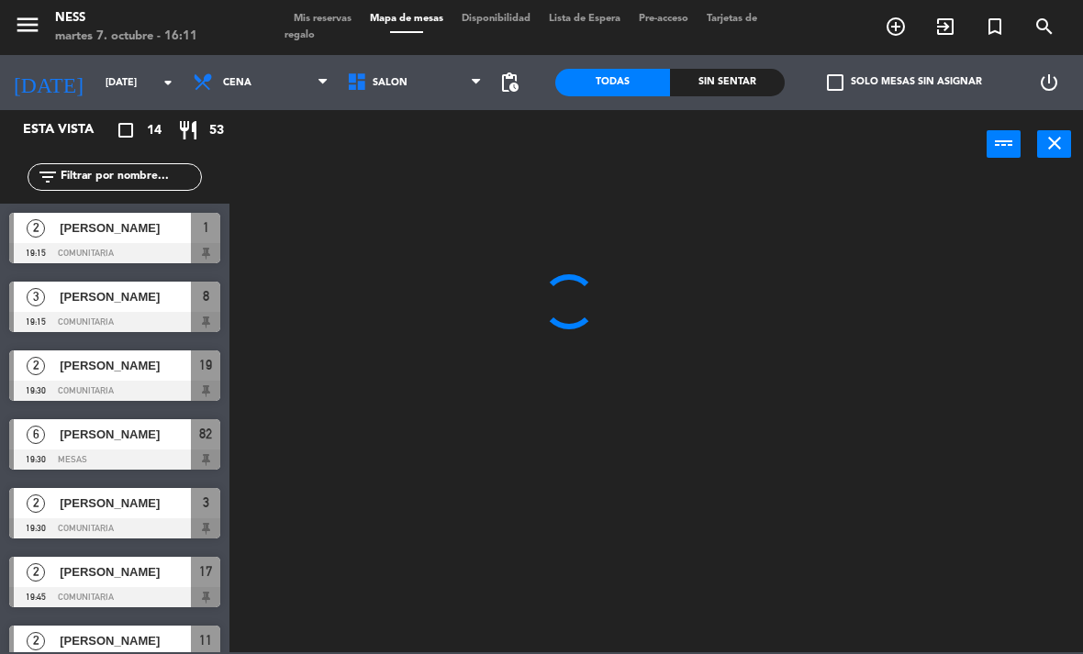
scroll to position [0, 0]
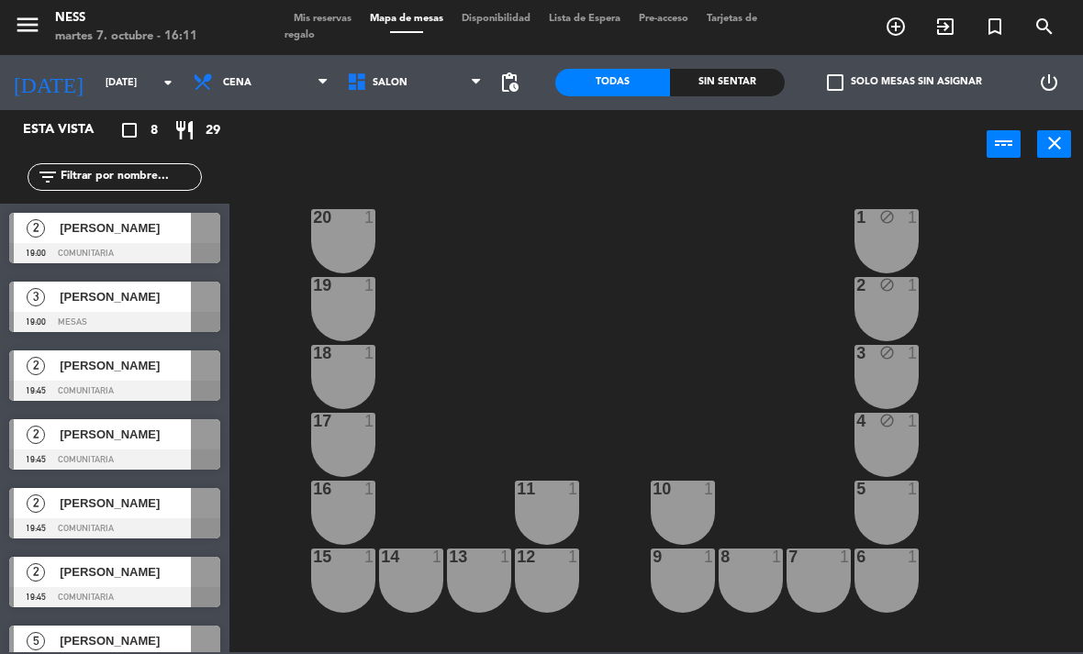
click at [228, 65] on span "Cena" at bounding box center [261, 82] width 154 height 40
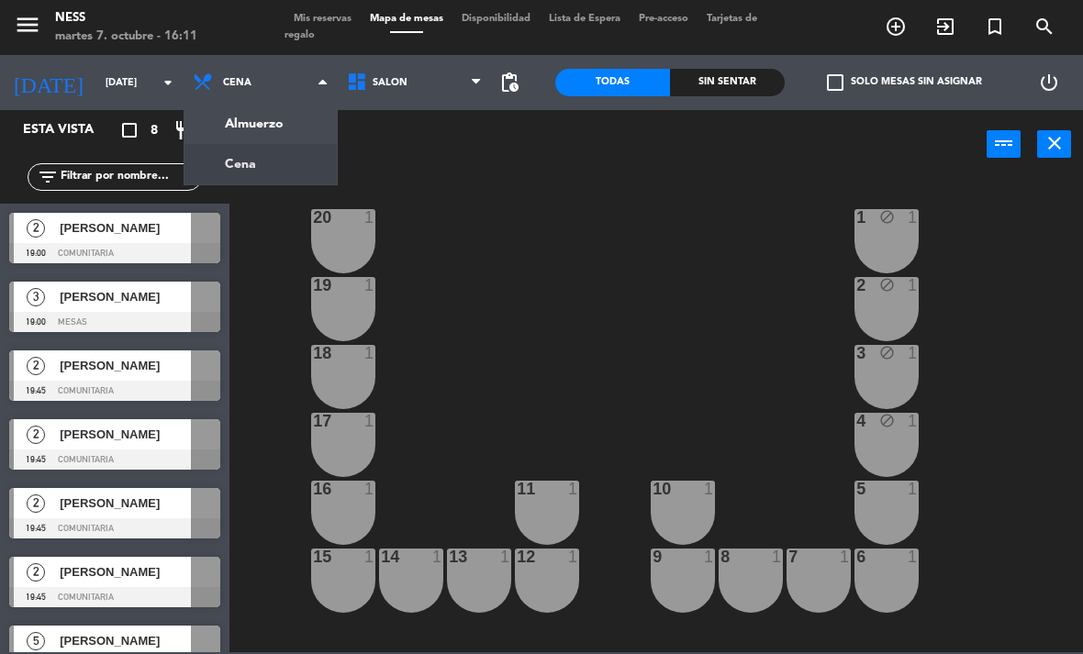
click at [291, 133] on ng-component "menu Ness [DATE] 7. octubre - 16:11 Mis reservas Mapa de mesas Disponibilidad L…" at bounding box center [541, 326] width 1083 height 652
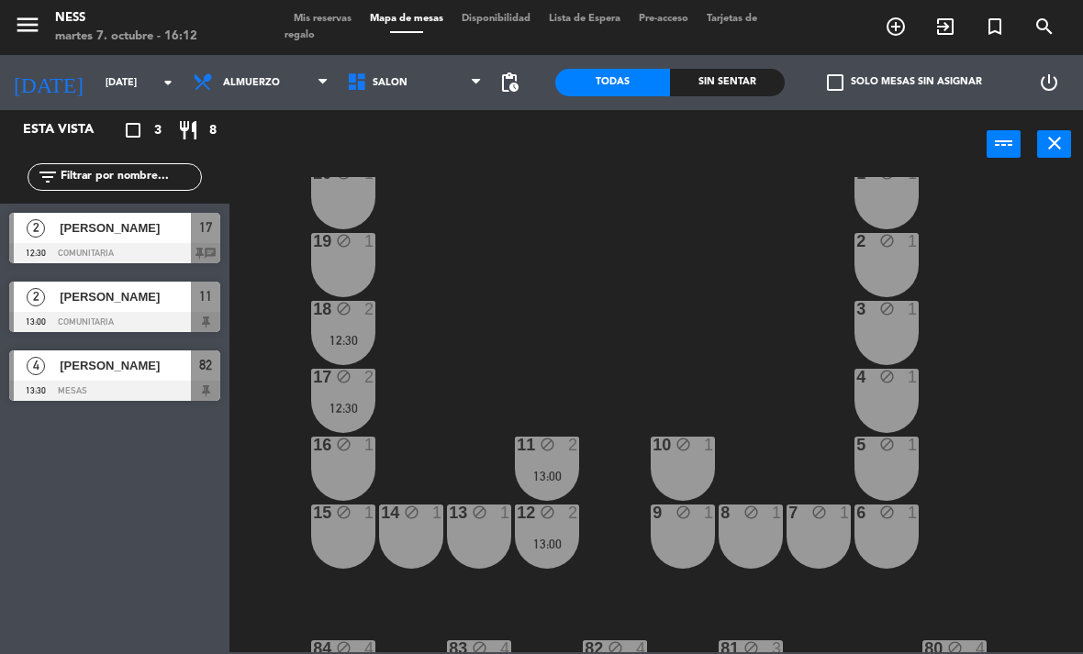
scroll to position [49, 0]
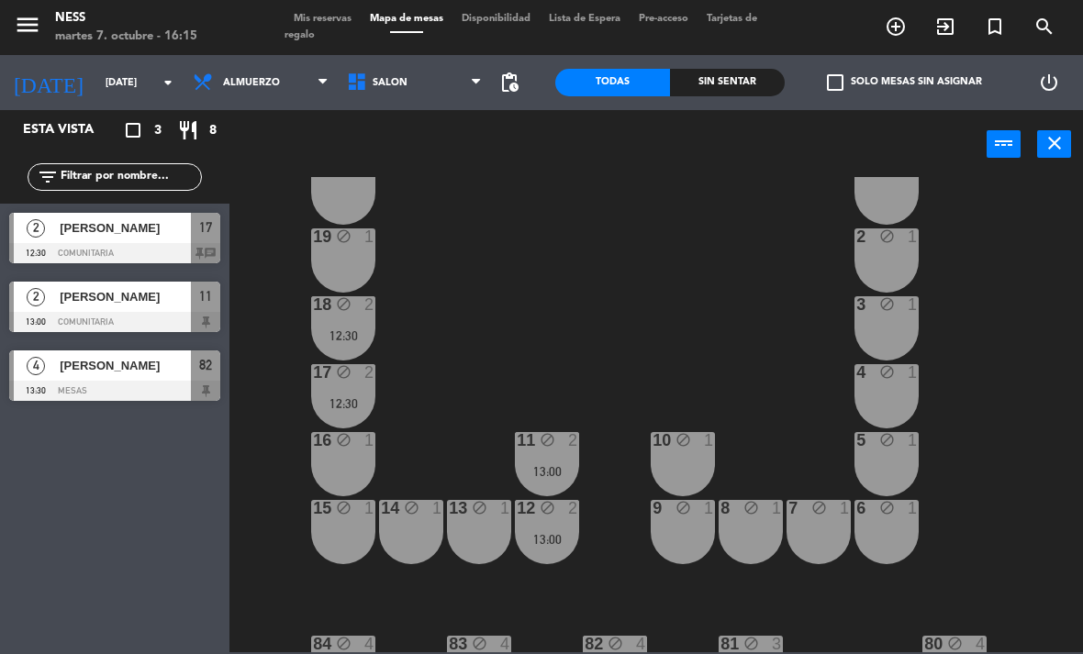
click at [896, 32] on icon "add_circle_outline" at bounding box center [895, 27] width 22 height 22
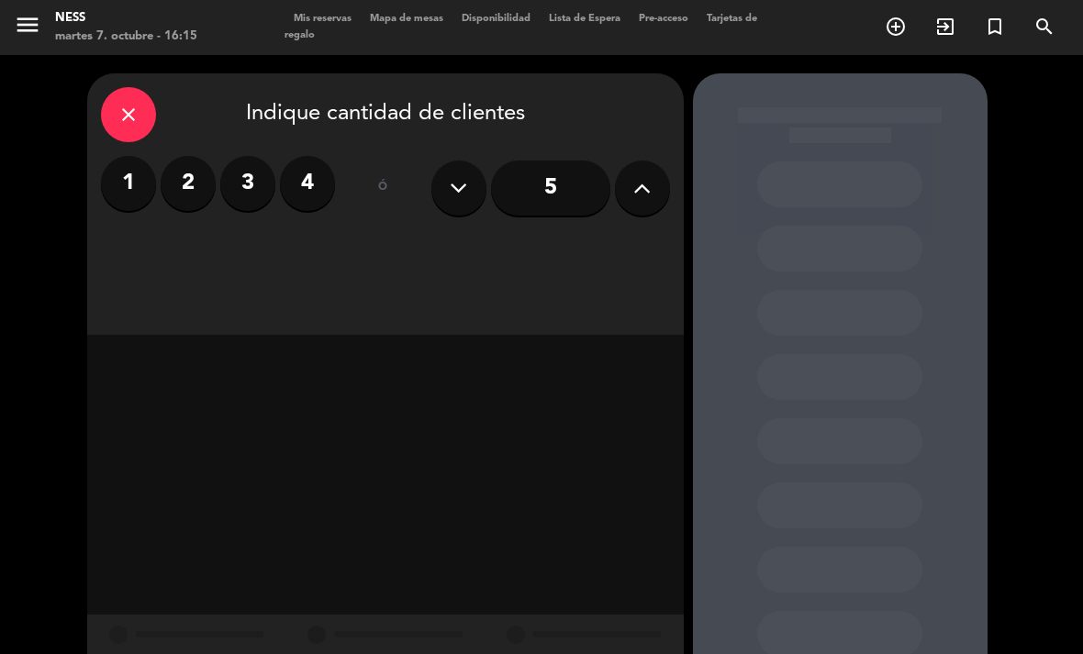
click at [188, 156] on label "2" at bounding box center [188, 183] width 55 height 55
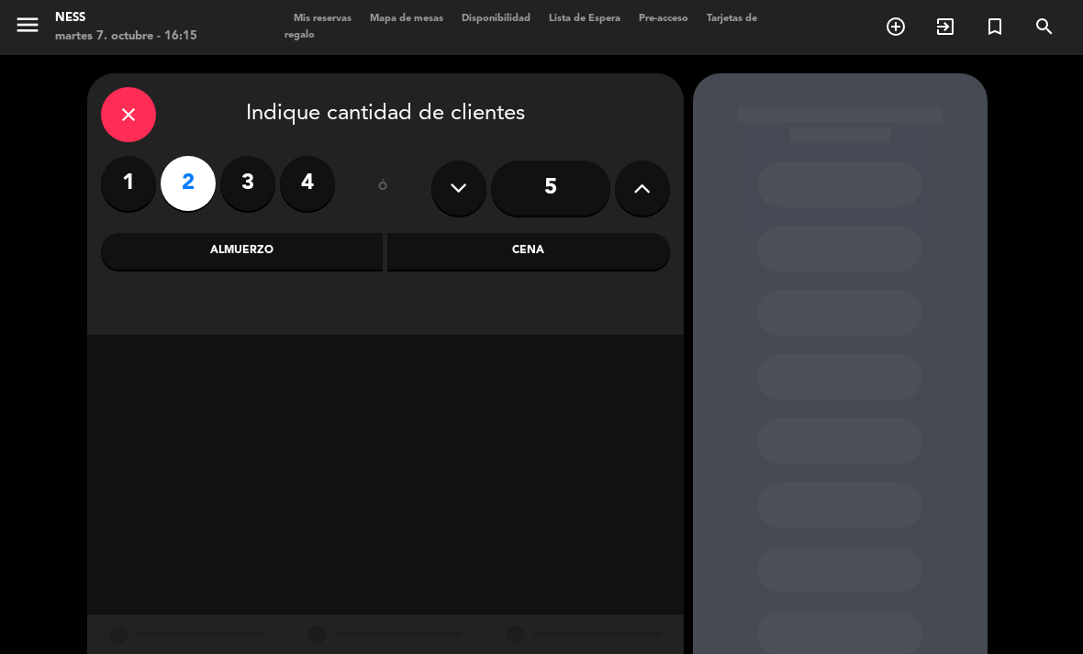
click at [263, 233] on div "Almuerzo" at bounding box center [242, 251] width 283 height 37
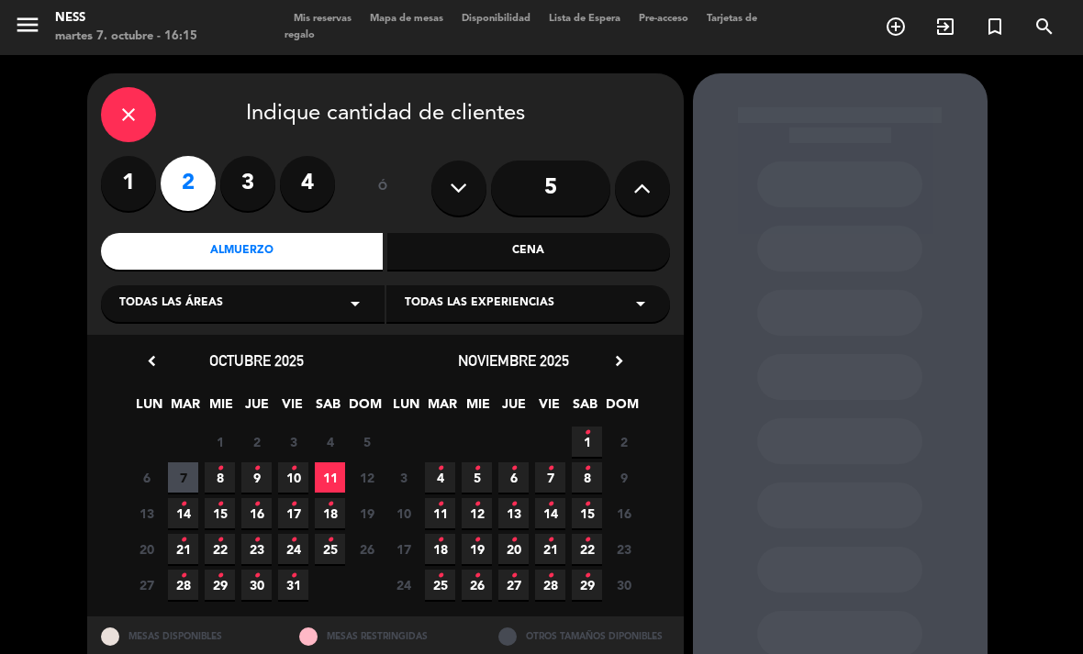
click at [337, 462] on span "11" at bounding box center [330, 477] width 30 height 30
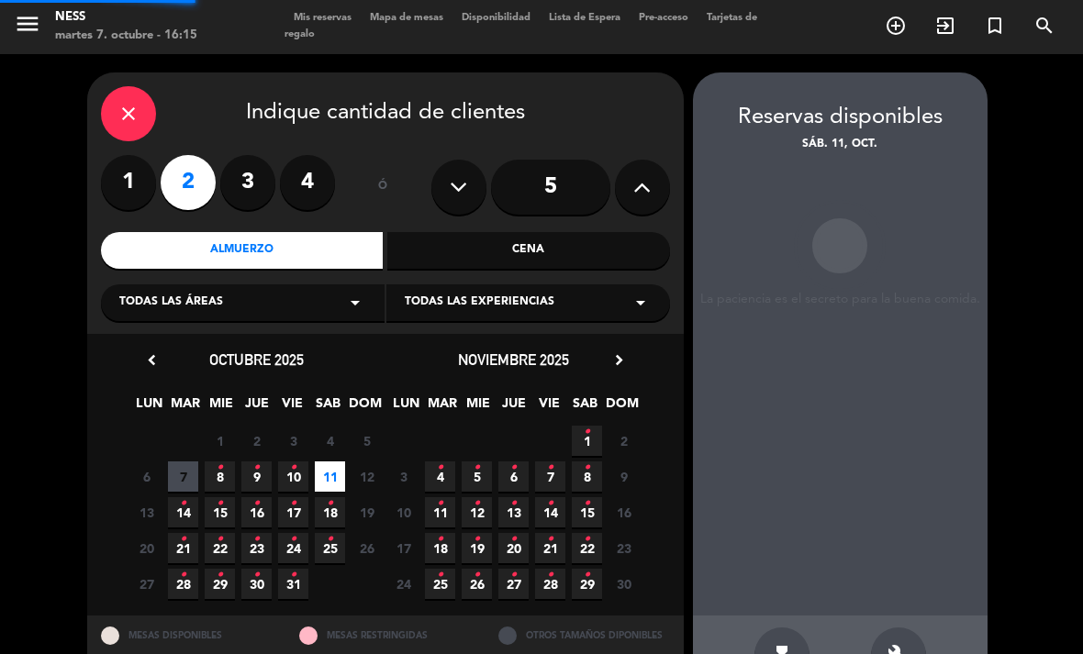
scroll to position [59, 0]
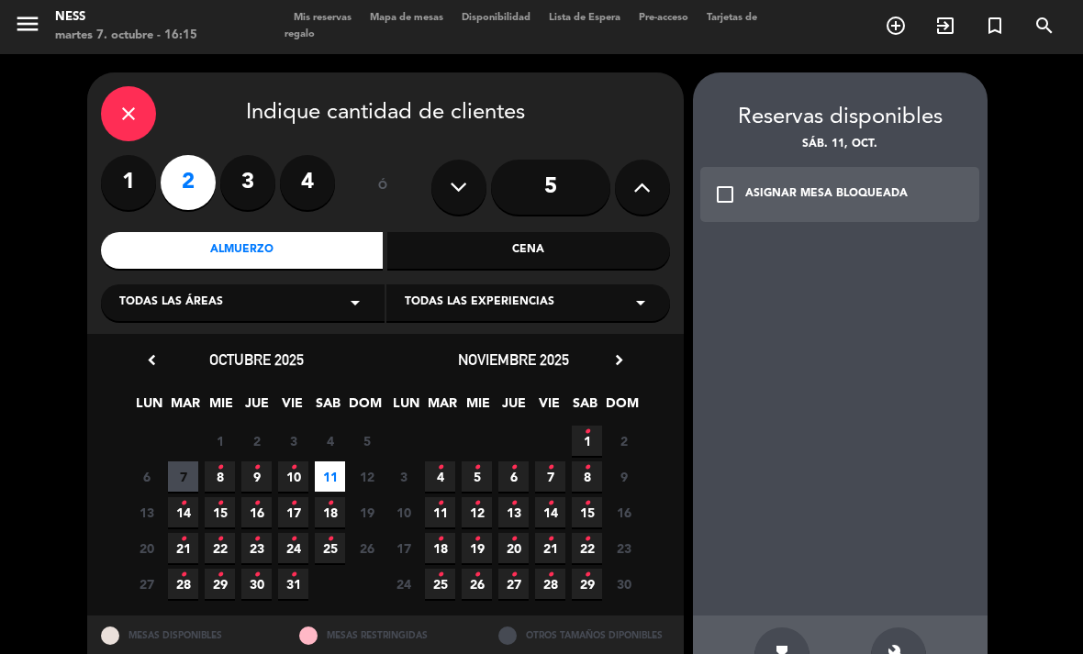
click at [910, 628] on div "build" at bounding box center [898, 655] width 55 height 55
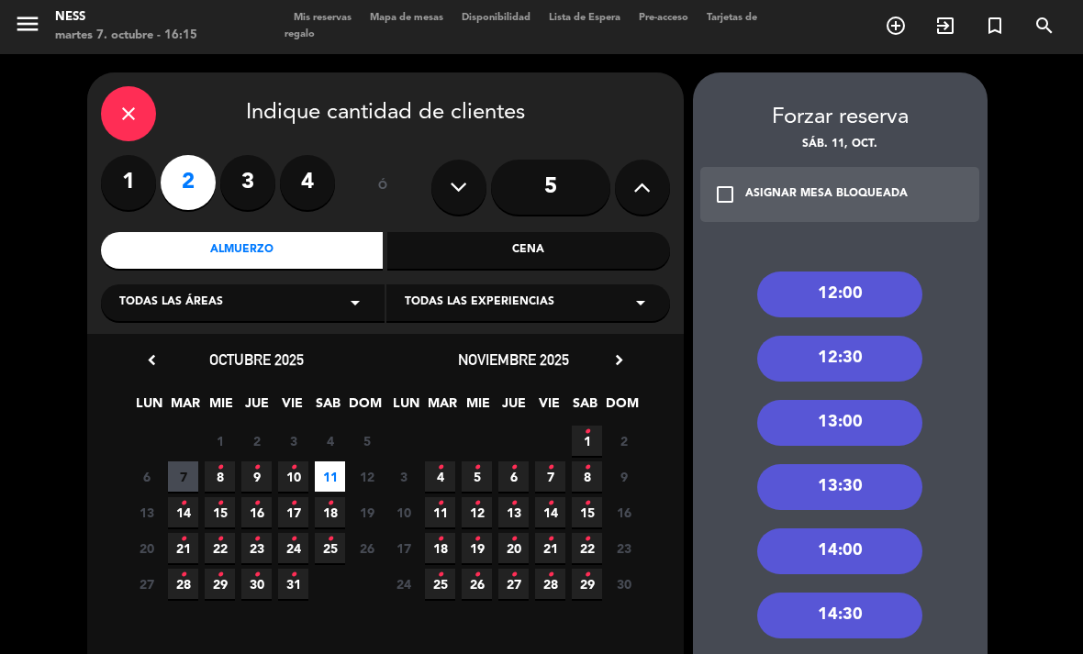
click at [869, 400] on div "13:00" at bounding box center [839, 423] width 165 height 46
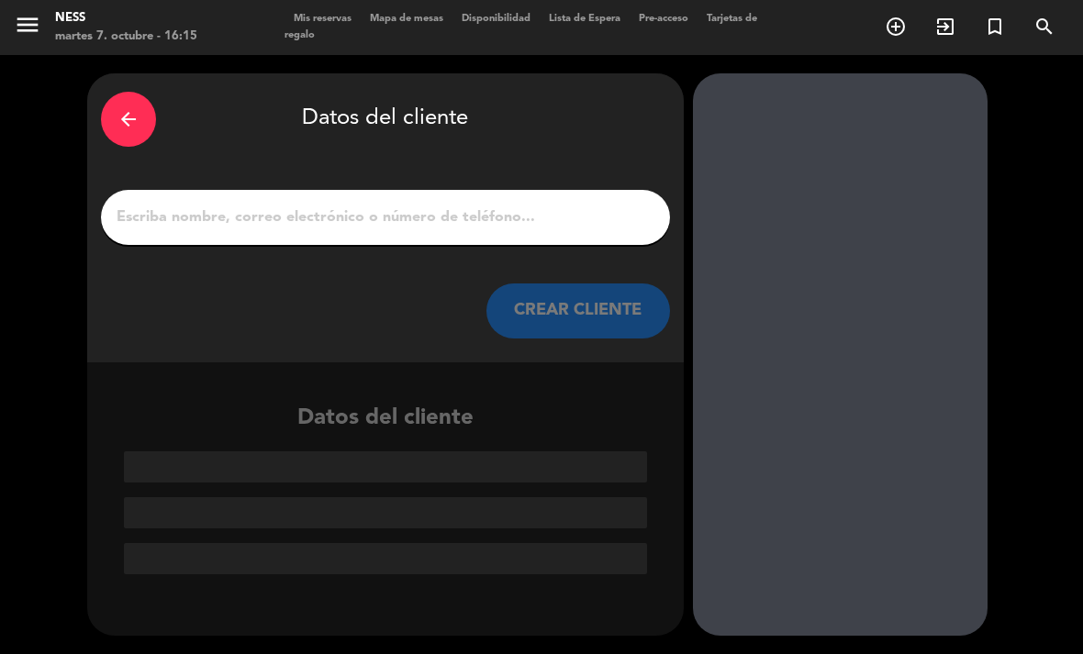
click at [469, 205] on input "1" at bounding box center [385, 218] width 541 height 26
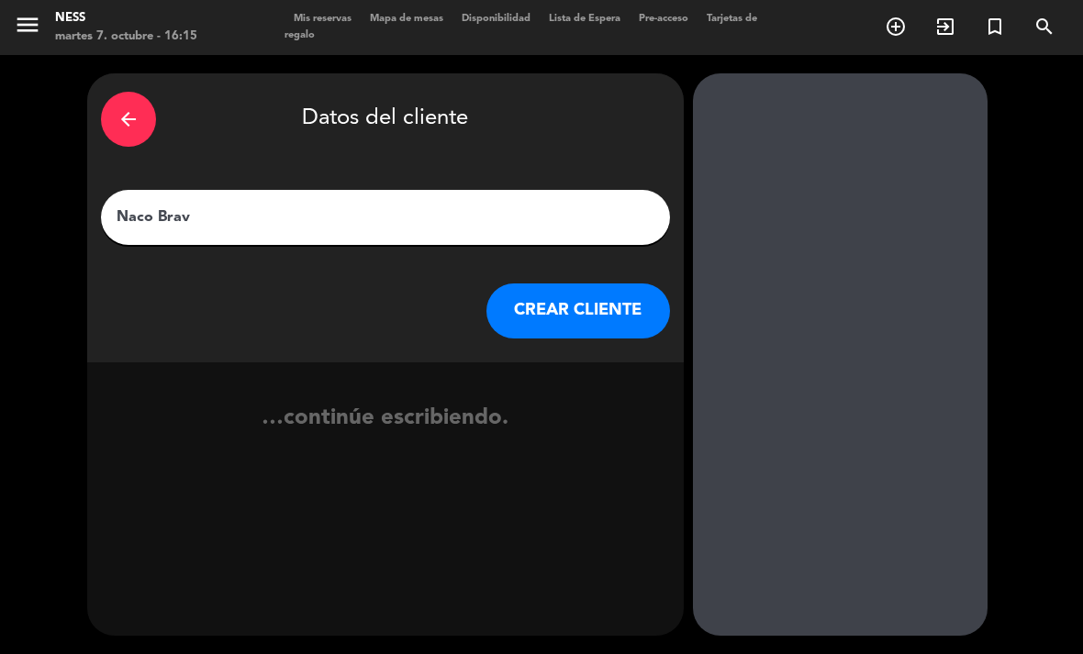
type input "[PERSON_NAME]"
click at [589, 284] on button "CREAR CLIENTE" at bounding box center [578, 311] width 184 height 55
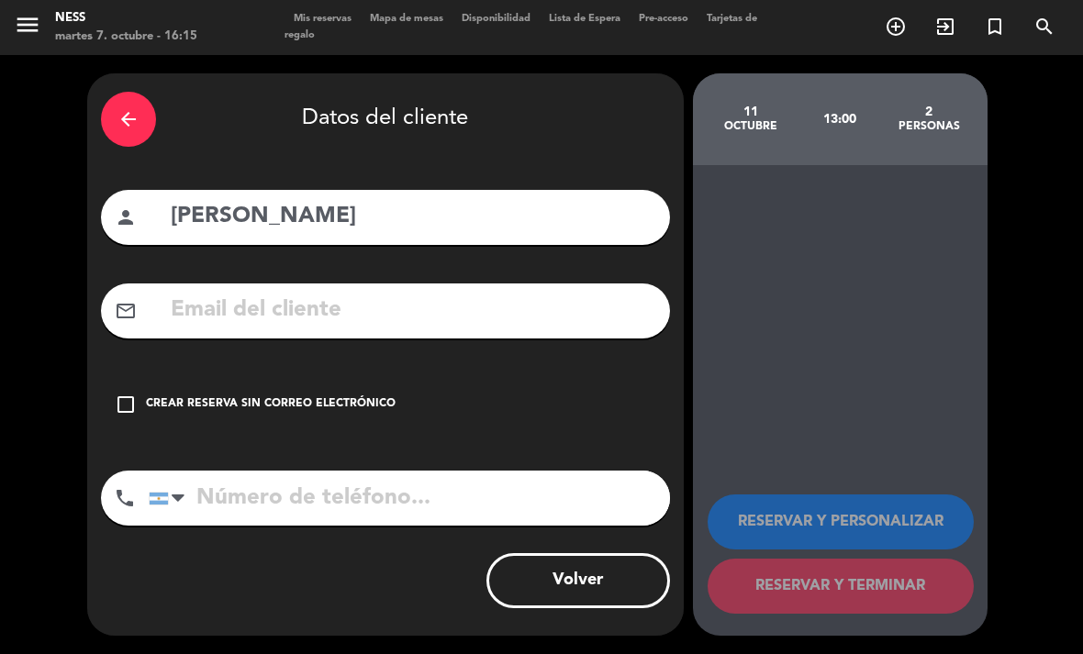
click at [194, 395] on div "Crear reserva sin correo electrónico" at bounding box center [271, 404] width 250 height 18
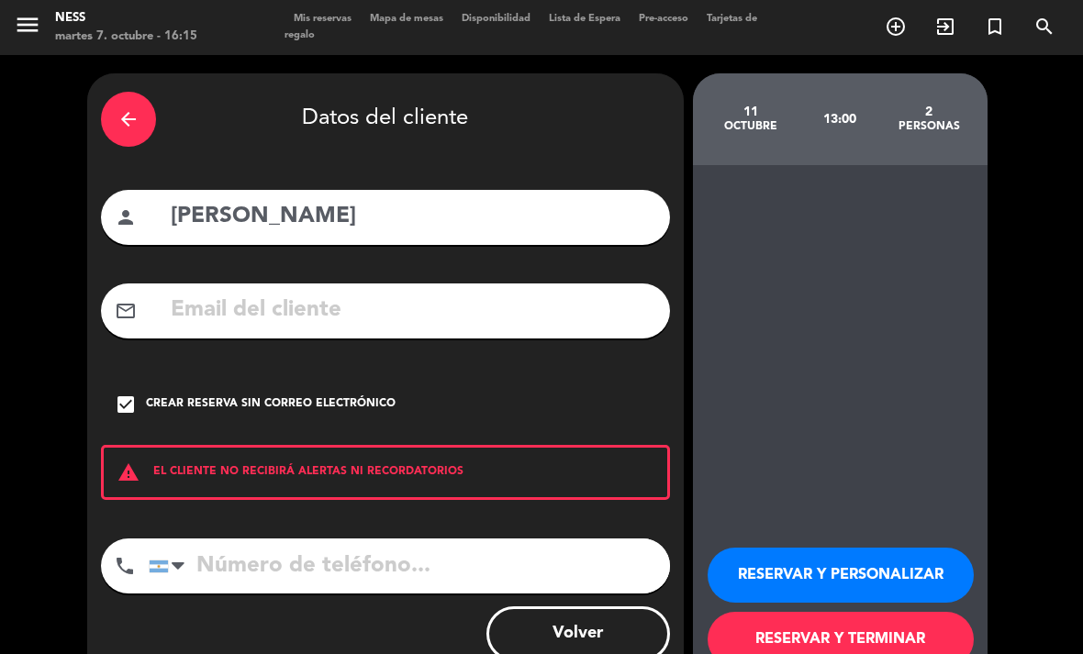
click at [817, 548] on button "RESERVAR Y PERSONALIZAR" at bounding box center [840, 575] width 266 height 55
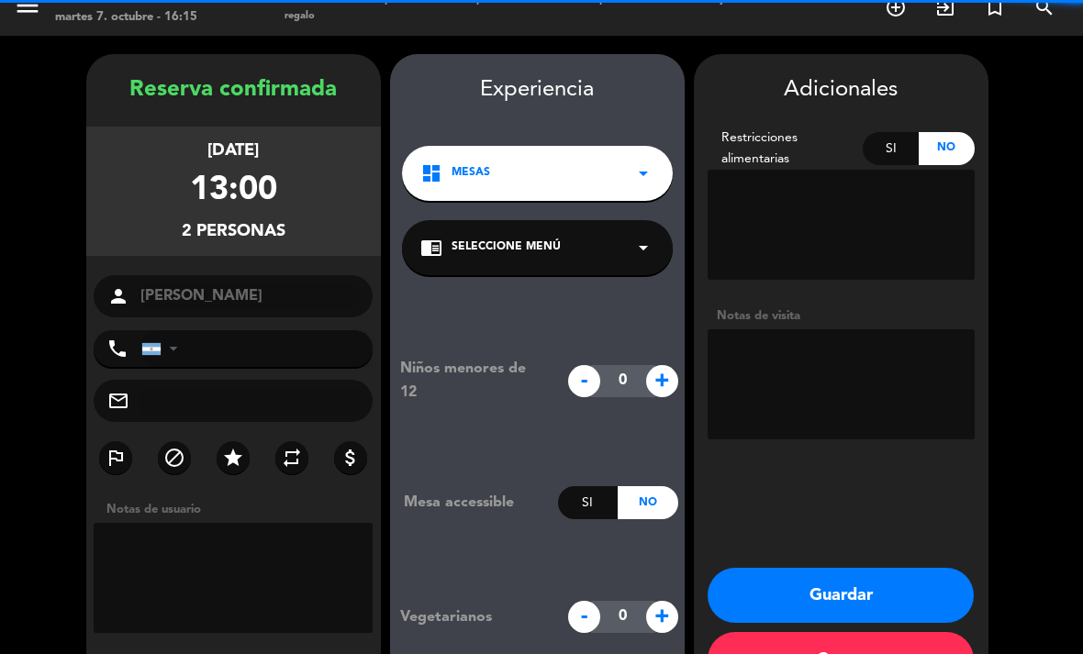
scroll to position [53, 0]
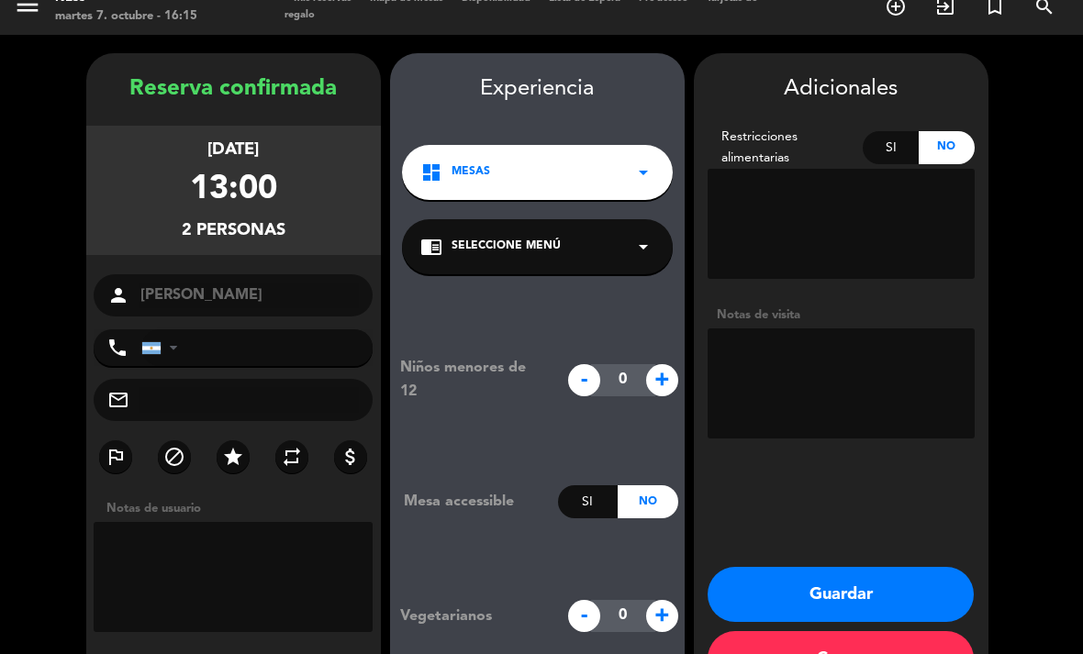
click at [828, 567] on button "Guardar" at bounding box center [840, 594] width 266 height 55
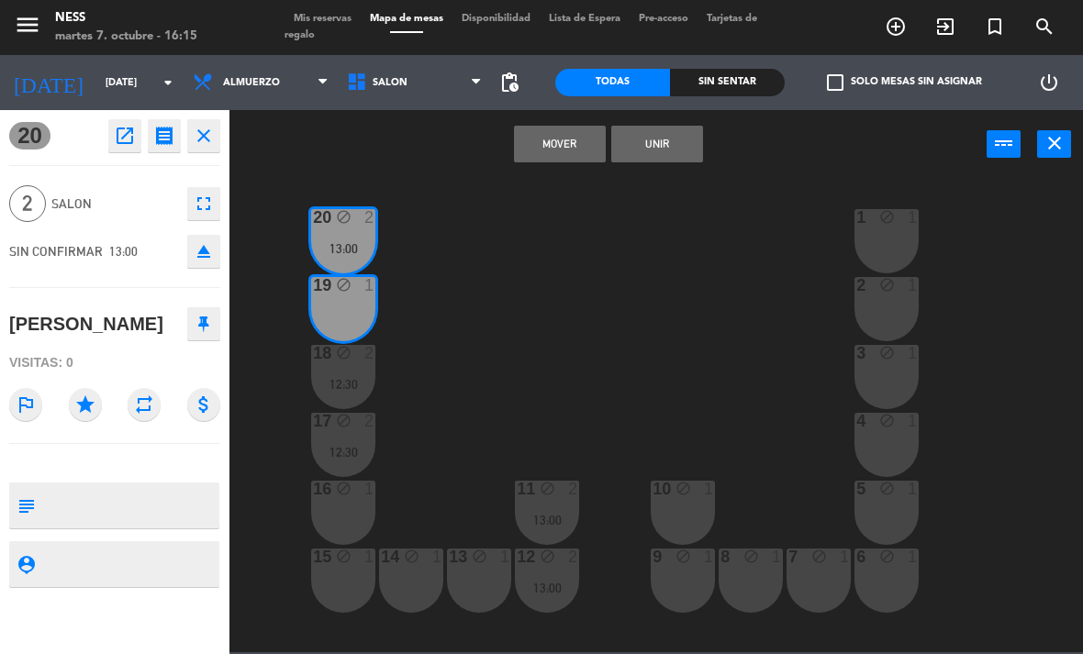
click at [683, 142] on button "Unir" at bounding box center [657, 144] width 92 height 37
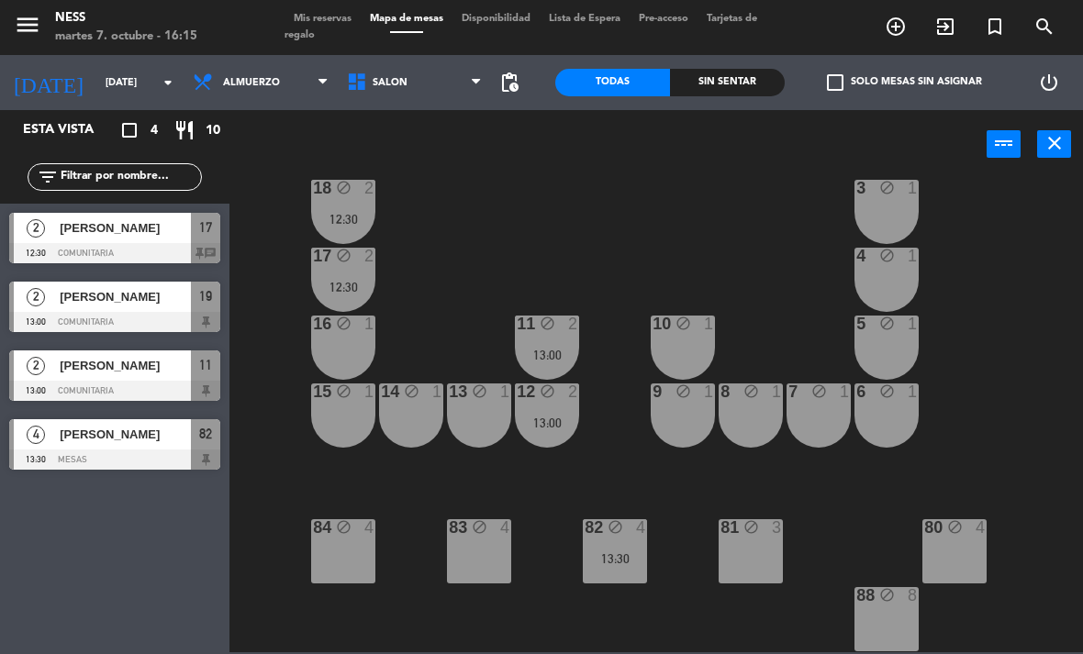
scroll to position [165, 0]
click at [896, 40] on span "add_circle_outline" at bounding box center [896, 26] width 50 height 31
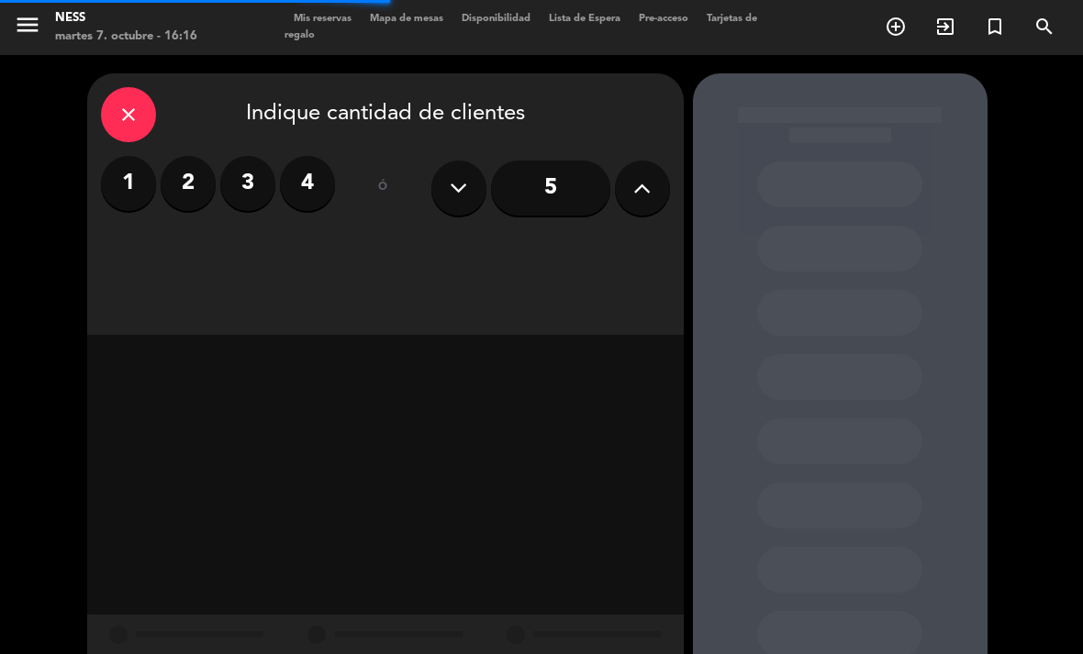
click at [189, 156] on label "2" at bounding box center [188, 183] width 55 height 55
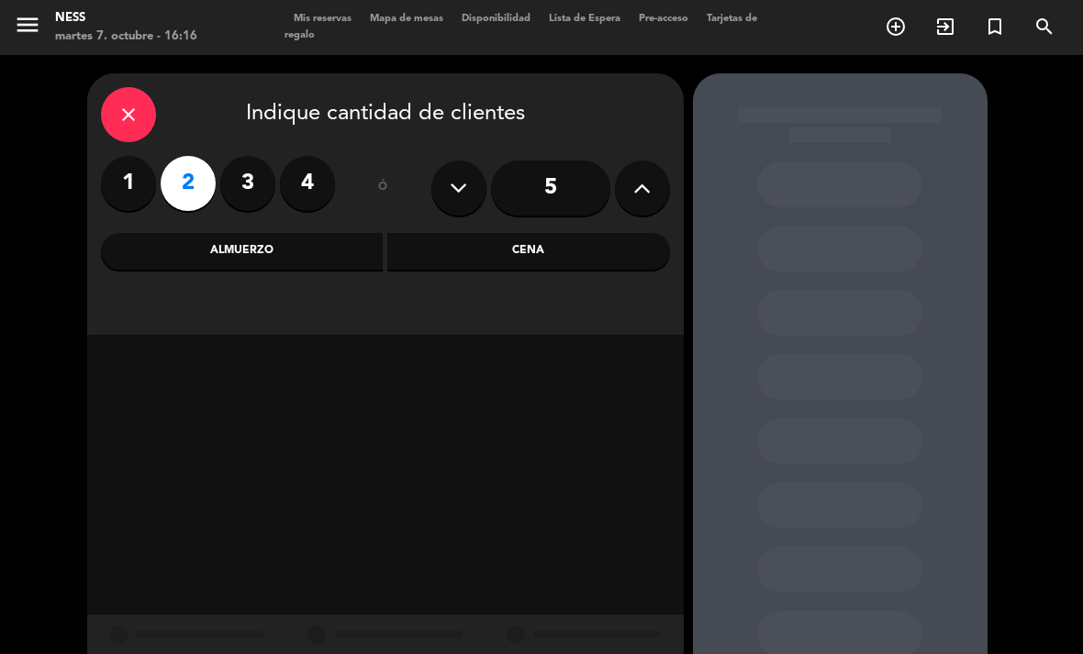
click at [299, 233] on div "Almuerzo" at bounding box center [242, 251] width 283 height 37
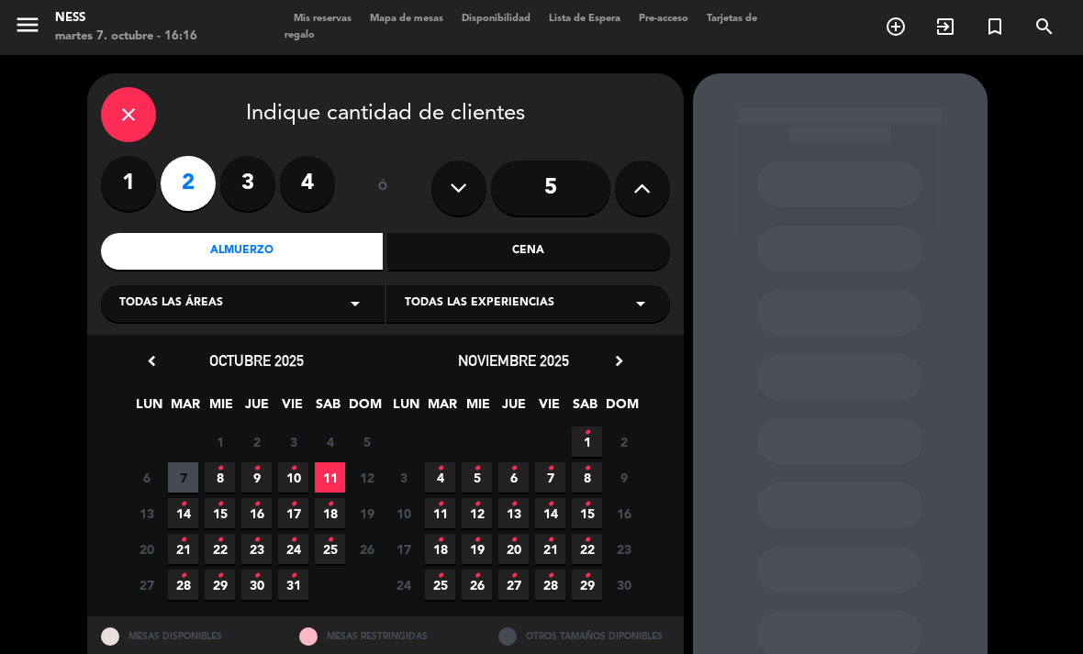
click at [327, 462] on span "11" at bounding box center [330, 477] width 30 height 30
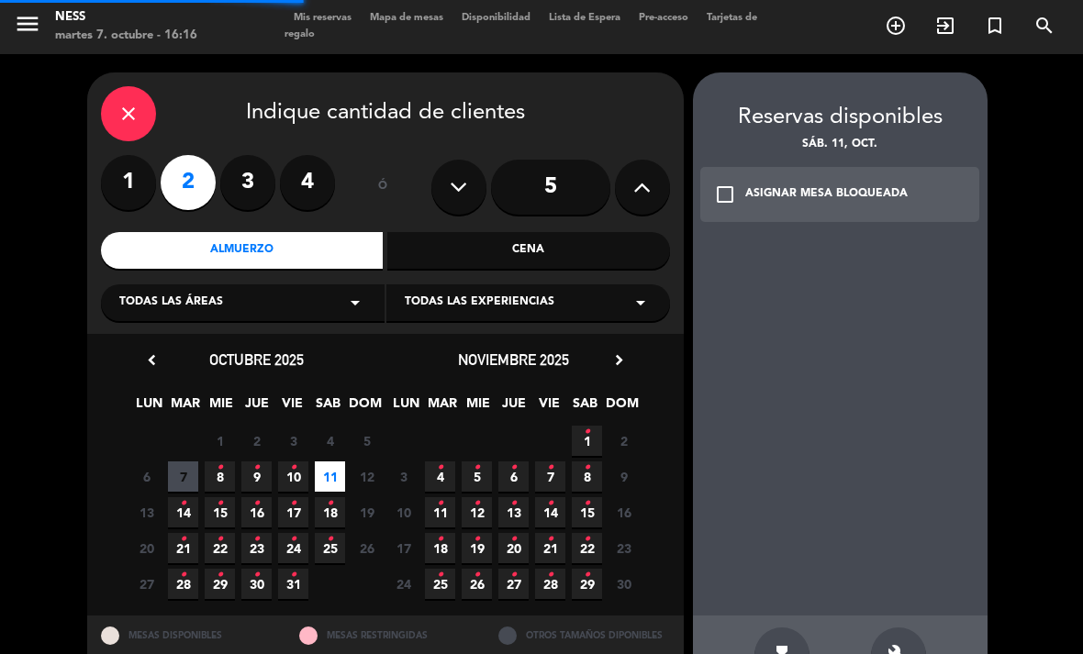
scroll to position [59, 0]
click at [907, 644] on icon "build" at bounding box center [898, 655] width 22 height 22
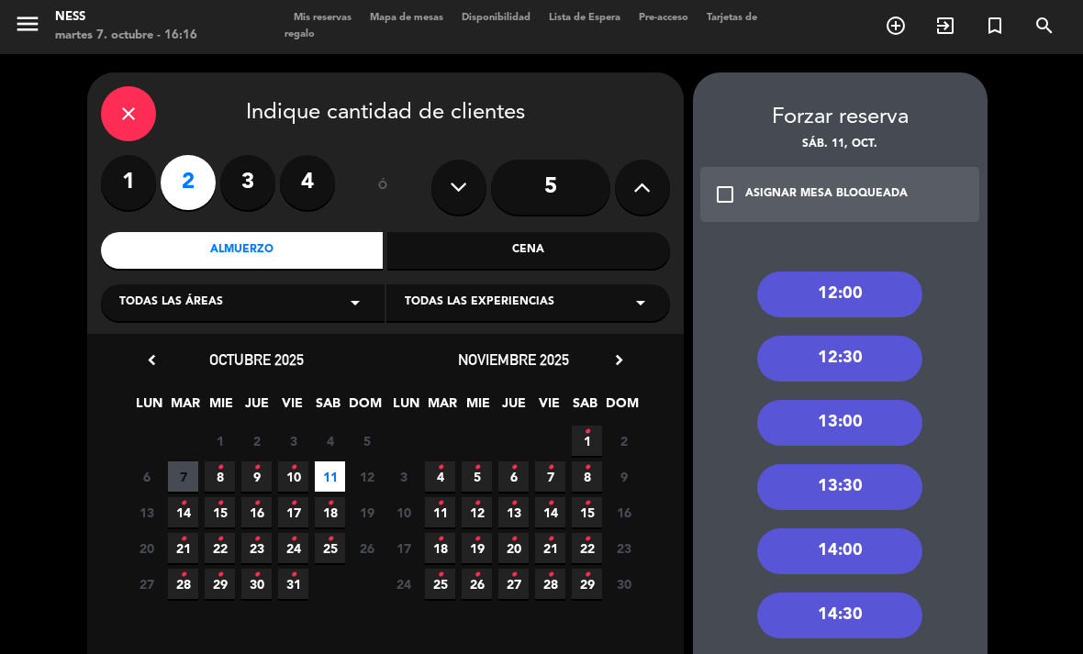
click at [870, 464] on div "13:30" at bounding box center [839, 487] width 165 height 46
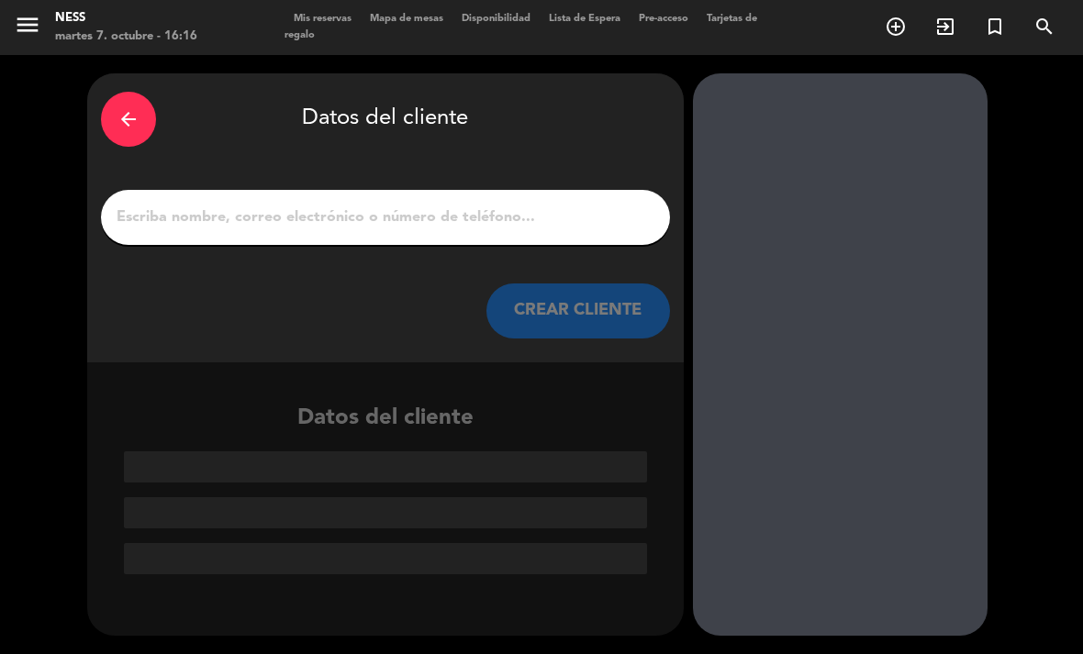
click at [497, 205] on input "1" at bounding box center [385, 218] width 541 height 26
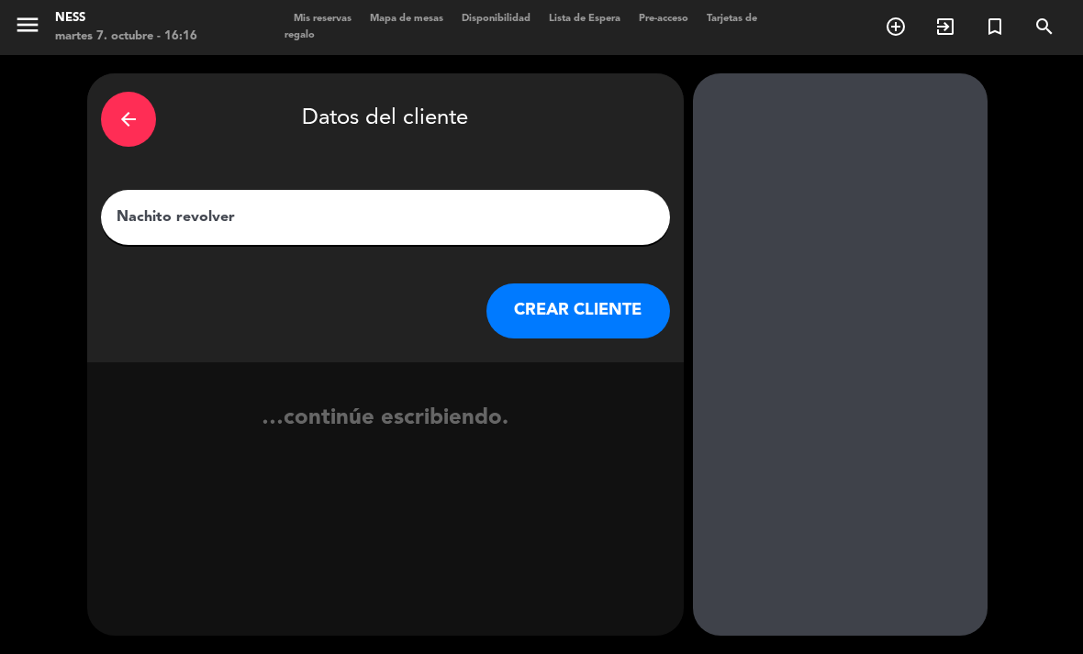
type input "Nachito revolver"
click at [618, 284] on button "CREAR CLIENTE" at bounding box center [578, 311] width 184 height 55
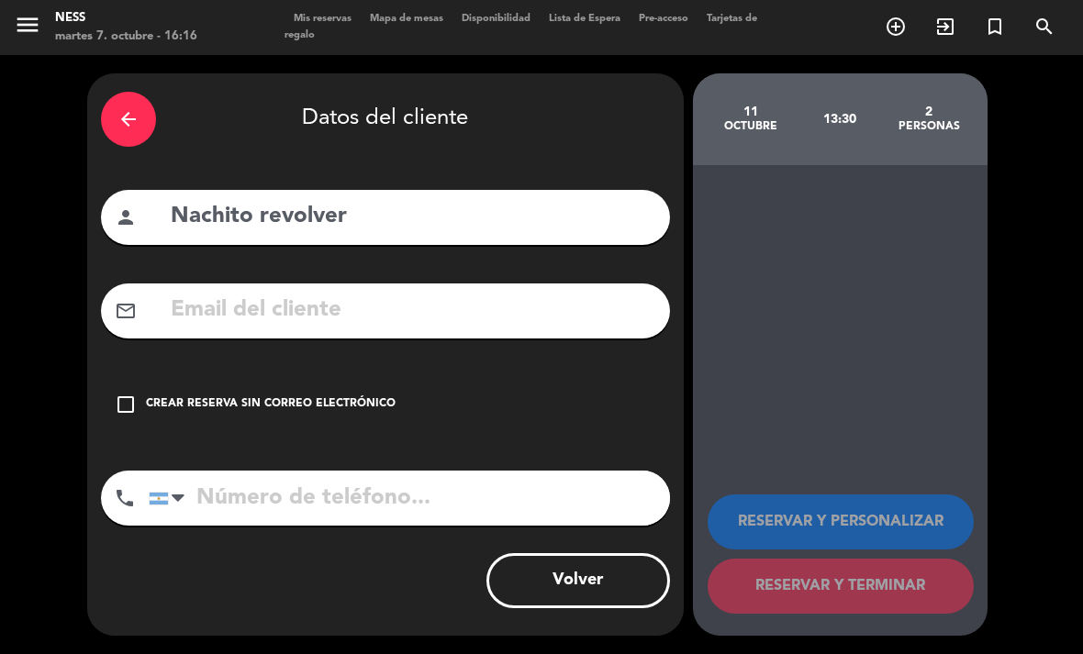
click at [225, 395] on div "Crear reserva sin correo electrónico" at bounding box center [271, 404] width 250 height 18
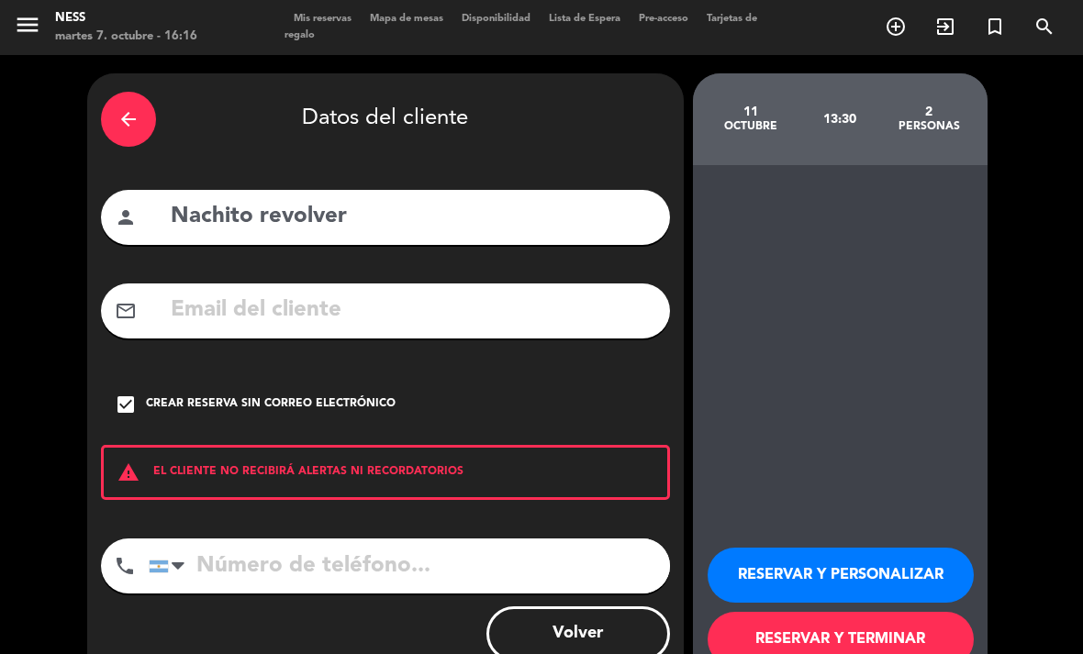
click at [799, 548] on button "RESERVAR Y PERSONALIZAR" at bounding box center [840, 575] width 266 height 55
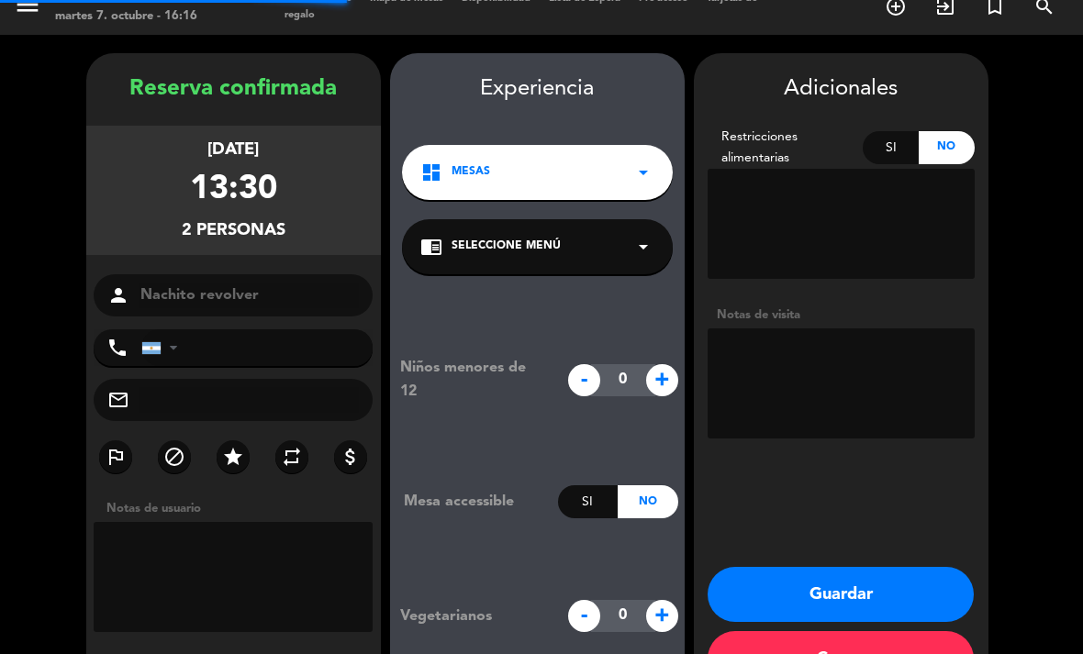
scroll to position [53, 0]
click at [925, 567] on button "Guardar" at bounding box center [840, 594] width 266 height 55
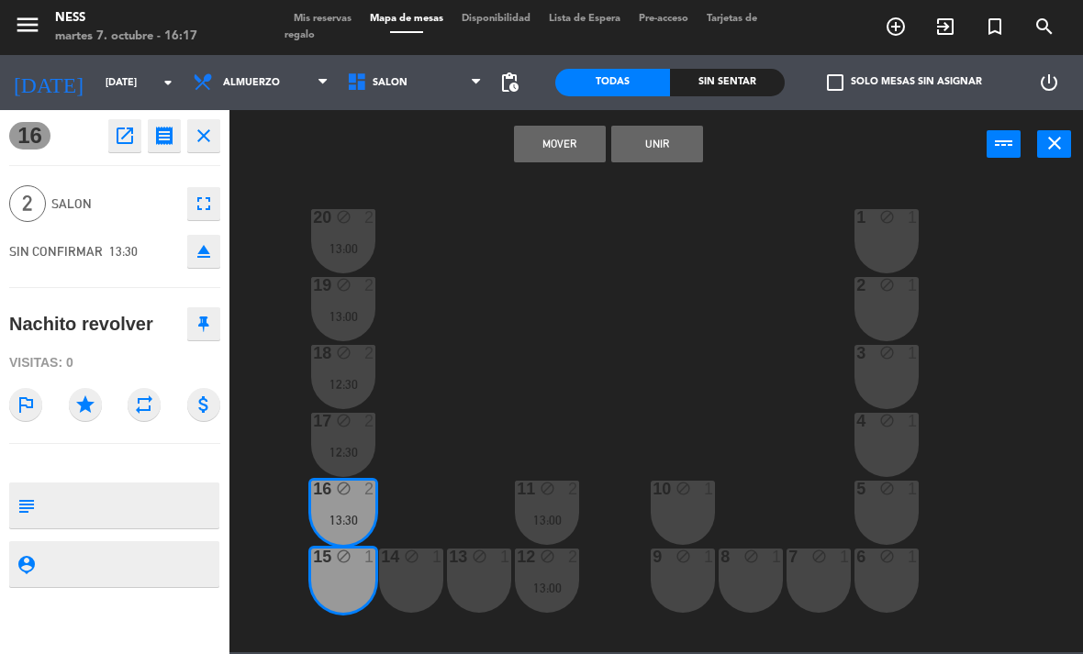
click at [678, 140] on button "Unir" at bounding box center [657, 144] width 92 height 37
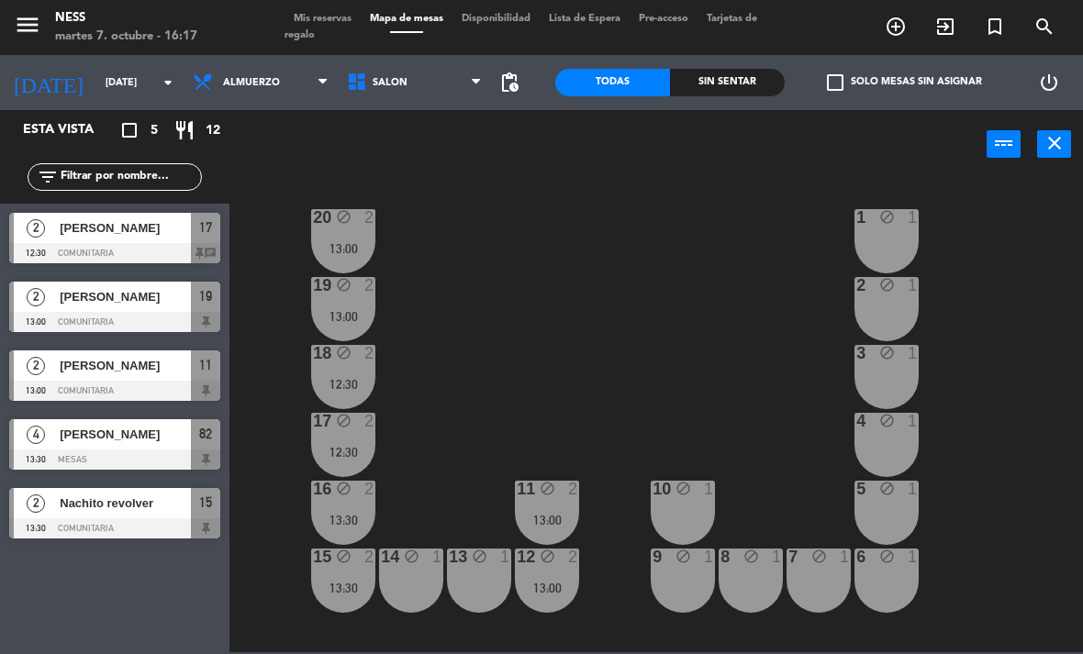
click at [155, 304] on span "[PERSON_NAME]" at bounding box center [125, 296] width 131 height 19
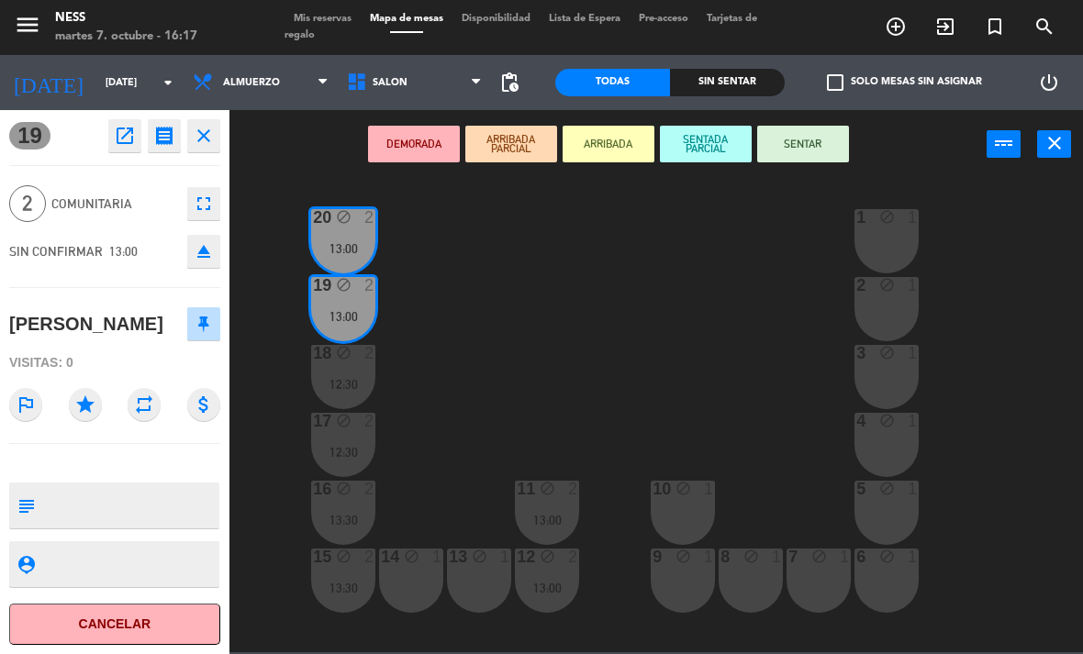
click at [125, 144] on icon "open_in_new" at bounding box center [125, 136] width 22 height 22
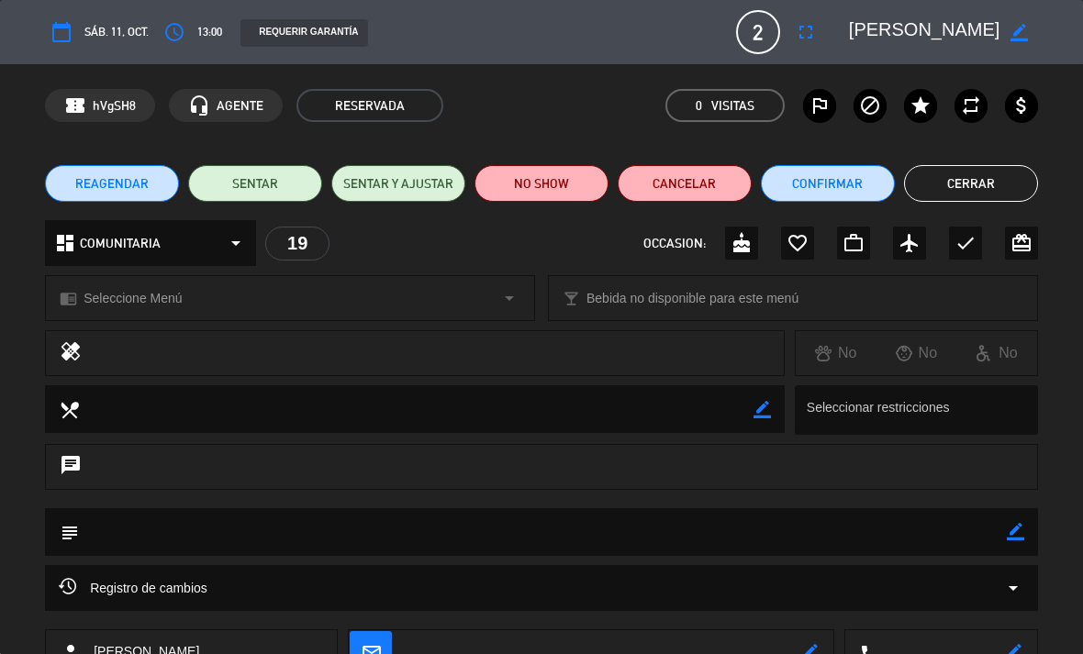
click at [1013, 33] on icon "border_color" at bounding box center [1018, 32] width 17 height 17
click at [879, 29] on textarea at bounding box center [924, 32] width 151 height 33
type textarea "[PERSON_NAME]"
click at [1014, 24] on icon at bounding box center [1018, 32] width 17 height 17
click at [190, 30] on button "access_time" at bounding box center [174, 32] width 33 height 33
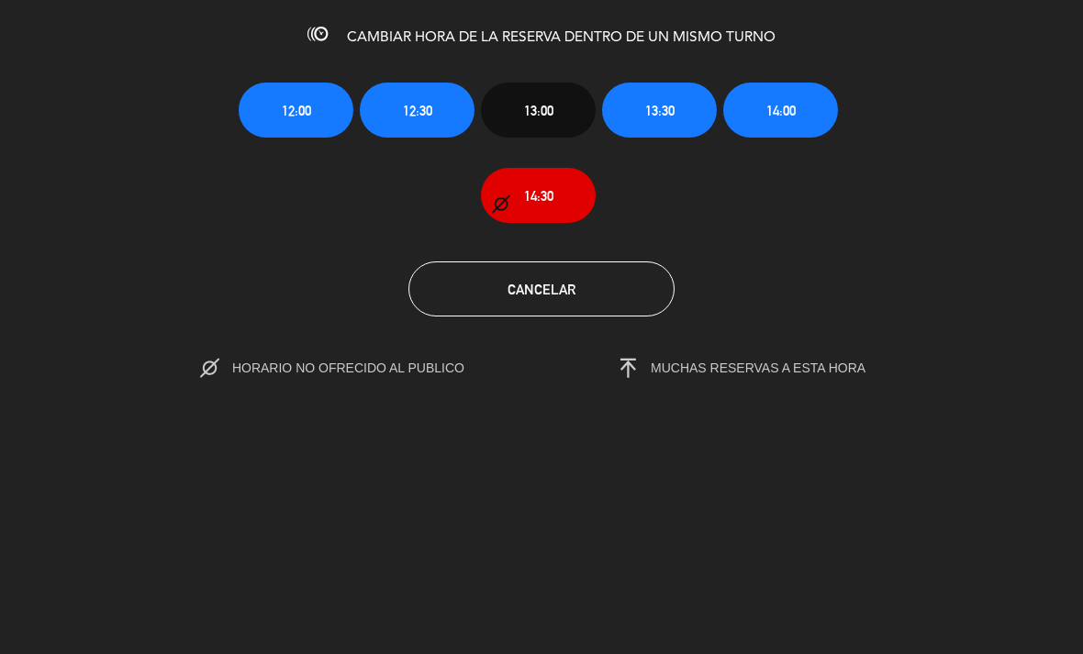
click at [673, 97] on button "13:30" at bounding box center [659, 110] width 115 height 55
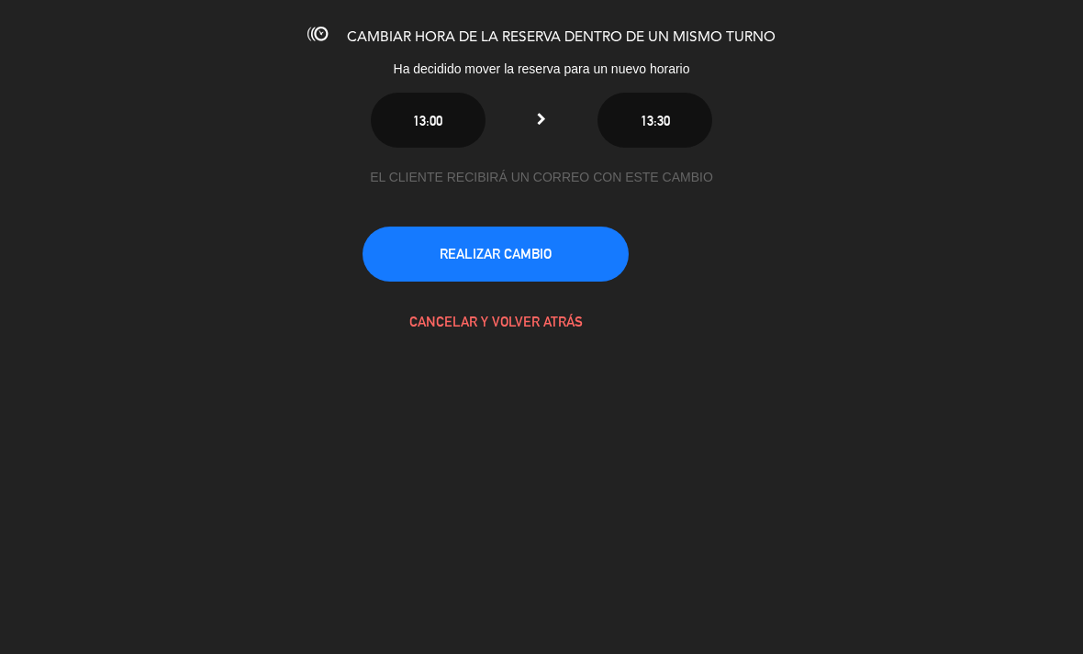
click at [548, 258] on button "REALIZAR CAMBIO" at bounding box center [495, 254] width 266 height 55
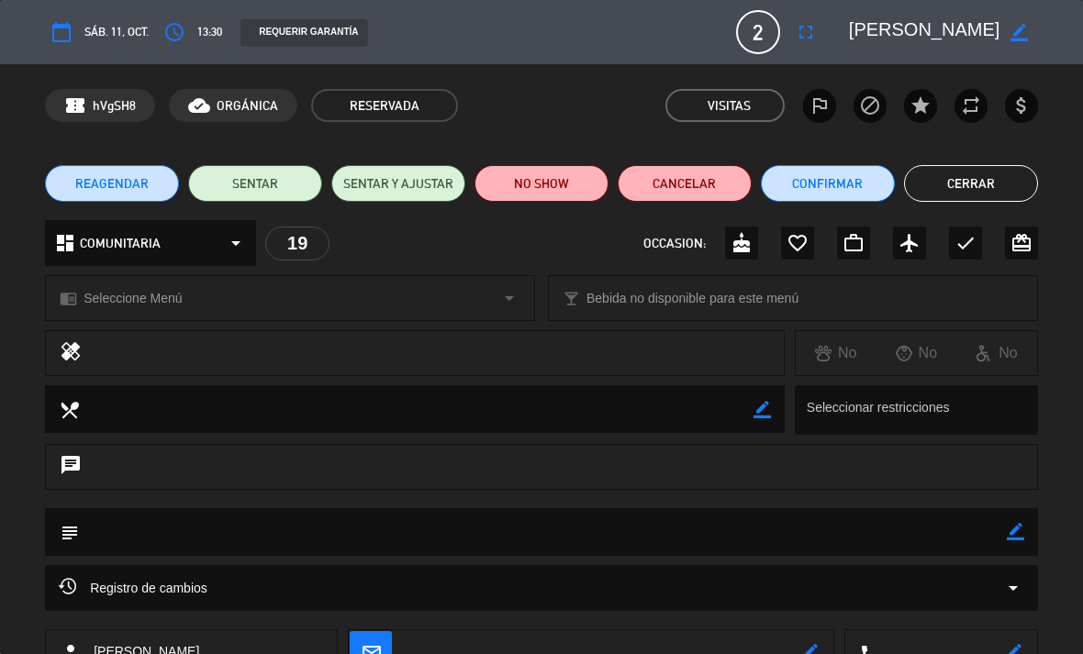
click at [992, 189] on button "Cerrar" at bounding box center [971, 183] width 134 height 37
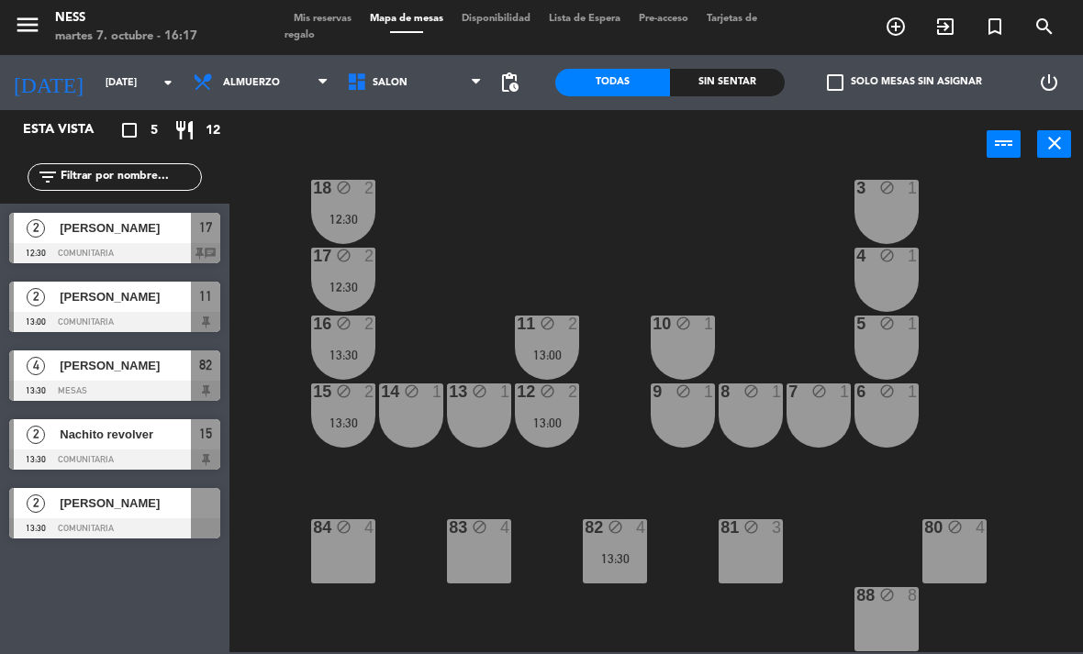
scroll to position [165, 0]
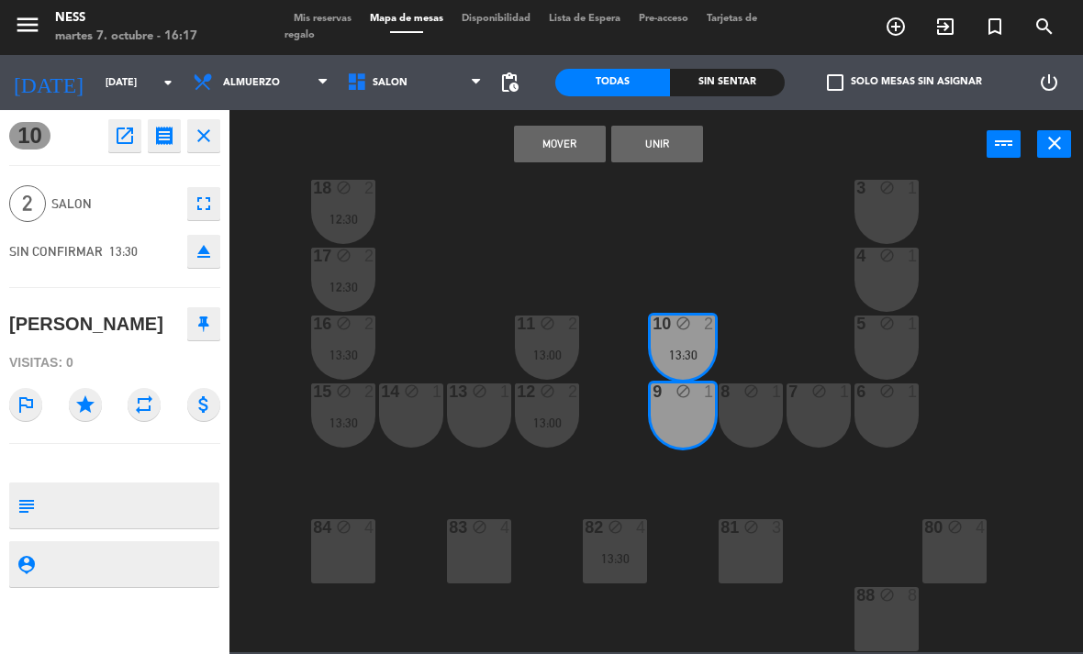
click at [680, 137] on button "Unir" at bounding box center [657, 144] width 92 height 37
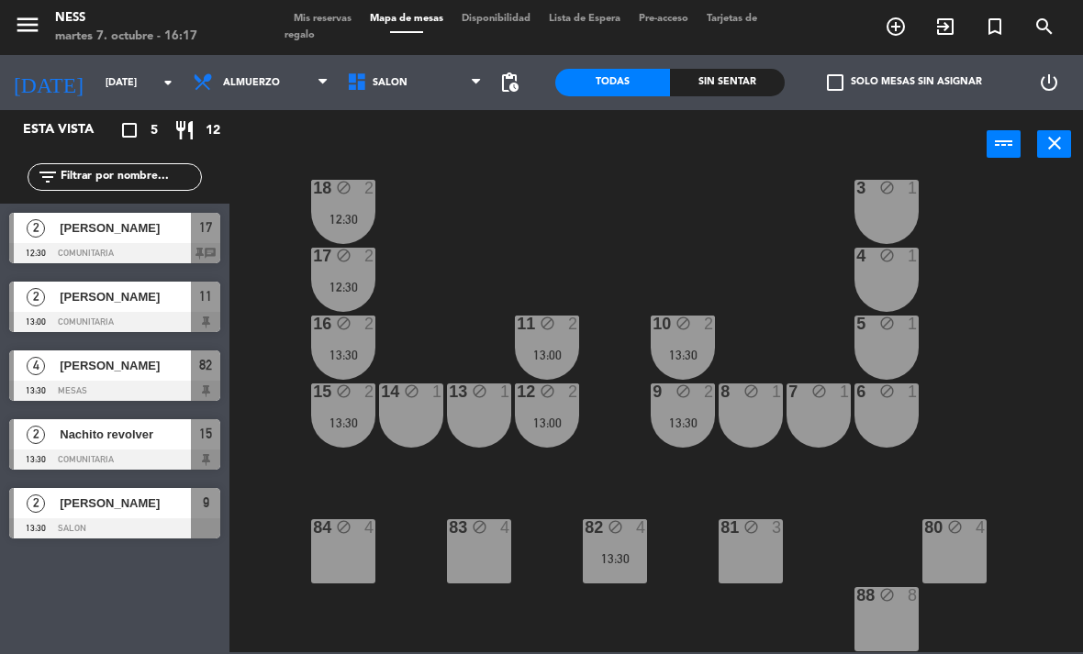
click at [808, 292] on div "20 block 1 1 block 1 19 block 1 2 block 1 18 block 2 12:30 3 block 1 17 block 2…" at bounding box center [661, 414] width 842 height 475
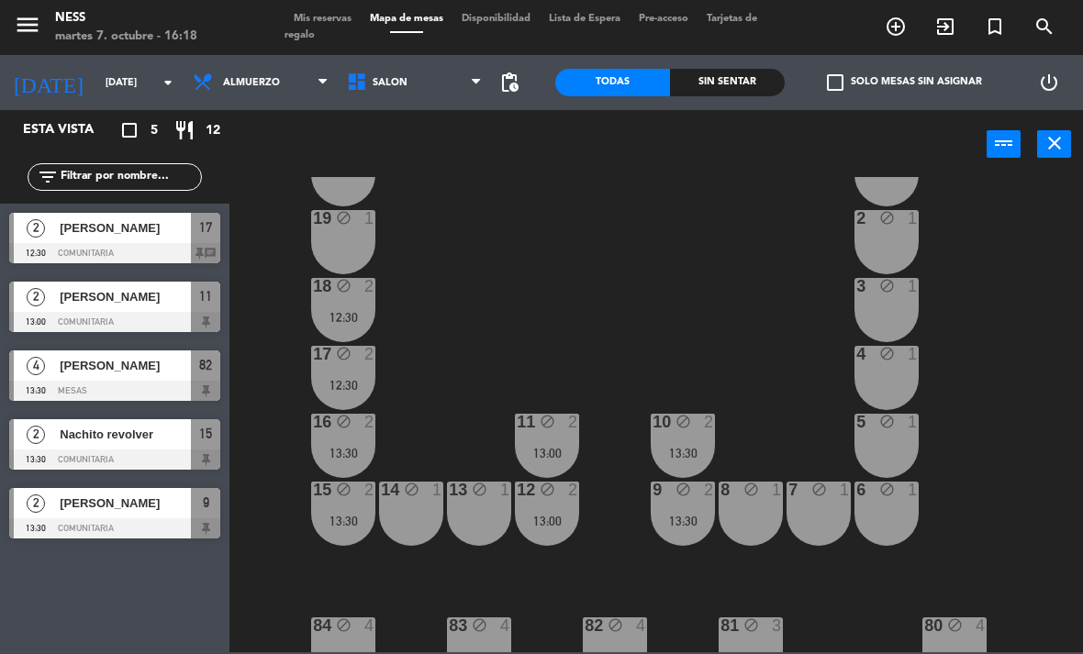
scroll to position [90, 0]
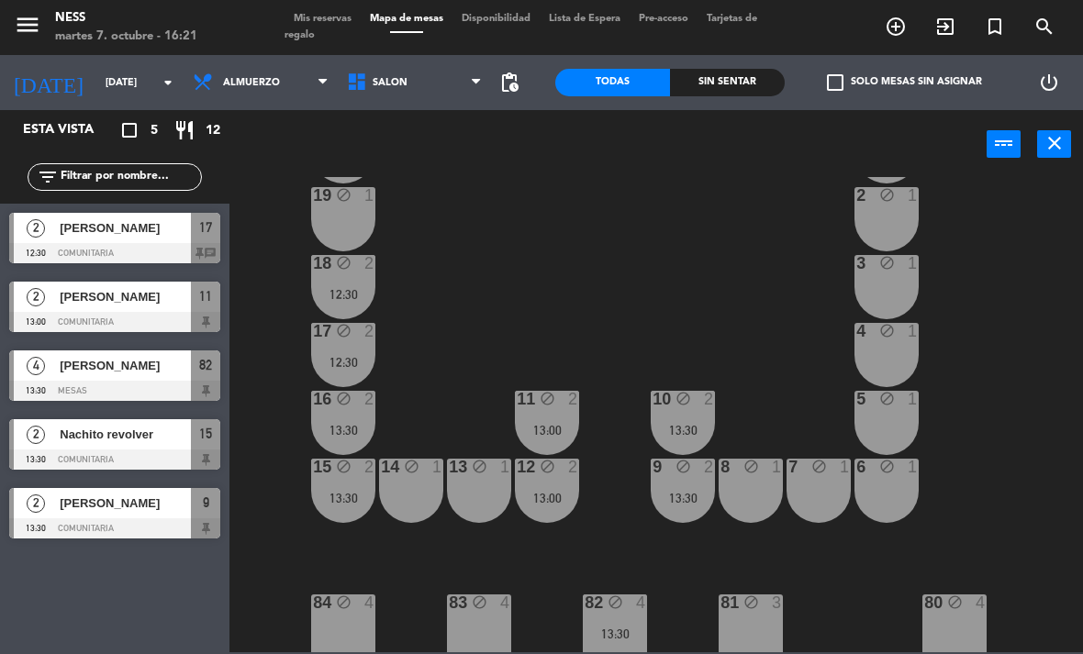
click at [626, 245] on div "20 block 1 1 block 1 19 block 1 2 block 1 18 block 2 12:30 3 block 1 17 block 2…" at bounding box center [661, 414] width 842 height 475
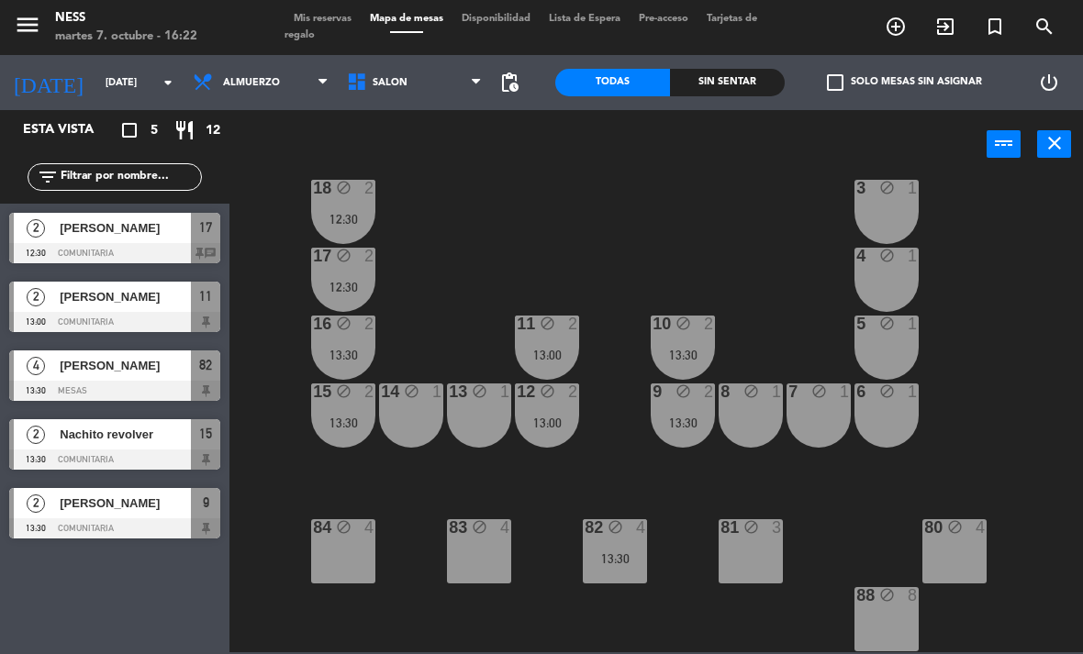
scroll to position [165, 0]
click at [623, 583] on div "82 block 4 13:30" at bounding box center [615, 551] width 64 height 64
click at [707, 606] on div "20 block 1 1 block 1 19 block 1 2 block 1 18 block 2 12:30 3 block 1 17 block 2…" at bounding box center [661, 414] width 842 height 475
click at [488, 570] on div "83 block 4" at bounding box center [479, 551] width 64 height 64
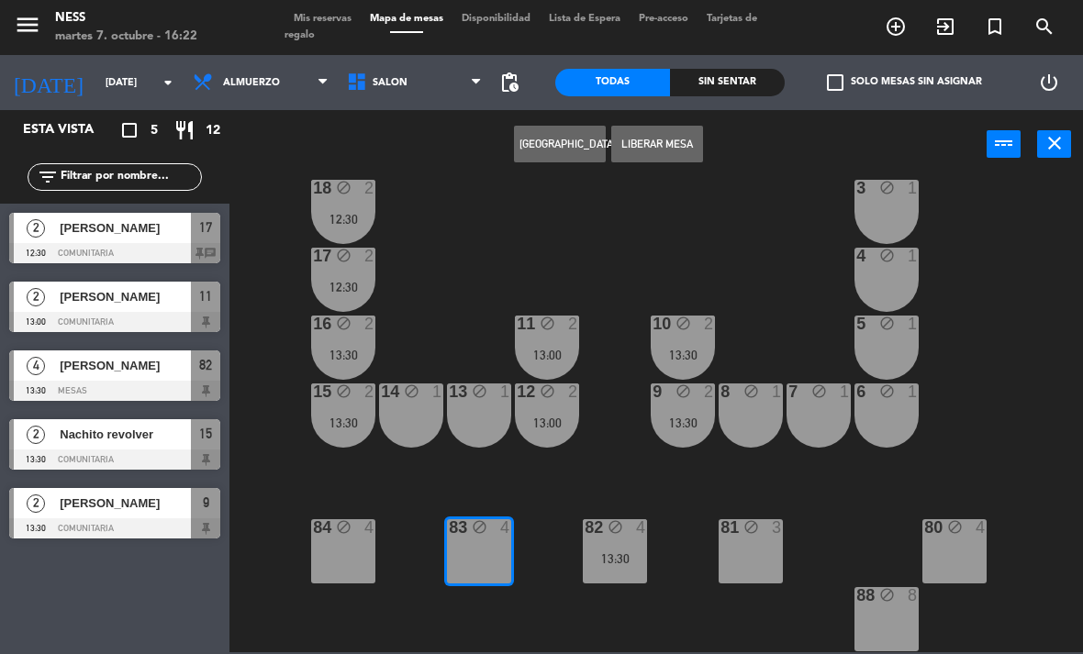
click at [567, 152] on button "[GEOGRAPHIC_DATA]" at bounding box center [560, 144] width 92 height 37
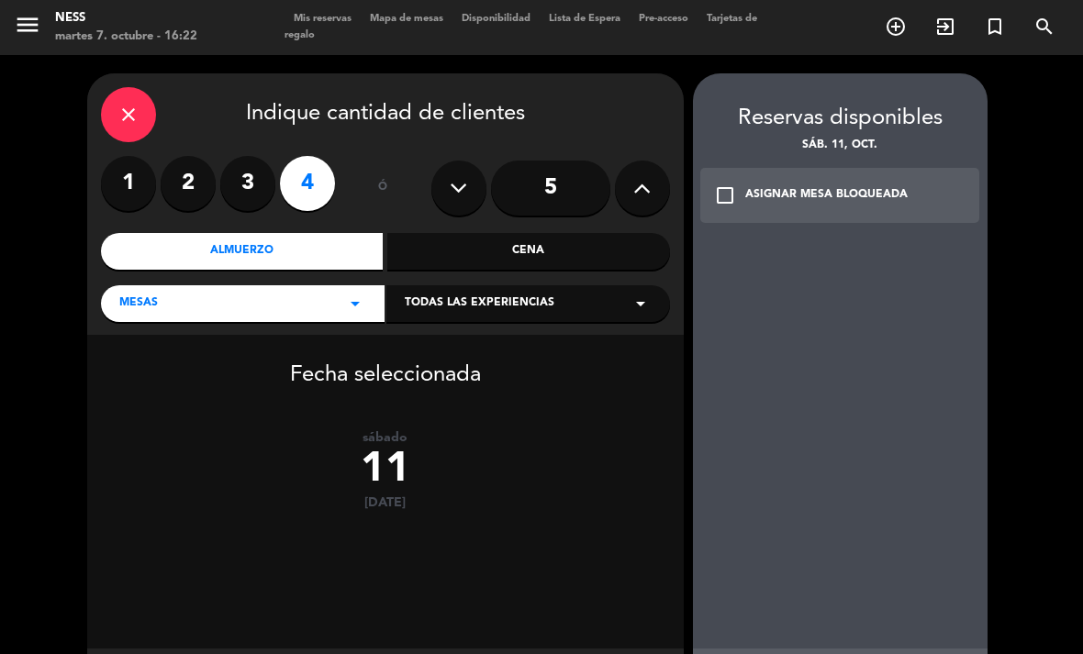
click at [315, 233] on div "Almuerzo" at bounding box center [242, 251] width 283 height 37
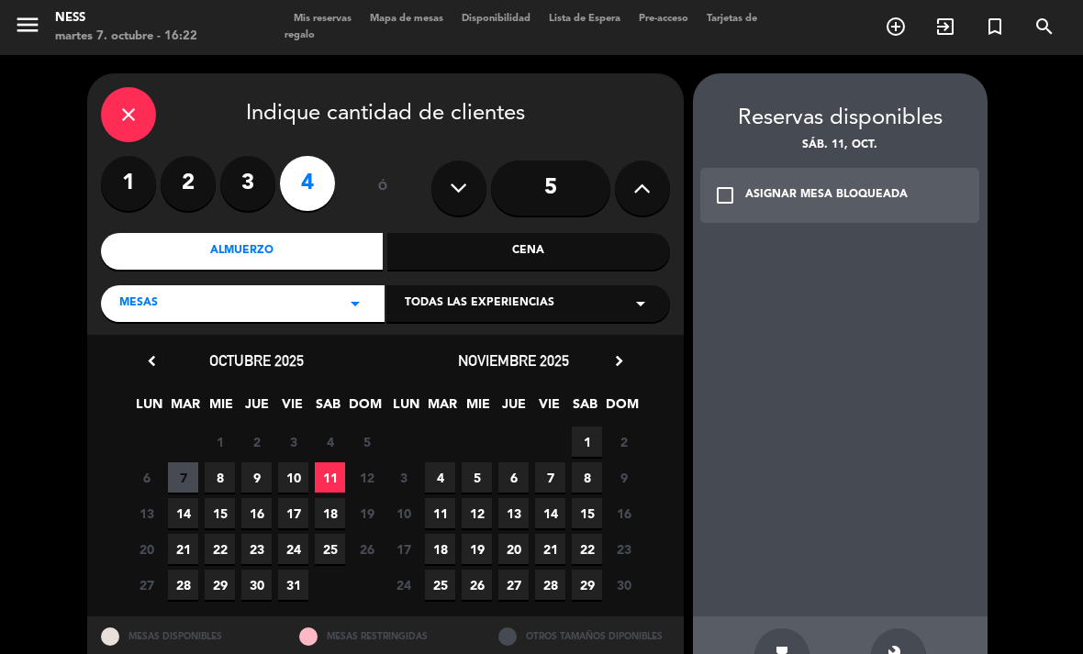
click at [339, 462] on span "11" at bounding box center [330, 477] width 30 height 30
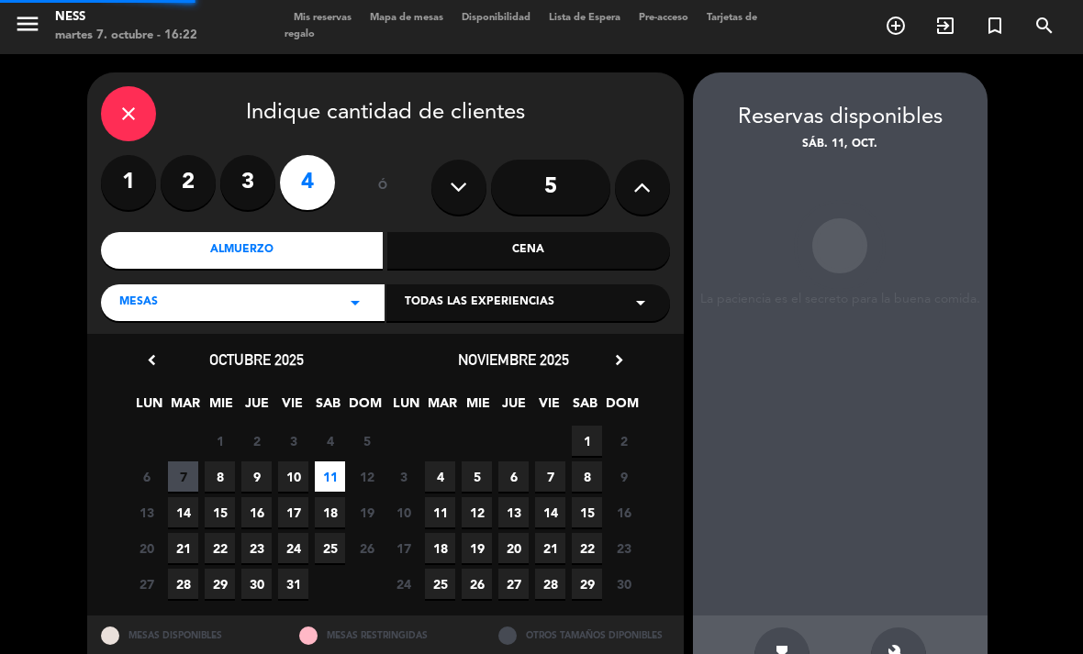
scroll to position [1, 0]
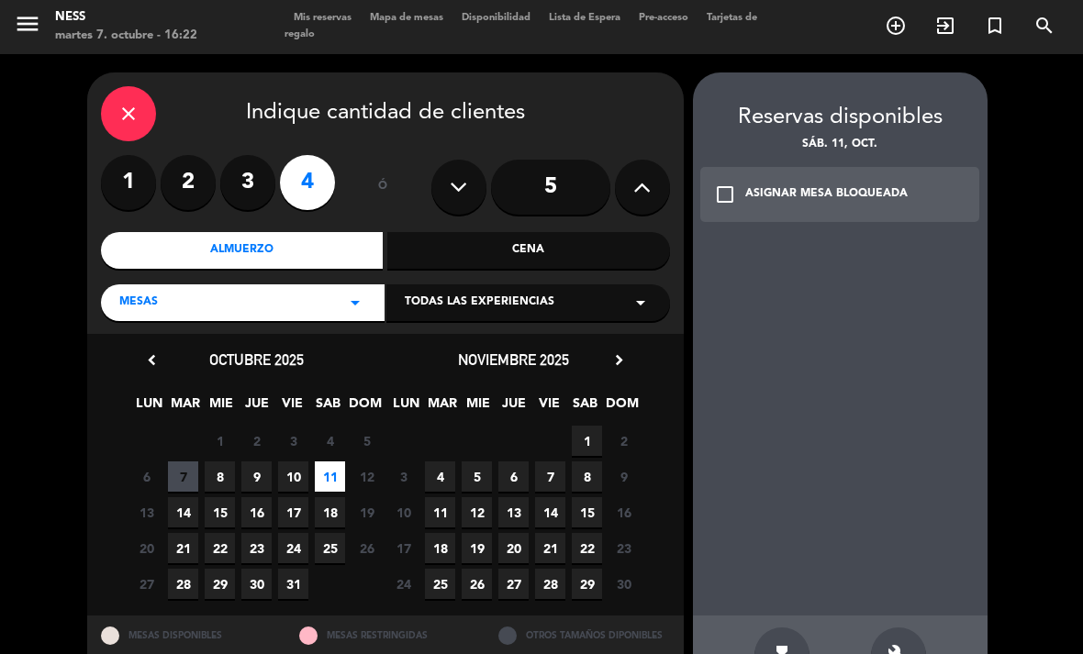
click at [911, 628] on div "build" at bounding box center [898, 655] width 55 height 55
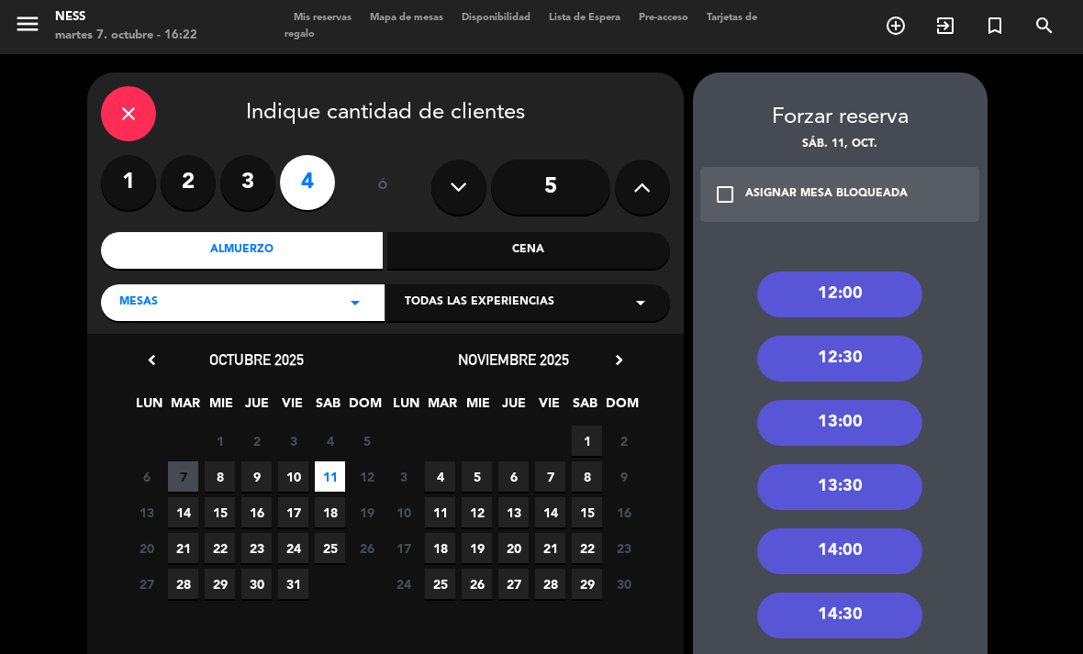
click at [867, 528] on div "14:00" at bounding box center [839, 551] width 165 height 46
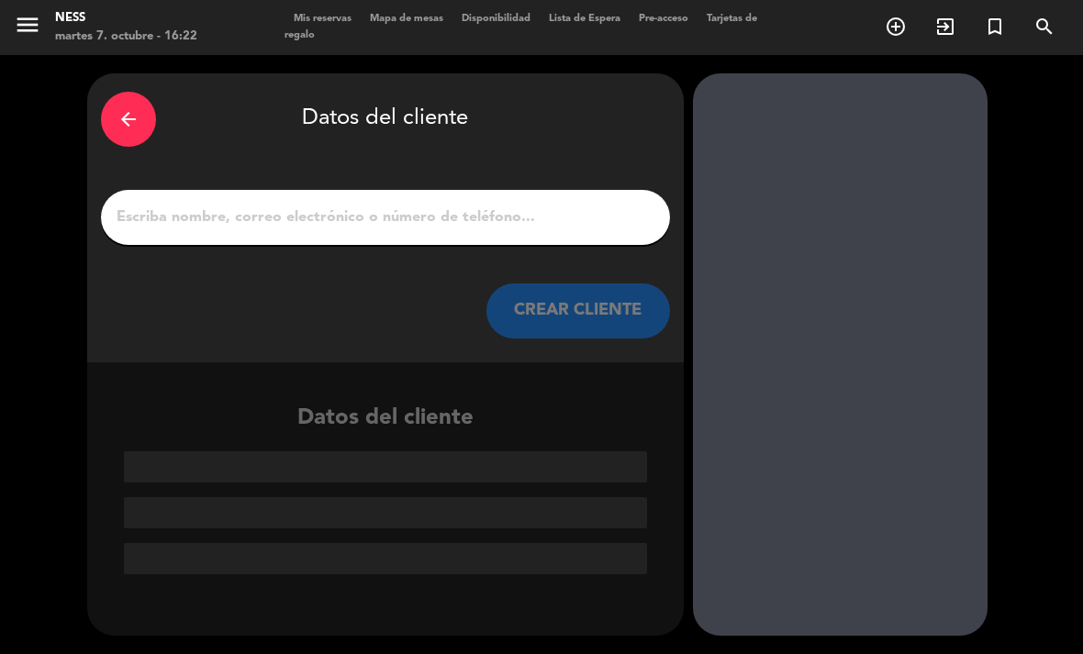
scroll to position [0, 0]
click at [551, 205] on input "1" at bounding box center [385, 218] width 541 height 26
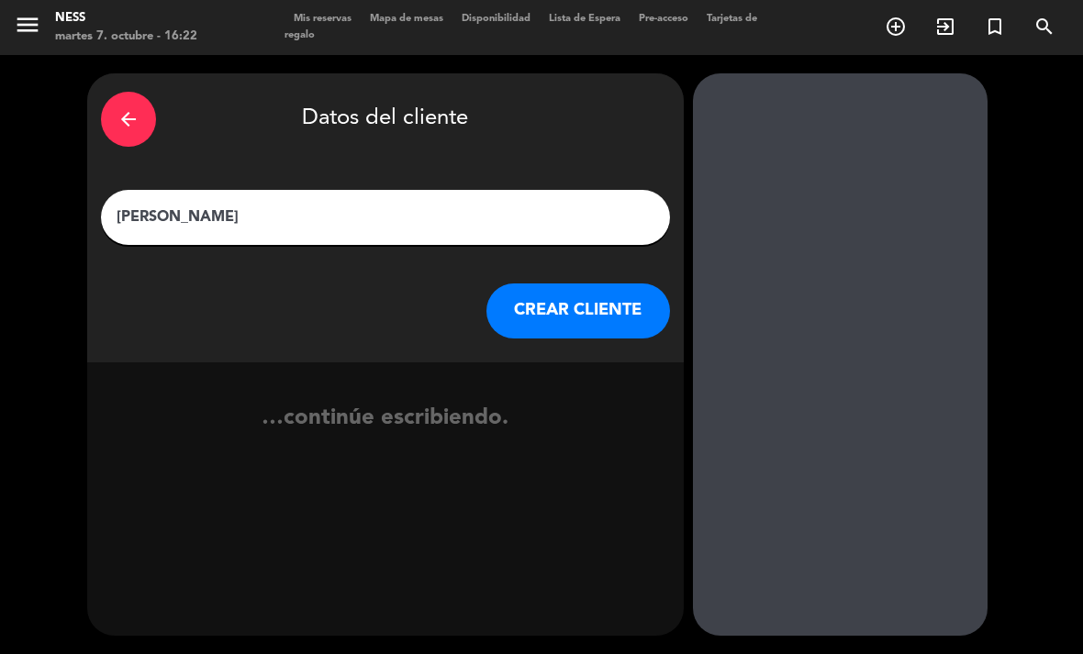
type input "[PERSON_NAME]"
click at [622, 284] on button "CREAR CLIENTE" at bounding box center [578, 311] width 184 height 55
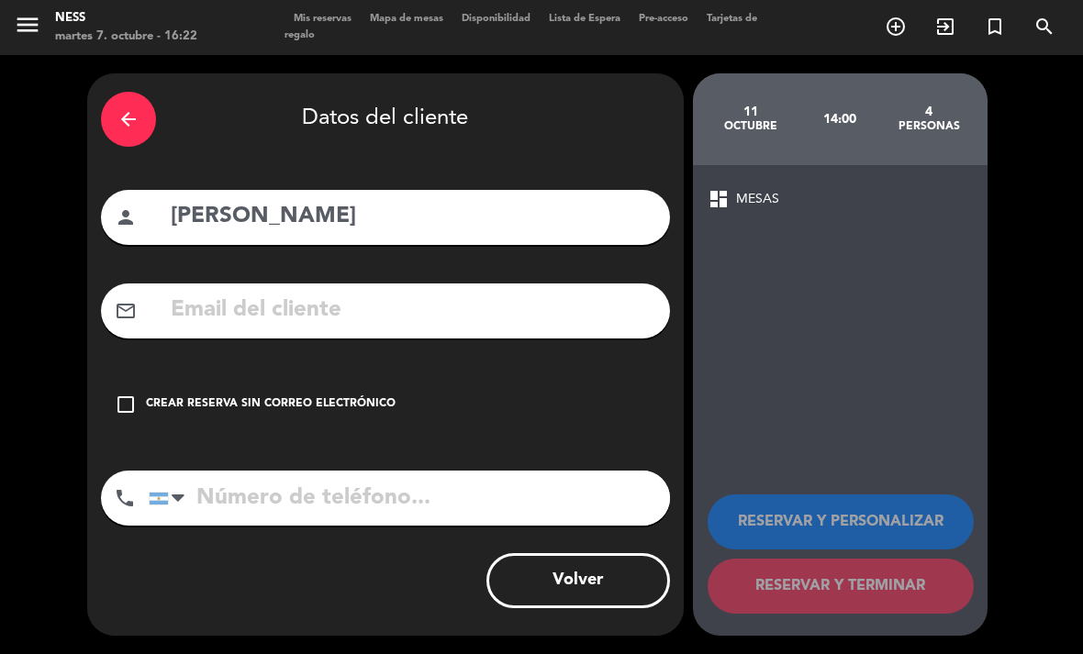
click at [250, 395] on div "Crear reserva sin correo electrónico" at bounding box center [271, 404] width 250 height 18
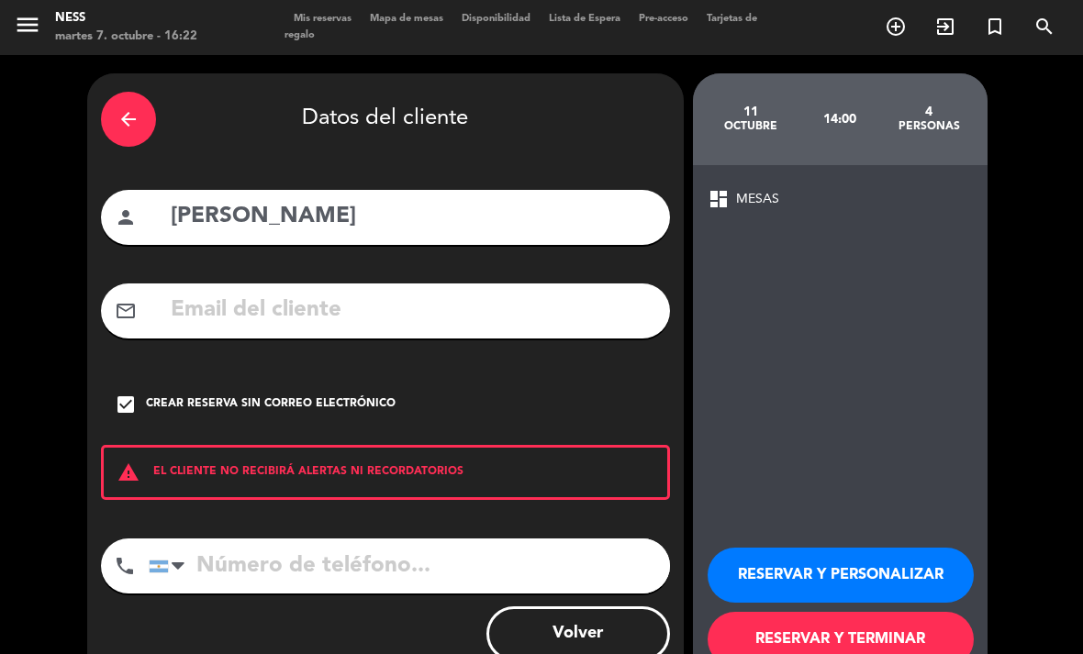
click at [829, 548] on button "RESERVAR Y PERSONALIZAR" at bounding box center [840, 575] width 266 height 55
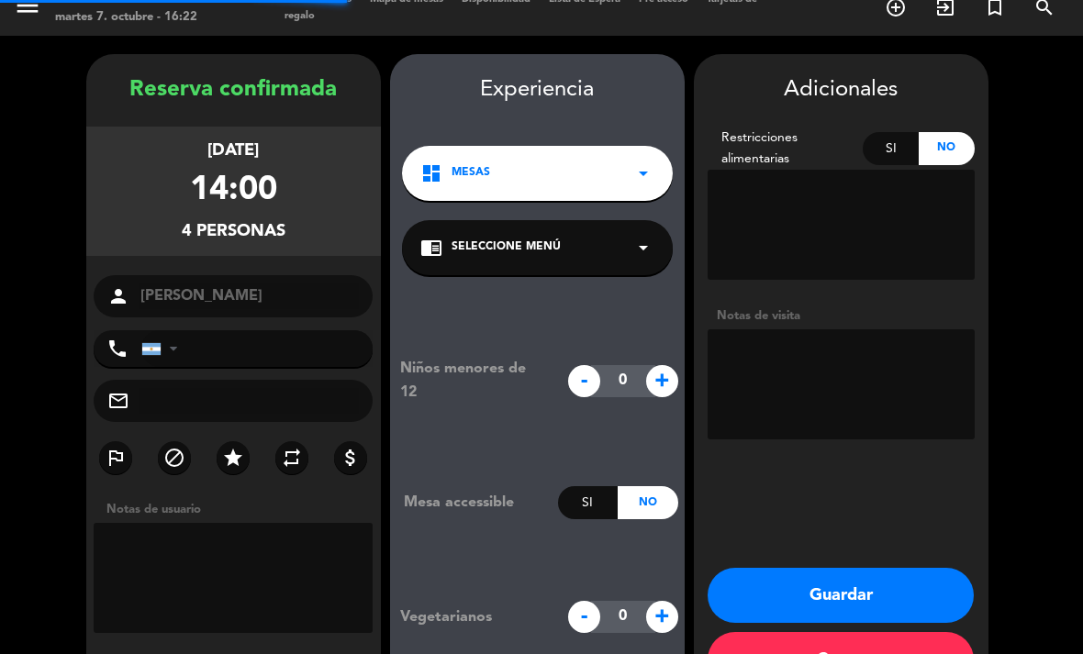
scroll to position [53, 0]
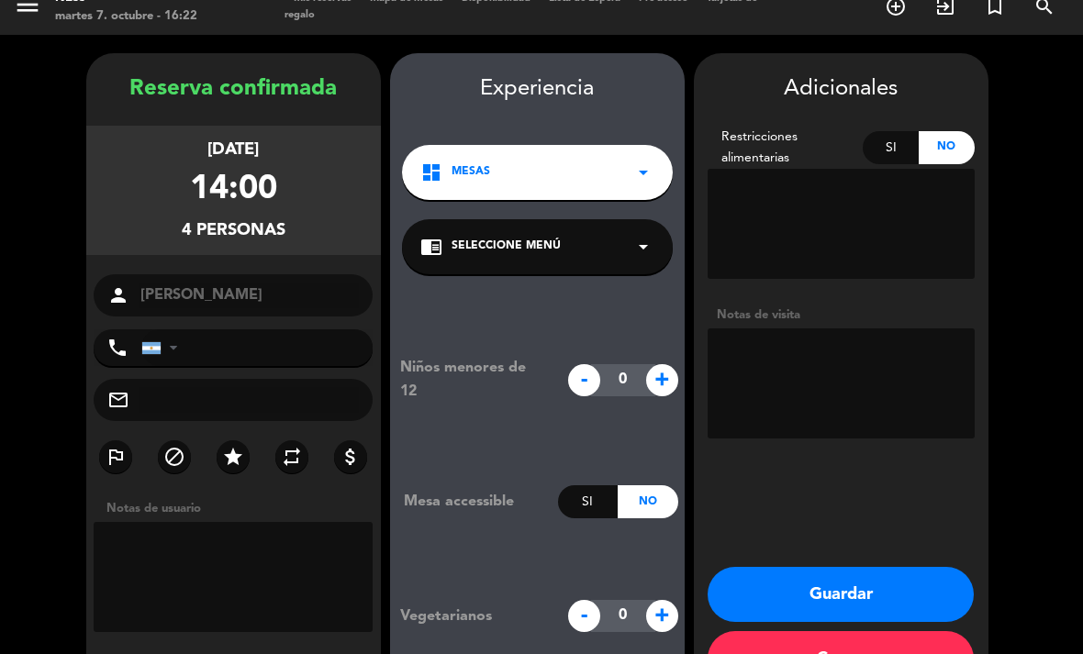
click at [868, 567] on button "Guardar" at bounding box center [840, 594] width 266 height 55
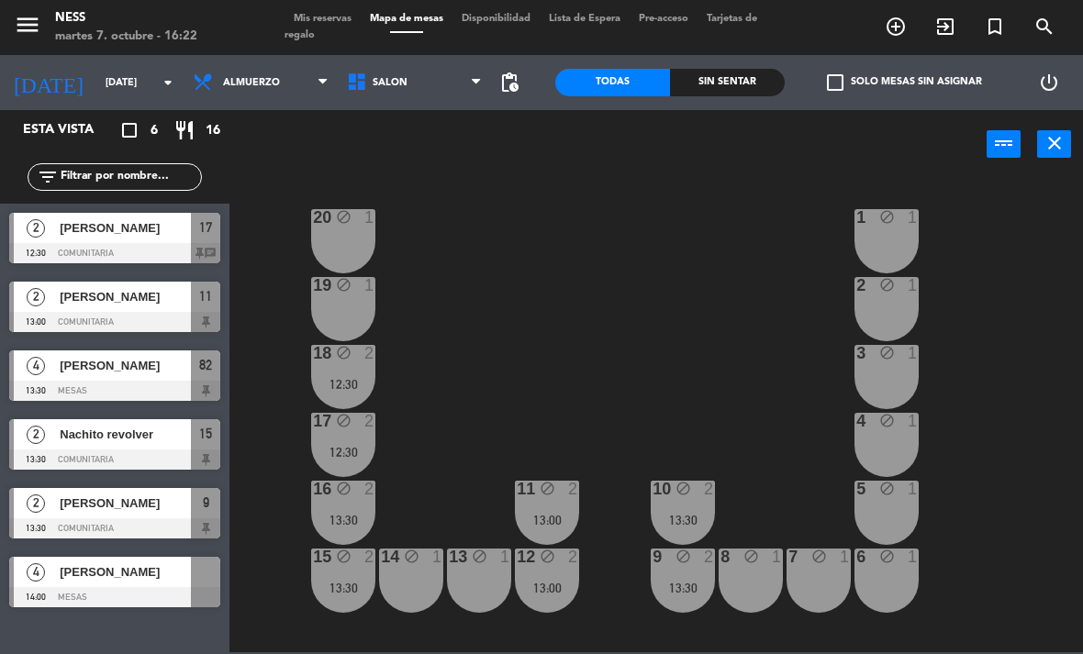
click at [693, 293] on div "20 block 1 1 block 1 19 block 1 2 block 1 18 block 2 12:30 3 block 1 17 block 2…" at bounding box center [661, 414] width 842 height 475
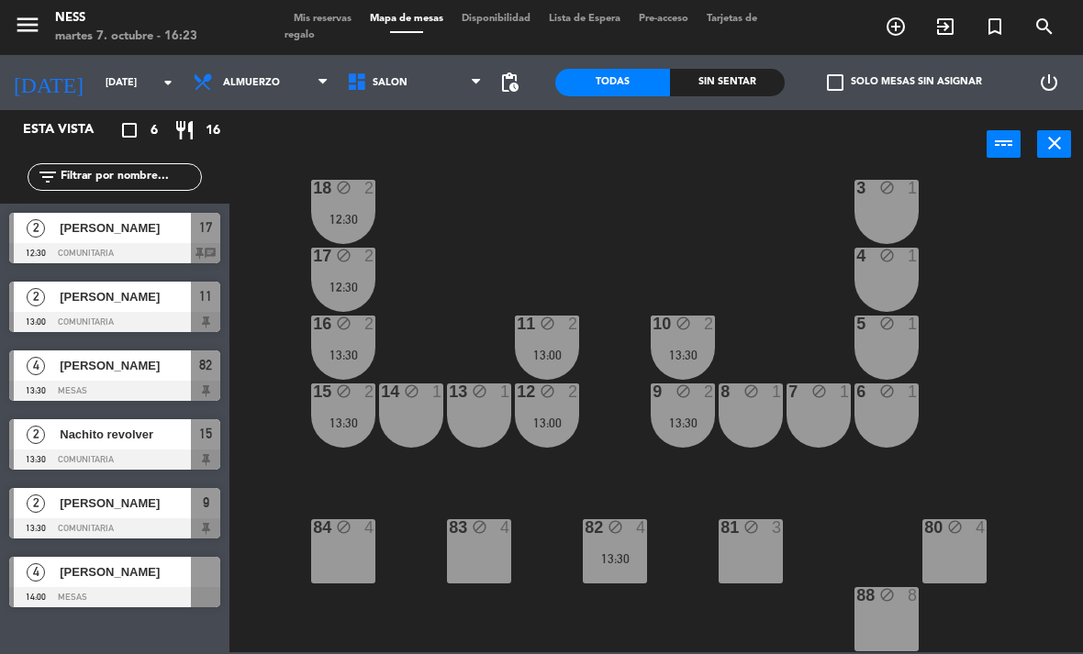
click at [1073, 428] on div "20 block 1 1 block 1 19 block 1 2 block 1 18 block 2 12:30 3 block 1 17 block 2…" at bounding box center [661, 414] width 842 height 475
click at [488, 568] on div "83 block 4" at bounding box center [479, 551] width 64 height 64
click at [602, 624] on div "20 block 1 1 block 1 19 block 1 2 block 1 18 block 2 12:30 3 block 1 17 block 2…" at bounding box center [661, 414] width 842 height 475
click at [484, 561] on div "83 block 4" at bounding box center [479, 551] width 64 height 64
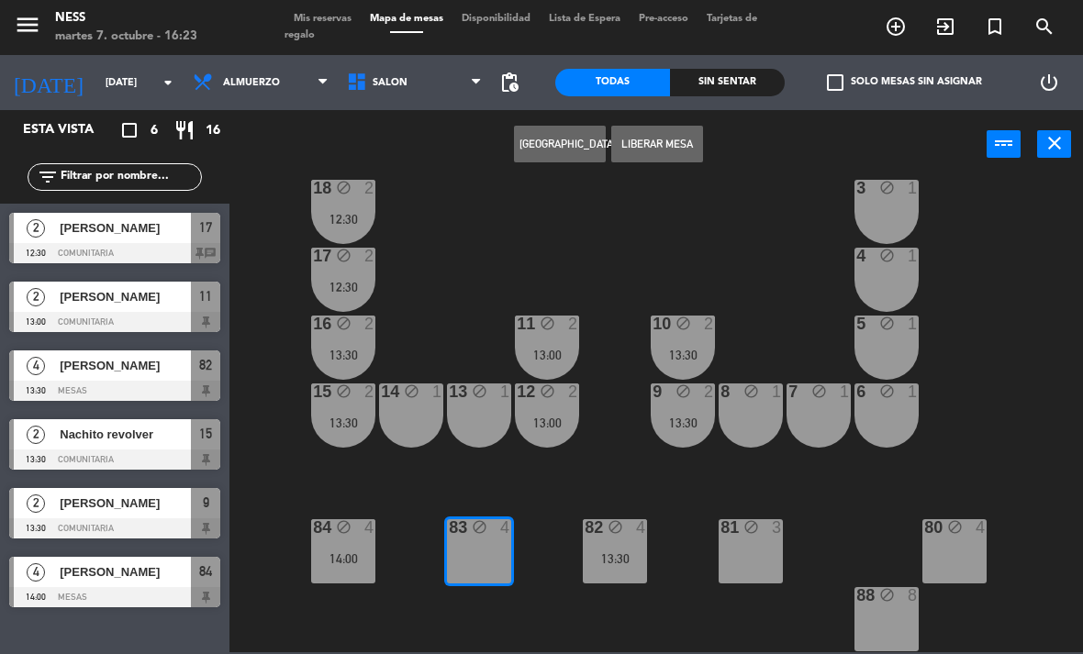
click at [568, 149] on button "[GEOGRAPHIC_DATA]" at bounding box center [560, 144] width 92 height 37
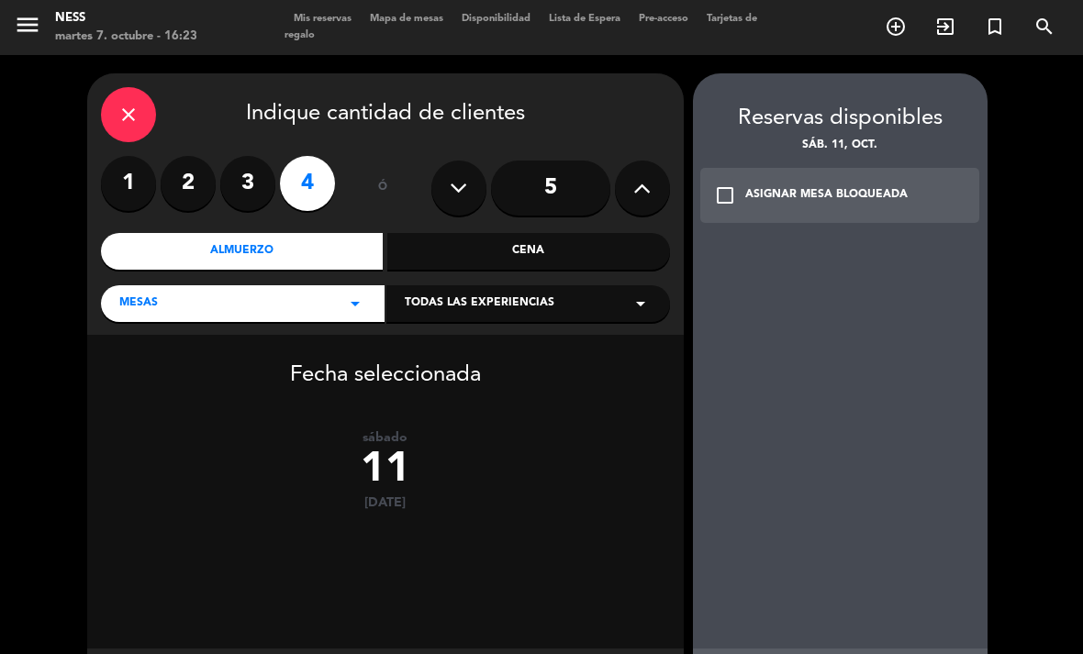
click at [267, 233] on div "Almuerzo" at bounding box center [242, 251] width 283 height 37
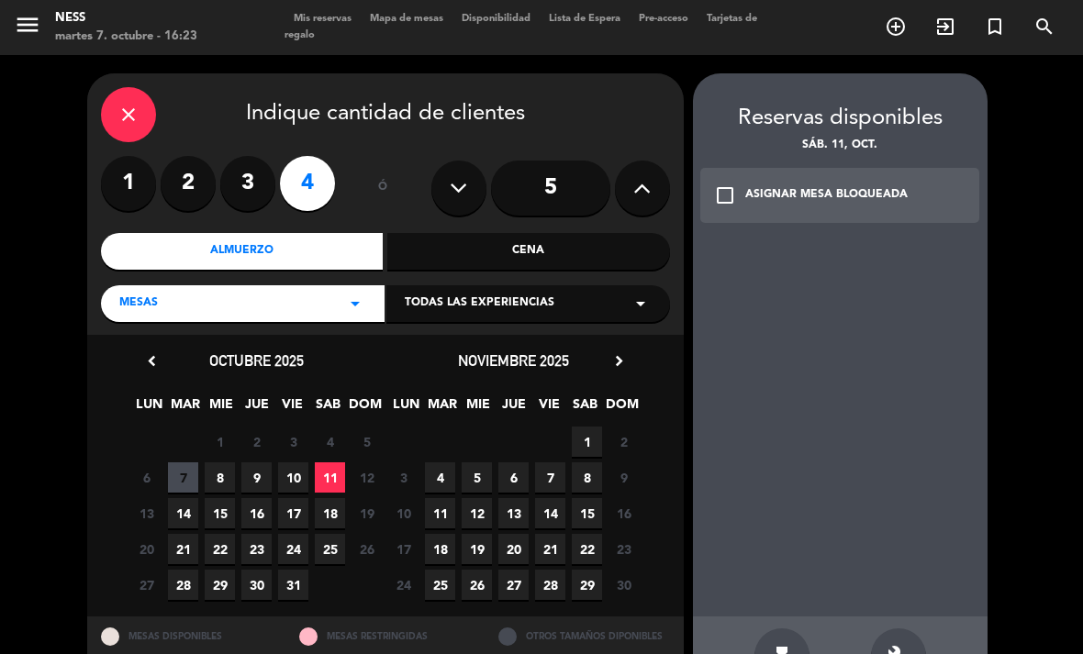
click at [335, 462] on span "11" at bounding box center [330, 477] width 30 height 30
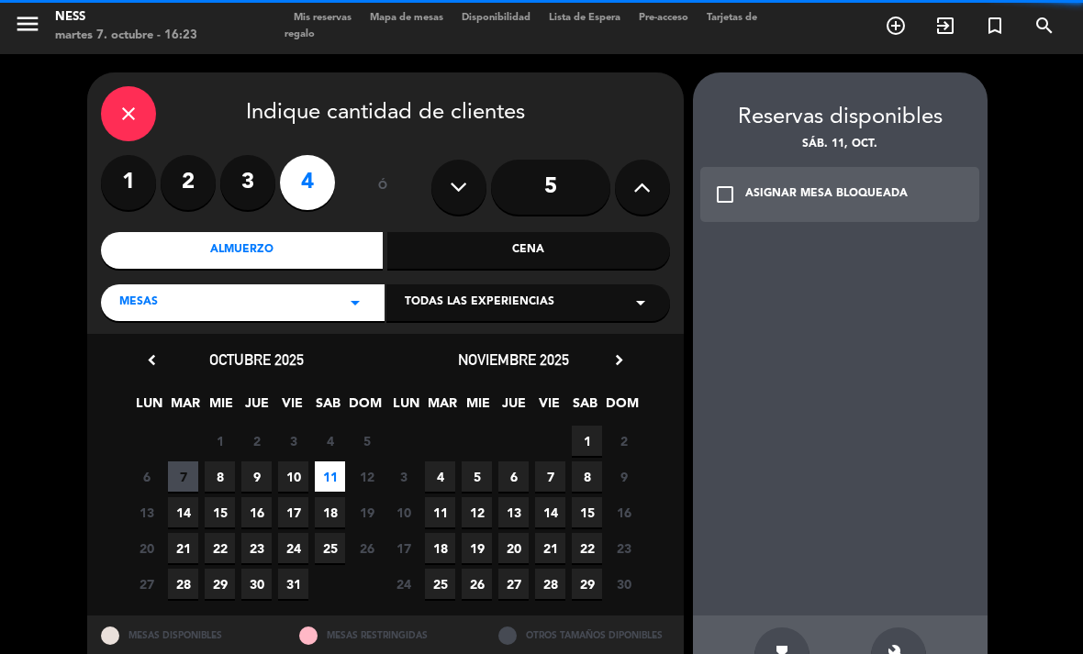
scroll to position [59, 0]
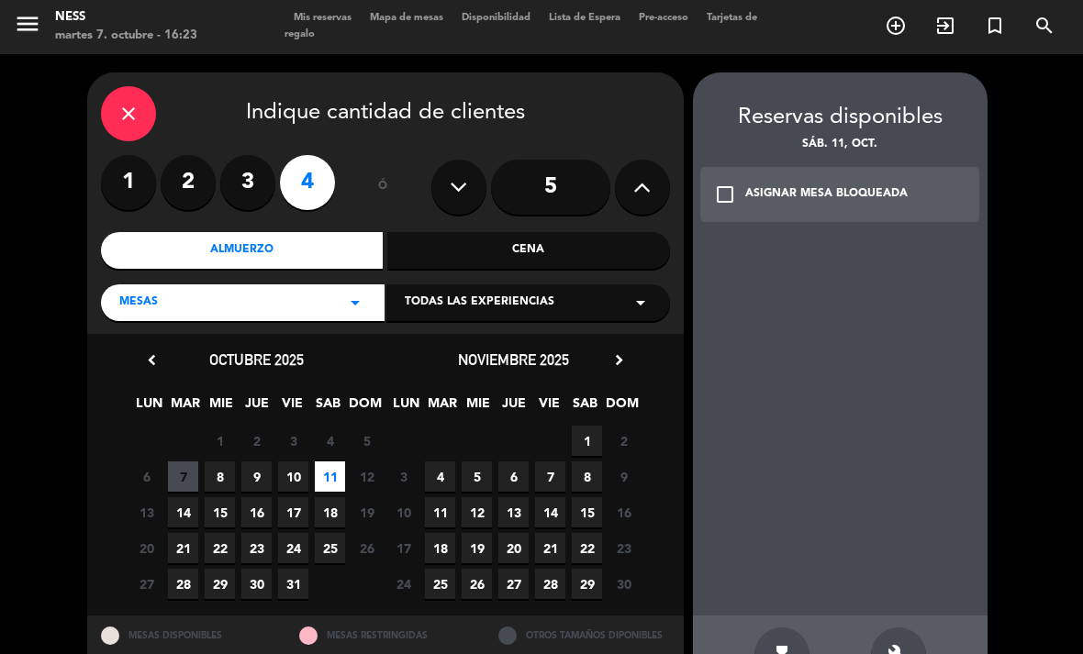
click at [899, 644] on icon "build" at bounding box center [898, 655] width 22 height 22
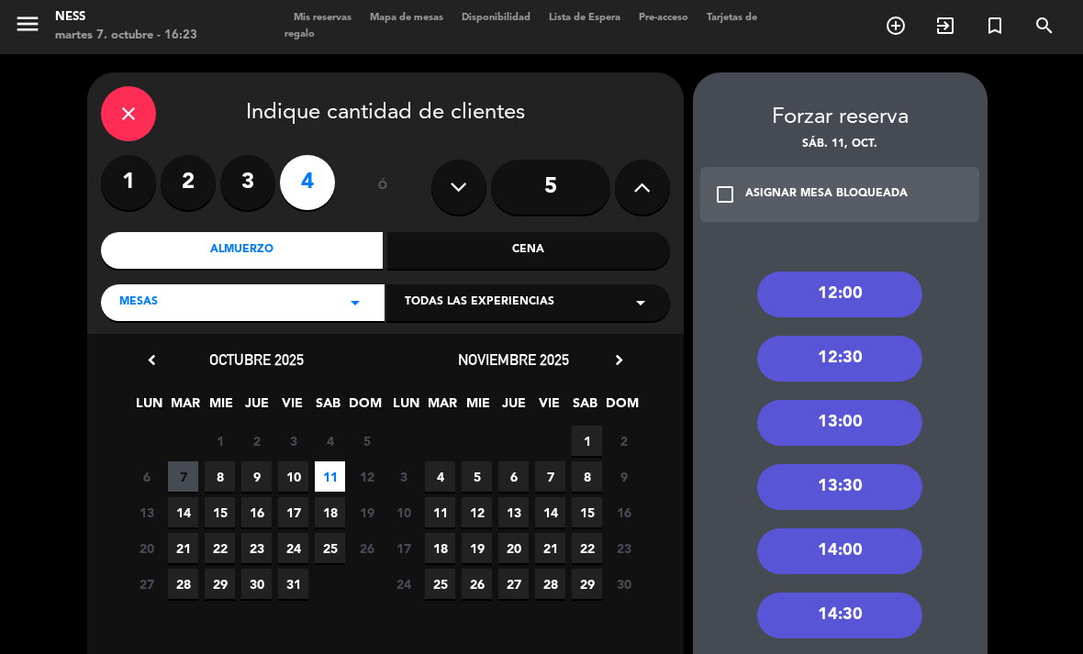
click at [871, 400] on div "13:00" at bounding box center [839, 423] width 165 height 46
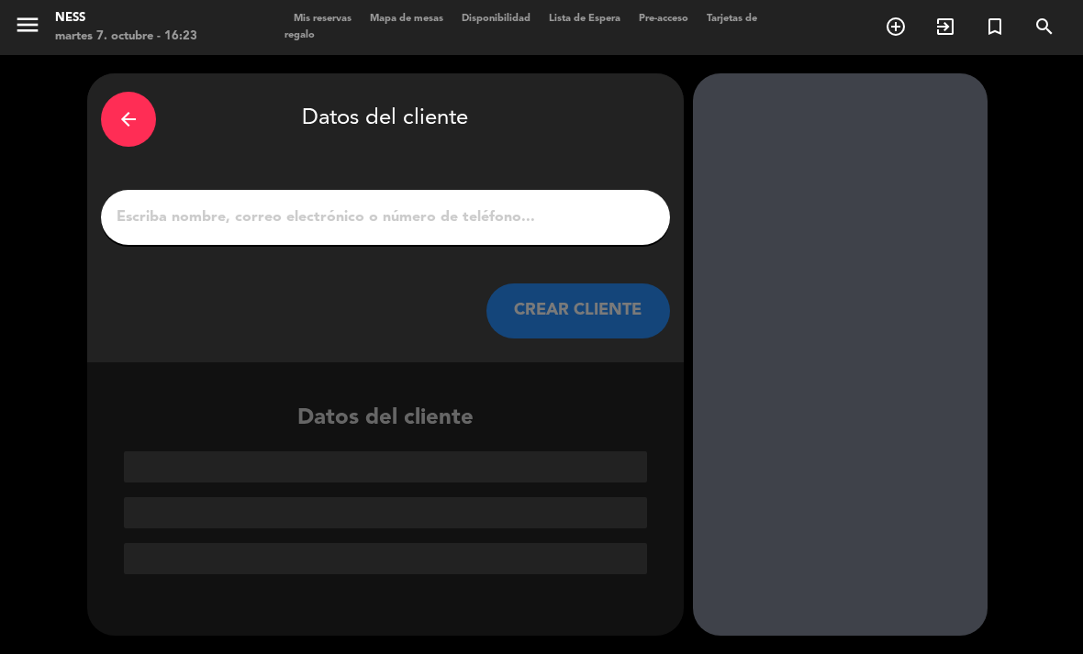
click at [428, 205] on input "1" at bounding box center [385, 218] width 541 height 26
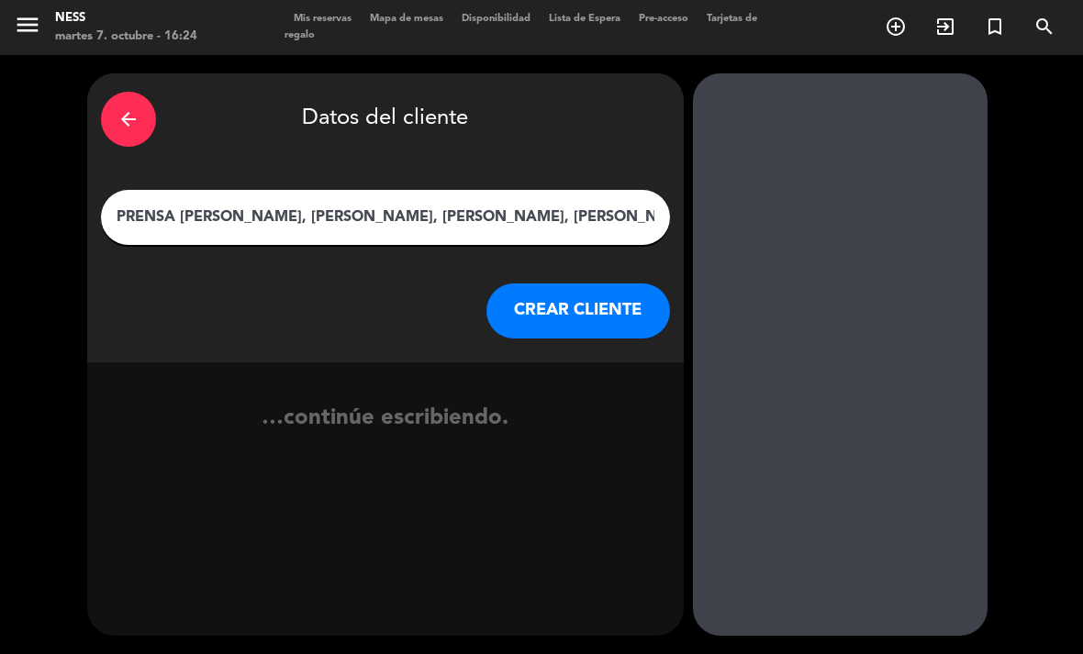
type input "PRENSA [PERSON_NAME], [PERSON_NAME], [PERSON_NAME], [PERSON_NAME]"
click at [627, 284] on button "CREAR CLIENTE" at bounding box center [578, 311] width 184 height 55
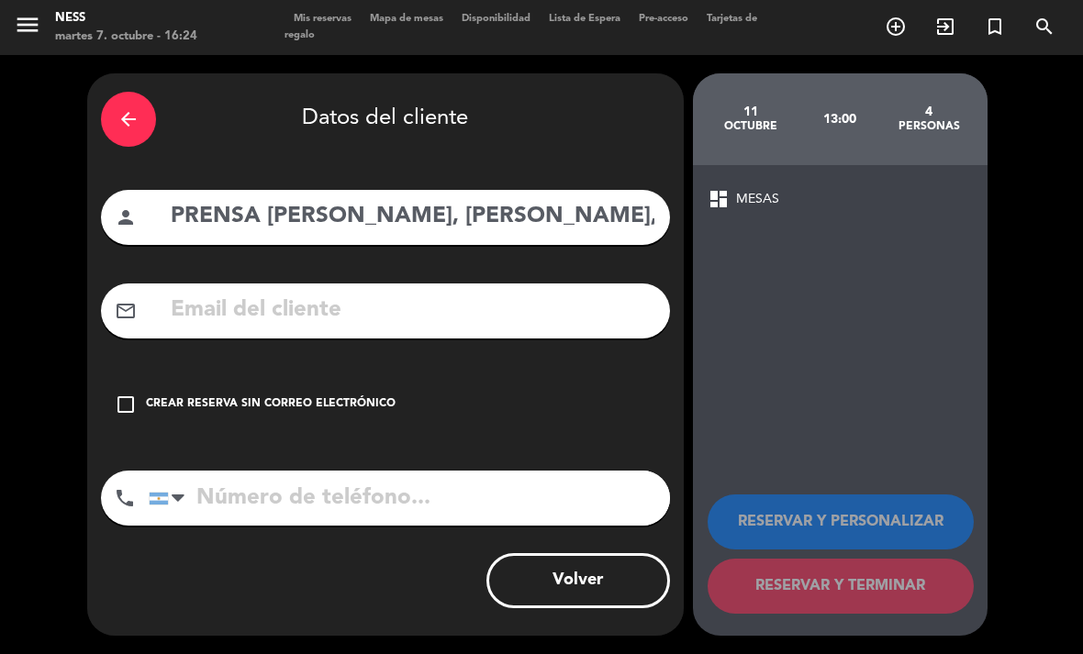
click at [146, 395] on div "Crear reserva sin correo electrónico" at bounding box center [271, 404] width 250 height 18
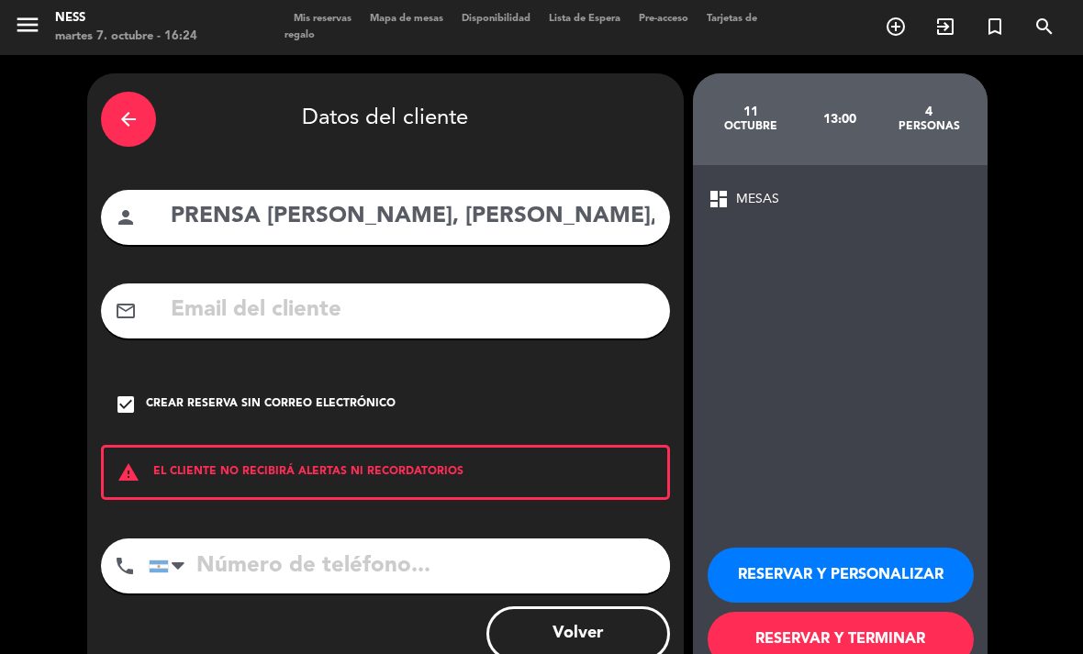
click at [846, 548] on button "RESERVAR Y PERSONALIZAR" at bounding box center [840, 575] width 266 height 55
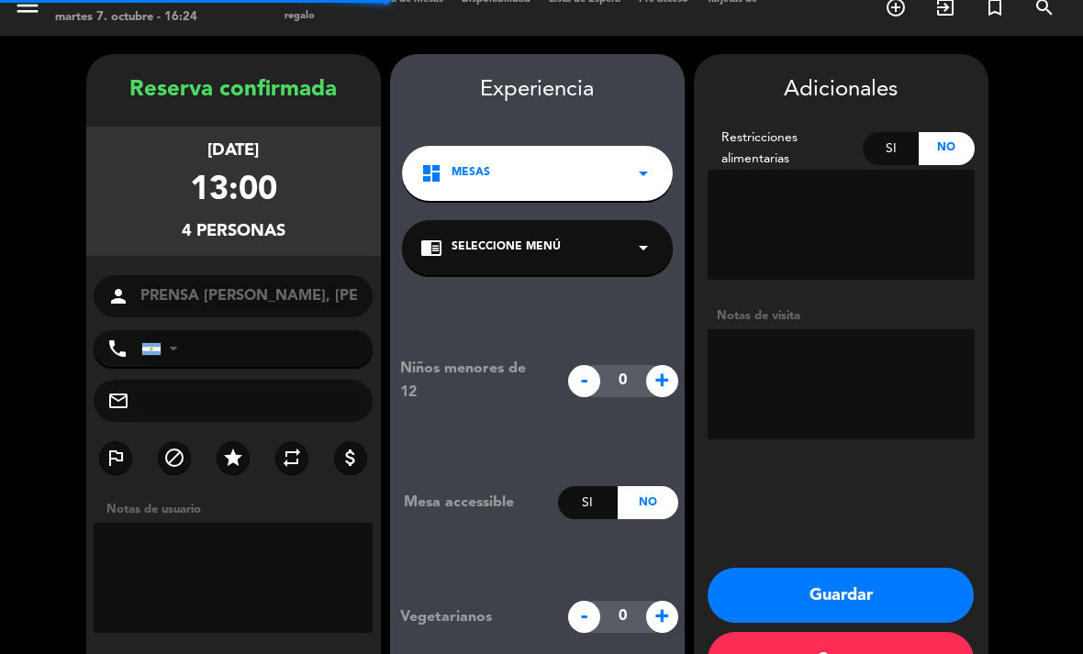
scroll to position [53, 0]
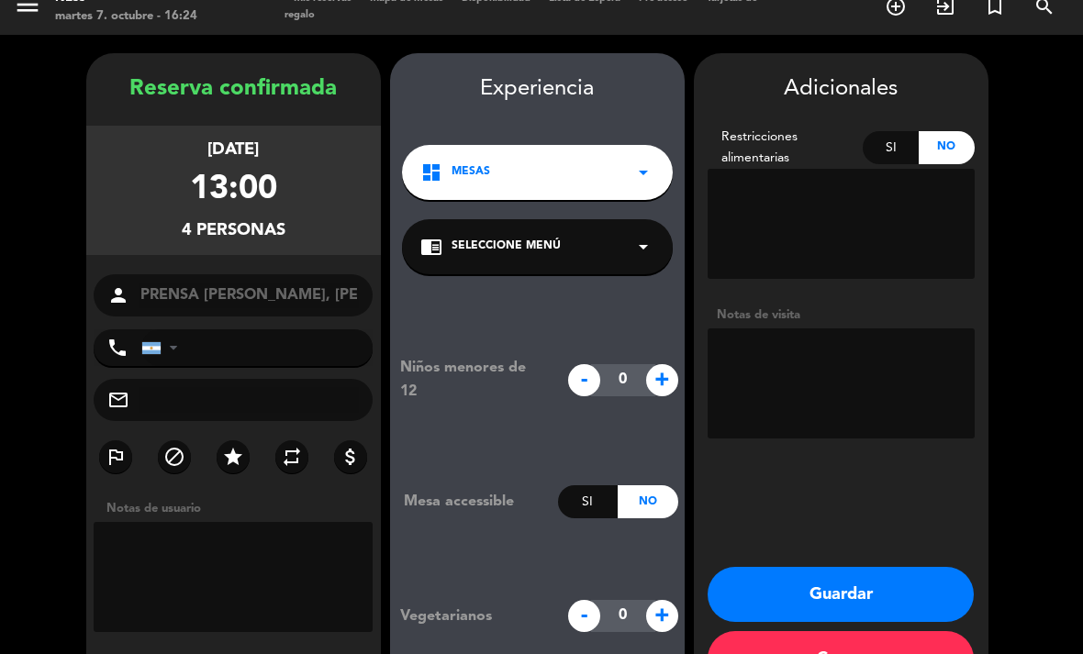
click at [791, 328] on textarea at bounding box center [840, 383] width 267 height 110
click at [893, 328] on textarea at bounding box center [840, 383] width 267 height 110
type textarea "INVITACION ness"
click at [864, 567] on button "Guardar" at bounding box center [840, 594] width 266 height 55
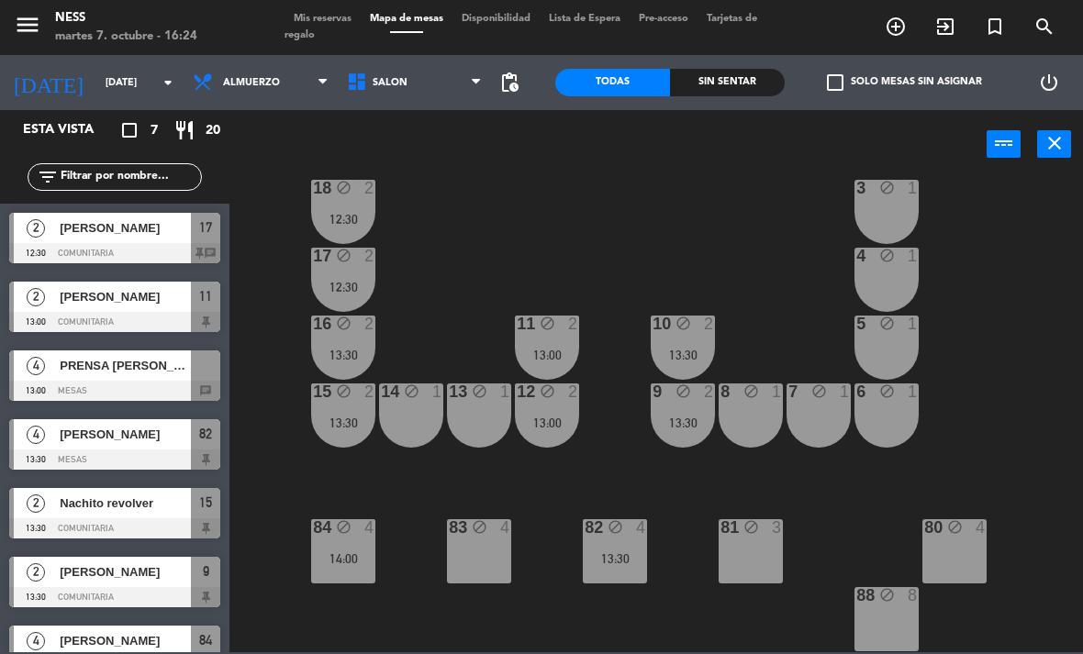
scroll to position [165, 0]
click at [490, 642] on div "20 block 1 1 block 1 19 block 1 2 block 1 18 block 2 12:30 3 block 1 17 block 2…" at bounding box center [661, 414] width 842 height 475
click at [492, 573] on div "83 block 4 13:00" at bounding box center [479, 551] width 64 height 64
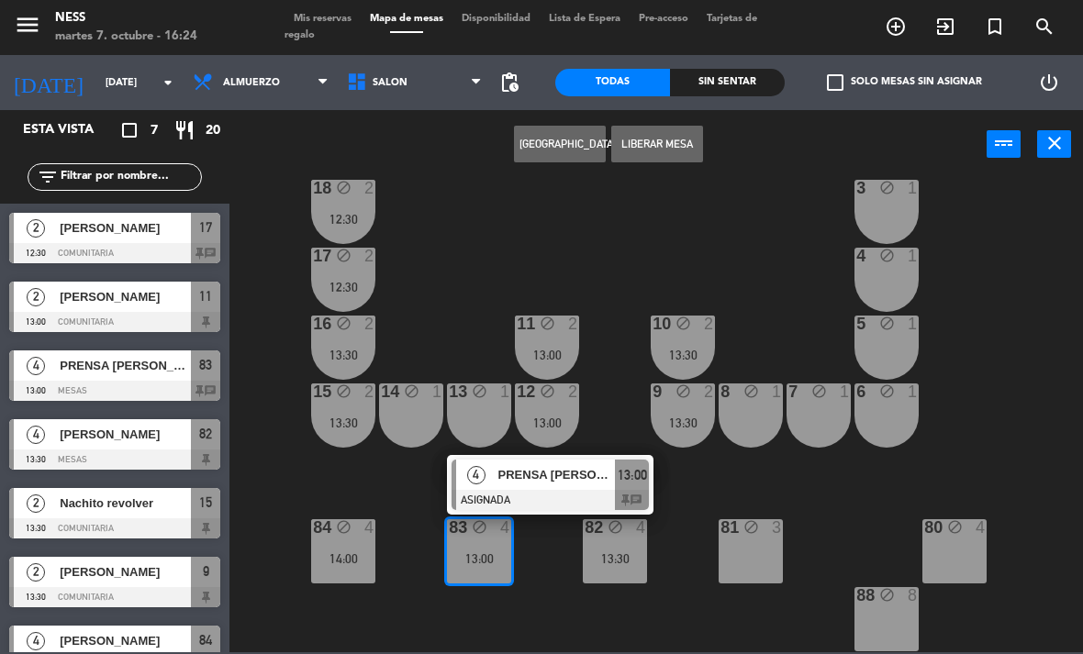
click at [562, 494] on div at bounding box center [549, 500] width 197 height 20
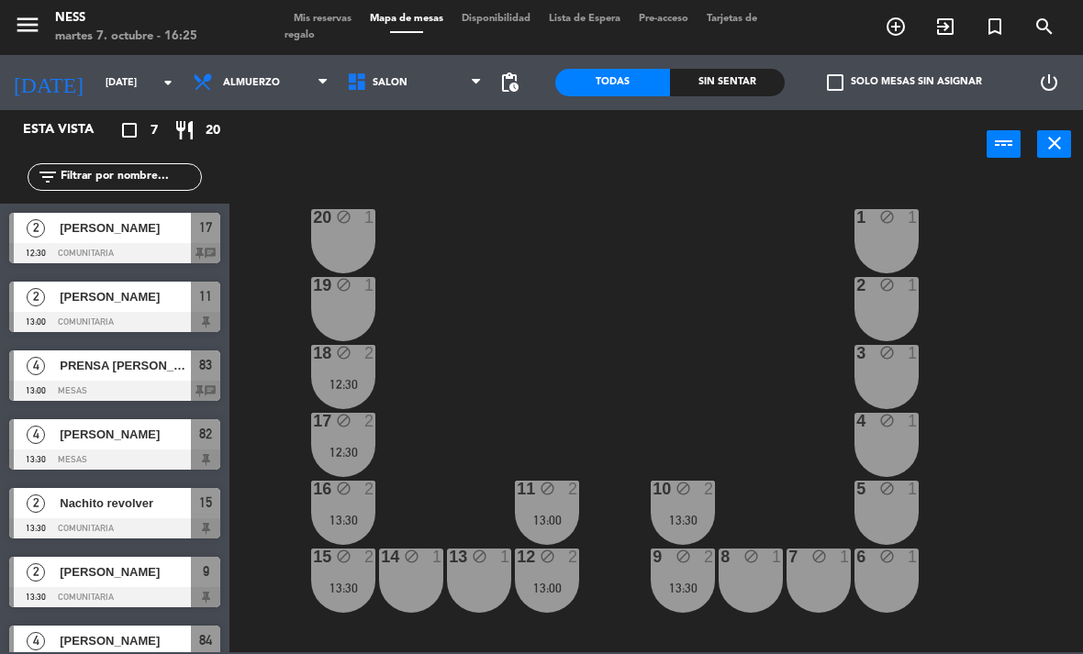
scroll to position [0, 0]
click at [895, 238] on div "1 block 1" at bounding box center [886, 241] width 64 height 64
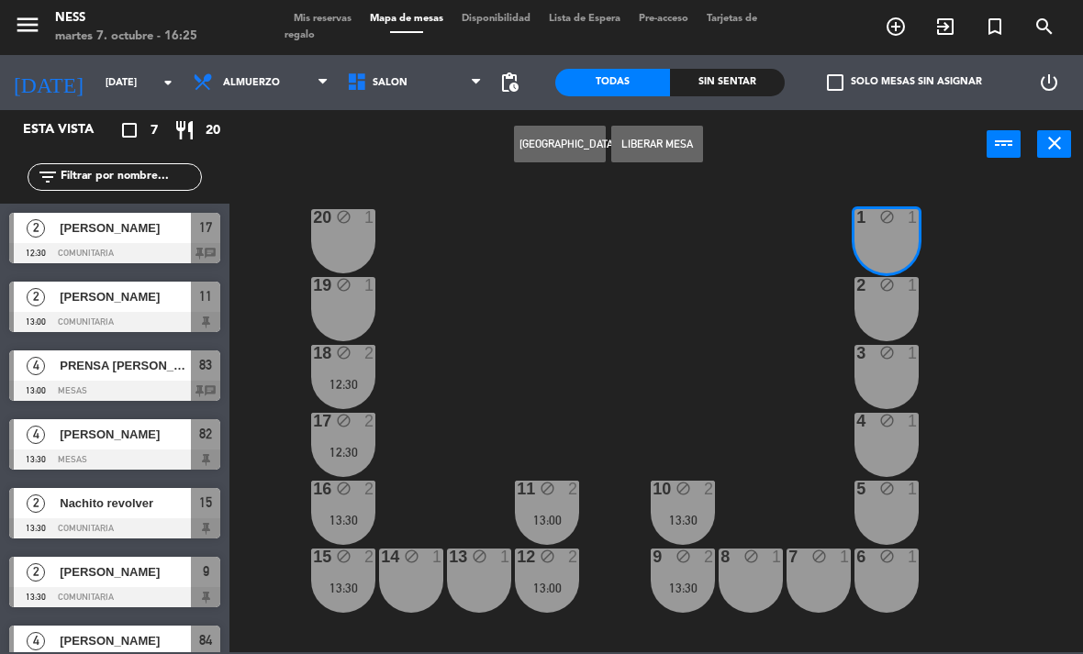
click at [586, 142] on button "[GEOGRAPHIC_DATA]" at bounding box center [560, 144] width 92 height 37
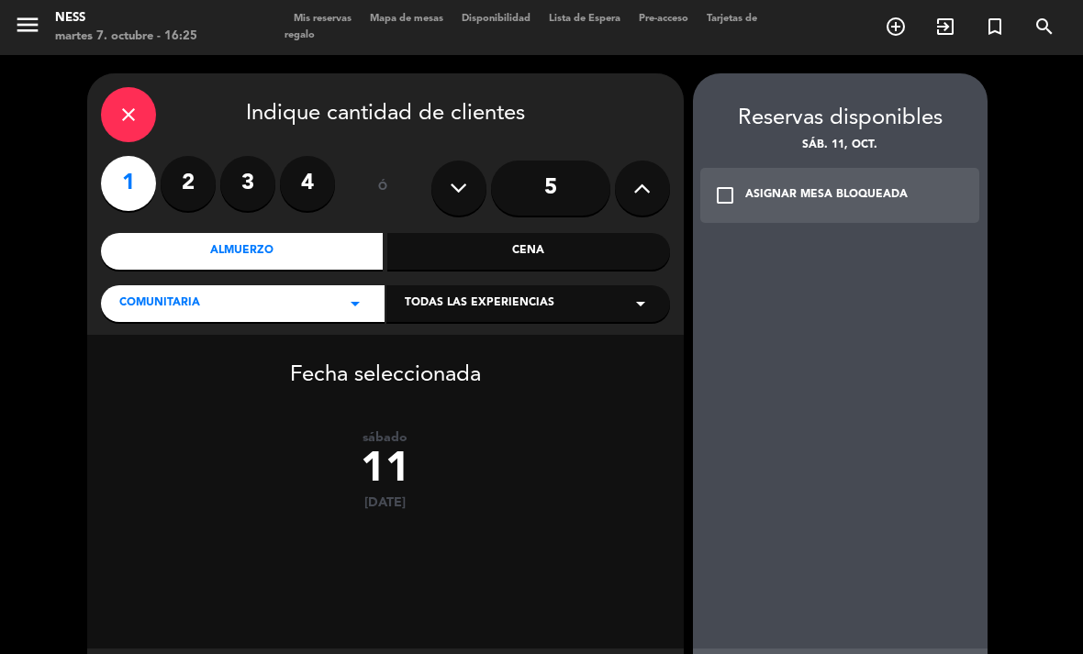
click at [194, 156] on label "2" at bounding box center [188, 183] width 55 height 55
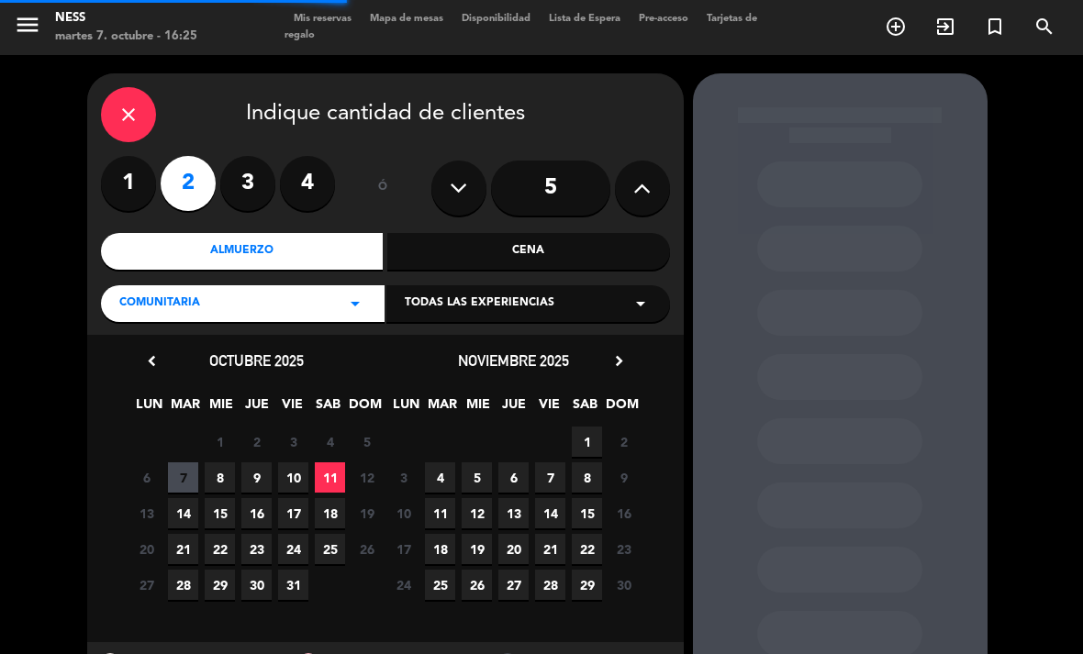
click at [288, 233] on div "Almuerzo" at bounding box center [242, 251] width 283 height 37
click at [330, 462] on span "11" at bounding box center [330, 477] width 30 height 30
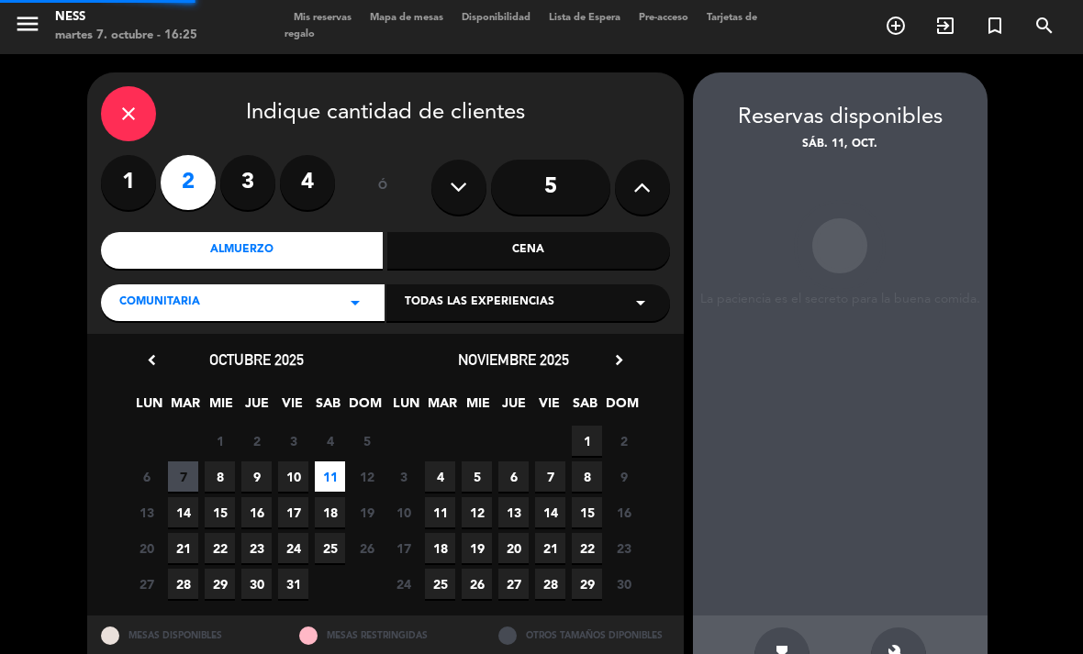
scroll to position [47, 0]
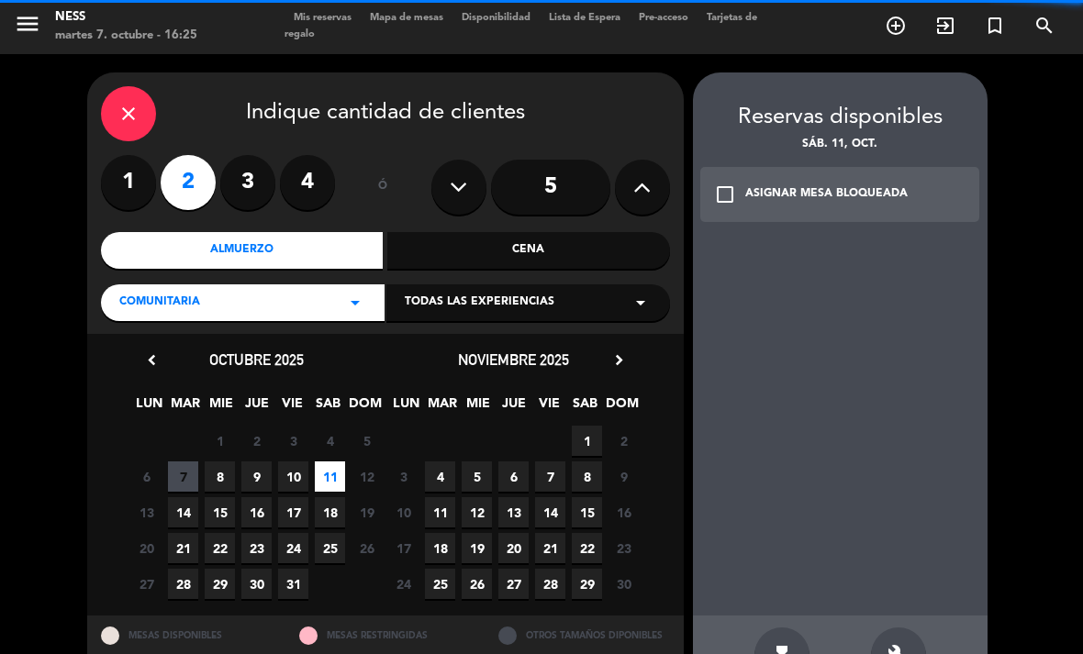
click at [905, 644] on icon "build" at bounding box center [898, 655] width 22 height 22
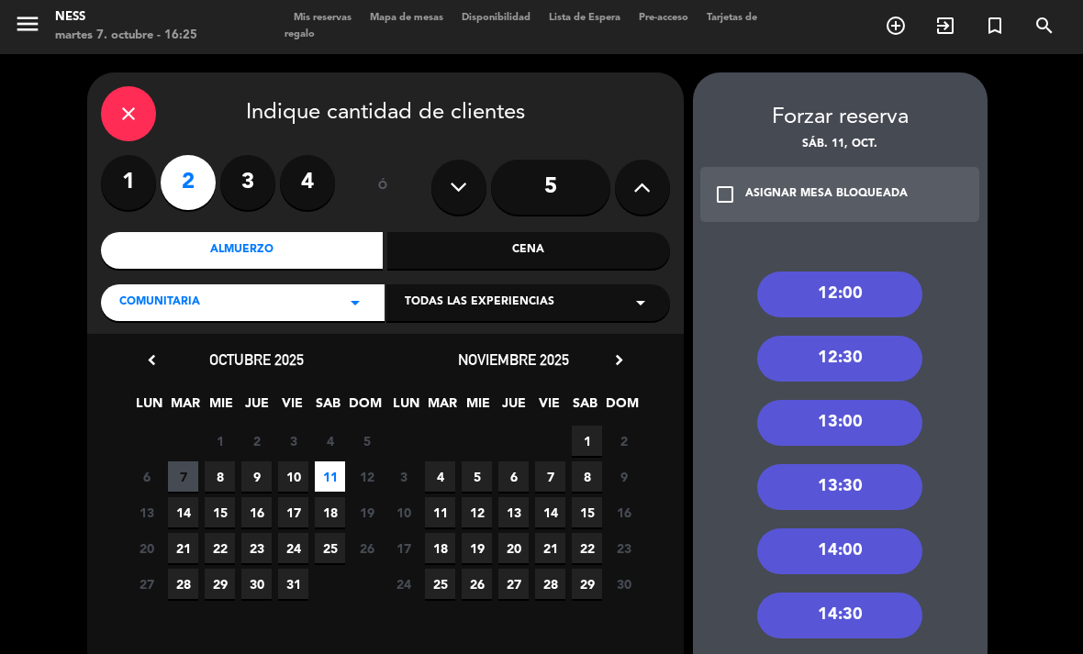
click at [870, 464] on div "13:30" at bounding box center [839, 487] width 165 height 46
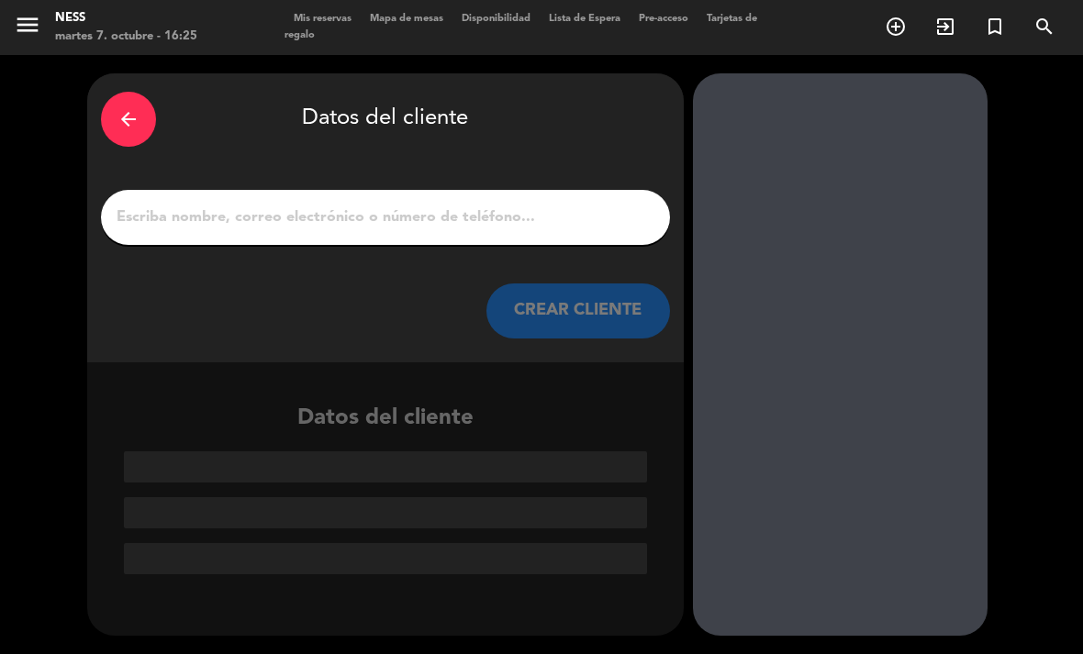
scroll to position [0, 0]
click at [471, 205] on input "1" at bounding box center [385, 218] width 541 height 26
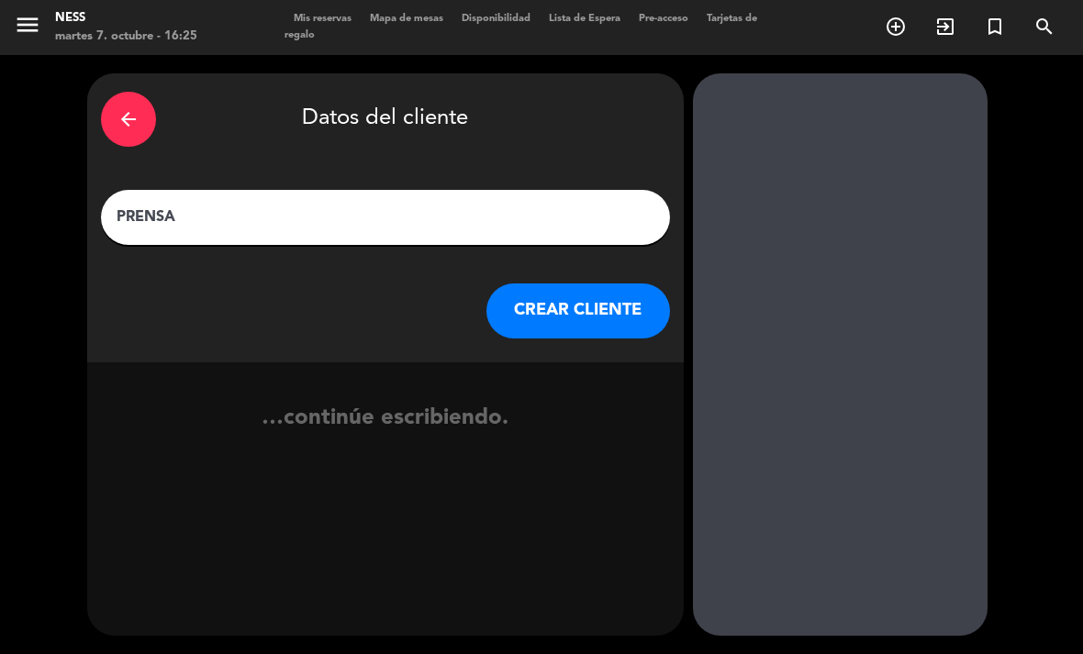
type input "PRENSA"
click at [644, 284] on button "CREAR CLIENTE" at bounding box center [578, 311] width 184 height 55
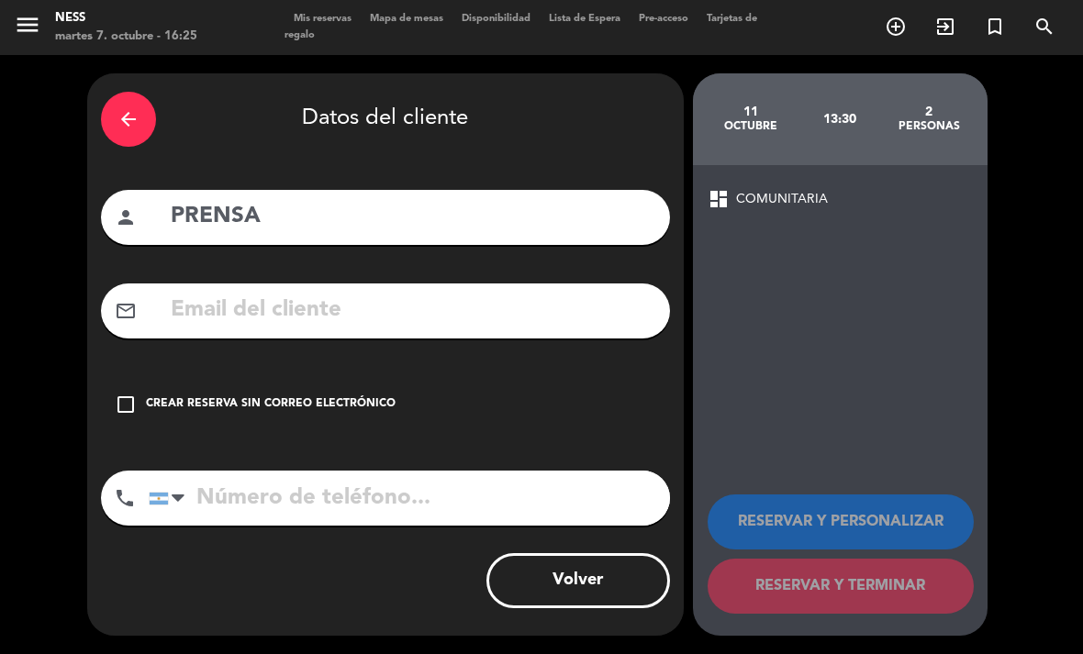
click at [217, 377] on div "check_box_outline_blank Crear reserva sin correo electrónico" at bounding box center [385, 404] width 569 height 55
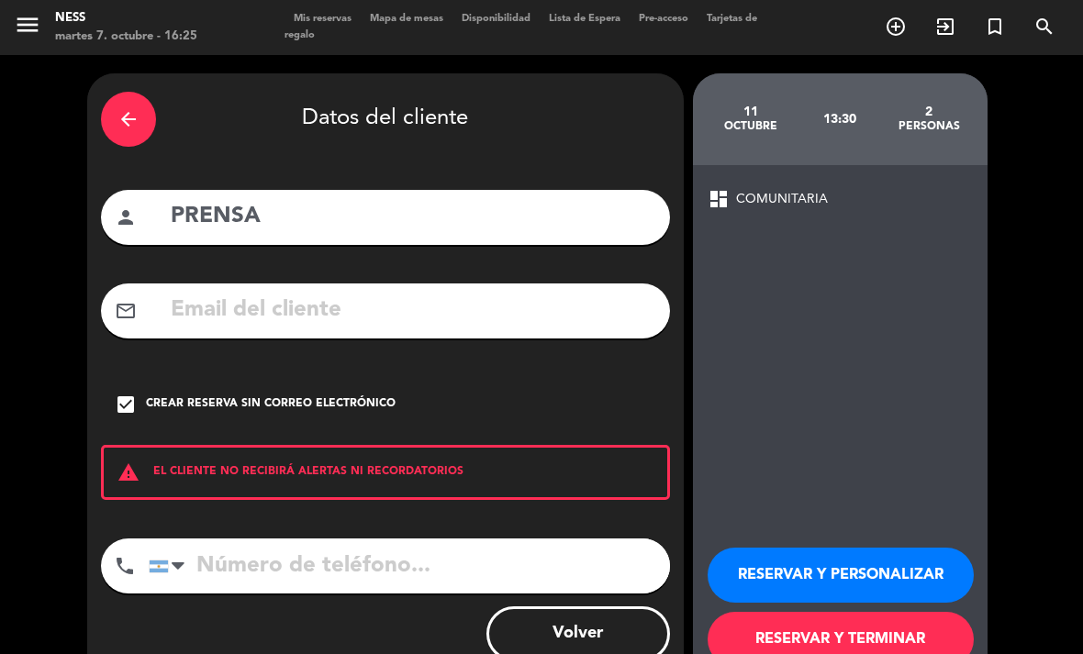
click at [796, 548] on button "RESERVAR Y PERSONALIZAR" at bounding box center [840, 575] width 266 height 55
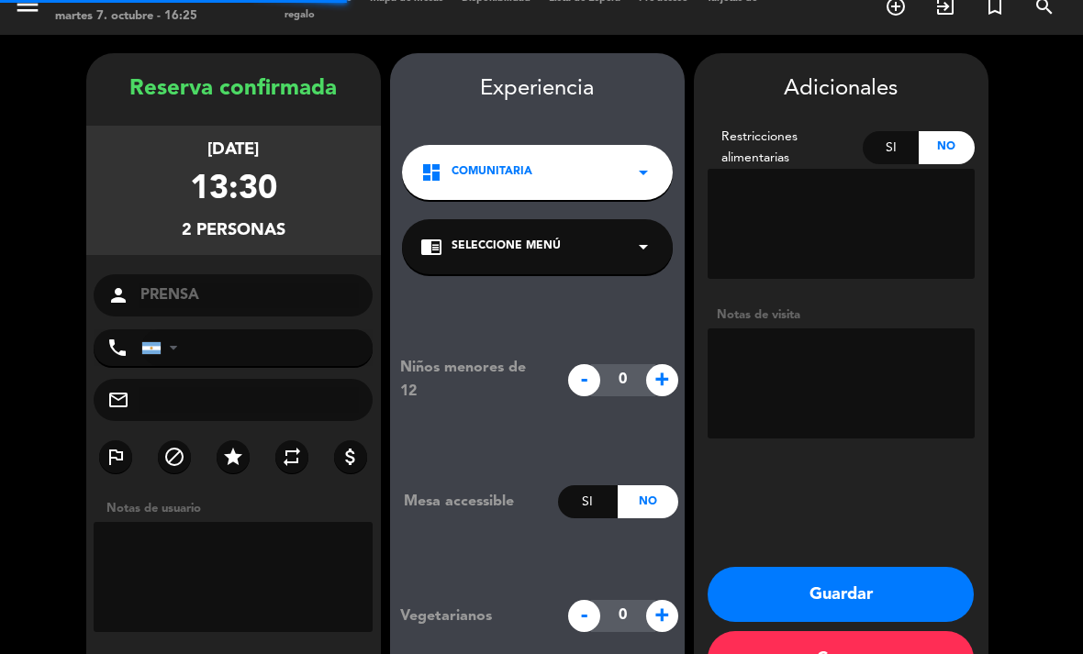
scroll to position [53, 0]
click at [917, 567] on button "Guardar" at bounding box center [840, 594] width 266 height 55
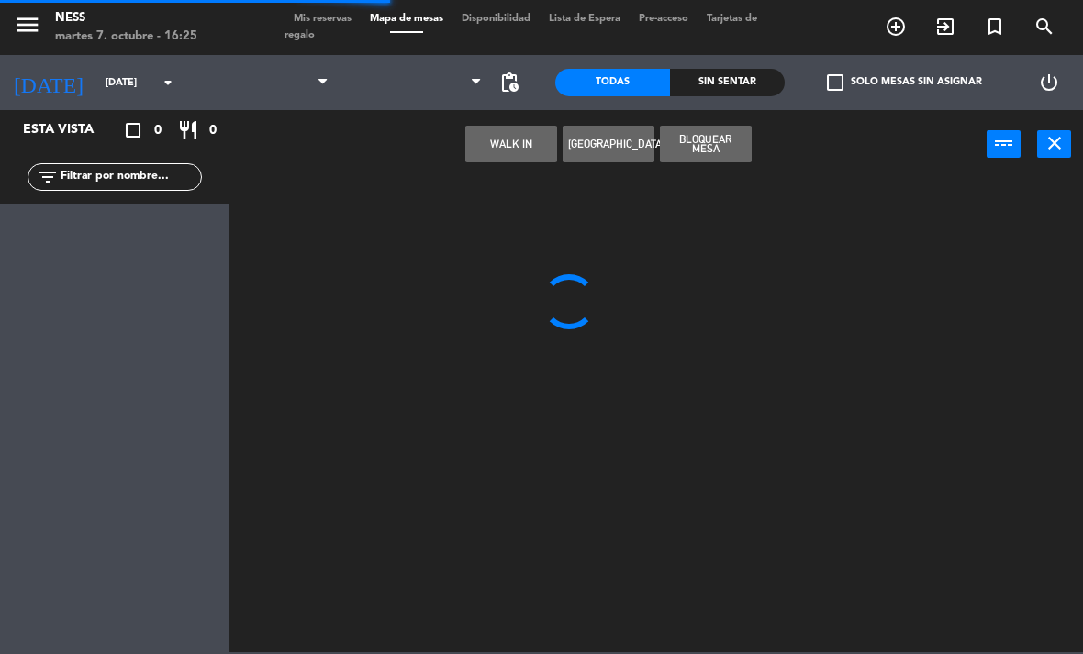
click at [903, 546] on div at bounding box center [661, 414] width 842 height 475
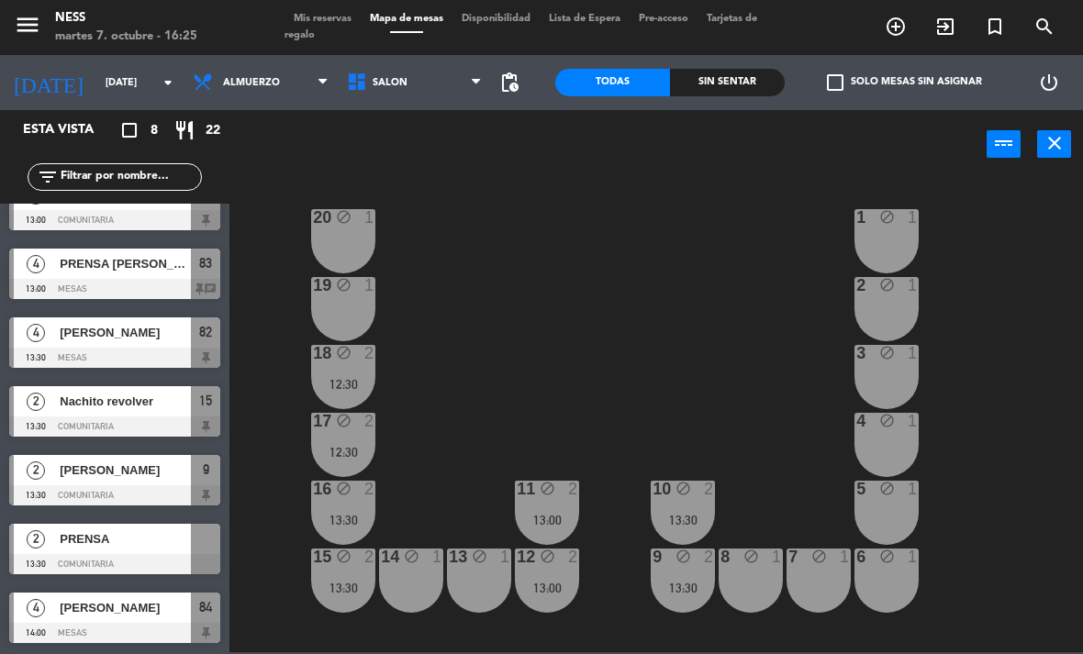
scroll to position [102, 0]
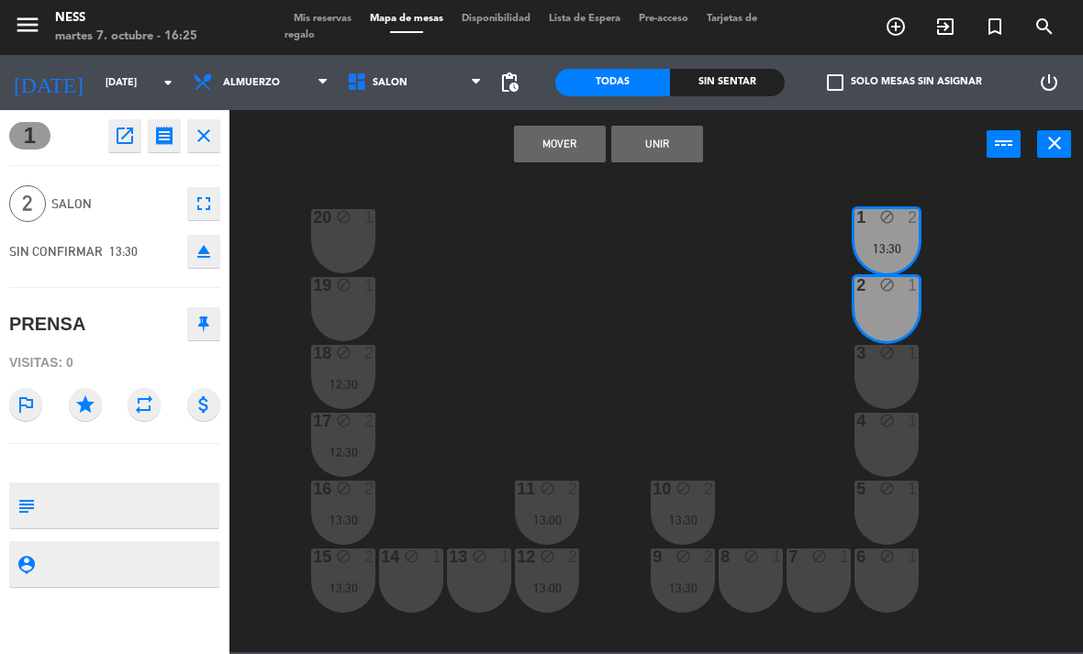
click at [680, 160] on button "Unir" at bounding box center [657, 144] width 92 height 37
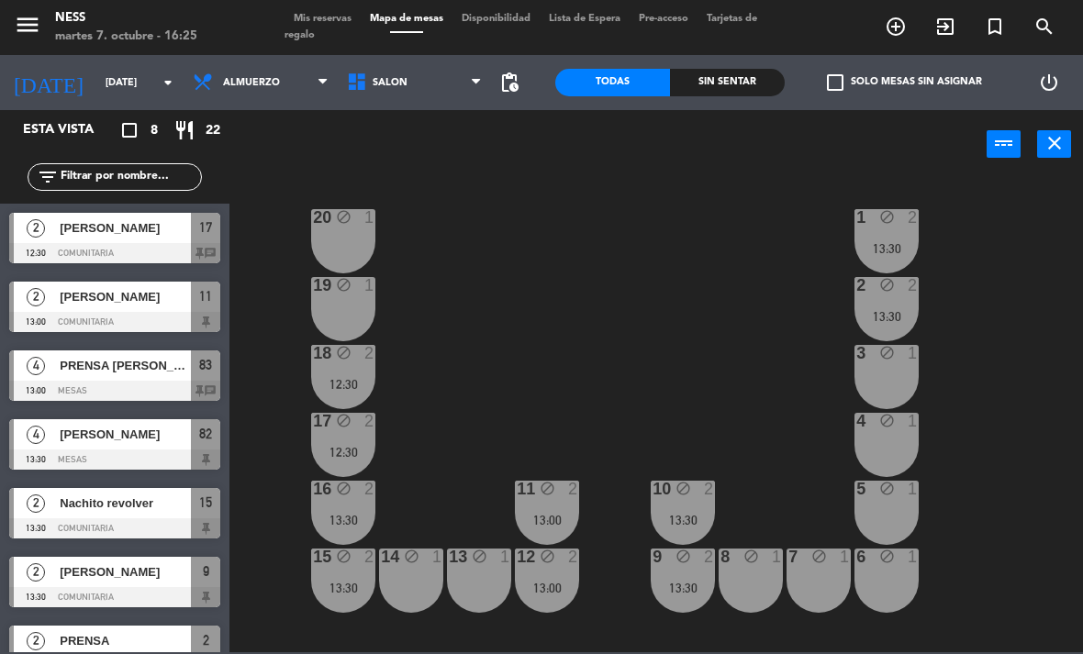
scroll to position [63, 0]
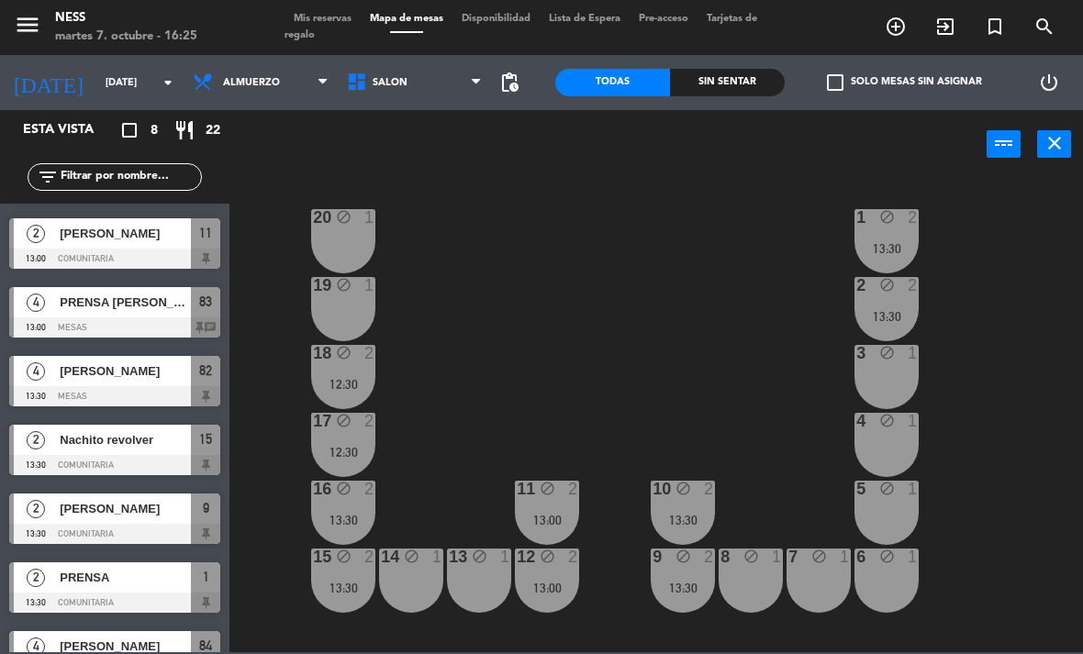
click at [1048, 318] on div "20 block 1 1 block 2 13:30 19 block 1 2 block 2 13:30 18 block 2 12:30 3 block …" at bounding box center [661, 414] width 842 height 475
click at [904, 243] on div "13:30" at bounding box center [886, 248] width 64 height 13
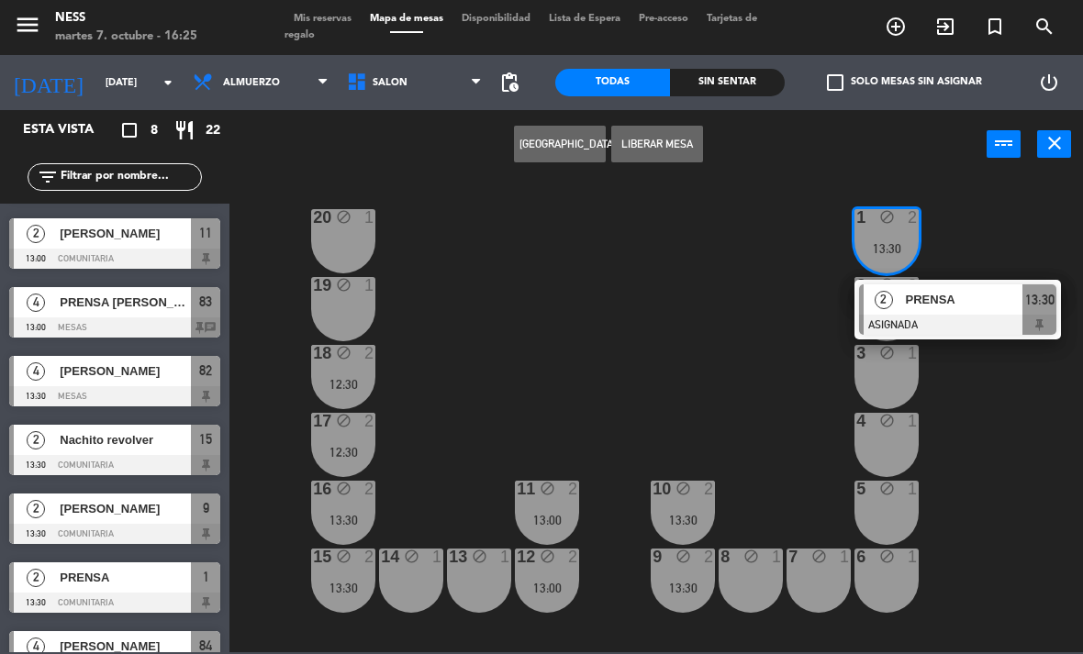
click at [1025, 428] on div "20 block 1 1 block 2 13:30 2 PRENSA ASIGNADA 13:30 19 block 1 2 block 2 13:30 1…" at bounding box center [661, 414] width 842 height 475
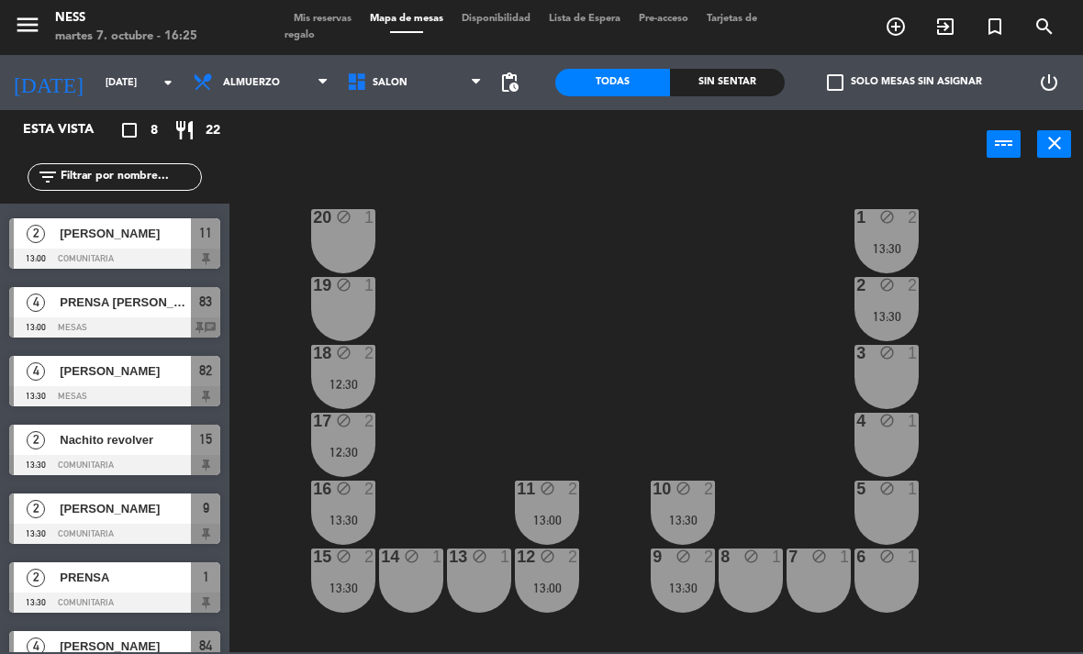
click at [901, 380] on div "3 block 1" at bounding box center [886, 377] width 64 height 64
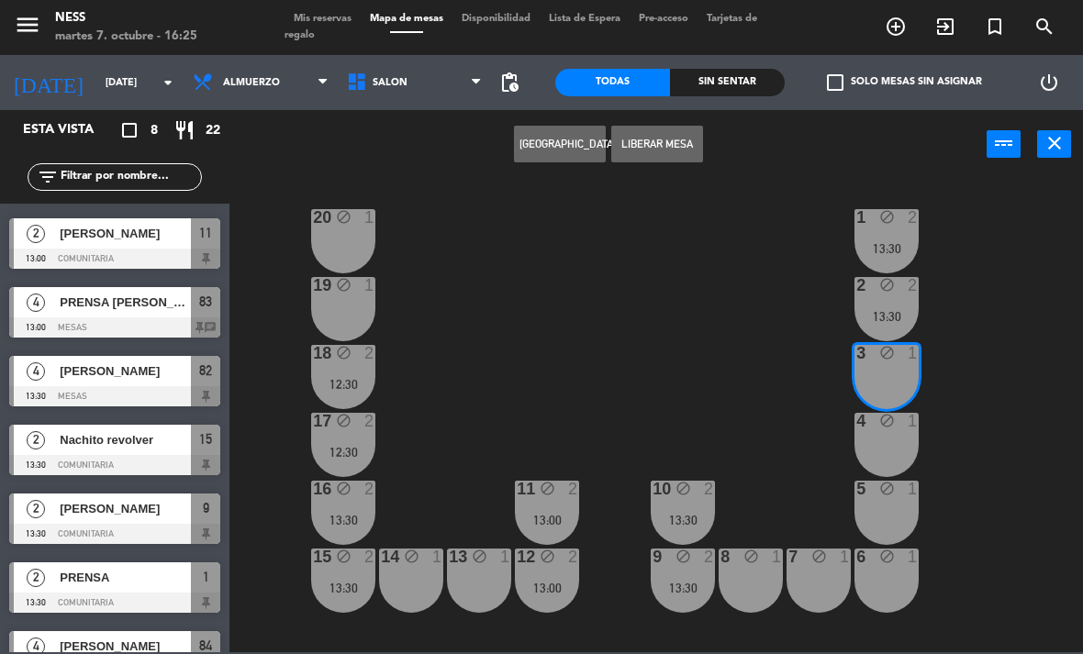
click at [587, 140] on button "[GEOGRAPHIC_DATA]" at bounding box center [560, 144] width 92 height 37
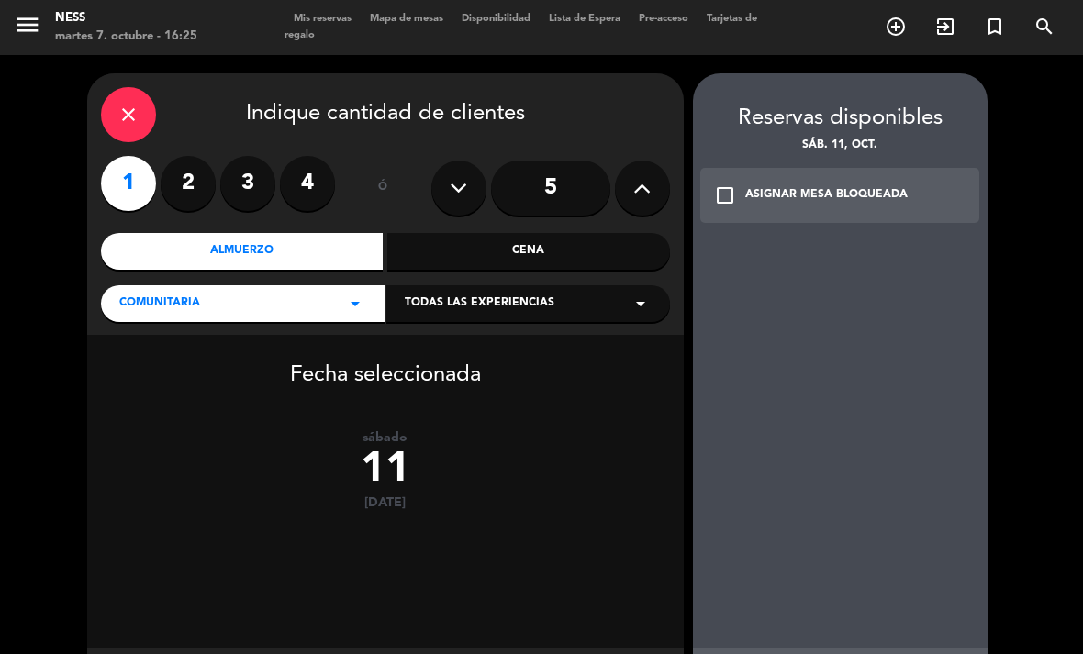
click at [206, 156] on label "2" at bounding box center [188, 183] width 55 height 55
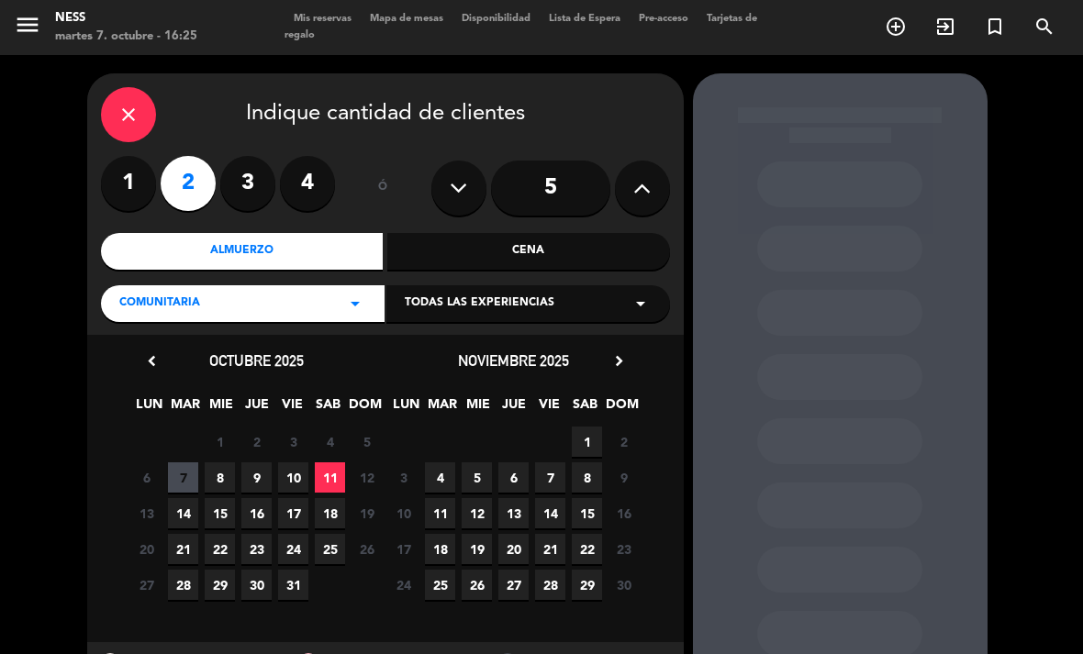
click at [302, 233] on div "Almuerzo" at bounding box center [242, 251] width 283 height 37
click at [335, 462] on span "11" at bounding box center [330, 477] width 30 height 30
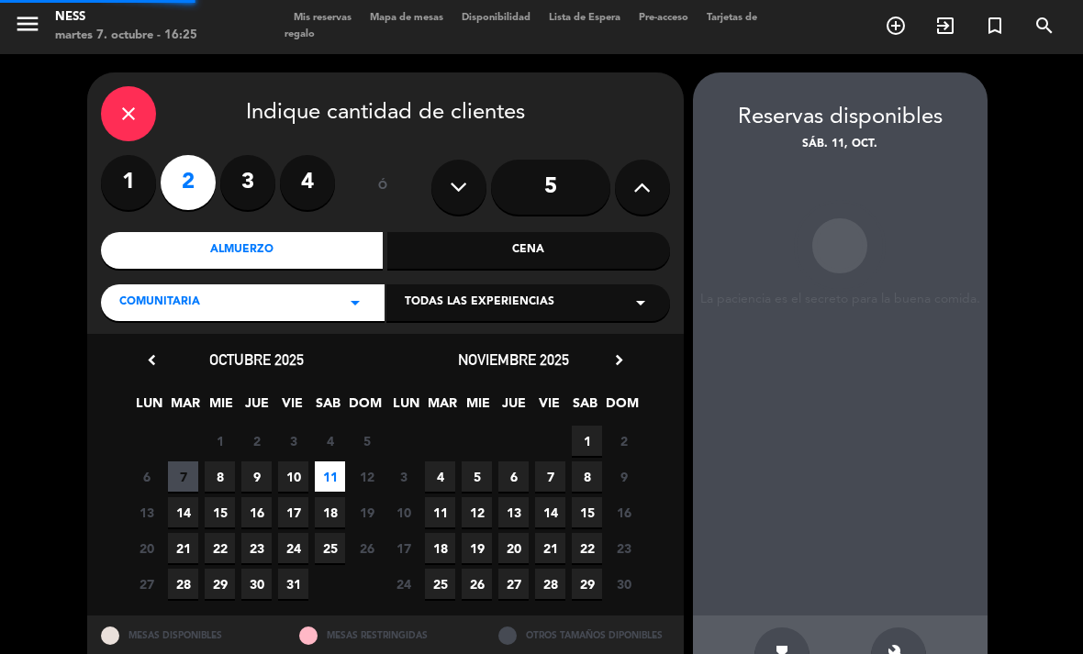
scroll to position [47, 0]
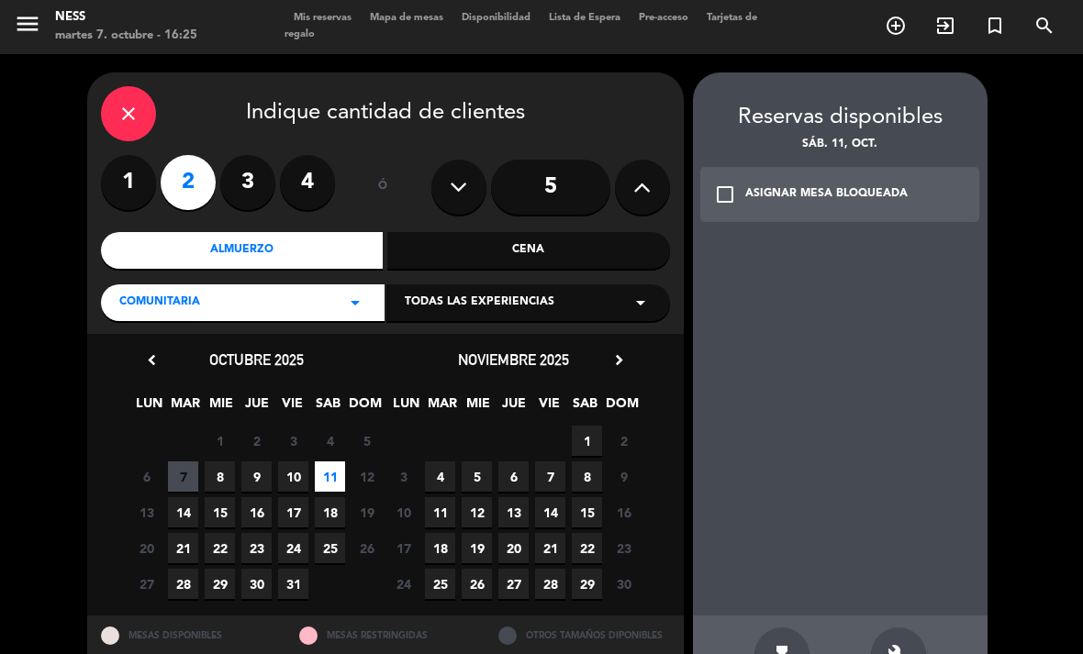
click at [911, 628] on div "build" at bounding box center [898, 655] width 55 height 55
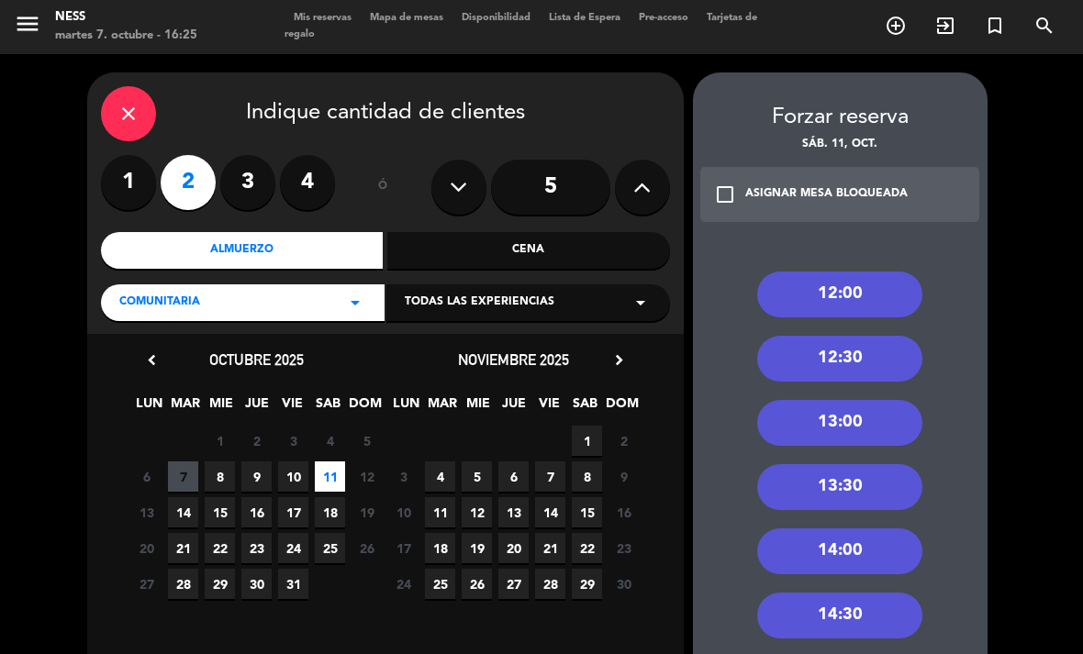
click at [869, 464] on div "13:30" at bounding box center [839, 487] width 165 height 46
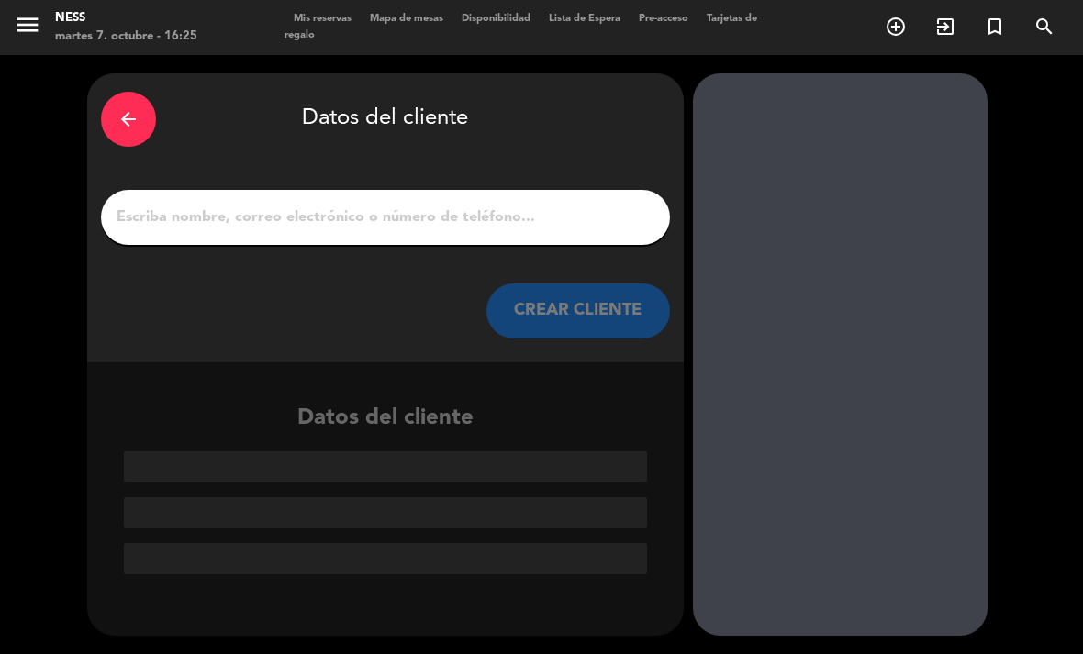
click at [498, 205] on input "1" at bounding box center [385, 218] width 541 height 26
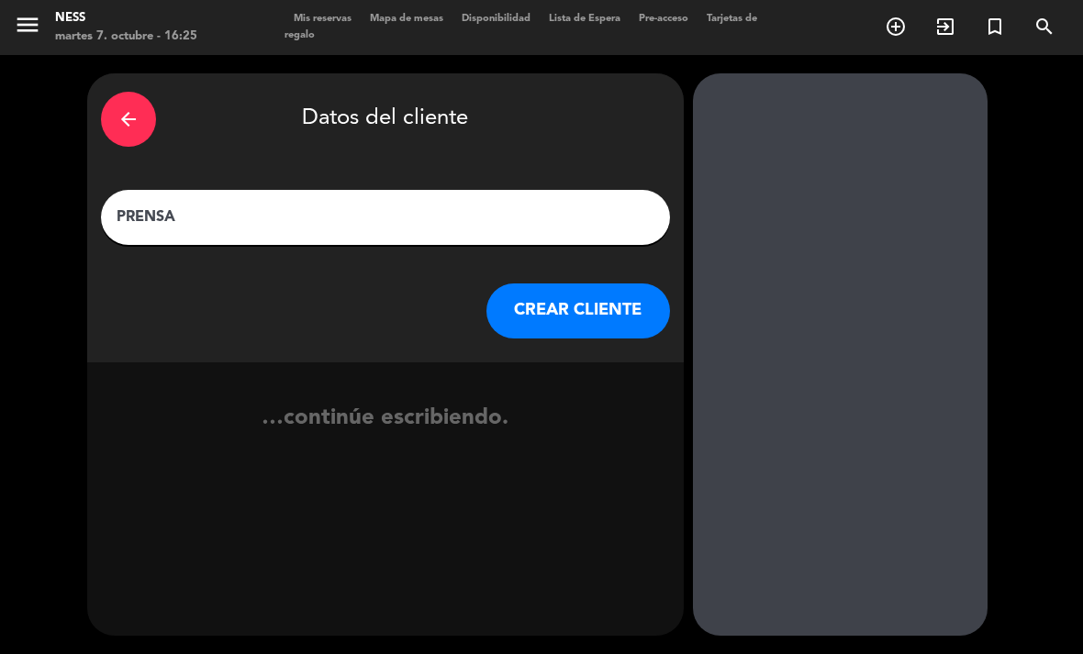
type input "PRENSA"
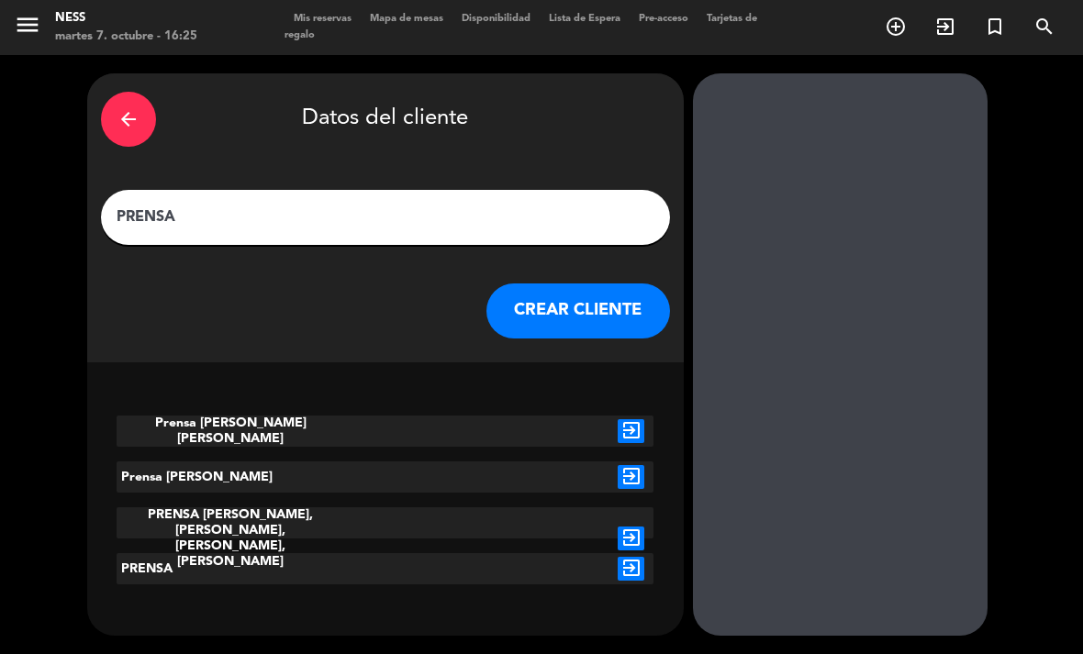
click at [582, 284] on button "CREAR CLIENTE" at bounding box center [578, 311] width 184 height 55
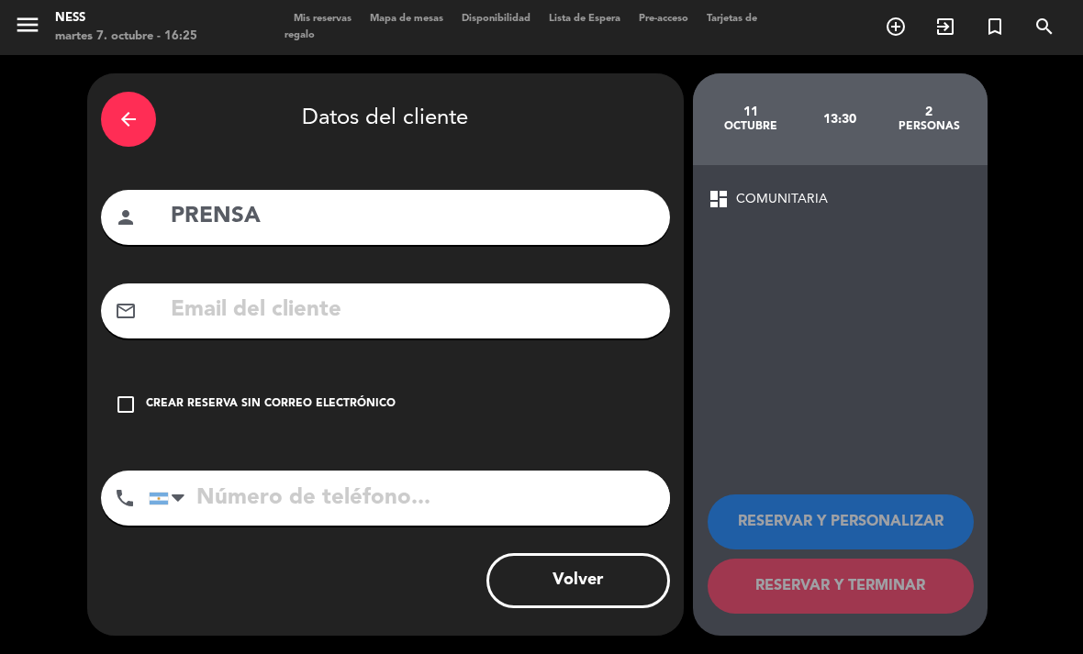
click at [273, 395] on div "Crear reserva sin correo electrónico" at bounding box center [271, 404] width 250 height 18
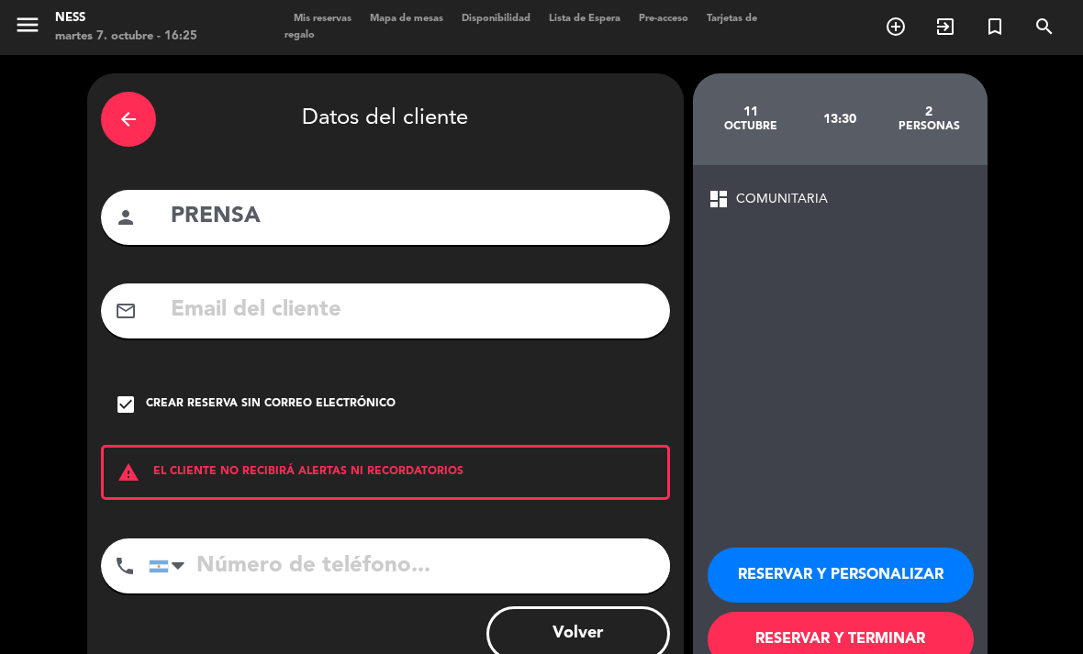
click at [842, 548] on button "RESERVAR Y PERSONALIZAR" at bounding box center [840, 575] width 266 height 55
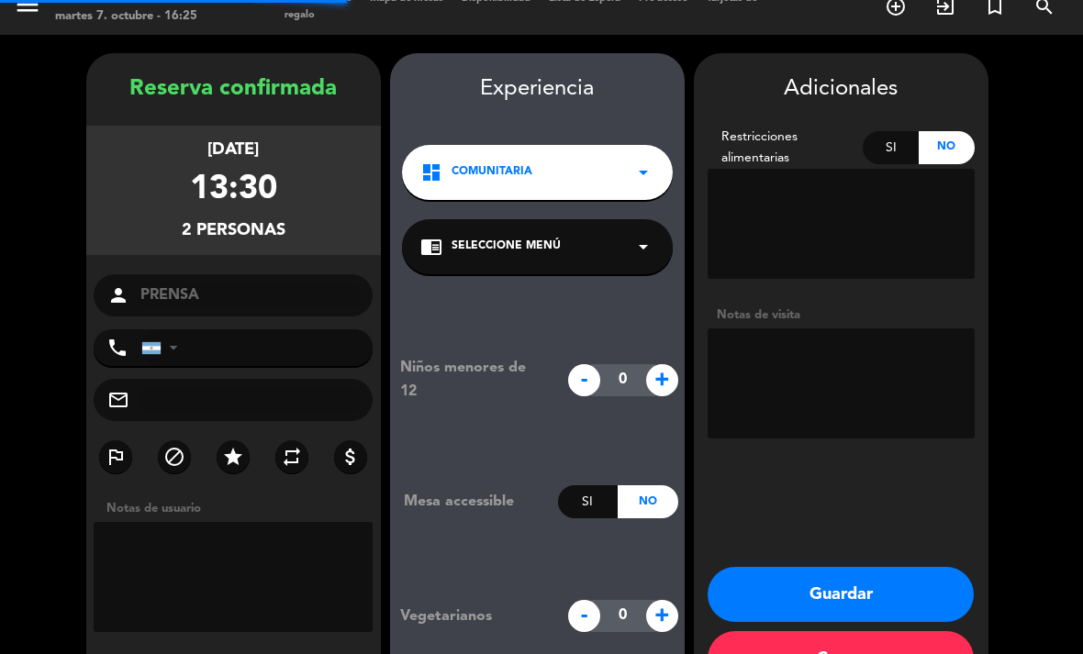
scroll to position [53, 0]
click at [850, 567] on button "Guardar" at bounding box center [840, 594] width 266 height 55
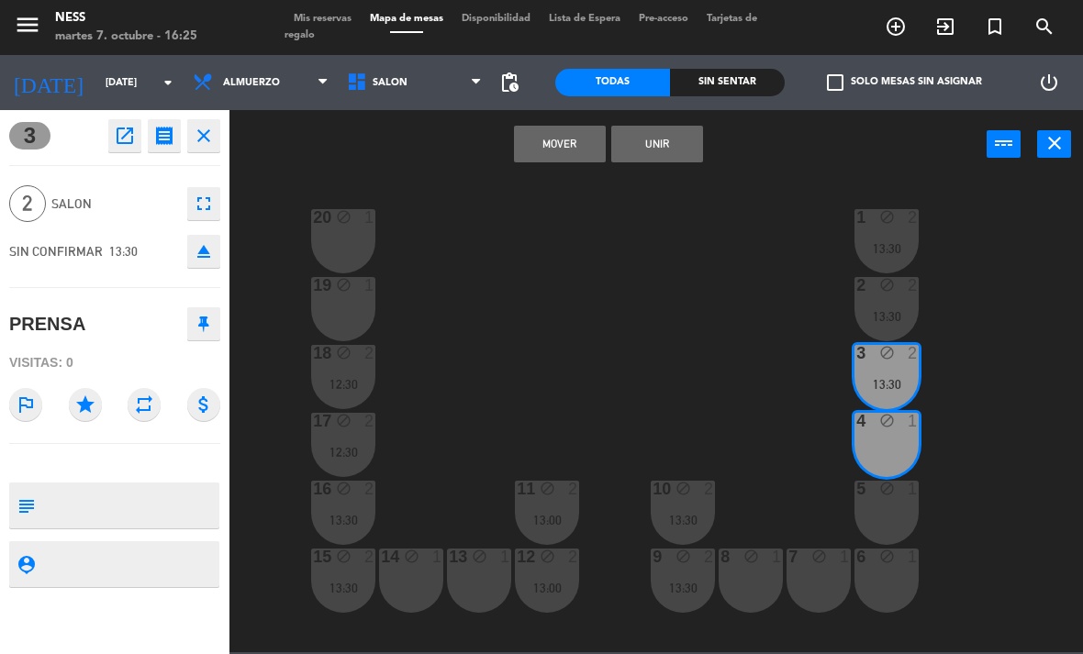
click at [677, 155] on button "Unir" at bounding box center [657, 144] width 92 height 37
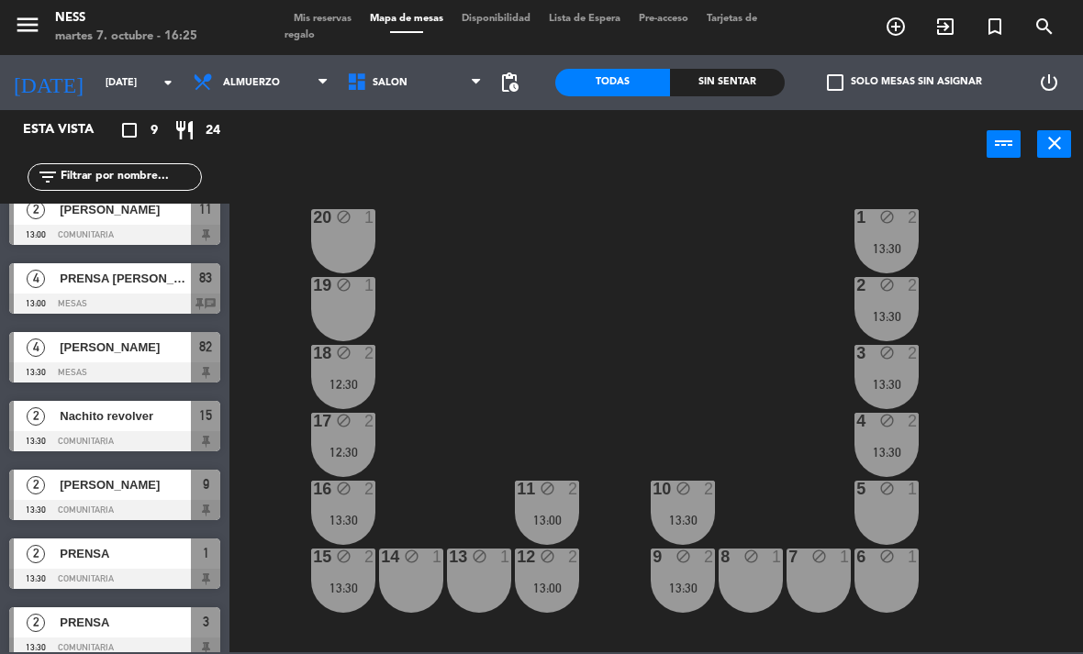
click at [904, 521] on div "5 block 1" at bounding box center [886, 513] width 64 height 64
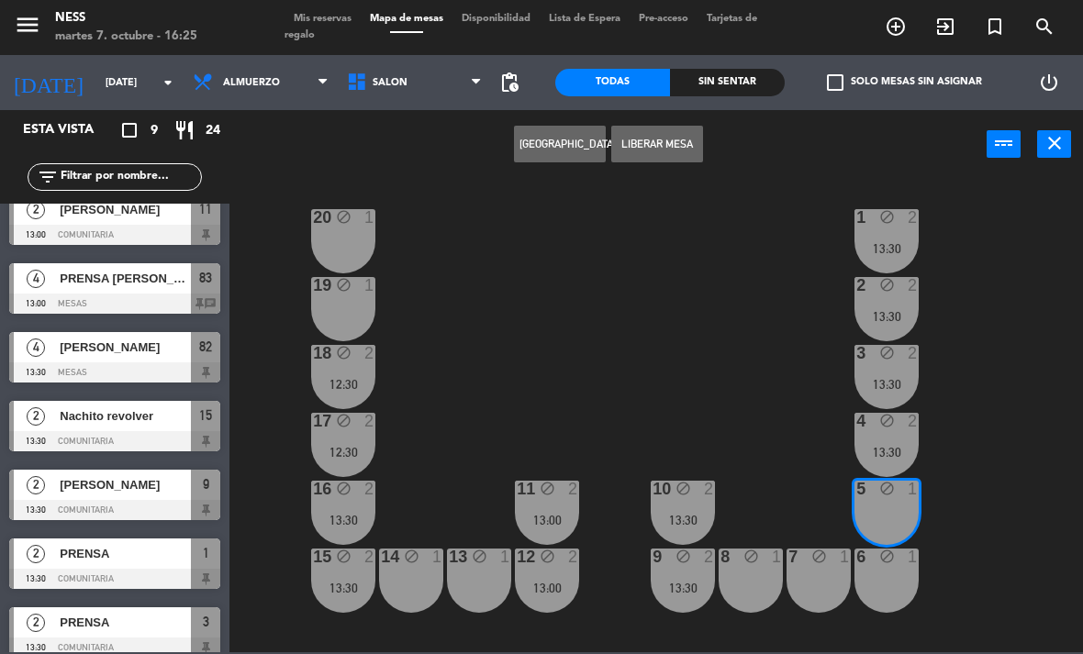
click at [578, 153] on button "[GEOGRAPHIC_DATA]" at bounding box center [560, 144] width 92 height 37
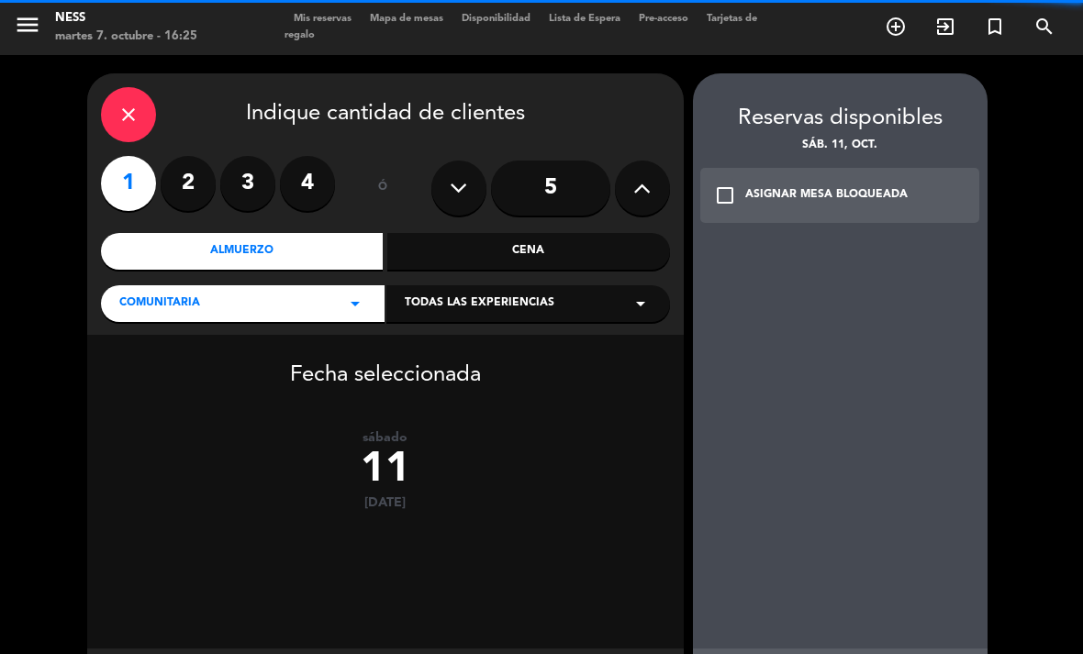
click at [187, 156] on label "2" at bounding box center [188, 183] width 55 height 55
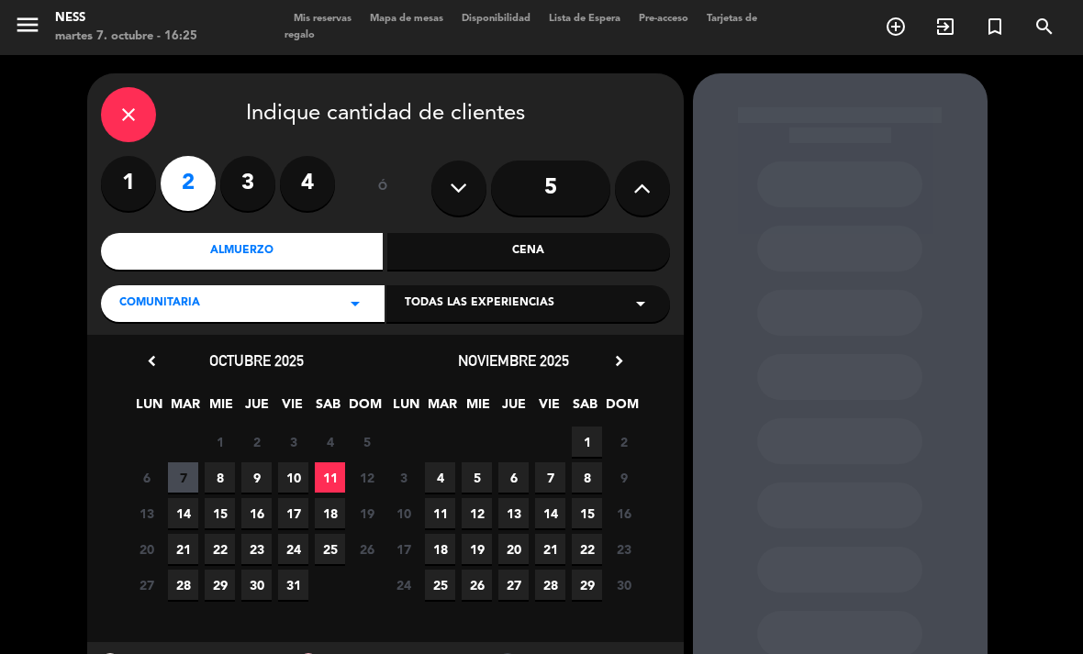
click at [260, 233] on div "Almuerzo" at bounding box center [242, 251] width 283 height 37
click at [332, 462] on span "11" at bounding box center [330, 477] width 30 height 30
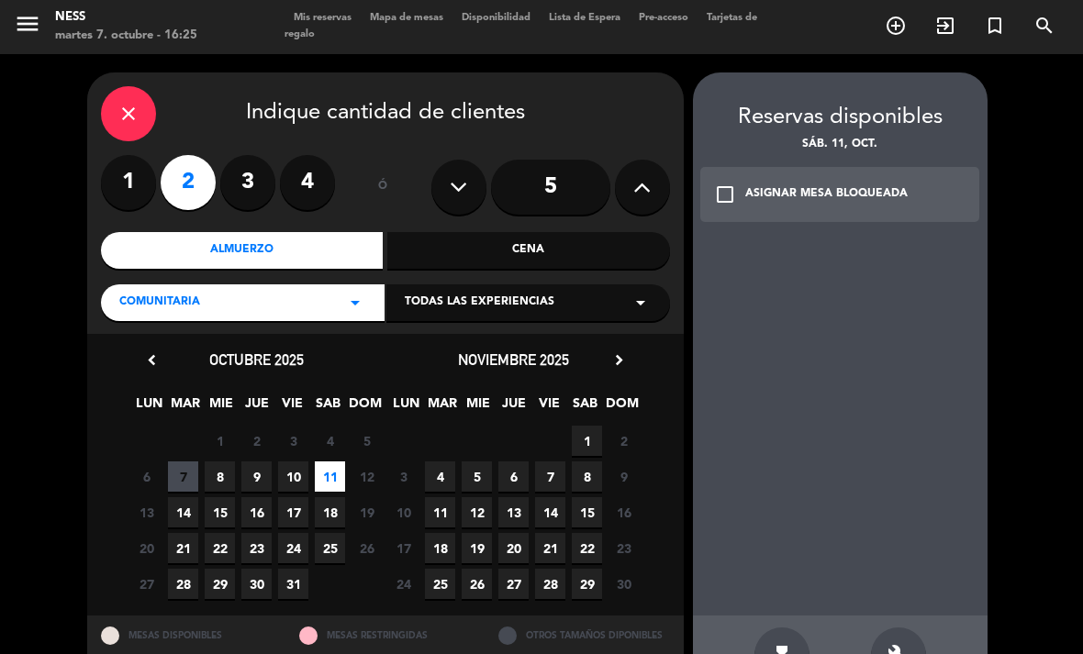
click at [901, 644] on icon "build" at bounding box center [898, 655] width 22 height 22
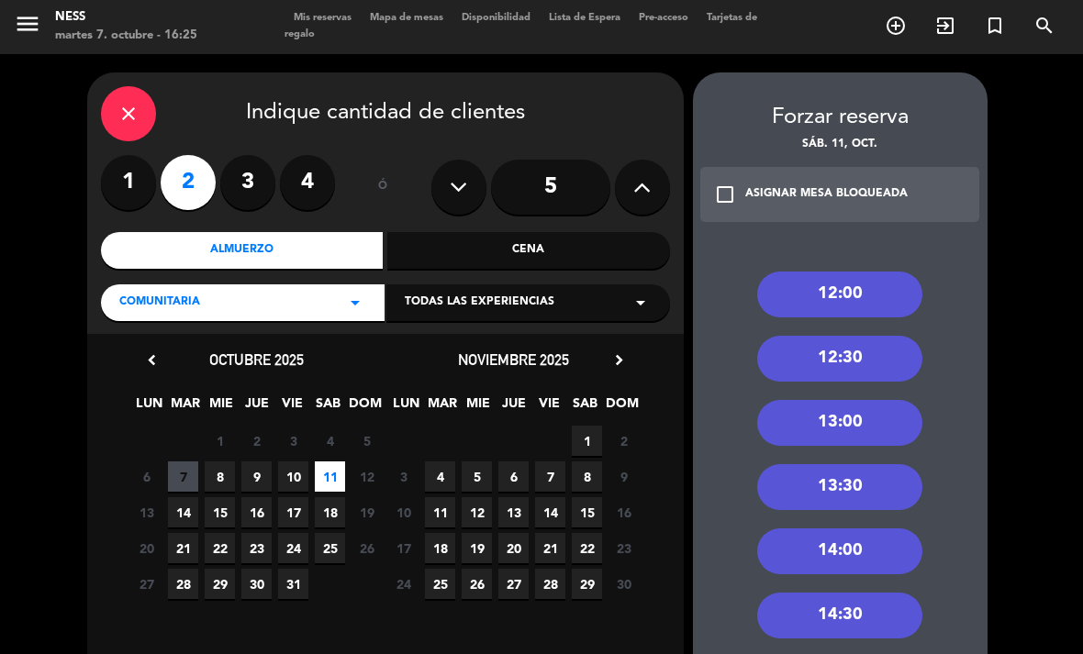
click at [873, 464] on div "13:30" at bounding box center [839, 487] width 165 height 46
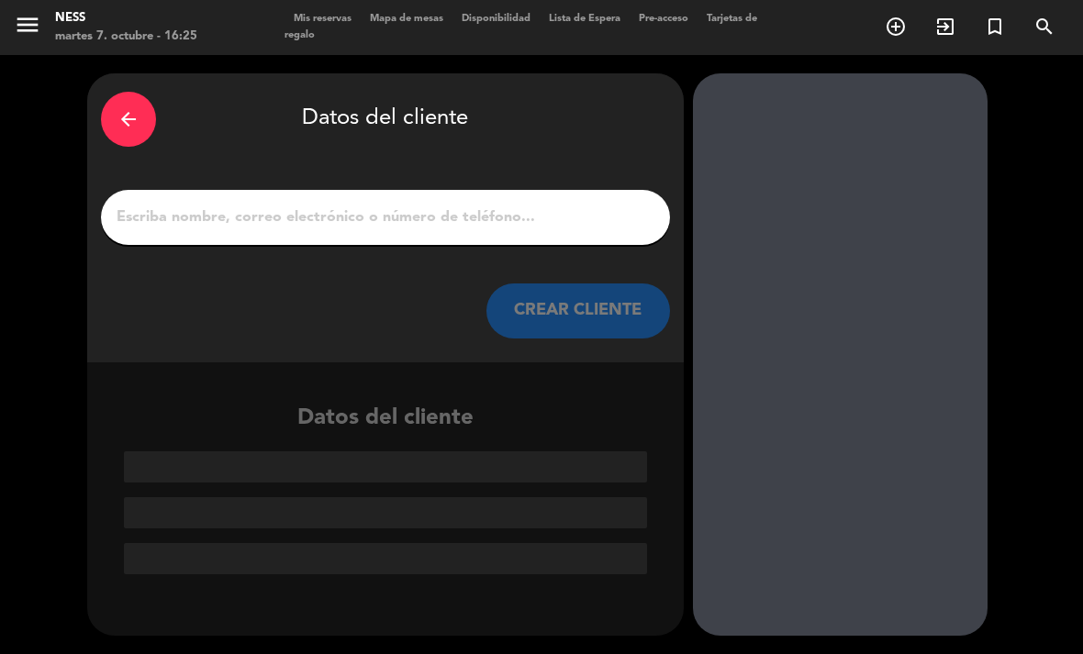
click at [462, 205] on input "1" at bounding box center [385, 218] width 541 height 26
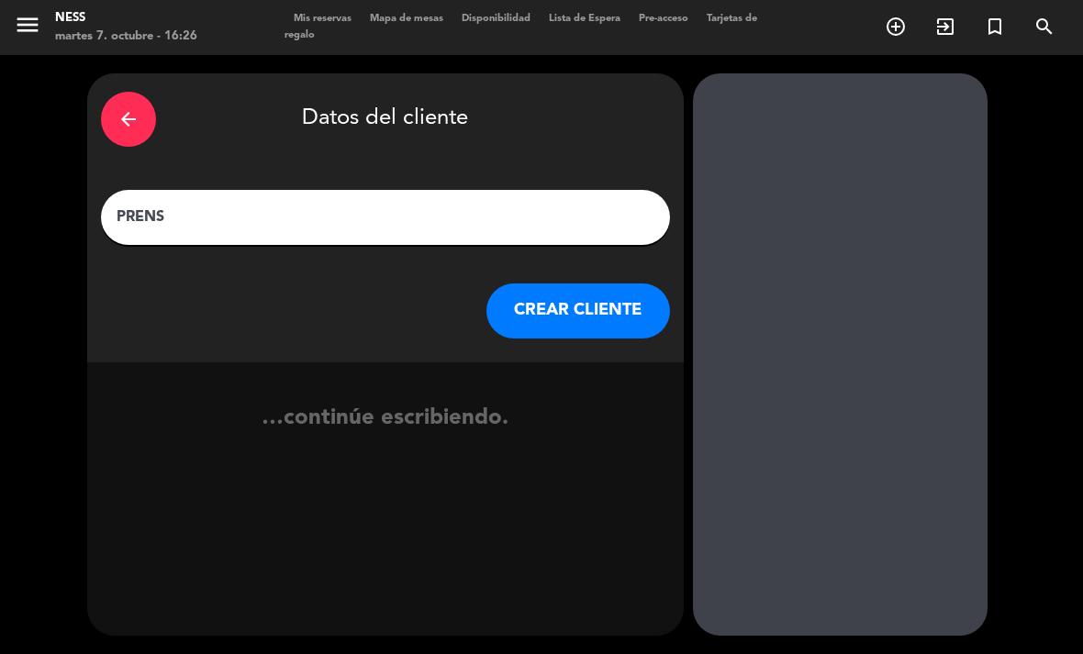
type input "PRENSA"
click at [617, 284] on button "CREAR CLIENTE" at bounding box center [578, 311] width 184 height 55
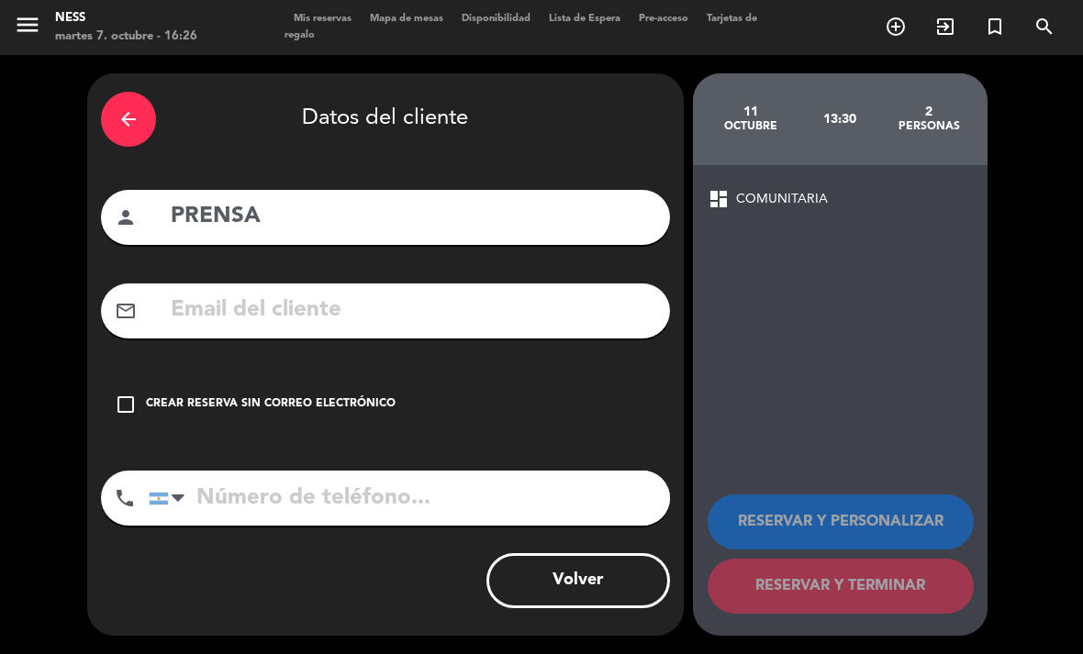
click at [239, 395] on div "Crear reserva sin correo electrónico" at bounding box center [271, 404] width 250 height 18
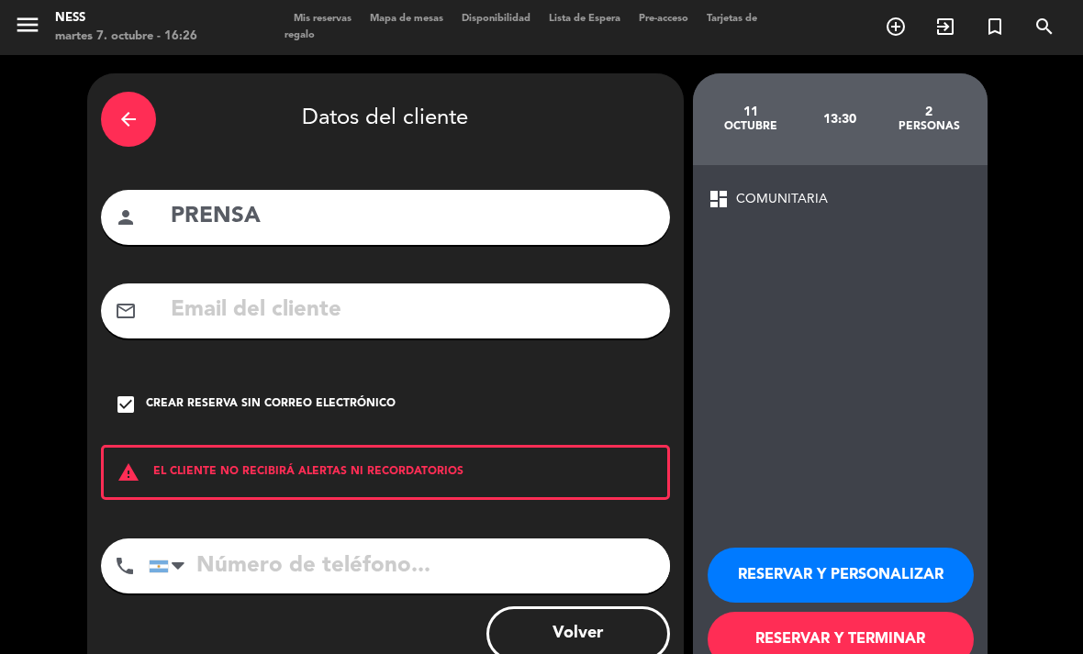
click at [774, 548] on button "RESERVAR Y PERSONALIZAR" at bounding box center [840, 575] width 266 height 55
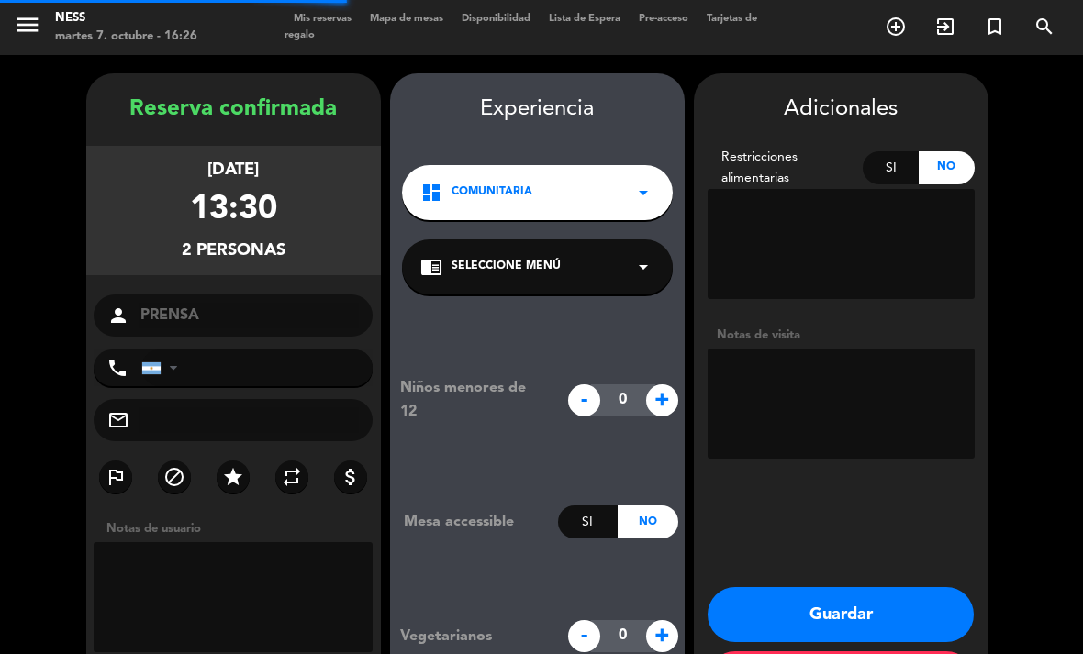
scroll to position [10, 0]
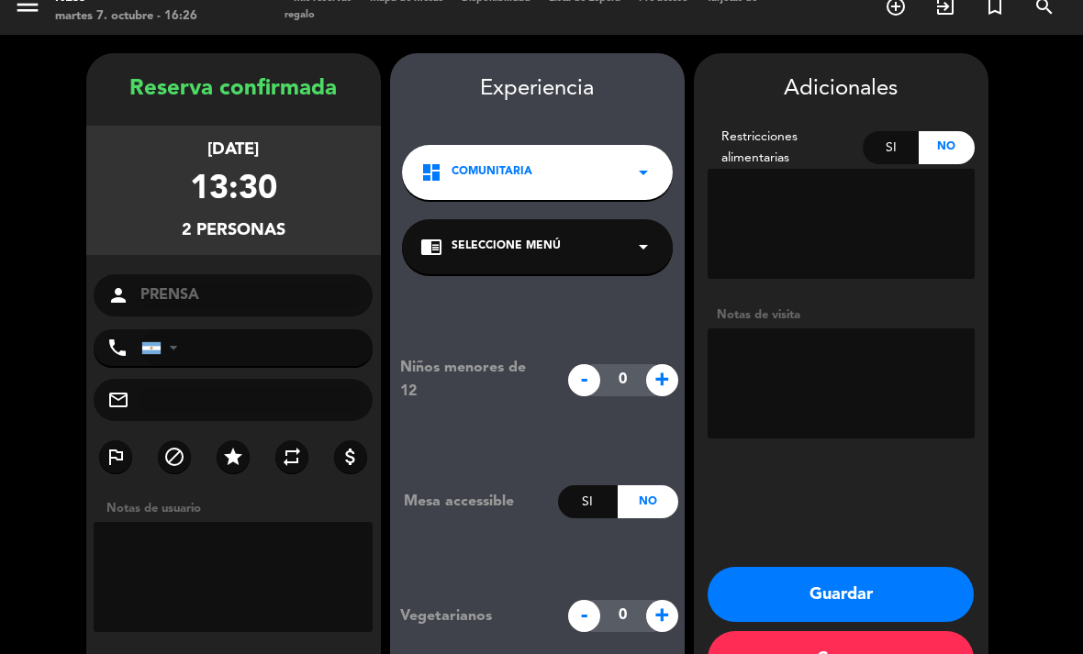
click at [896, 567] on button "Guardar" at bounding box center [840, 594] width 266 height 55
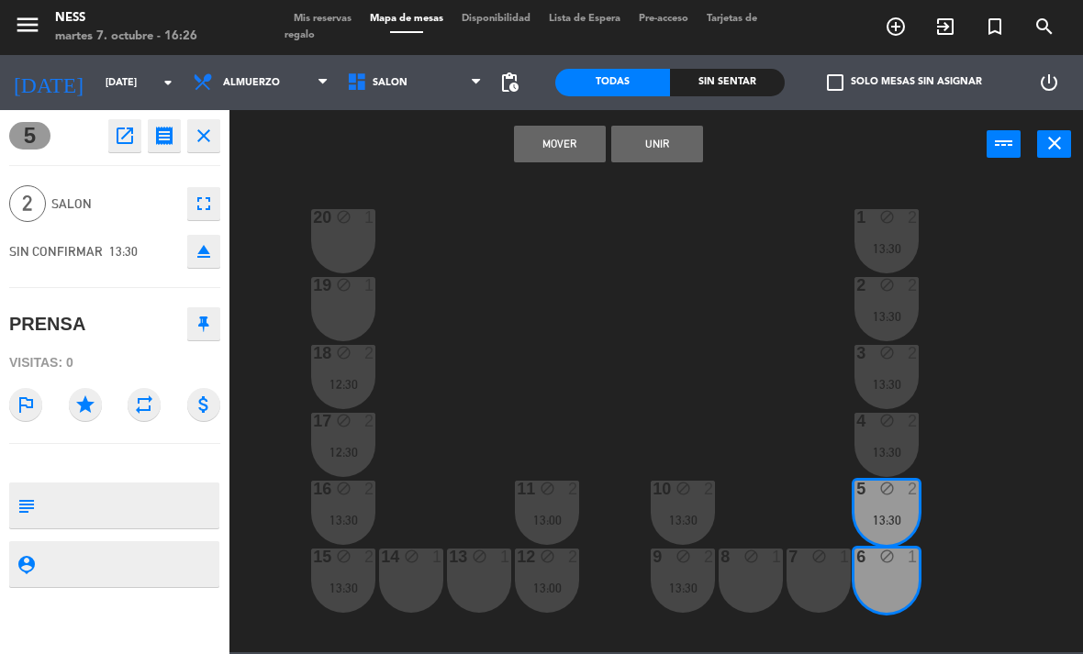
click at [673, 158] on button "Unir" at bounding box center [657, 144] width 92 height 37
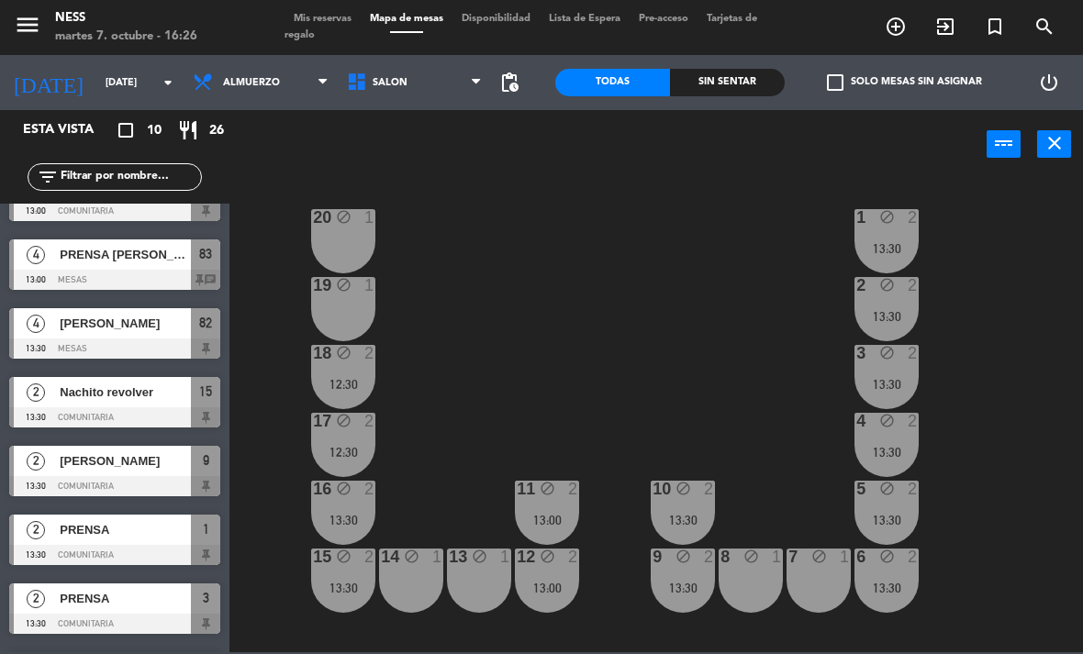
click at [988, 280] on div "20 block 1 1 block 2 13:30 19 block 1 2 block 2 13:30 18 block 2 12:30 3 block …" at bounding box center [661, 414] width 842 height 475
click at [971, 423] on div "20 block 1 1 block 2 13:30 19 block 1 2 block 2 13:30 18 block 2 12:30 3 block …" at bounding box center [661, 414] width 842 height 475
click at [981, 281] on div "20 block 1 1 block 2 13:30 19 block 1 2 block 2 13:30 18 block 2 12:30 3 block …" at bounding box center [661, 414] width 842 height 475
click at [975, 545] on div "20 block 1 1 block 2 13:30 19 block 1 2 block 2 13:30 18 block 2 12:30 3 block …" at bounding box center [661, 414] width 842 height 475
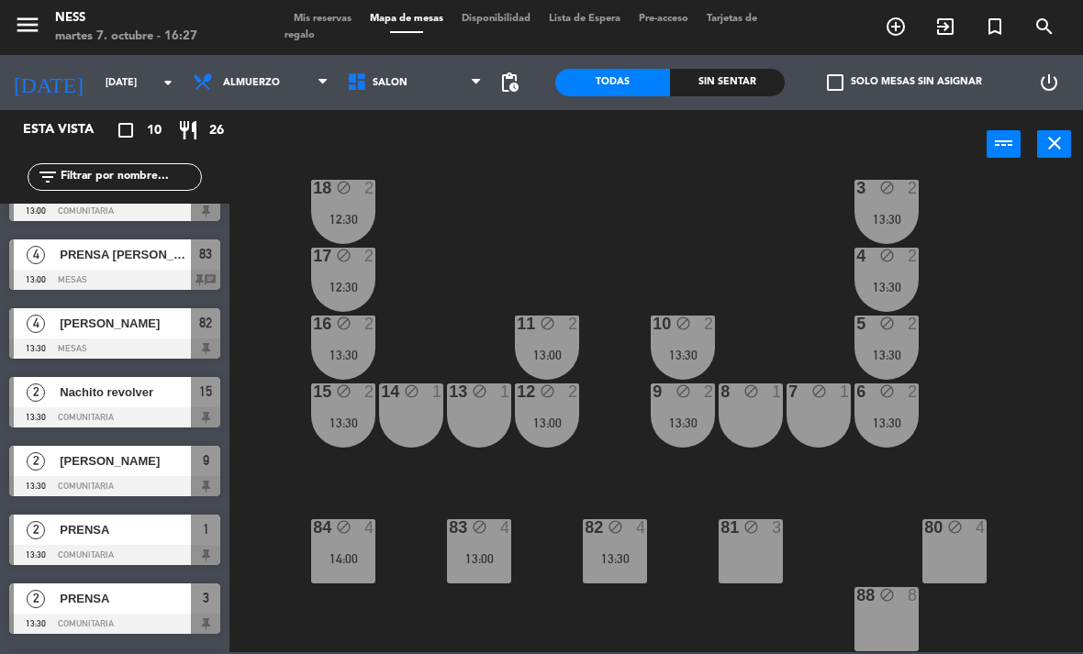
scroll to position [165, 0]
click at [1032, 323] on div "20 block 1 1 block 2 13:30 19 block 1 2 block 2 13:30 18 block 2 12:30 3 block …" at bounding box center [661, 414] width 842 height 475
click at [596, 576] on div "82 block 4 13:30" at bounding box center [615, 551] width 64 height 64
click at [696, 621] on div "20 block 1 1 block 2 13:30 19 block 1 2 block 2 13:30 18 block 2 12:30 3 block …" at bounding box center [661, 414] width 842 height 475
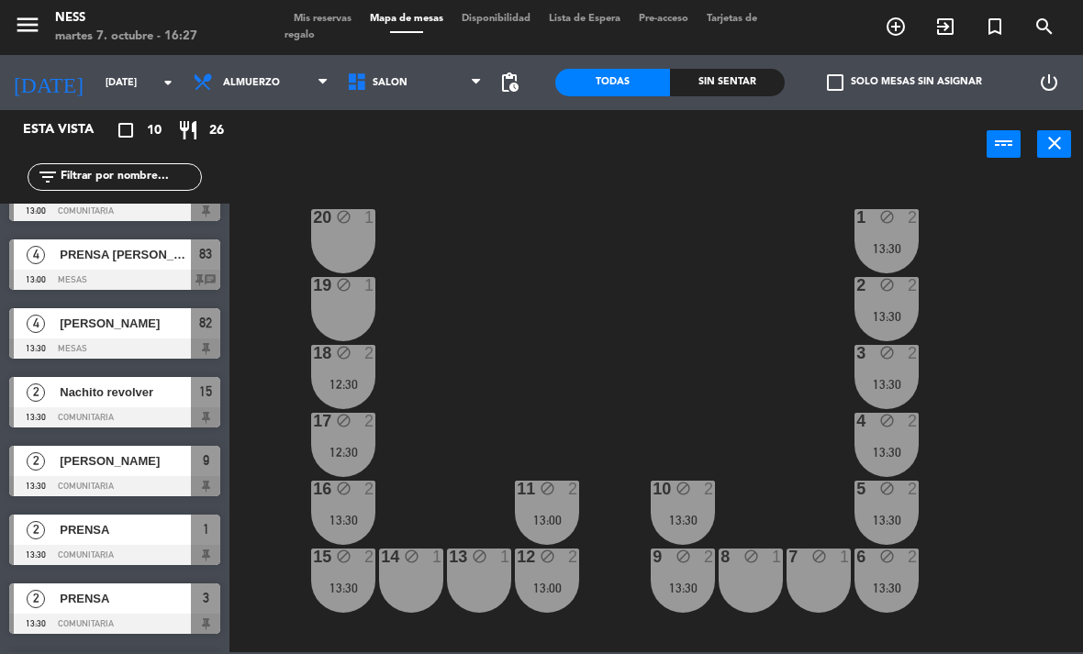
scroll to position [0, 0]
click at [361, 233] on div "20 block 1" at bounding box center [343, 241] width 64 height 64
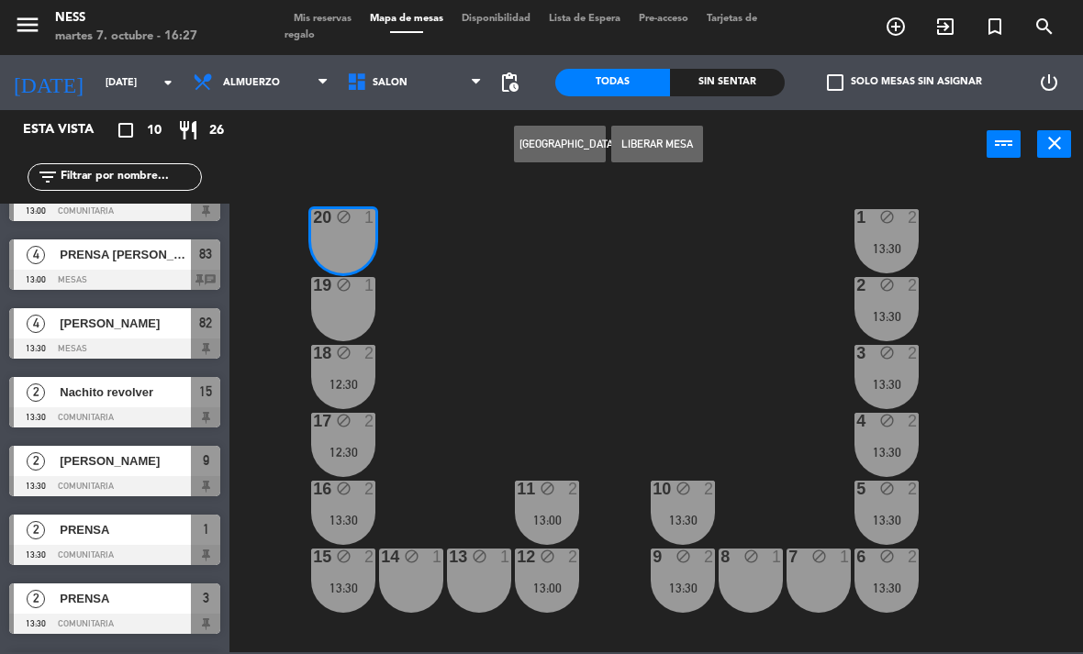
click at [589, 144] on button "[GEOGRAPHIC_DATA]" at bounding box center [560, 144] width 92 height 37
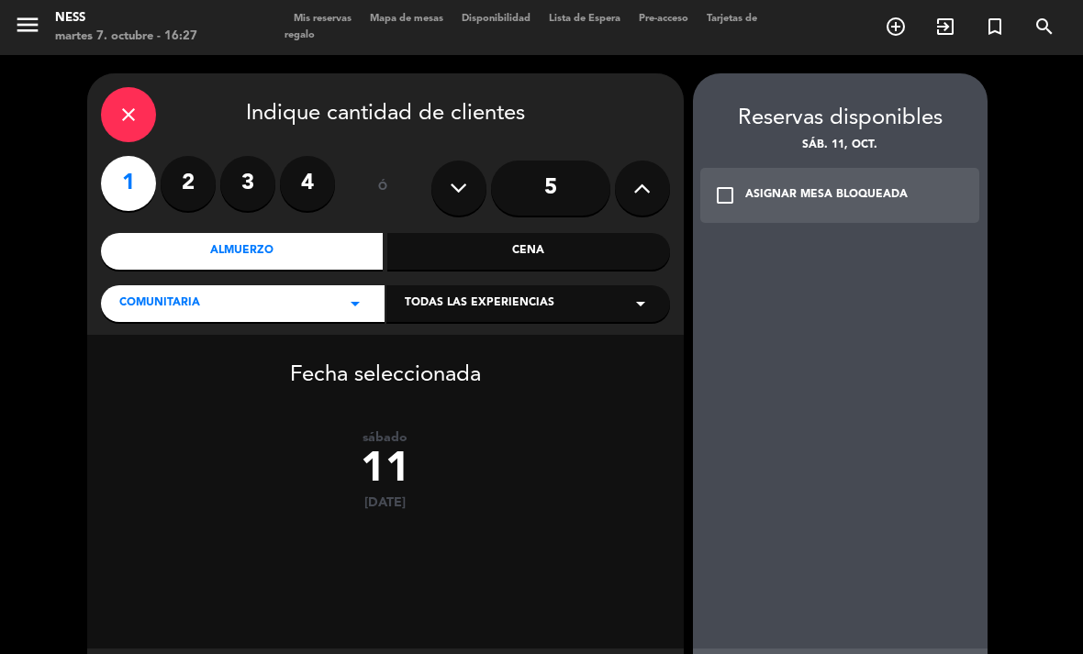
click at [322, 233] on div "Almuerzo" at bounding box center [242, 251] width 283 height 37
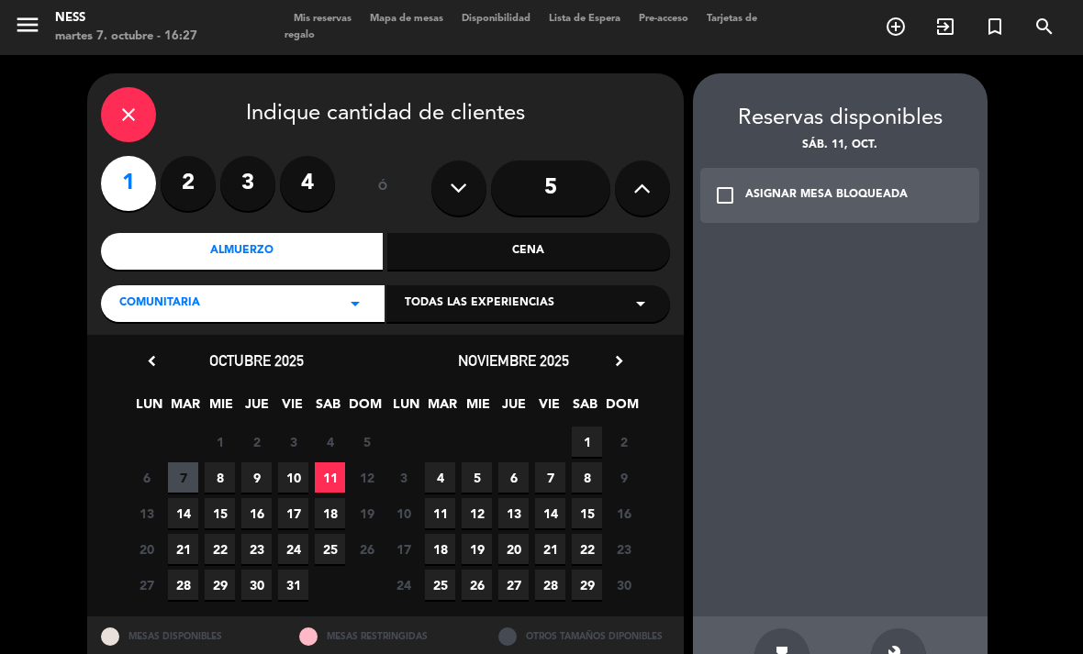
click at [331, 462] on span "11" at bounding box center [330, 477] width 30 height 30
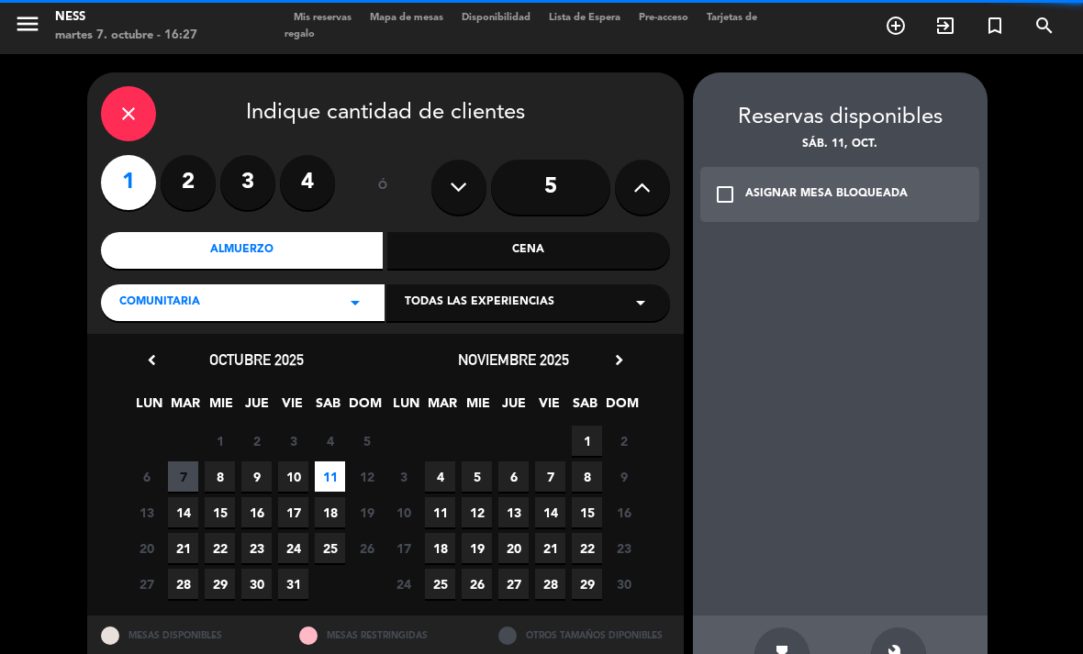
scroll to position [59, 0]
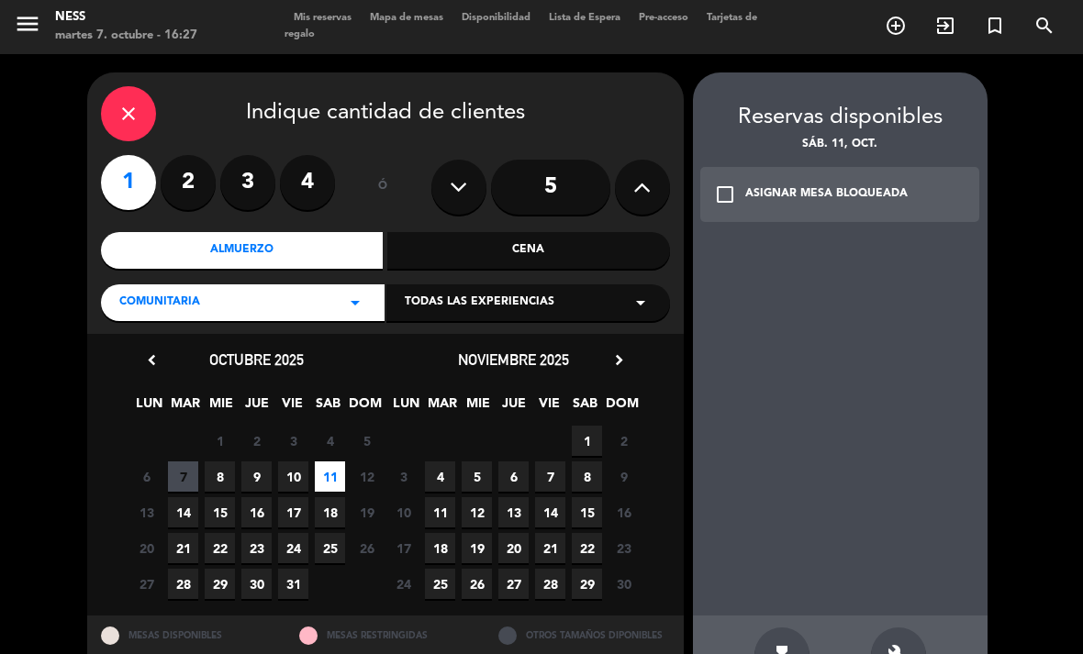
click at [906, 644] on icon "build" at bounding box center [898, 655] width 22 height 22
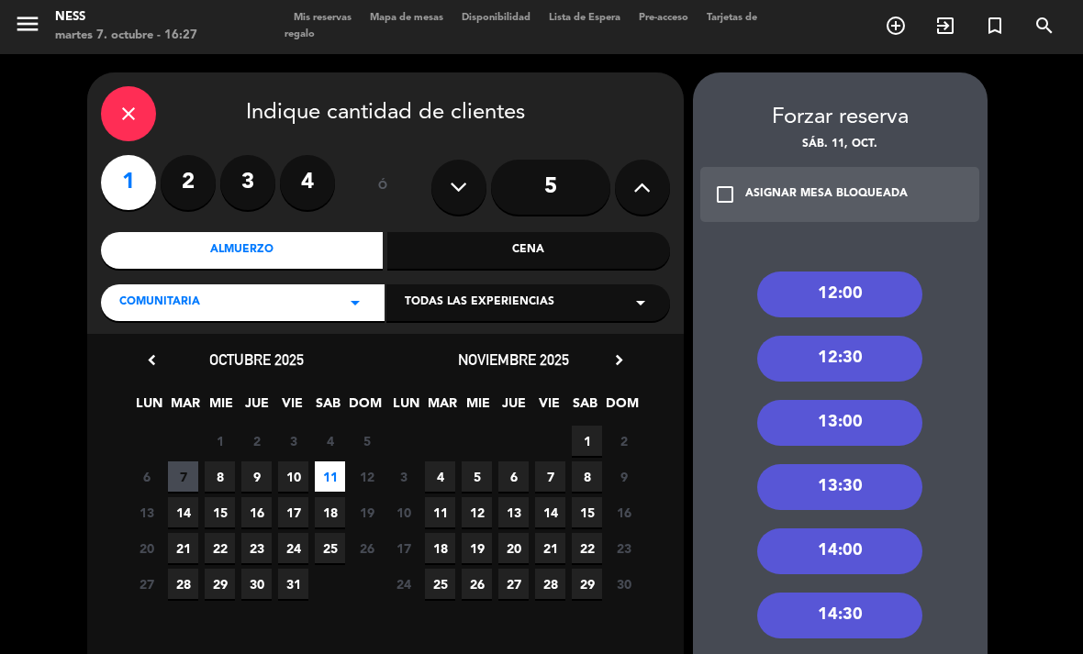
click at [139, 86] on div "close" at bounding box center [128, 113] width 55 height 55
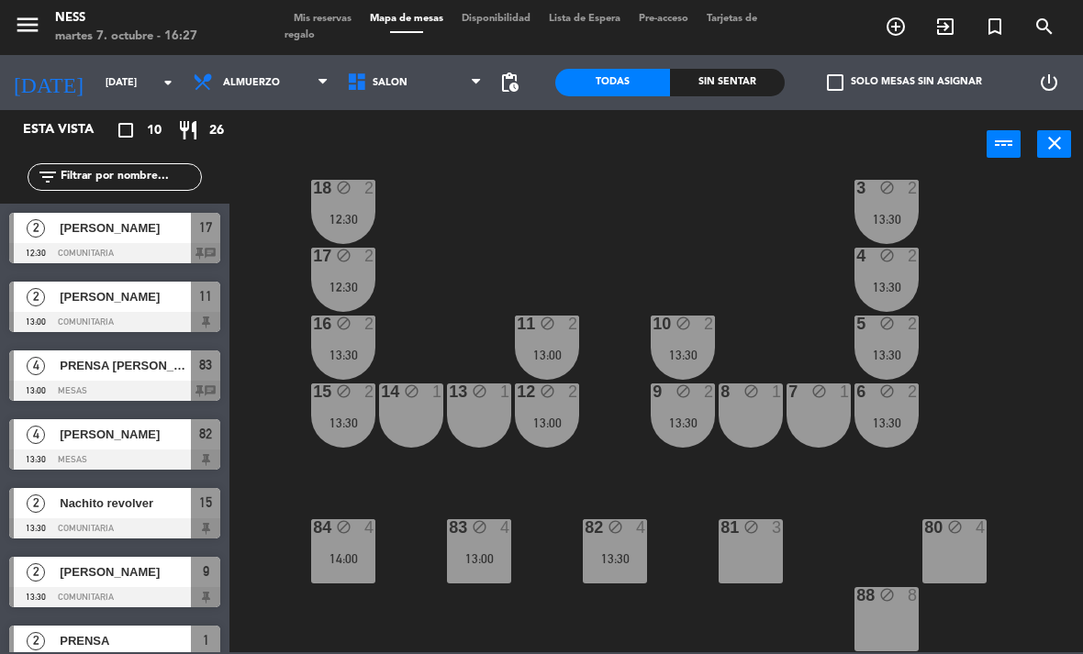
click at [1074, 419] on div "20 block 1 1 block 2 13:30 19 block 1 2 block 2 13:30 18 block 2 12:30 3 block …" at bounding box center [661, 414] width 842 height 475
click at [617, 568] on div "82 block 4 13:30" at bounding box center [615, 551] width 64 height 64
click at [705, 624] on div "20 block 1 1 block 2 13:30 19 block 1 2 block 2 13:30 18 block 2 12:30 3 block …" at bounding box center [661, 414] width 842 height 475
click at [489, 562] on div "13:00" at bounding box center [479, 558] width 64 height 13
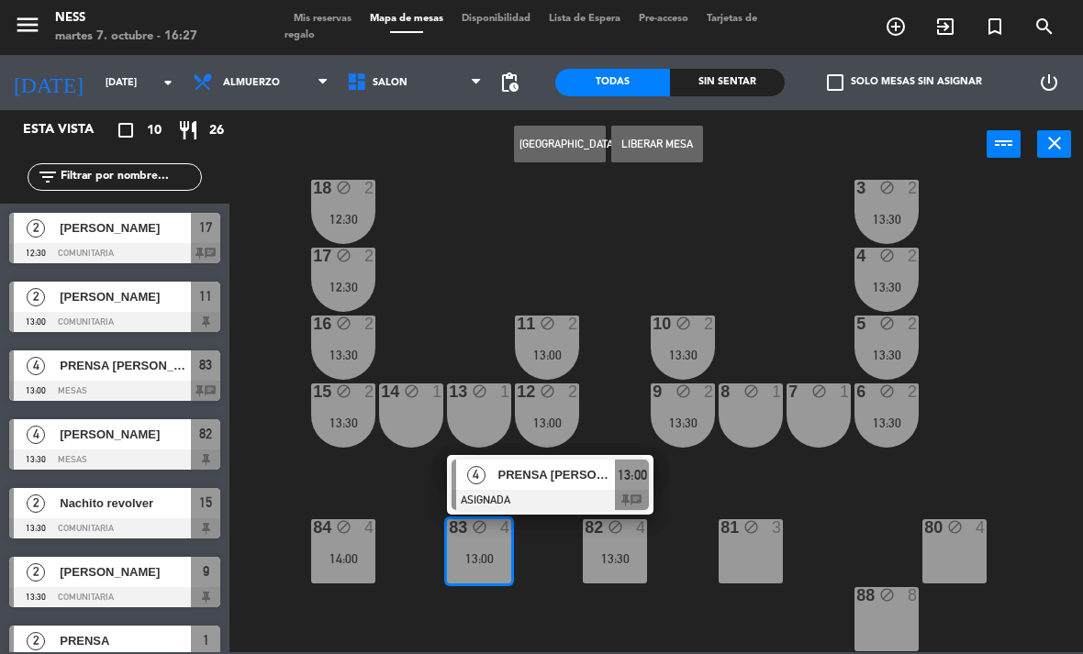
click at [554, 483] on span "PRENSA [PERSON_NAME], [PERSON_NAME], [PERSON_NAME], [PERSON_NAME]" at bounding box center [556, 474] width 117 height 19
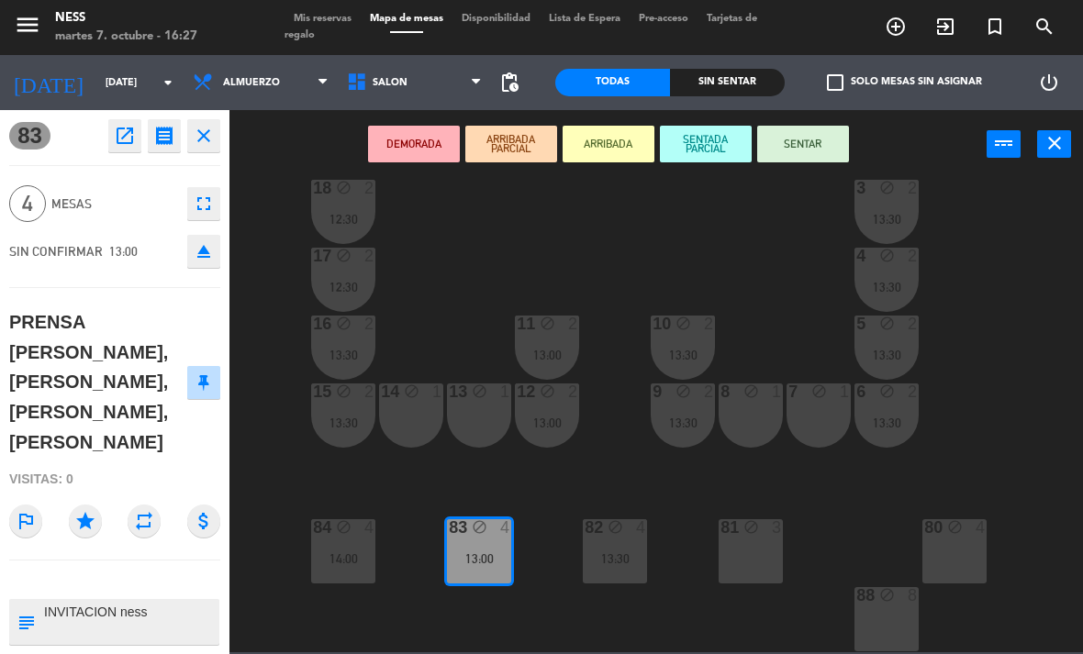
click at [121, 137] on icon "open_in_new" at bounding box center [125, 136] width 22 height 22
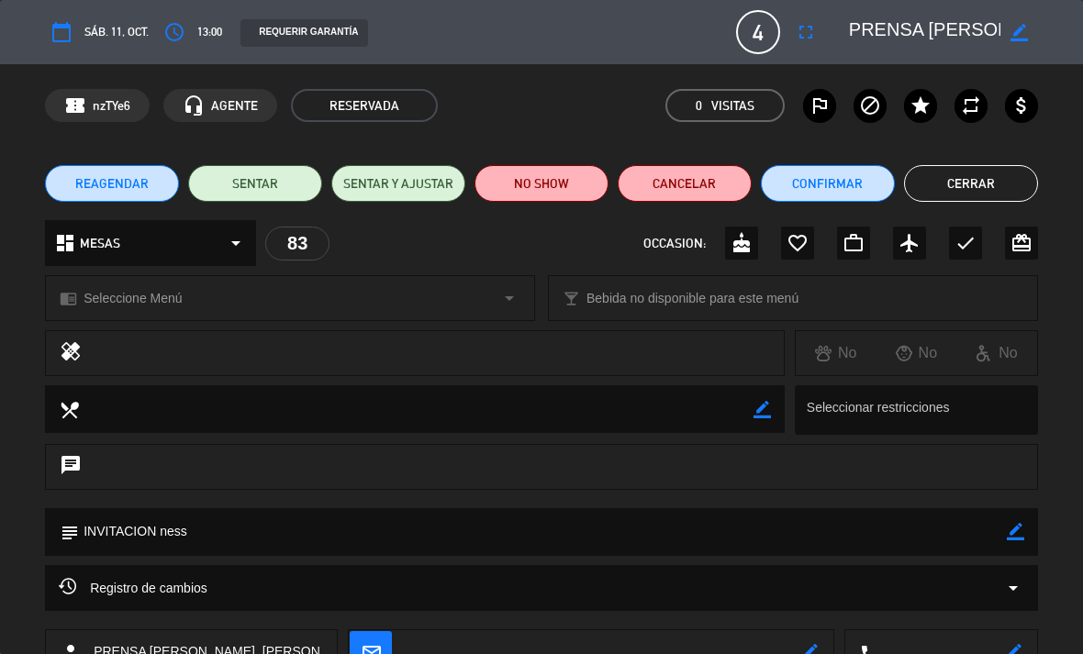
click at [821, 34] on button "fullscreen" at bounding box center [805, 32] width 33 height 33
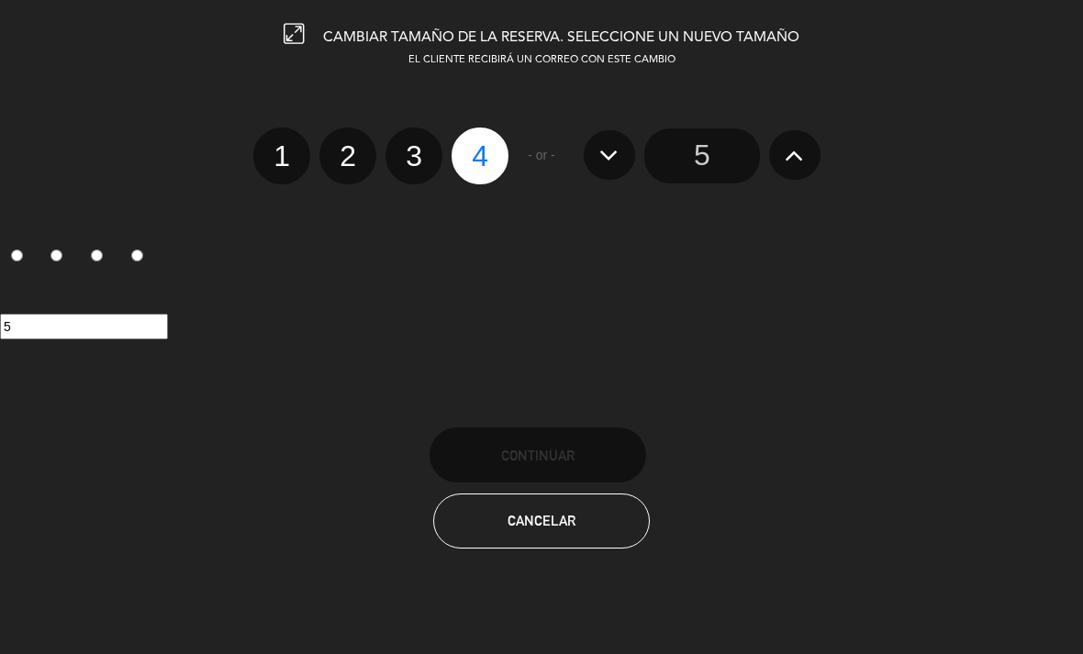
click at [718, 160] on input "5" at bounding box center [702, 155] width 116 height 55
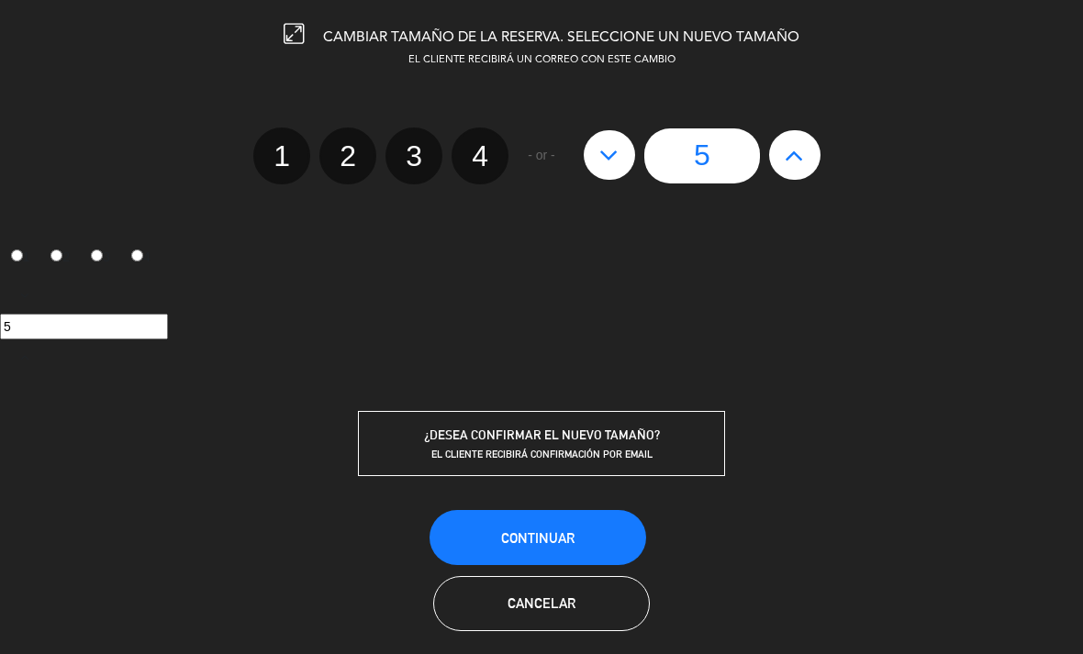
click at [573, 536] on span "Continuar" at bounding box center [537, 538] width 73 height 16
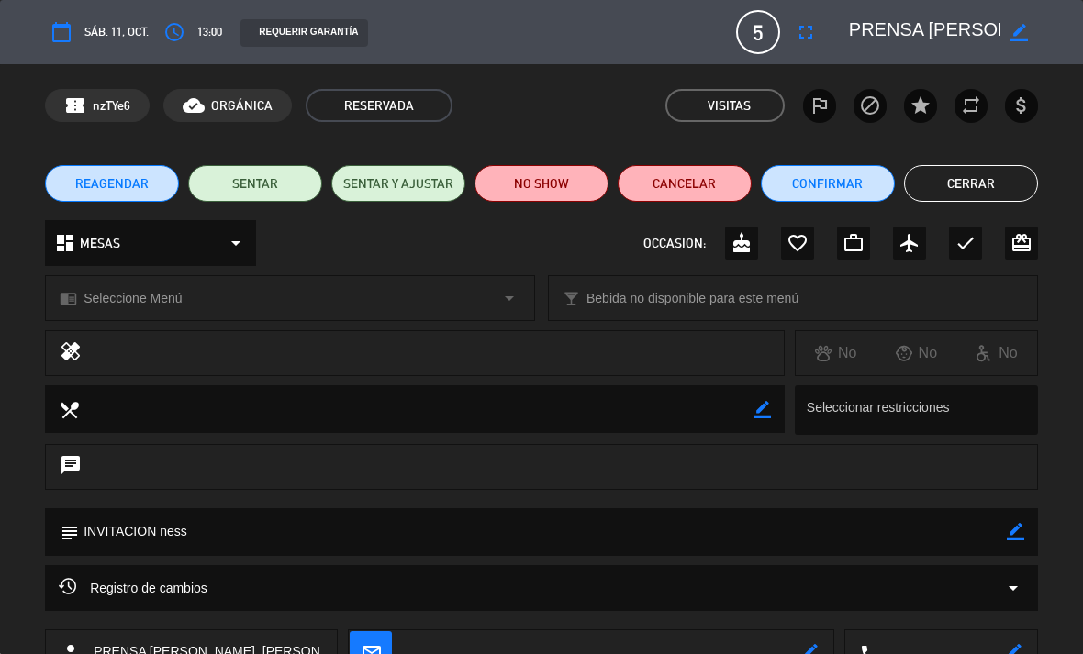
click at [1012, 36] on icon "border_color" at bounding box center [1018, 32] width 17 height 17
click at [981, 31] on textarea at bounding box center [924, 32] width 151 height 33
type textarea "PRENSA [PERSON_NAME], [PERSON_NAME], [PERSON_NAME], [PERSON_NAME], [PERSON_NAME]"
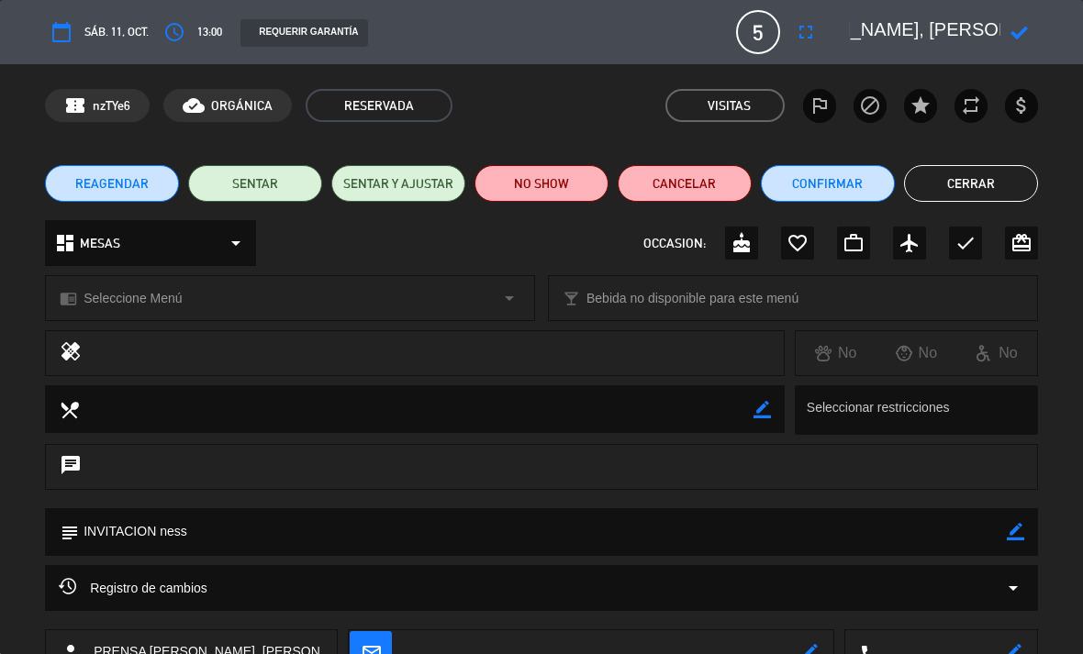
click at [1023, 27] on icon at bounding box center [1018, 32] width 17 height 17
click at [990, 195] on button "Cerrar" at bounding box center [971, 183] width 134 height 37
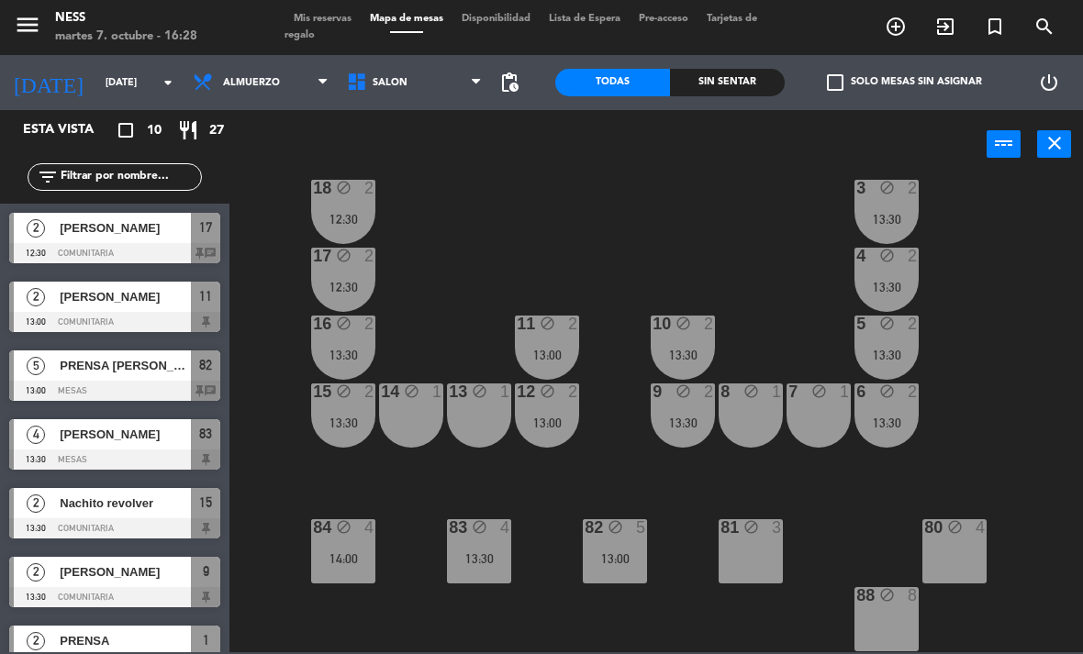
scroll to position [165, 0]
click at [598, 561] on div "13:00" at bounding box center [615, 558] width 64 height 13
click at [686, 613] on div "20 block 1 1 block 2 13:30 19 block 1 2 block 2 13:30 18 block 2 12:30 3 block …" at bounding box center [661, 414] width 842 height 475
click at [481, 571] on div "83 block 4 13:30" at bounding box center [479, 551] width 64 height 64
click at [544, 631] on div "20 block 1 1 block 2 13:30 19 block 1 2 block 2 13:30 18 block 2 12:30 3 block …" at bounding box center [661, 414] width 842 height 475
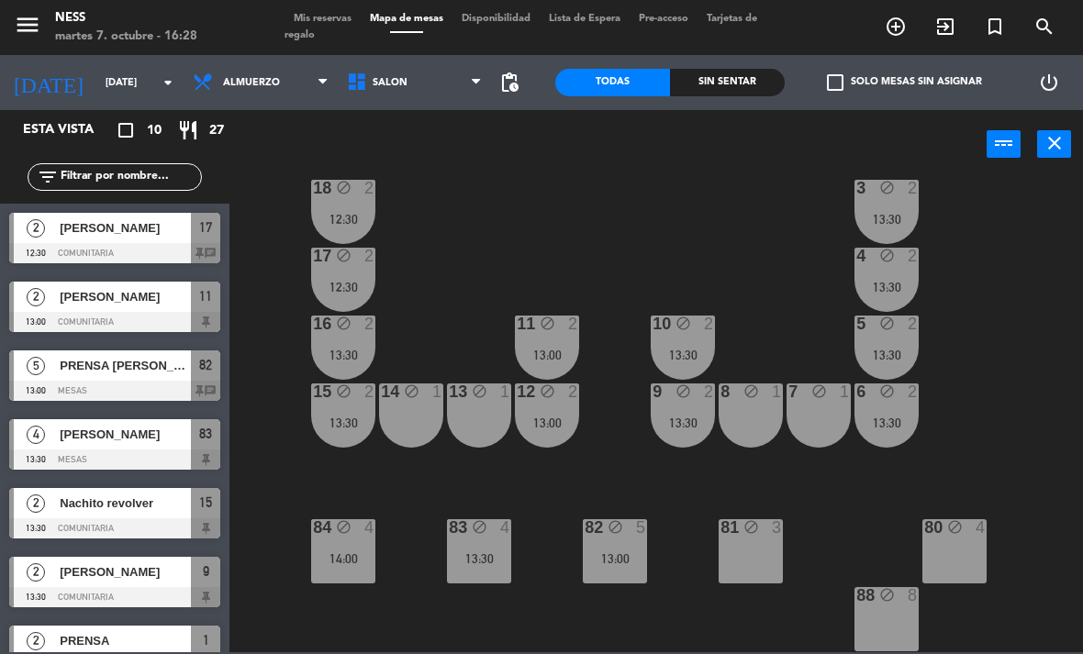
click at [360, 571] on div "84 block 4 14:00" at bounding box center [343, 551] width 64 height 64
click at [503, 637] on div "20 block 1 1 block 2 13:30 19 block 1 2 block 2 13:30 18 block 2 12:30 3 block …" at bounding box center [661, 414] width 842 height 475
click at [1044, 417] on div "20 block 1 1 block 2 13:30 19 block 1 2 block 2 13:30 18 block 2 12:30 3 block …" at bounding box center [661, 414] width 842 height 475
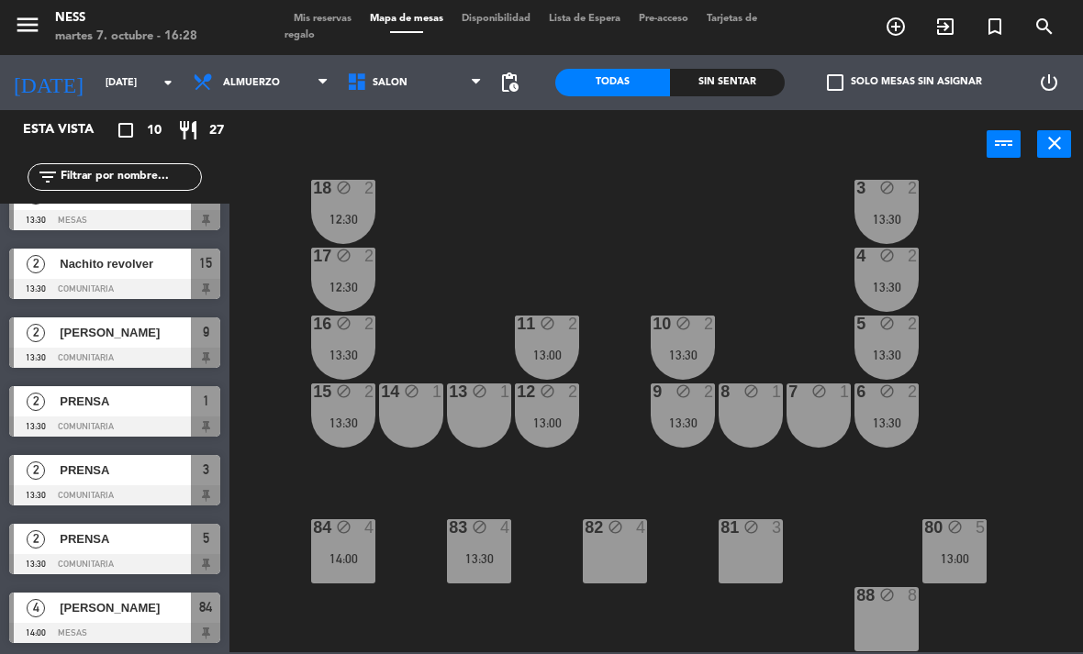
click at [1042, 406] on div "20 block 1 1 block 2 13:30 19 block 1 2 block 2 13:30 18 block 2 12:30 3 block …" at bounding box center [661, 414] width 842 height 475
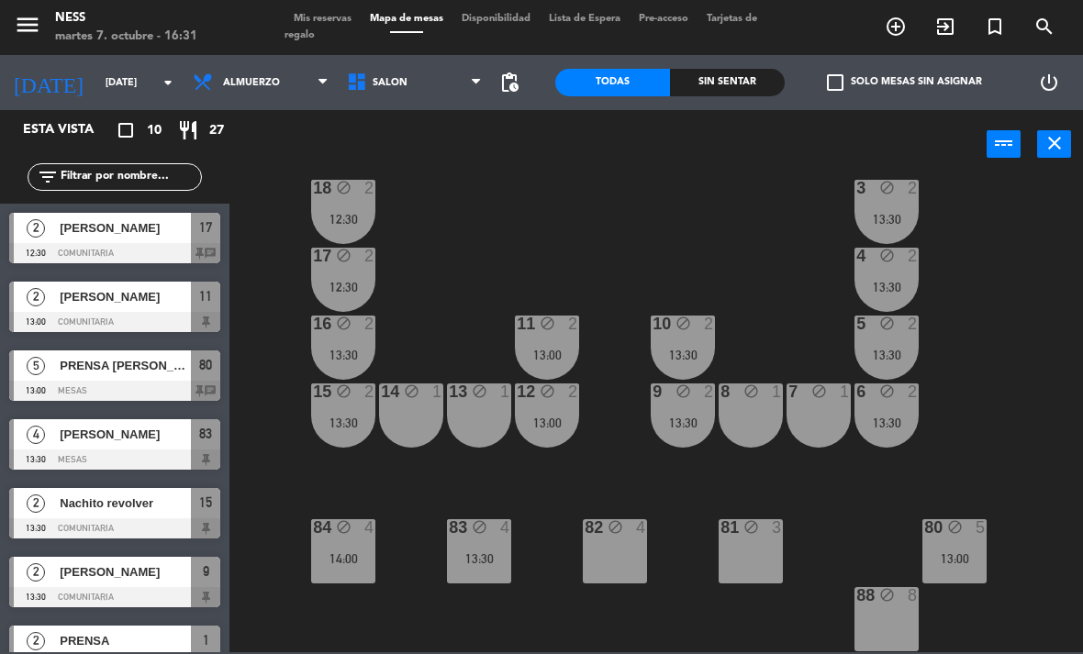
click at [978, 574] on div "80 block 5 13:00" at bounding box center [954, 551] width 64 height 64
click at [1028, 378] on div "20 block 1 1 block 2 13:30 19 block 1 2 block 2 13:30 18 block 2 12:30 3 block …" at bounding box center [661, 414] width 842 height 475
click at [494, 563] on div "13:30" at bounding box center [479, 558] width 64 height 13
click at [1051, 449] on div "20 block 1 1 block 2 13:30 19 block 1 2 block 2 13:30 18 block 2 12:30 3 block …" at bounding box center [661, 414] width 842 height 475
click at [354, 565] on div "14:00" at bounding box center [343, 558] width 64 height 13
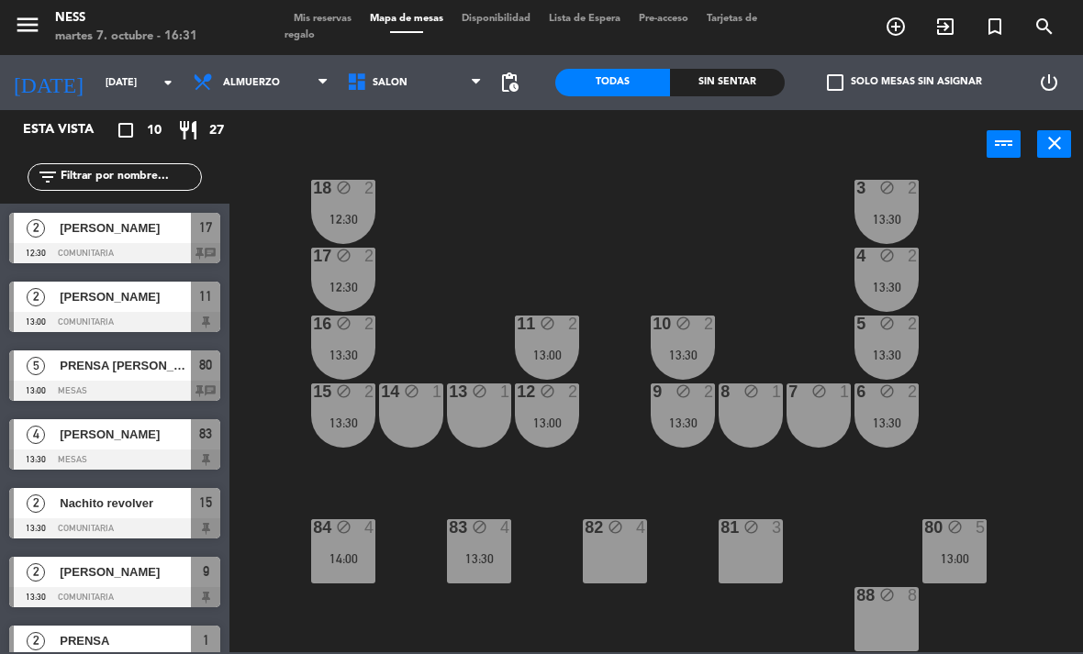
click at [647, 470] on div "20 block 1 1 block 2 13:30 19 block 1 2 block 2 13:30 18 block 2 12:30 3 block …" at bounding box center [661, 414] width 842 height 475
